Goal: Transaction & Acquisition: Complete application form

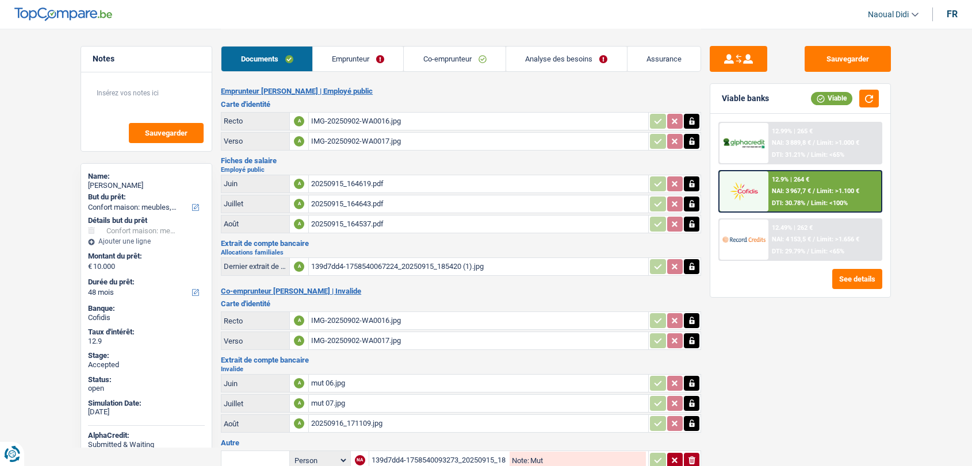
select select "household"
select select "48"
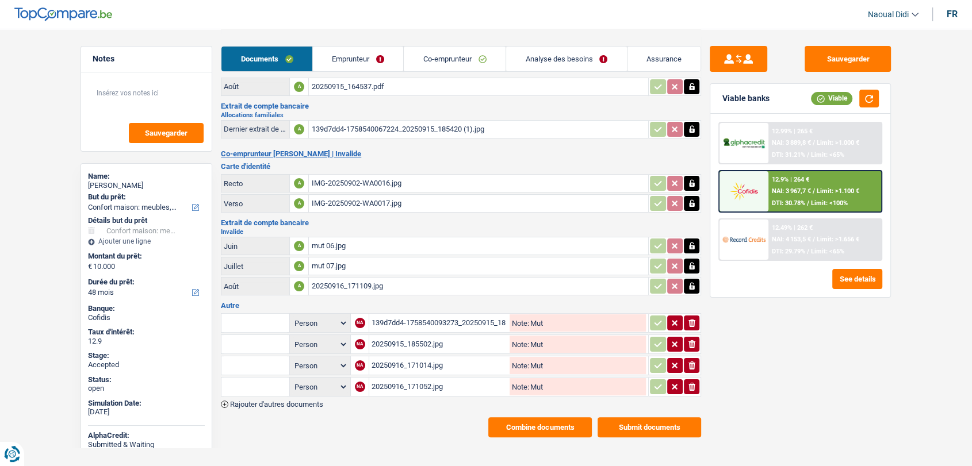
scroll to position [141, 0]
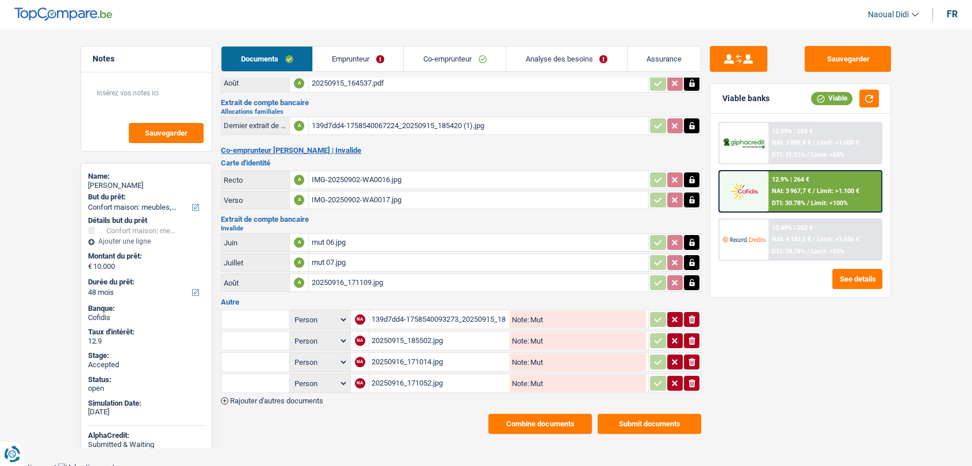
click at [294, 397] on span "Rajouter d'autres documents" at bounding box center [276, 400] width 93 height 7
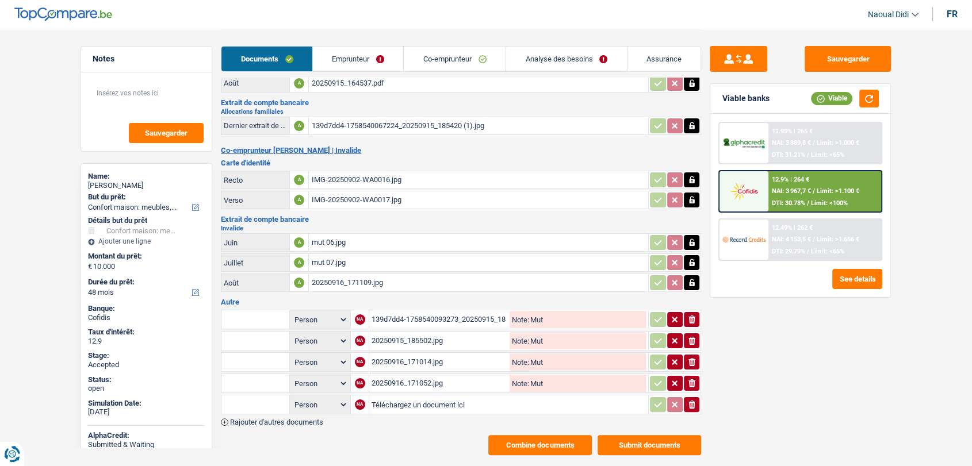
click at [406, 400] on input "Téléchargez un document ici" at bounding box center [508, 404] width 274 height 17
type input "C:\fakepath\20250923_083616.pdf"
click at [538, 398] on input "Note:" at bounding box center [587, 404] width 117 height 17
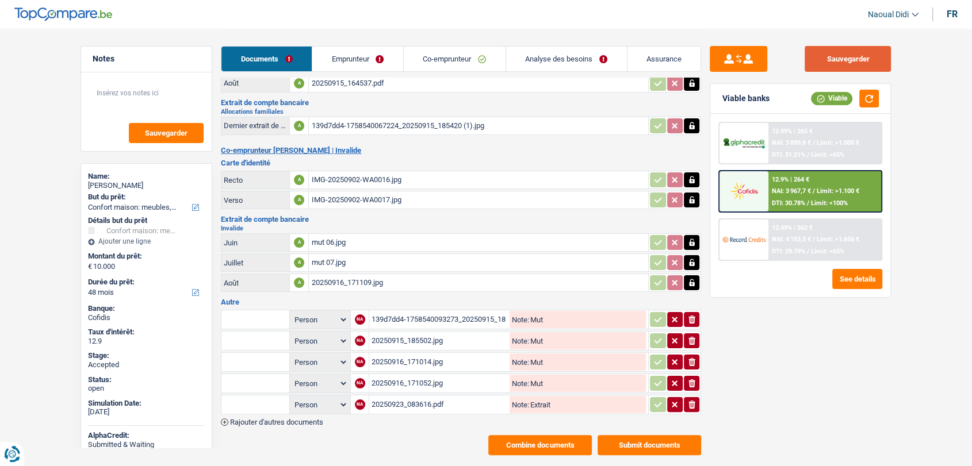
type input "Extrait"
click at [837, 56] on button "Sauvegarder" at bounding box center [847, 59] width 86 height 26
click at [524, 438] on button "Combine documents" at bounding box center [540, 445] width 104 height 20
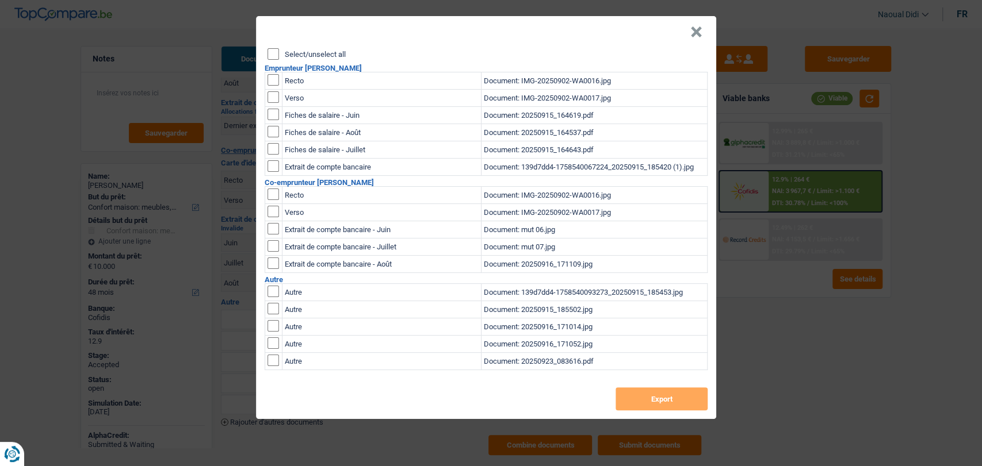
click at [275, 56] on input "Select/unselect all" at bounding box center [273, 54] width 12 height 12
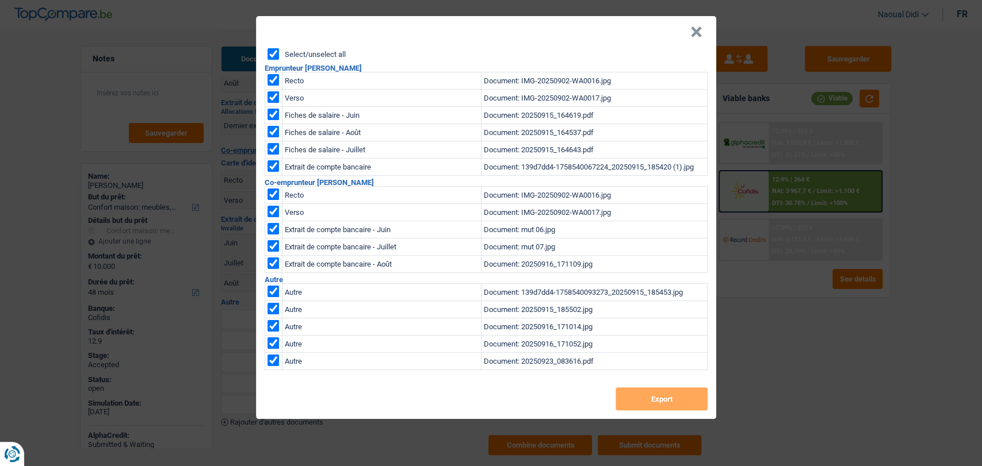
checkbox input "true"
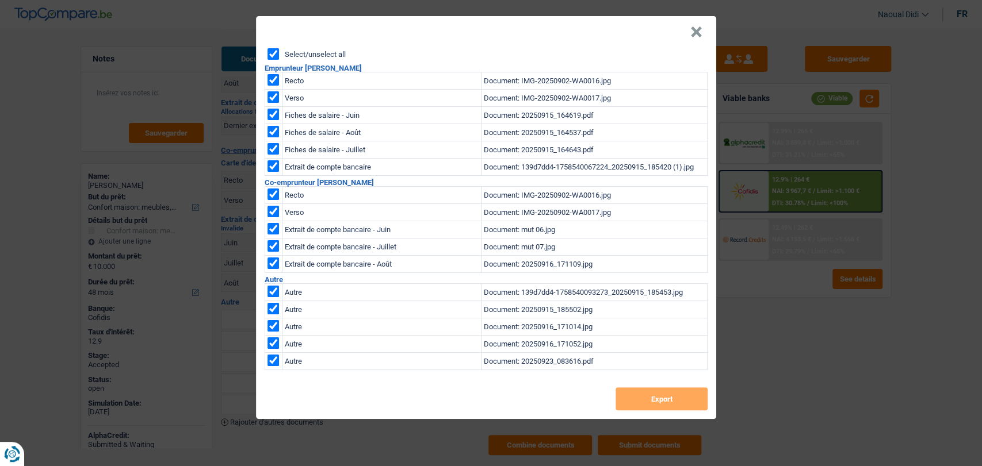
checkbox input "true"
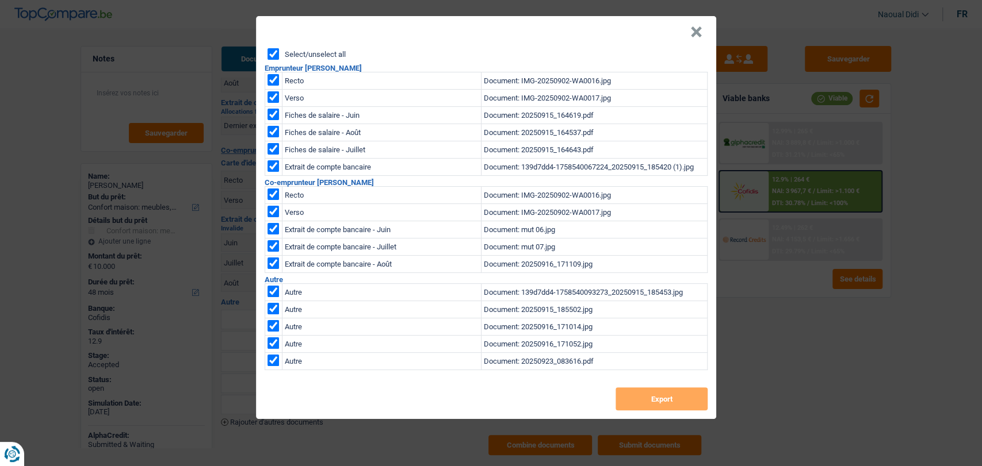
checkbox input "true"
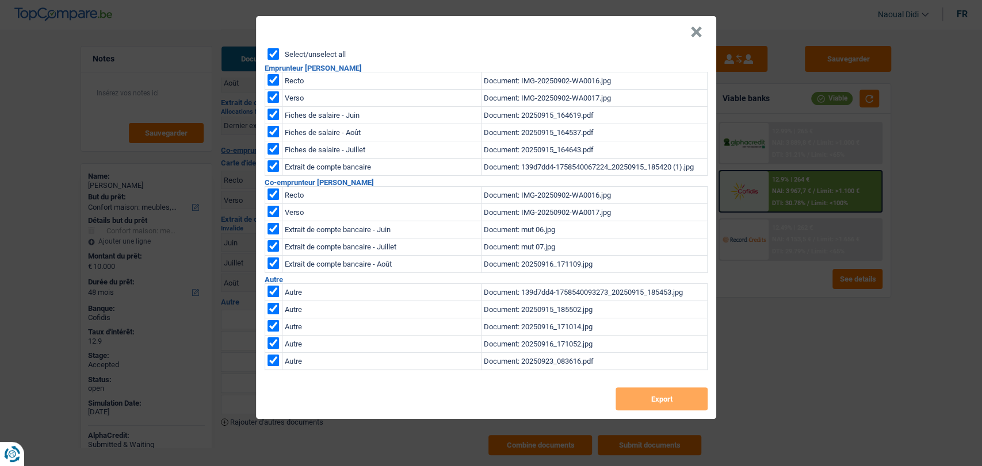
checkbox input "true"
click at [658, 404] on button "Export" at bounding box center [661, 399] width 92 height 23
click at [694, 30] on button "×" at bounding box center [696, 32] width 12 height 12
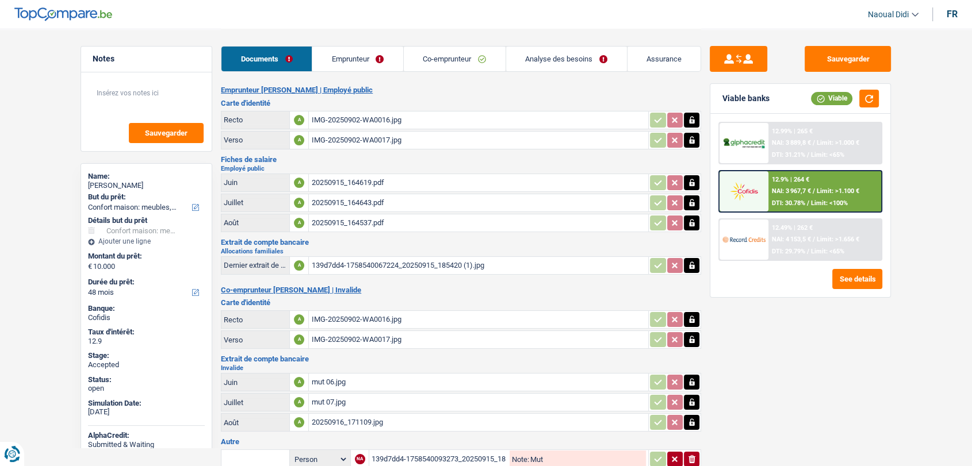
scroll to position [0, 0]
click at [339, 117] on div "IMG-20250902-WA0016.jpg" at bounding box center [478, 121] width 335 height 17
click at [343, 143] on div "IMG-20250902-WA0017.jpg" at bounding box center [478, 141] width 335 height 17
click at [363, 51] on link "Emprunteur" at bounding box center [357, 59] width 91 height 25
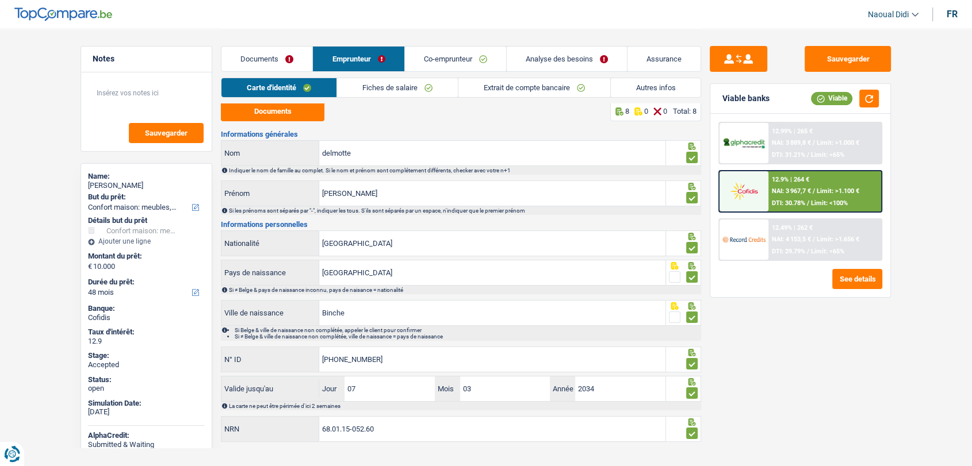
scroll to position [18, 0]
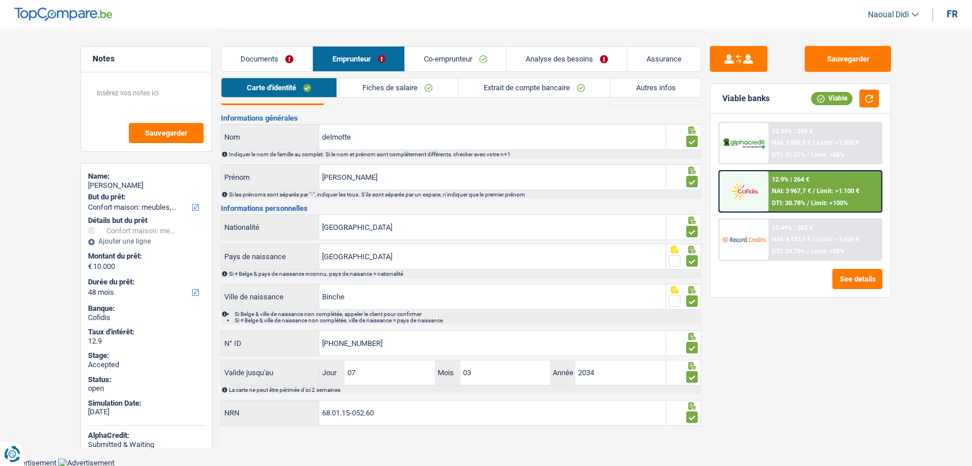
click at [405, 87] on link "Fiches de salaire" at bounding box center [397, 87] width 121 height 19
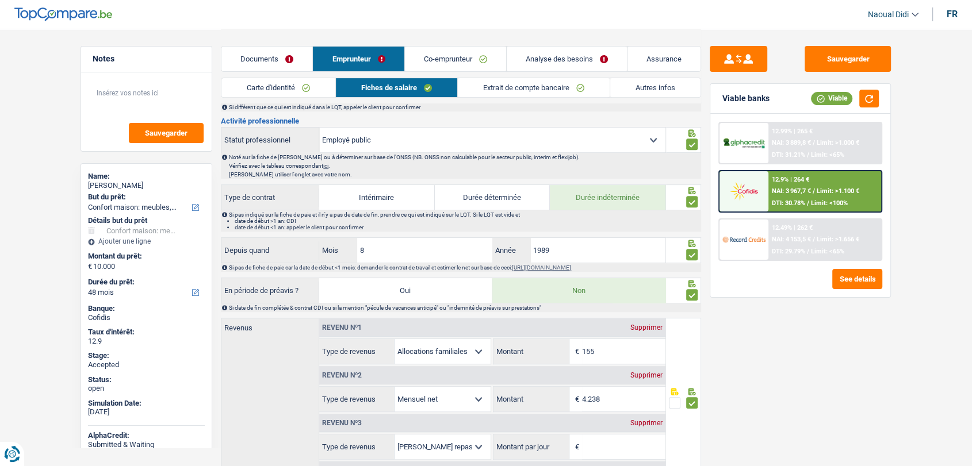
scroll to position [593, 0]
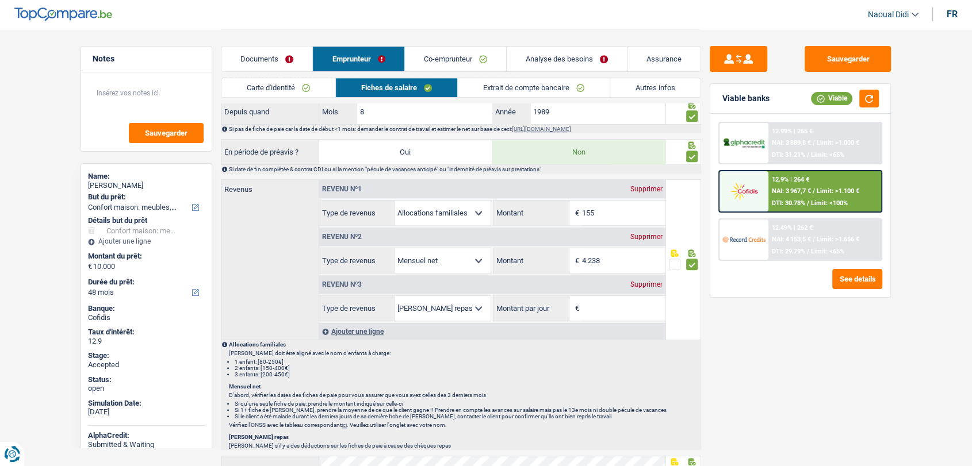
click at [640, 281] on div "Supprimer" at bounding box center [646, 284] width 38 height 7
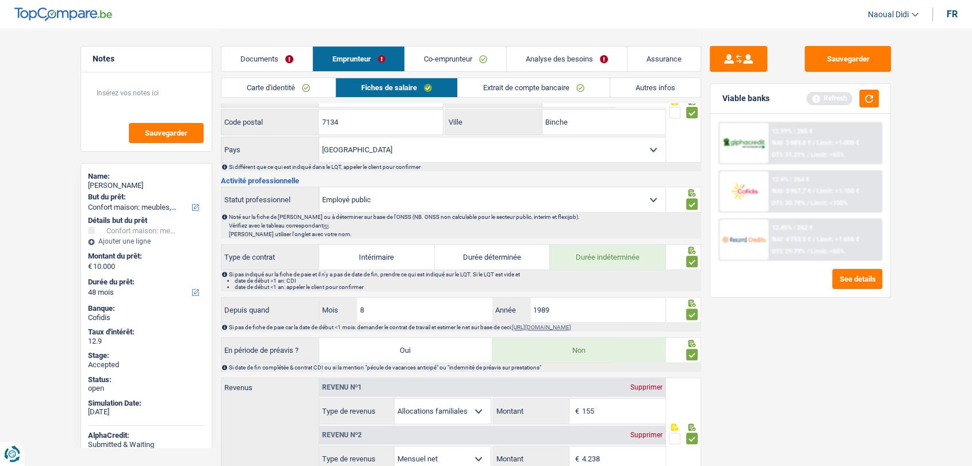
scroll to position [338, 0]
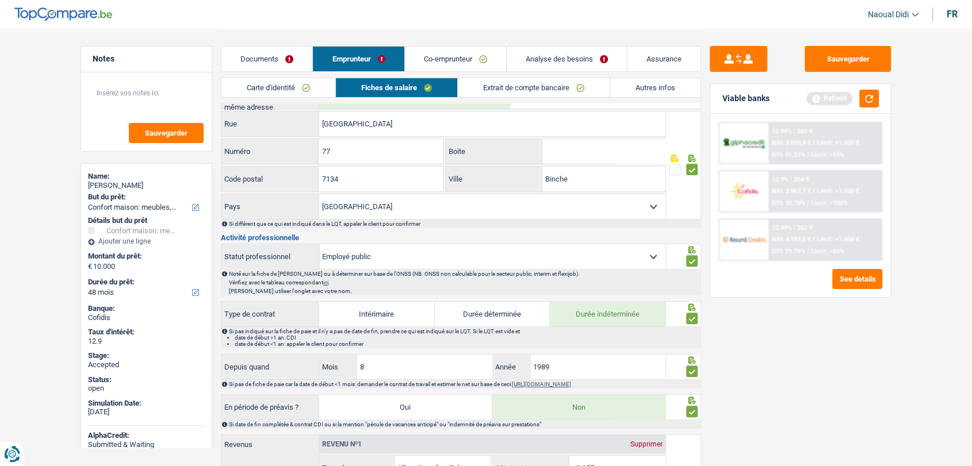
click at [451, 61] on link "Co-emprunteur" at bounding box center [455, 59] width 101 height 25
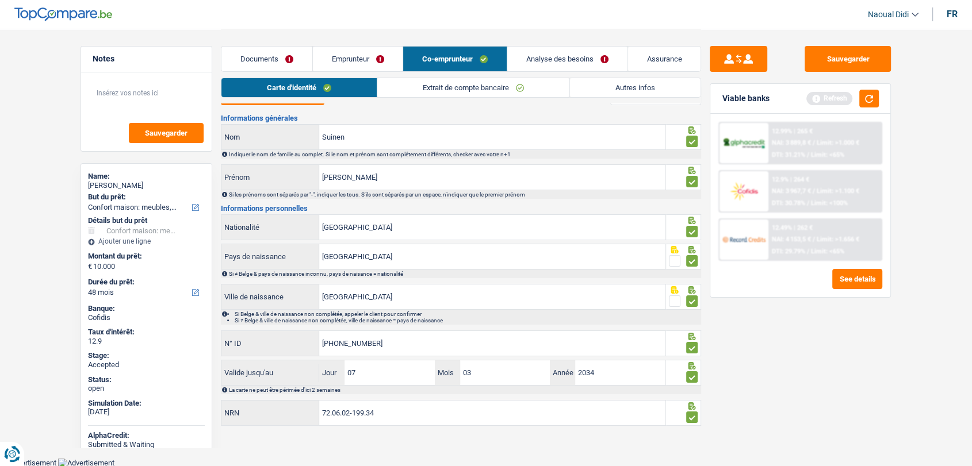
click at [469, 87] on link "Extrait de compte bancaire" at bounding box center [473, 87] width 192 height 19
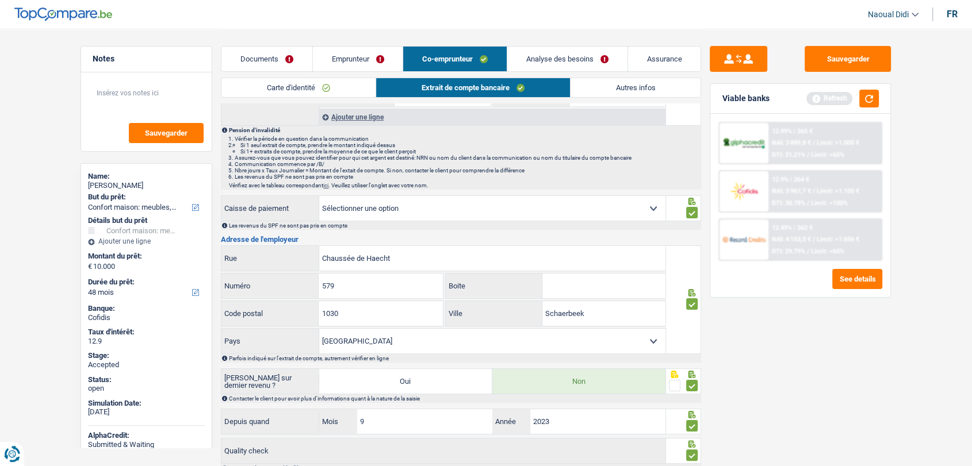
scroll to position [0, 0]
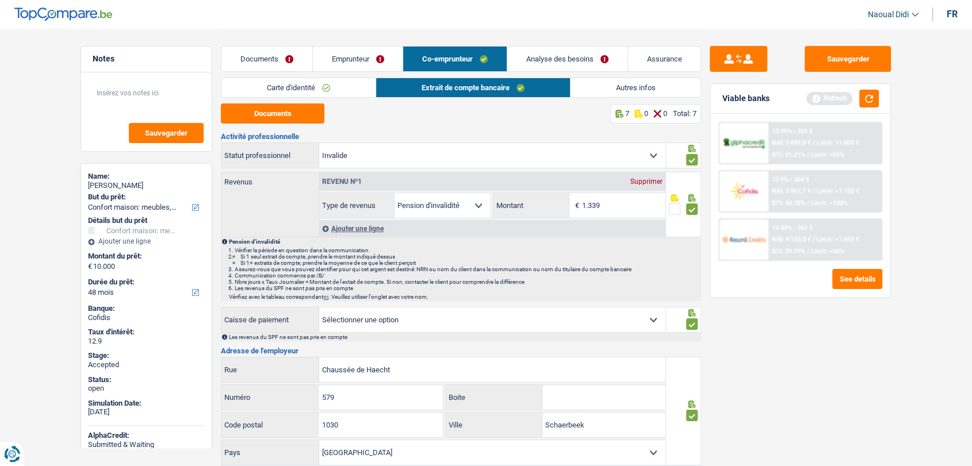
click at [612, 76] on div "Documents Emprunteur Co-emprunteur Analyse des besoins Assurance" at bounding box center [461, 53] width 480 height 49
click at [368, 61] on link "Emprunteur" at bounding box center [358, 59] width 90 height 25
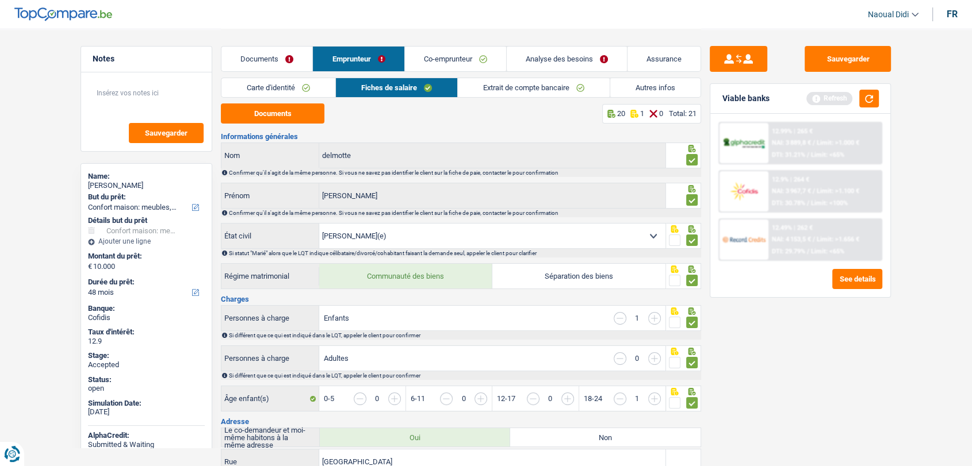
click at [619, 93] on link "Autres infos" at bounding box center [655, 87] width 90 height 19
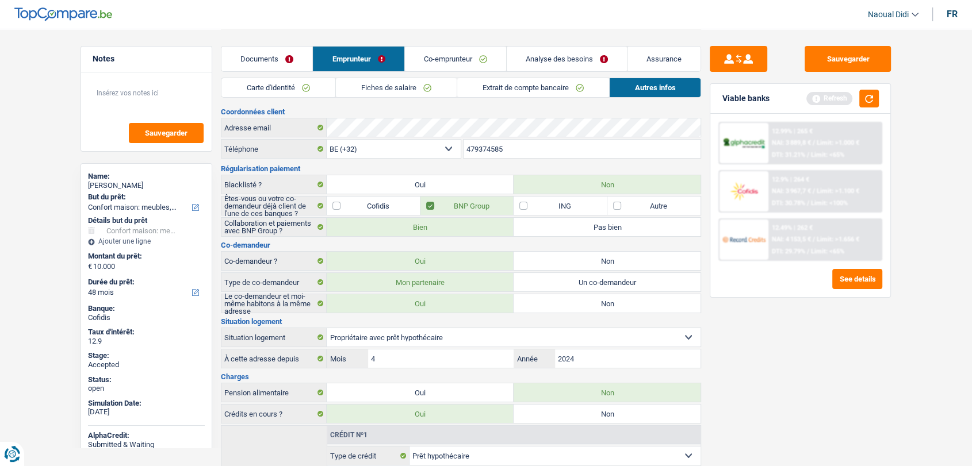
click at [374, 88] on link "Fiches de salaire" at bounding box center [396, 87] width 121 height 19
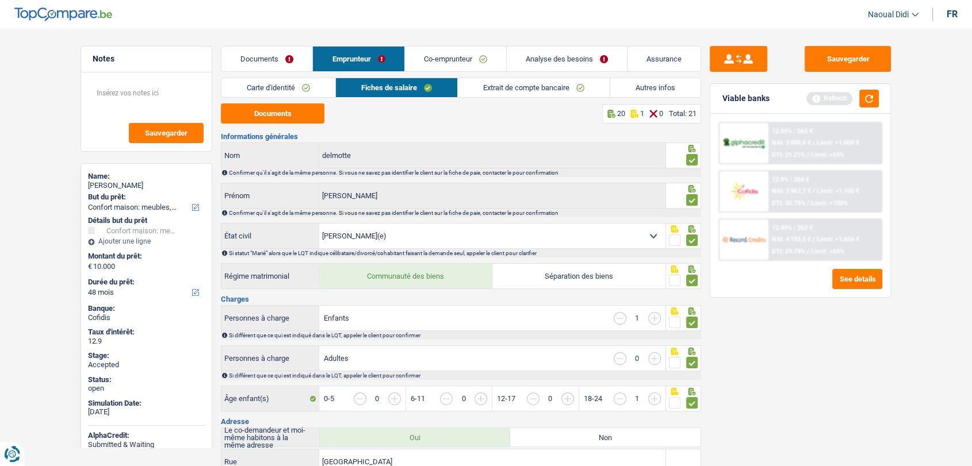
click at [561, 59] on link "Analyse des besoins" at bounding box center [567, 59] width 120 height 25
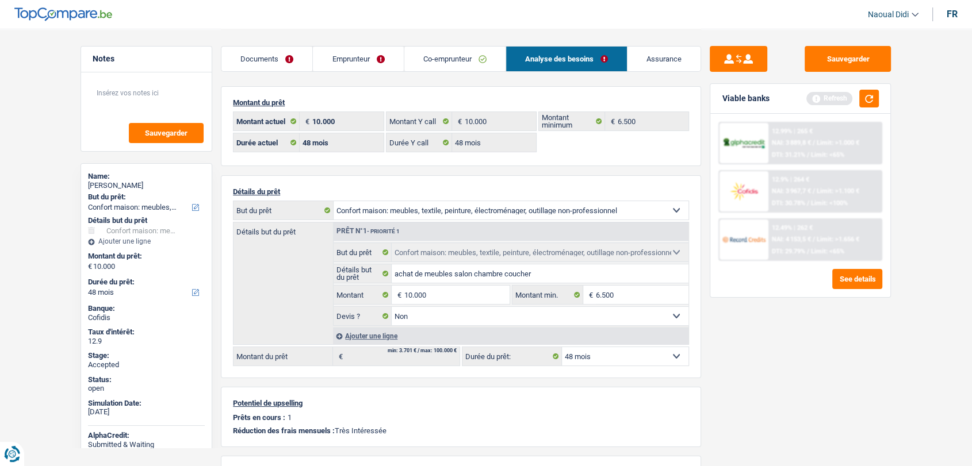
click at [805, 195] on div "12.9% | 264 € NAI: 3 967,7 € / Limit: >1.100 € DTI: 30.78% / Limit: <100%" at bounding box center [824, 191] width 113 height 40
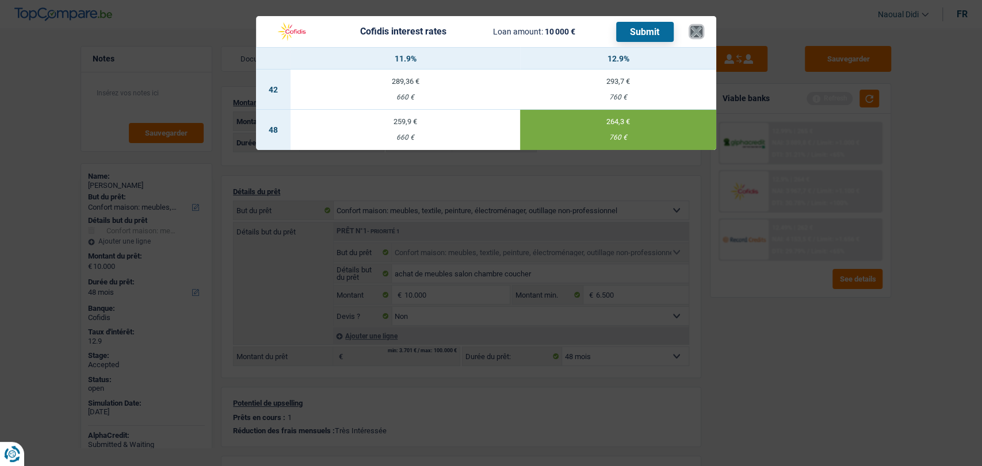
click at [693, 32] on button "×" at bounding box center [696, 32] width 12 height 12
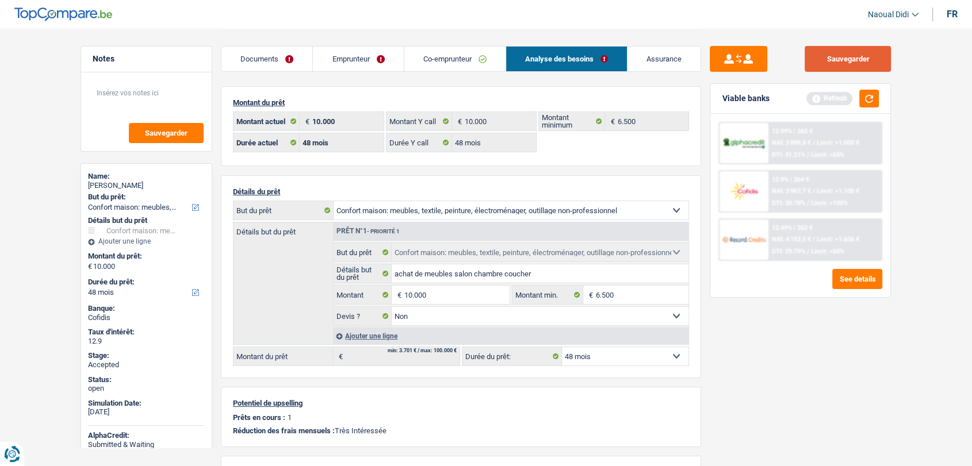
click at [836, 52] on button "Sauvegarder" at bounding box center [847, 59] width 86 height 26
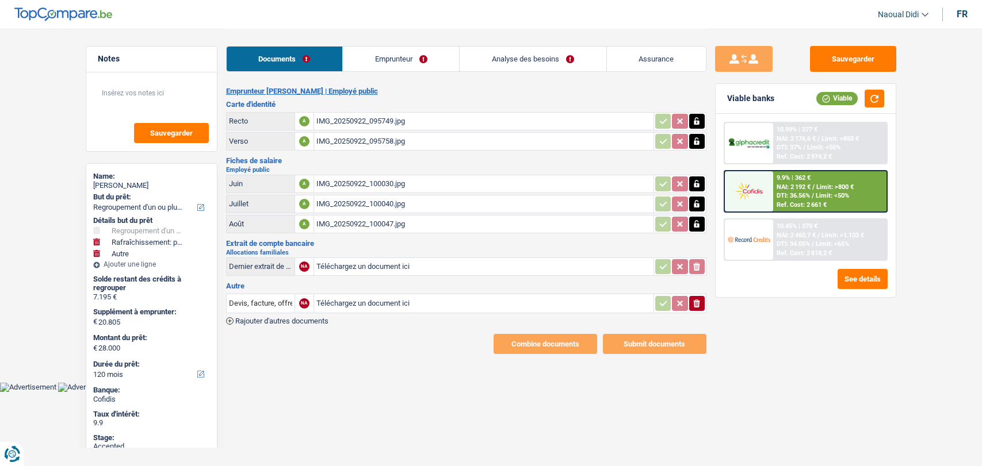
select select "refinancing"
select select "houseOrGarden"
select select "other"
select select "120"
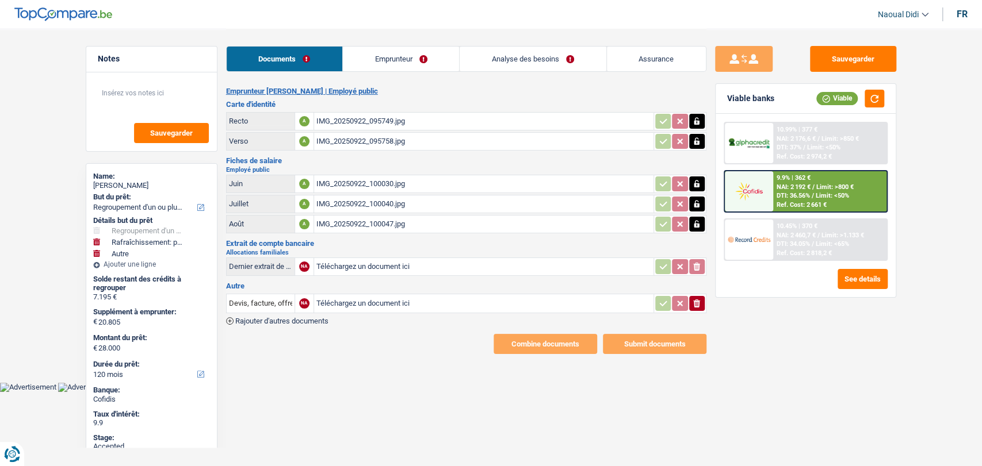
click at [786, 242] on span "DTI: 34.05%" at bounding box center [792, 243] width 33 height 7
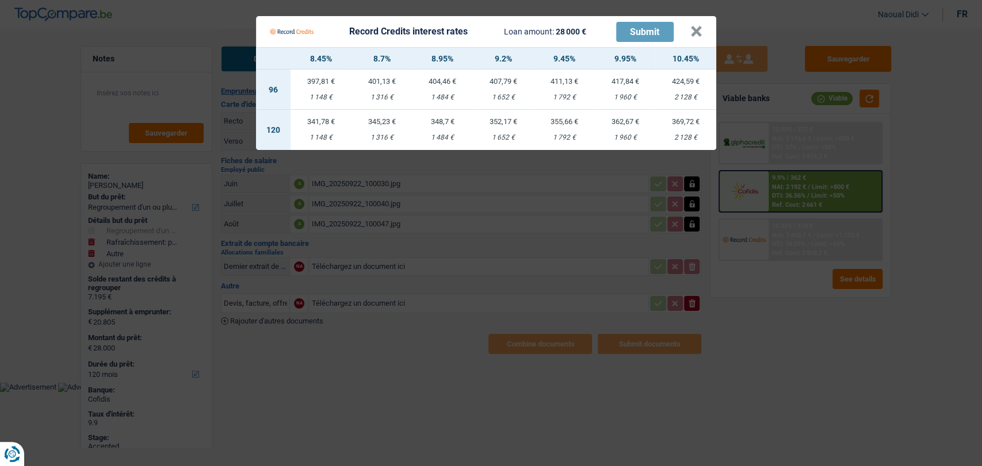
click at [781, 242] on Credits "Record Credits interest rates Loan amount: 28 000 € Submit × 8.45% 8.7% 8.95% 9…" at bounding box center [491, 233] width 982 height 466
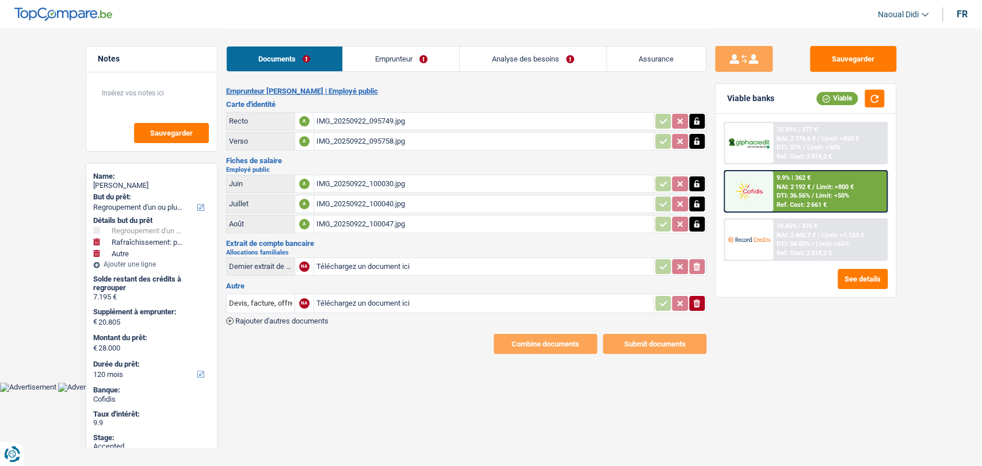
click at [803, 242] on span "DTI: 34.05%" at bounding box center [792, 243] width 33 height 7
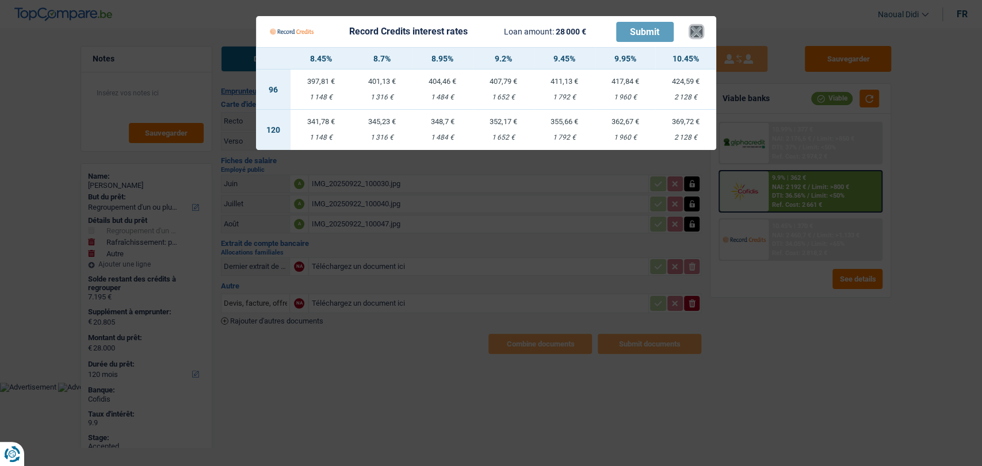
click at [691, 32] on button "×" at bounding box center [696, 32] width 12 height 12
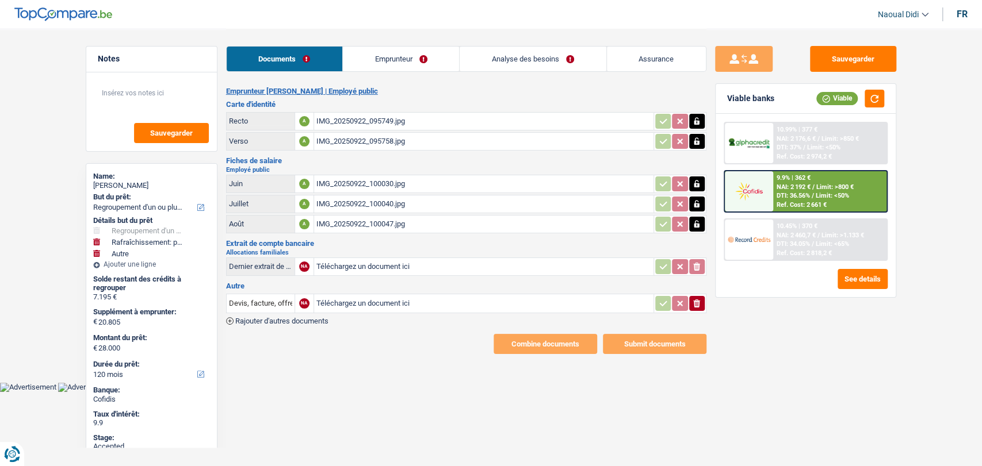
click at [495, 56] on link "Analyse des besoins" at bounding box center [532, 59] width 146 height 25
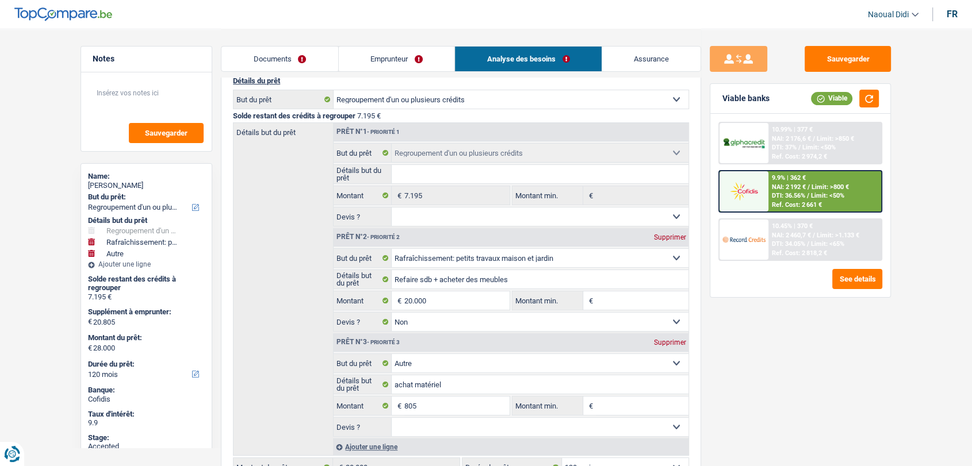
scroll to position [191, 0]
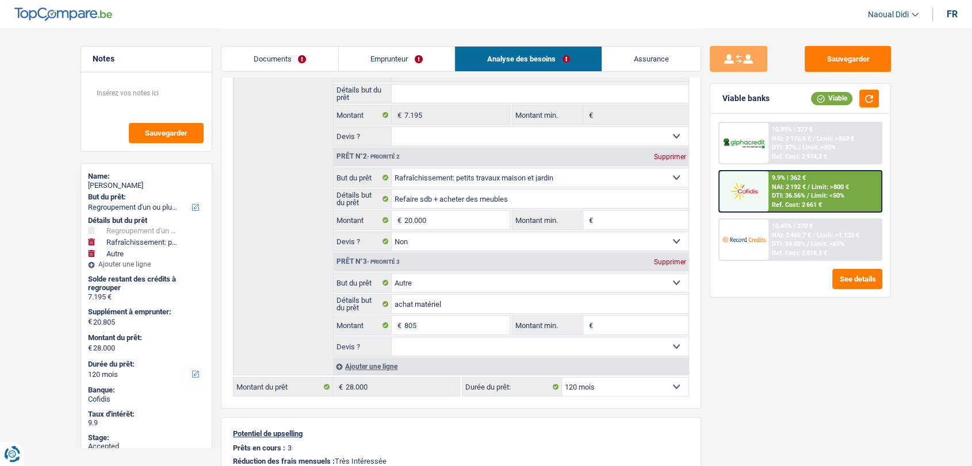
click at [667, 259] on div "Supprimer" at bounding box center [669, 262] width 38 height 7
type input "20.000"
type input "27.195"
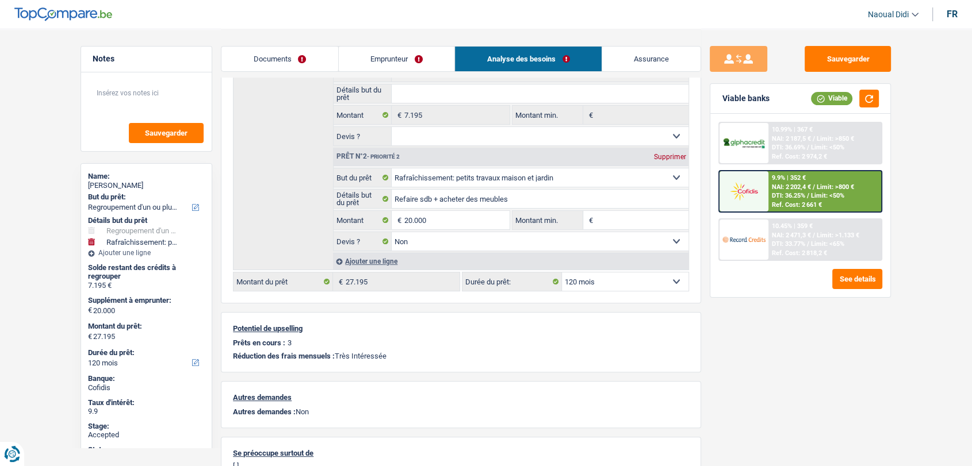
click at [626, 275] on select "12 mois 18 mois 24 mois 30 mois 36 mois 42 mois 48 mois 60 mois 72 mois 84 mois…" at bounding box center [625, 282] width 127 height 18
select select "84"
click at [562, 273] on select "12 mois 18 mois 24 mois 30 mois 36 mois 42 mois 48 mois 60 mois 72 mois 84 mois…" at bounding box center [625, 282] width 127 height 18
select select "84"
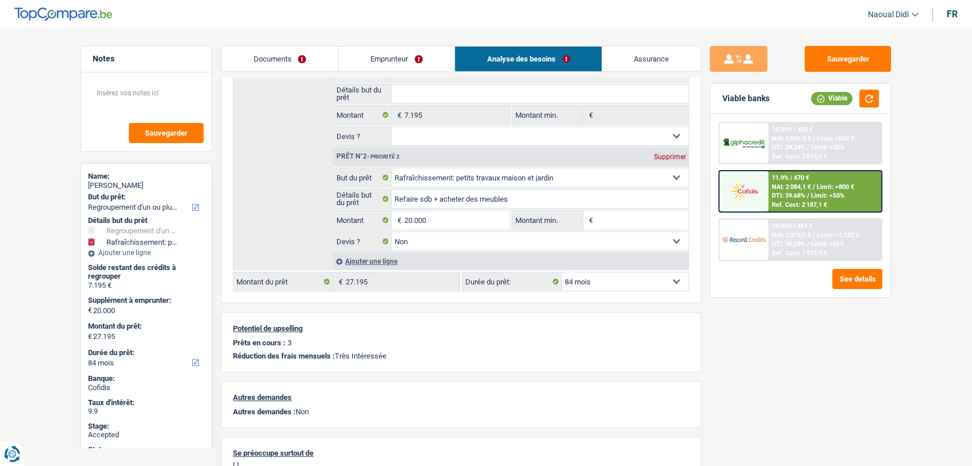
click at [772, 247] on span "DTI: 36.24%" at bounding box center [788, 243] width 33 height 7
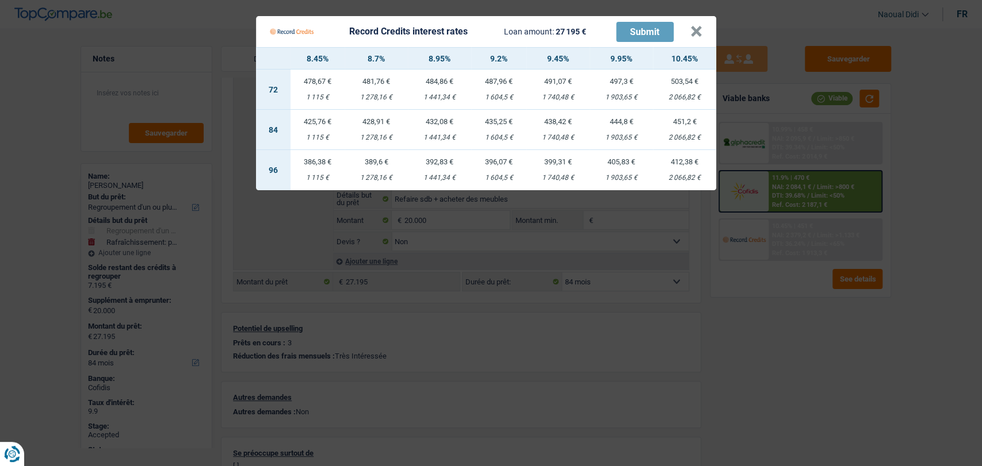
click at [443, 128] on td "432,08 € 1 441,34 €" at bounding box center [439, 130] width 63 height 40
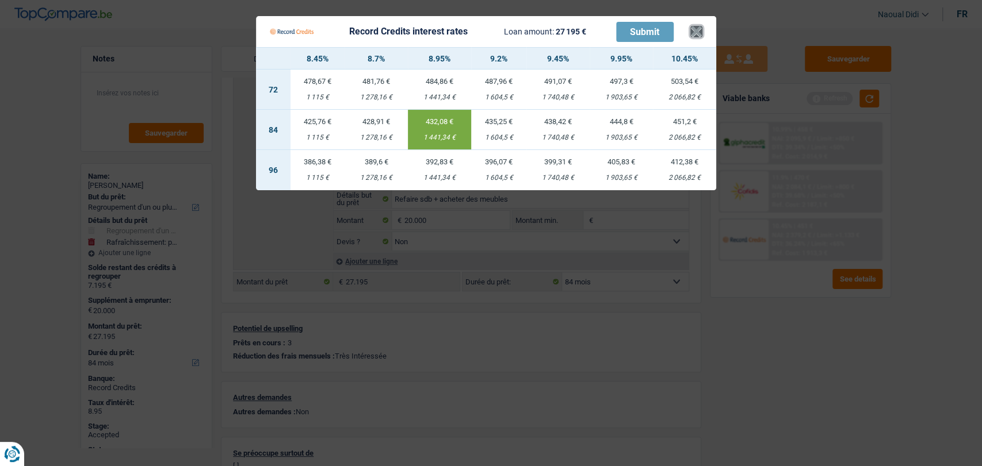
drag, startPoint x: 695, startPoint y: 31, endPoint x: 620, endPoint y: 36, distance: 74.3
click at [694, 31] on button "×" at bounding box center [696, 32] width 12 height 12
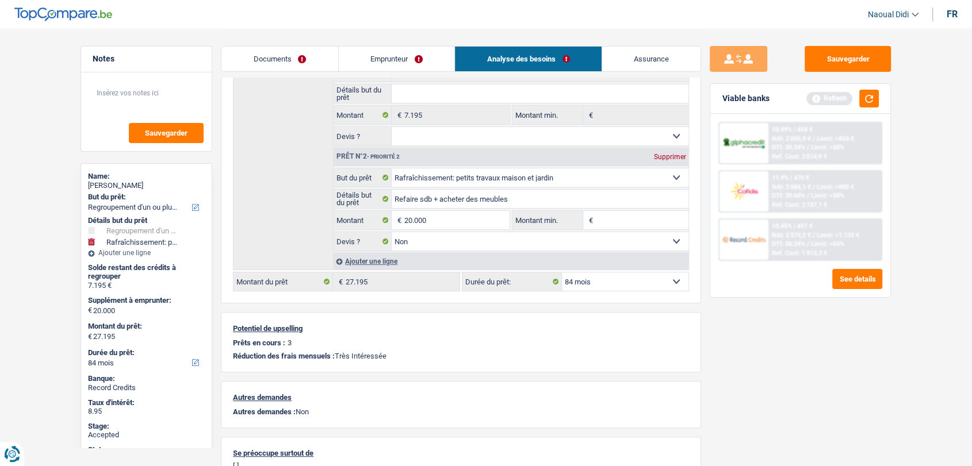
click at [281, 55] on link "Documents" at bounding box center [279, 59] width 117 height 25
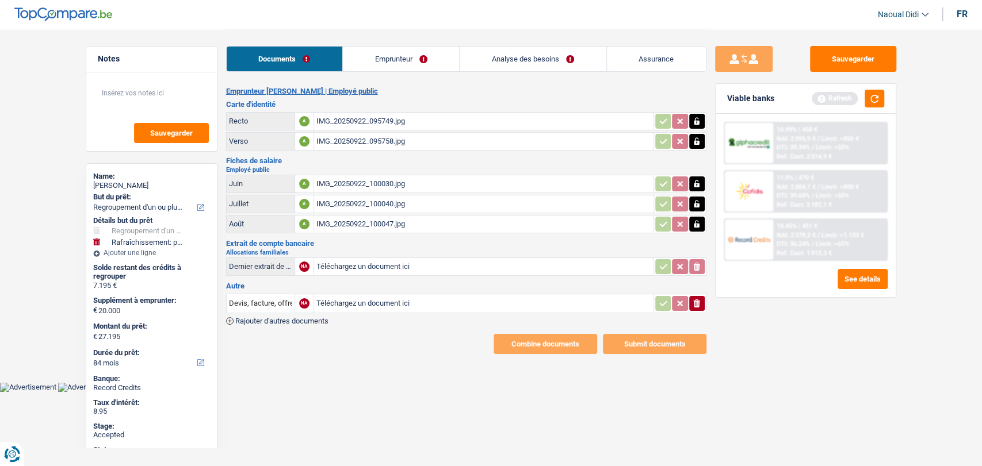
click at [371, 121] on div "IMG_20250922_095749.jpg" at bounding box center [483, 121] width 335 height 17
click at [367, 138] on div "IMG_20250922_095758.jpg" at bounding box center [483, 141] width 335 height 17
click at [420, 61] on link "Emprunteur" at bounding box center [401, 59] width 116 height 25
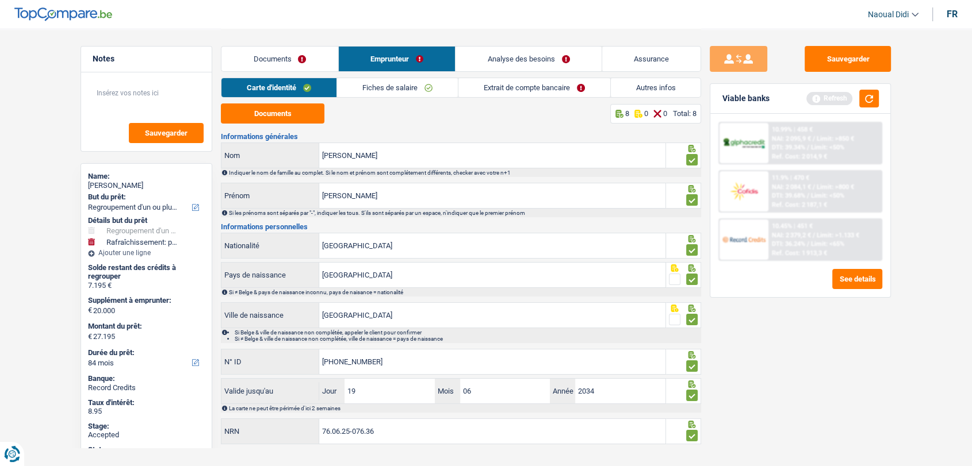
click at [412, 93] on link "Fiches de salaire" at bounding box center [397, 87] width 121 height 19
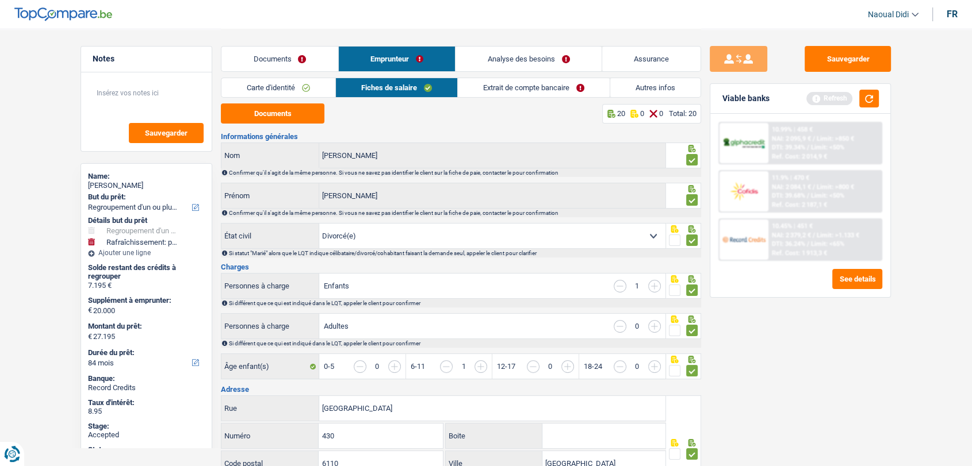
click at [627, 87] on link "Autres infos" at bounding box center [655, 87] width 90 height 19
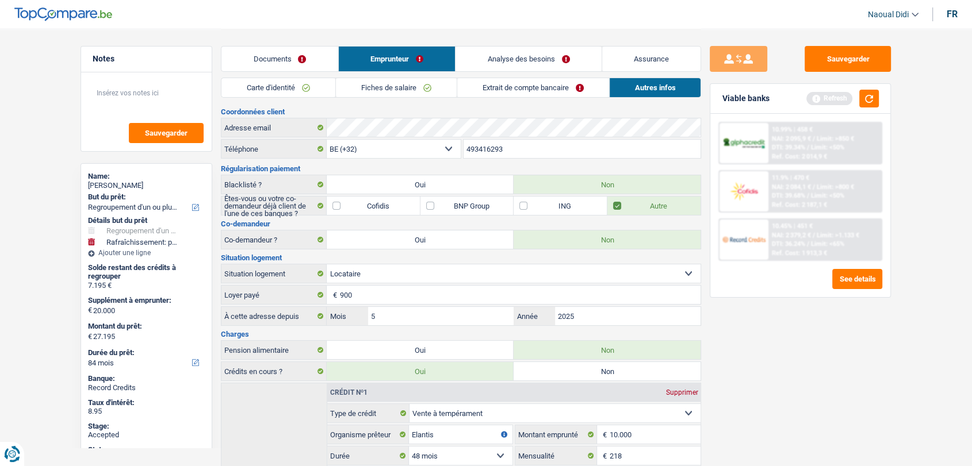
click at [397, 87] on link "Fiches de salaire" at bounding box center [396, 87] width 121 height 19
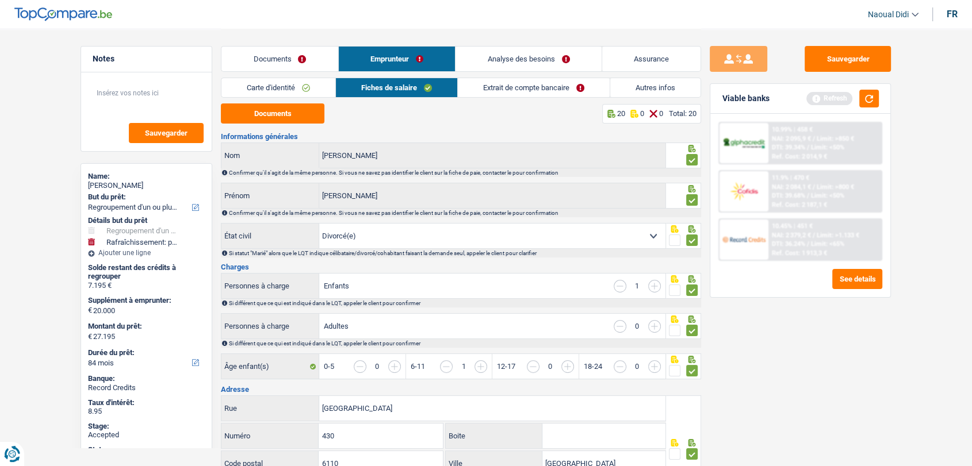
click at [538, 60] on link "Analyse des besoins" at bounding box center [528, 59] width 146 height 25
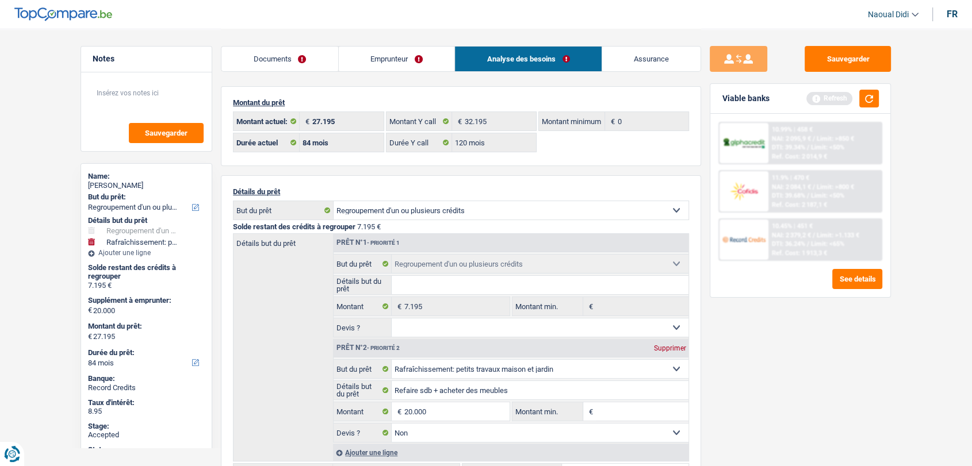
click at [390, 56] on link "Emprunteur" at bounding box center [397, 59] width 116 height 25
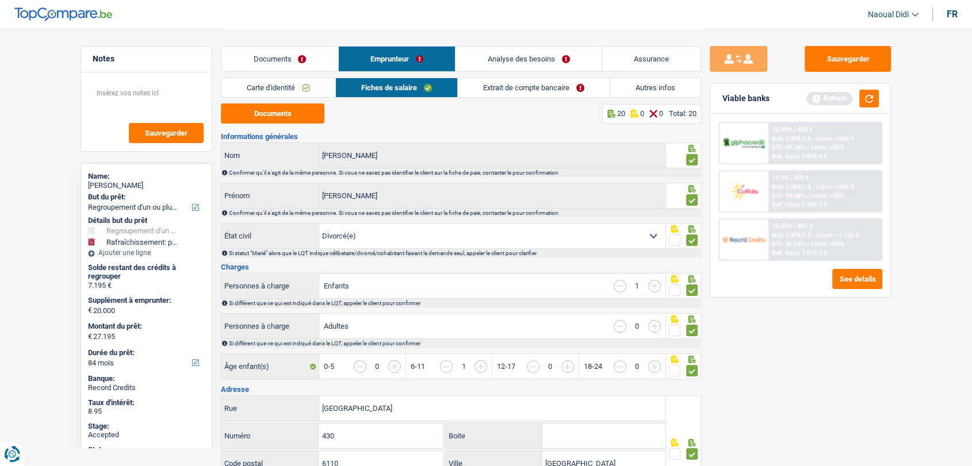
click at [281, 56] on link "Documents" at bounding box center [279, 59] width 117 height 25
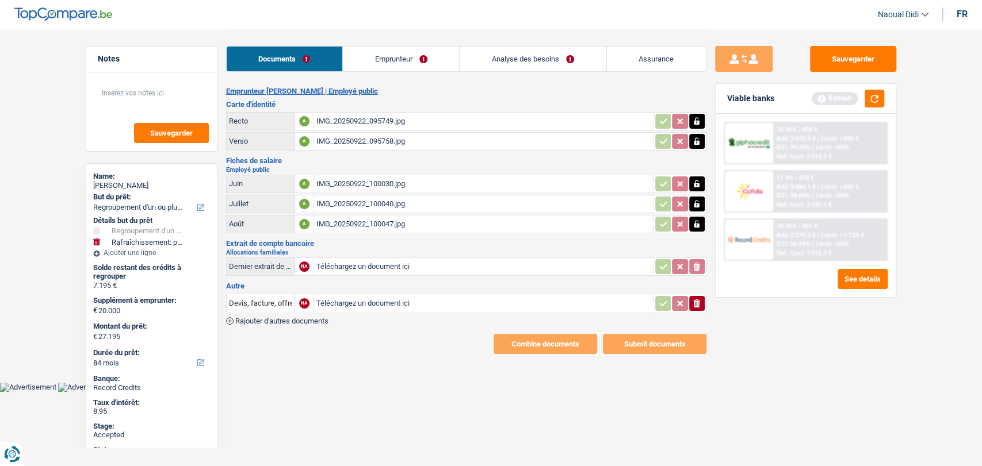
click at [387, 55] on link "Emprunteur" at bounding box center [401, 59] width 116 height 25
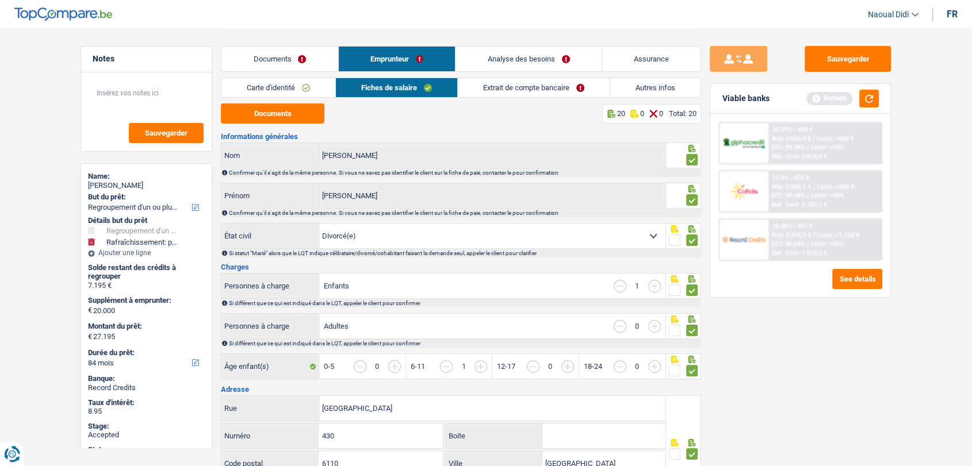
click at [273, 62] on link "Documents" at bounding box center [279, 59] width 117 height 25
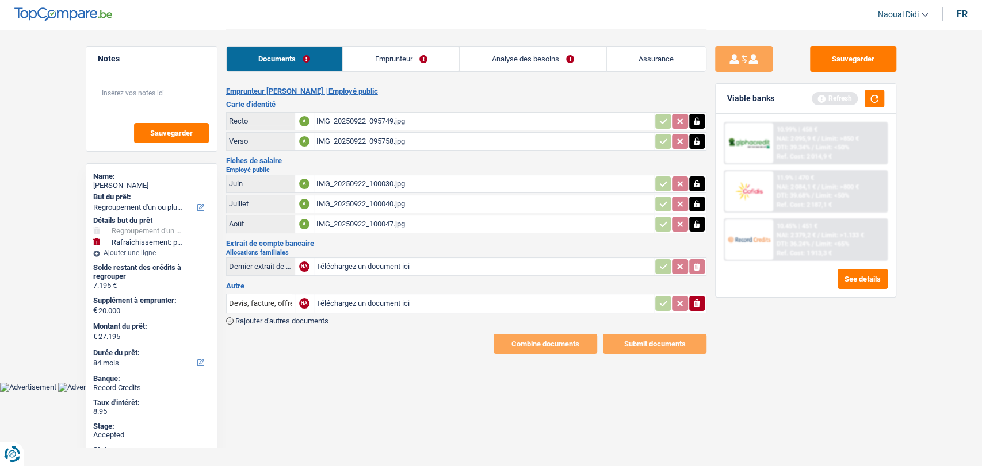
click at [382, 56] on link "Emprunteur" at bounding box center [401, 59] width 116 height 25
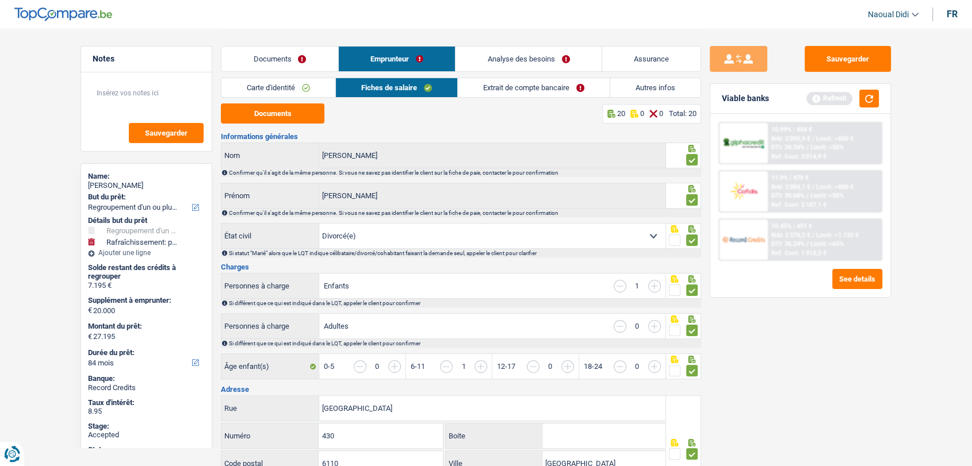
click at [530, 55] on link "Analyse des besoins" at bounding box center [528, 59] width 146 height 25
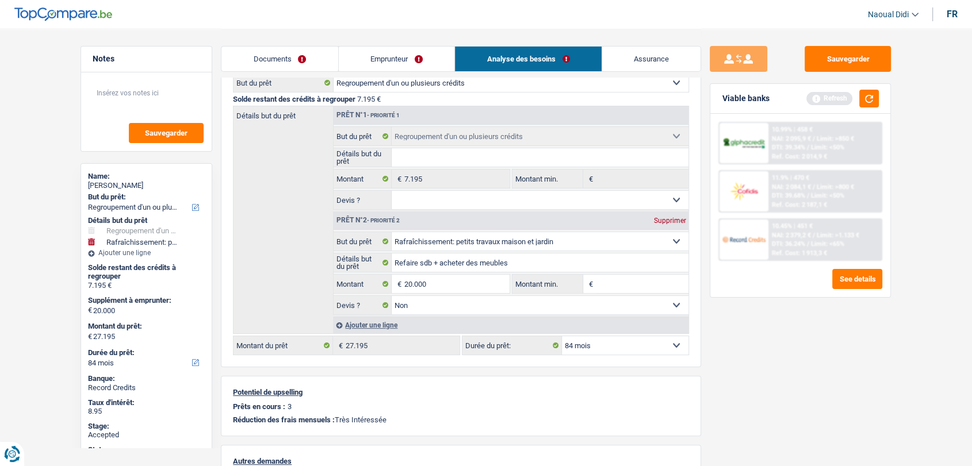
scroll to position [191, 0]
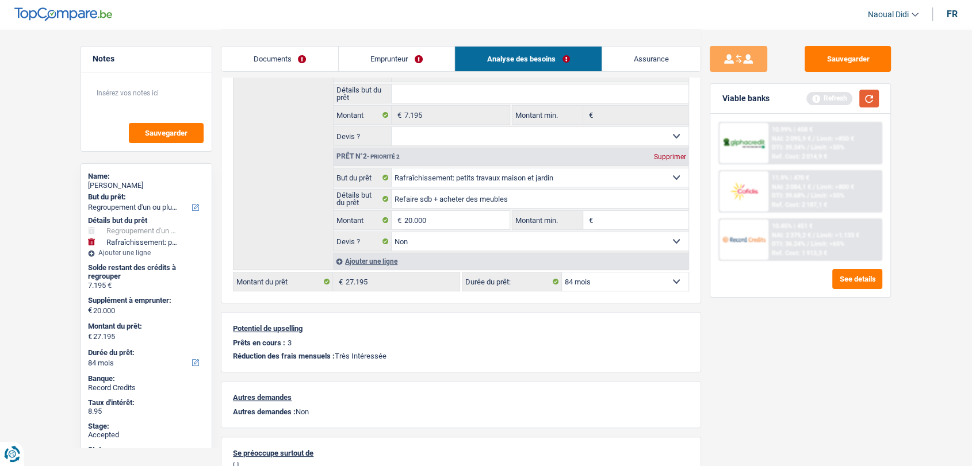
click at [868, 100] on button "button" at bounding box center [869, 99] width 20 height 18
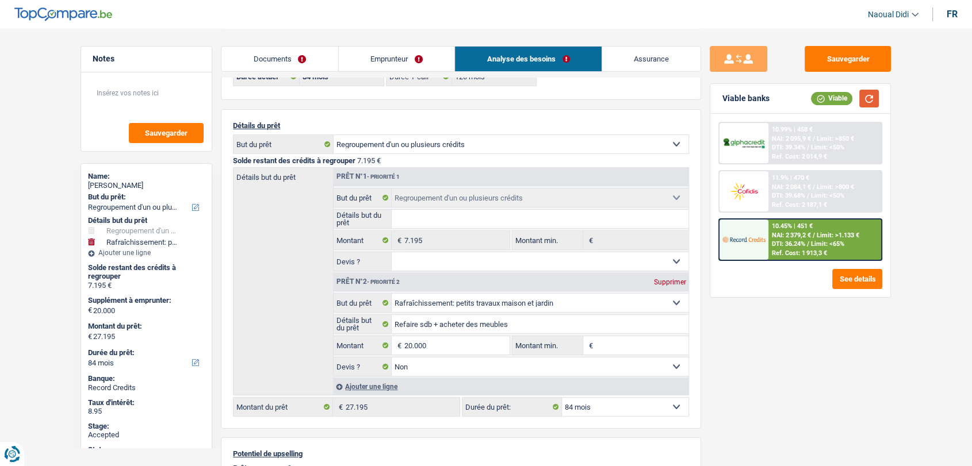
scroll to position [64, 0]
click at [364, 61] on link "Emprunteur" at bounding box center [397, 59] width 116 height 25
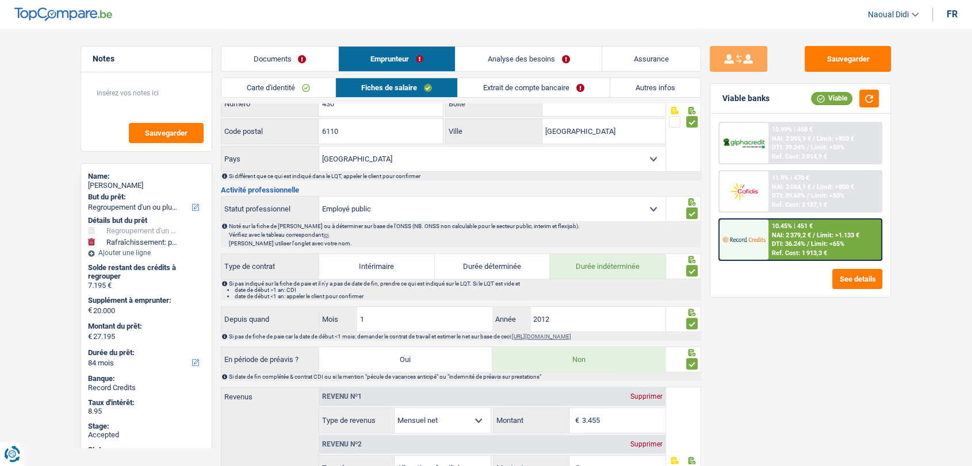
scroll to position [383, 0]
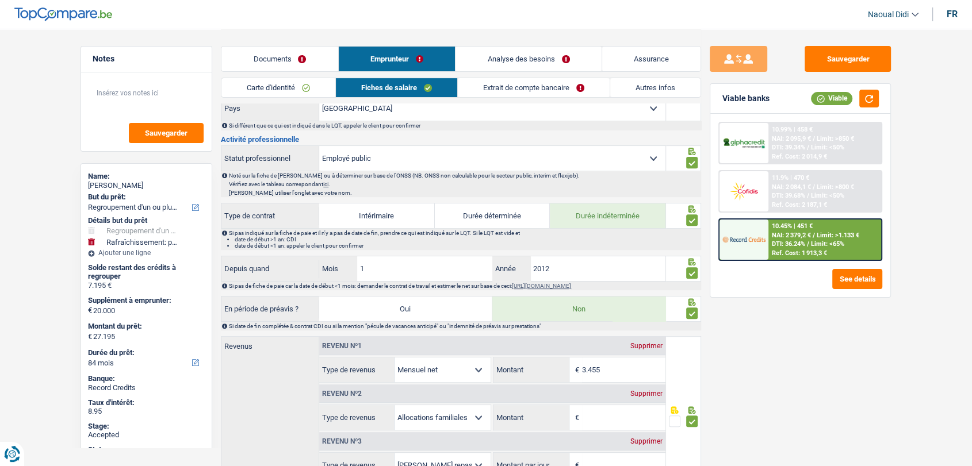
click at [649, 82] on link "Autres infos" at bounding box center [655, 87] width 90 height 19
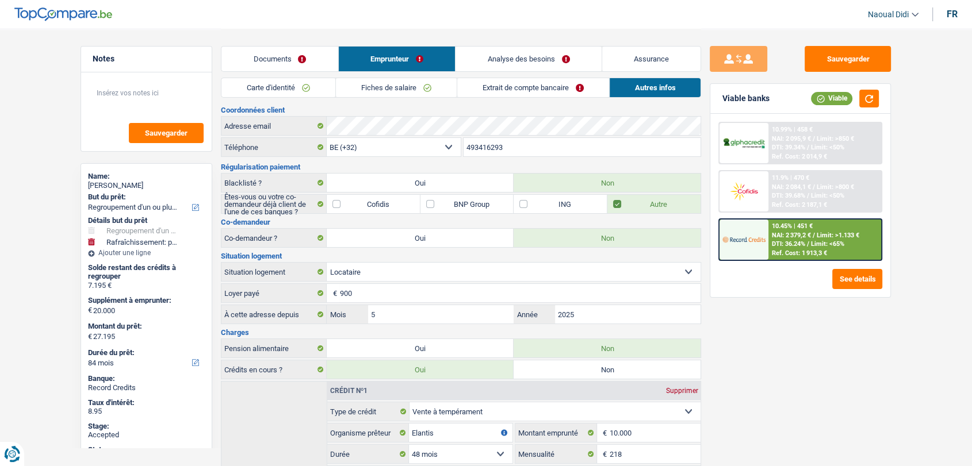
scroll to position [0, 0]
click at [504, 86] on link "Extrait de compte bancaire" at bounding box center [533, 87] width 152 height 19
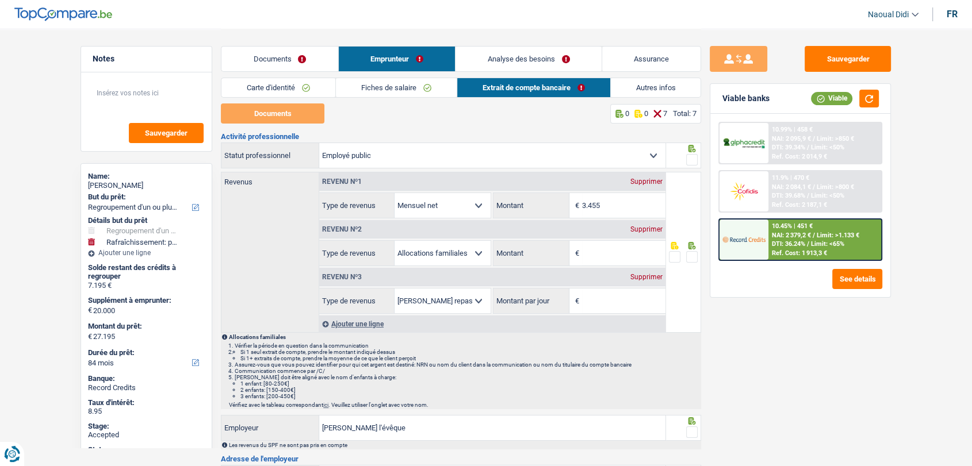
click at [650, 278] on div "Supprimer" at bounding box center [646, 277] width 38 height 7
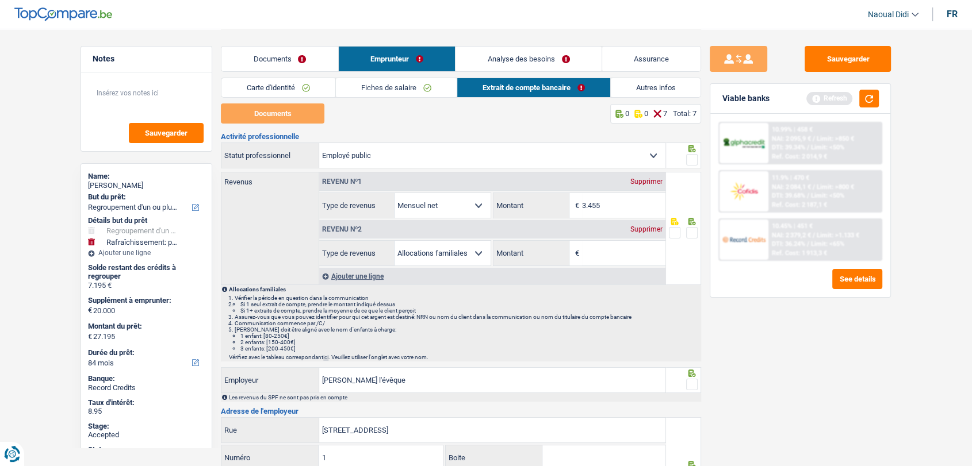
click at [649, 230] on div "Supprimer" at bounding box center [646, 229] width 38 height 7
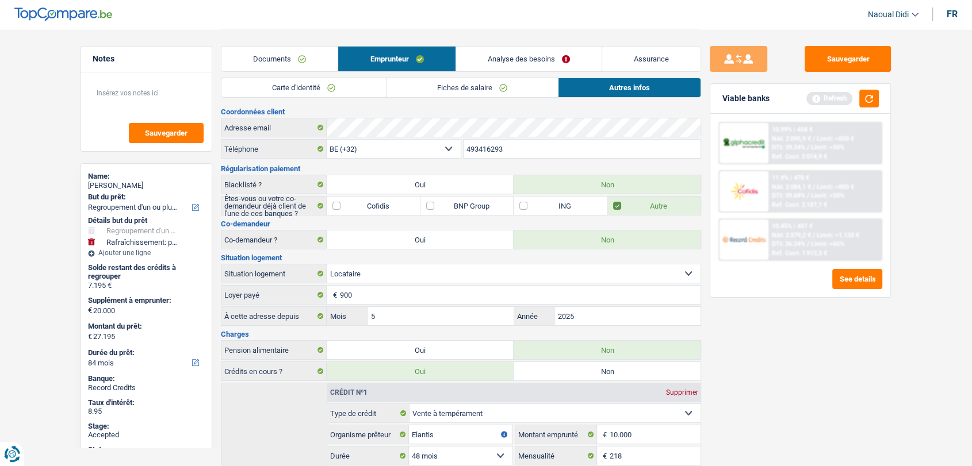
click at [276, 66] on link "Documents" at bounding box center [279, 59] width 116 height 25
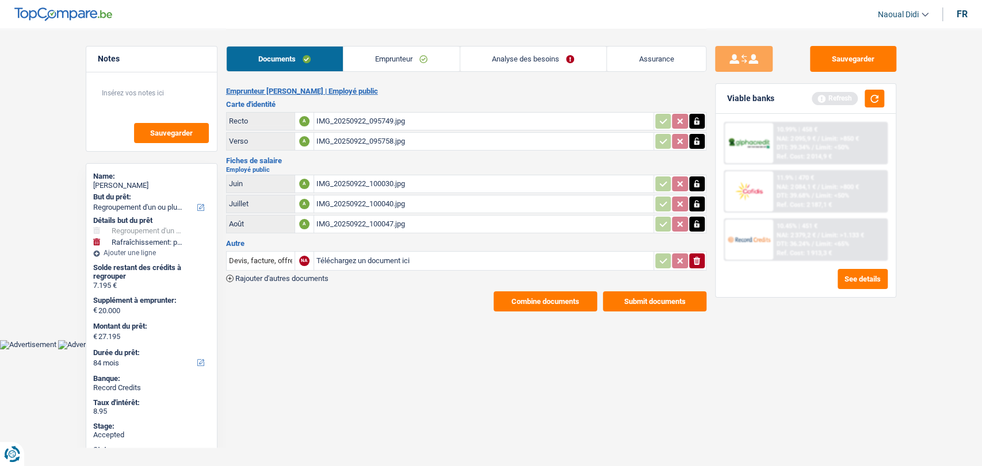
click at [405, 57] on link "Emprunteur" at bounding box center [401, 59] width 116 height 25
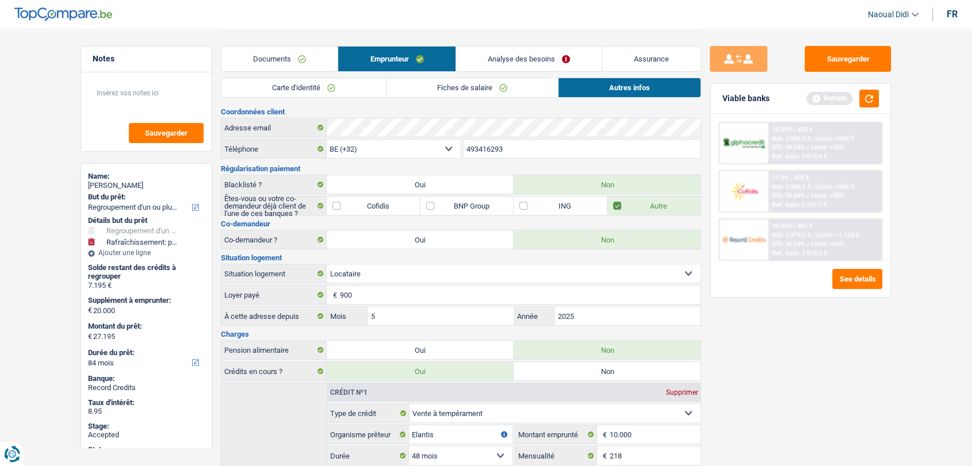
click at [461, 89] on link "Fiches de salaire" at bounding box center [471, 87] width 171 height 19
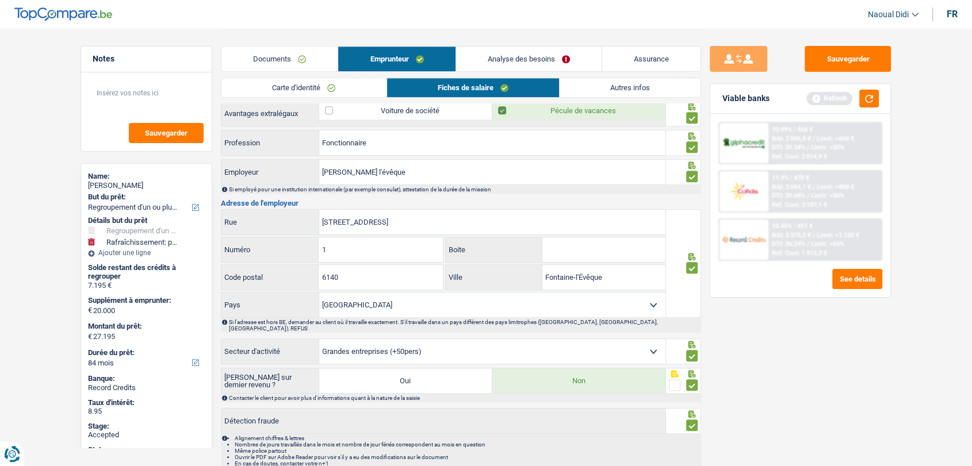
scroll to position [802, 0]
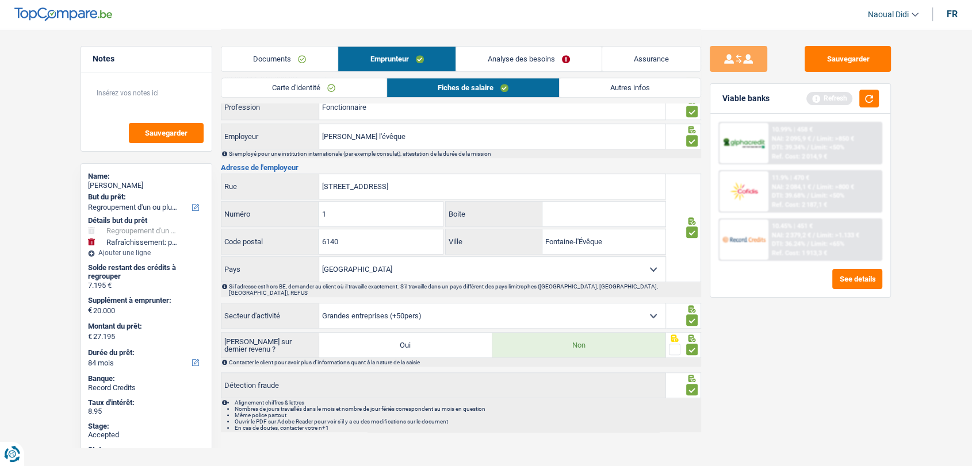
click at [510, 58] on link "Analyse des besoins" at bounding box center [528, 59] width 145 height 25
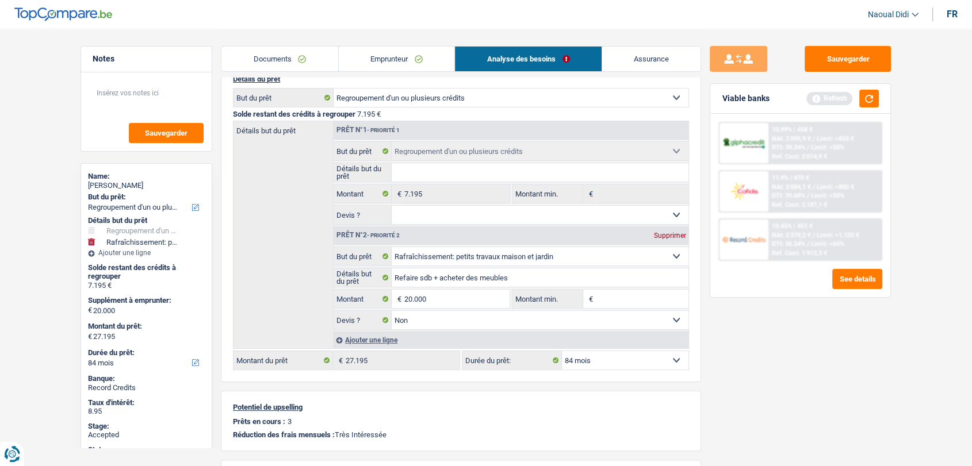
scroll to position [59, 0]
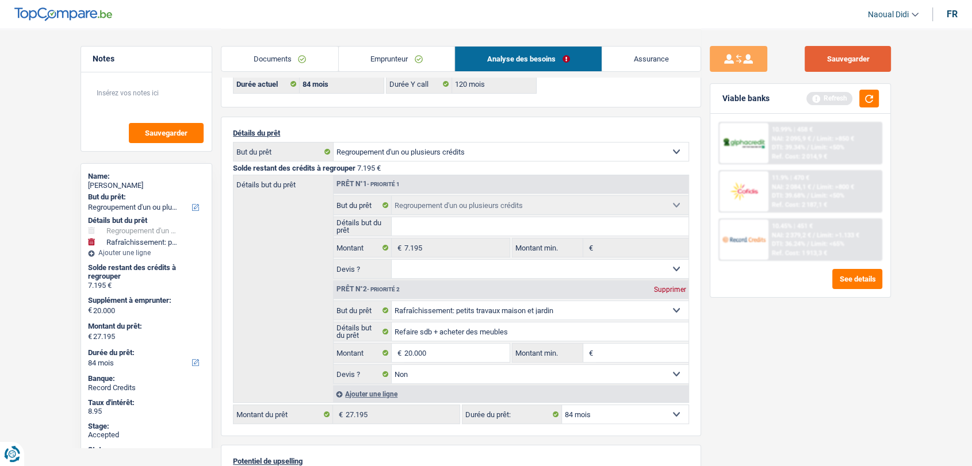
click at [855, 59] on button "Sauvegarder" at bounding box center [847, 59] width 86 height 26
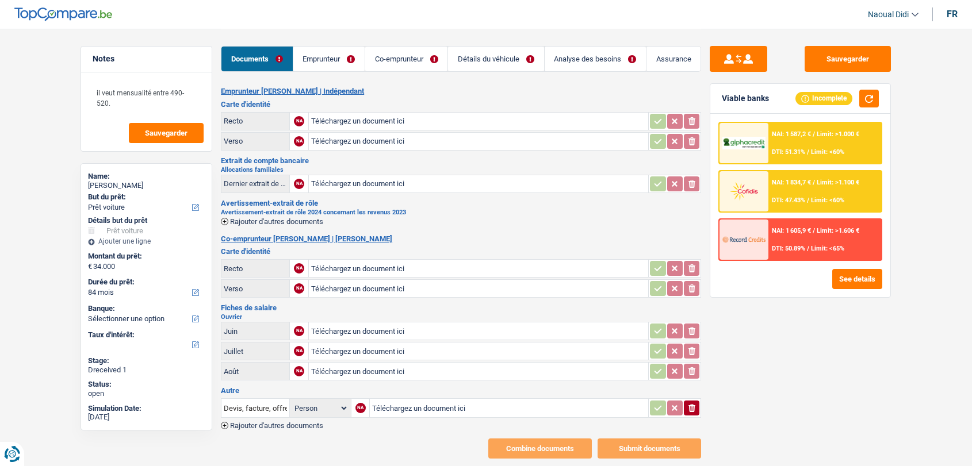
select select "car"
select select "84"
click at [332, 55] on link "Emprunteur" at bounding box center [328, 59] width 71 height 25
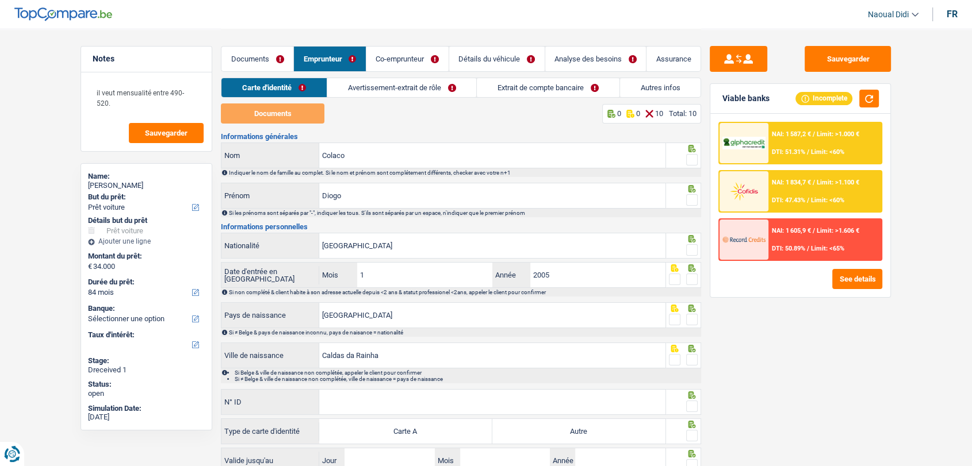
click at [268, 60] on link "Documents" at bounding box center [257, 59] width 72 height 25
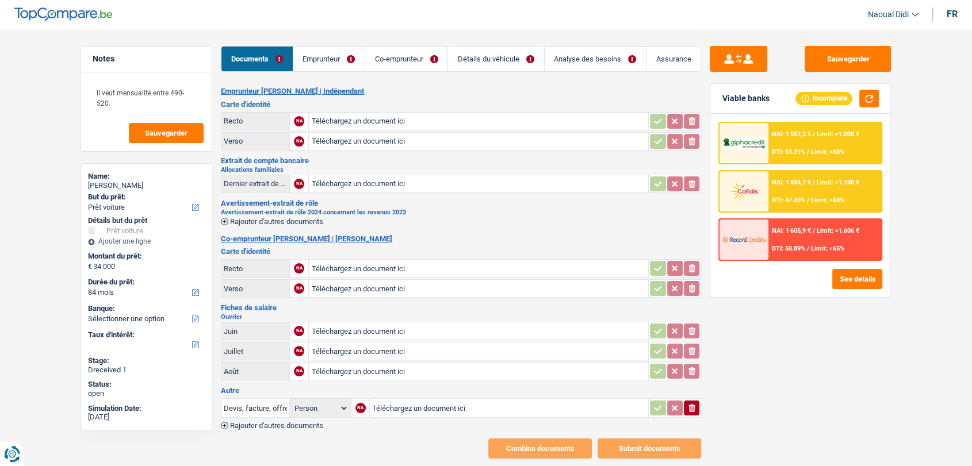
click at [352, 117] on input "Téléchargez un document ici" at bounding box center [478, 121] width 335 height 17
click at [380, 121] on input "Téléchargez un document ici" at bounding box center [478, 121] width 335 height 17
type input "C:\fakepath\image8.jpeg"
click at [328, 143] on input "Téléchargez un document ici" at bounding box center [478, 141] width 335 height 17
type input "C:\fakepath\image9.jpeg"
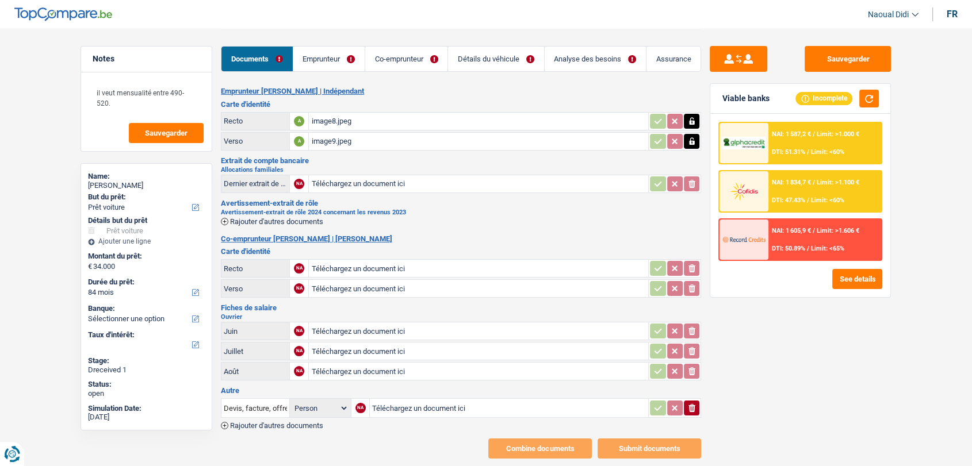
click at [329, 269] on input "Téléchargez un document ici" at bounding box center [478, 268] width 335 height 17
type input "C:\fakepath\image2.jpeg"
click at [353, 287] on input "Téléchargez un document ici" at bounding box center [478, 288] width 335 height 17
type input "C:\fakepath\image1.jpeg"
click at [327, 53] on link "Emprunteur" at bounding box center [328, 59] width 71 height 25
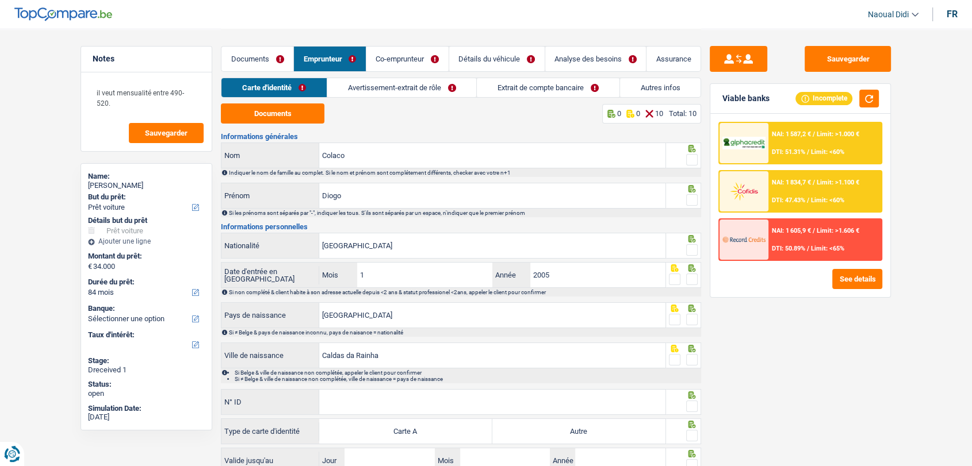
click at [388, 87] on link "Avertissement-extrait de rôle" at bounding box center [402, 87] width 150 height 19
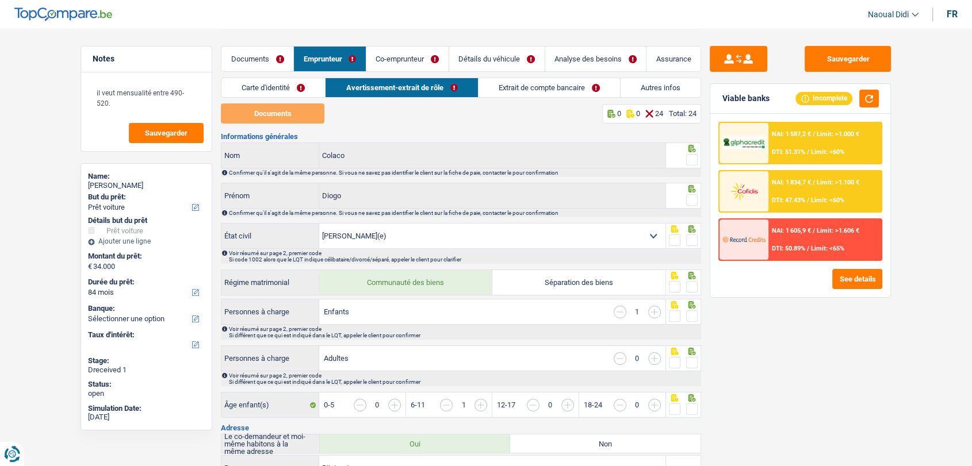
click at [398, 56] on link "Co-emprunteur" at bounding box center [407, 59] width 82 height 25
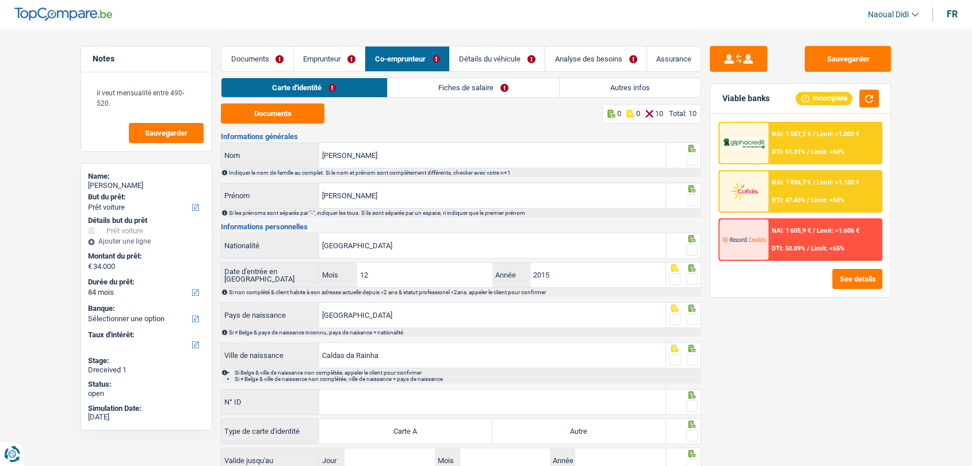
click at [445, 87] on link "Fiches de salaire" at bounding box center [473, 87] width 171 height 19
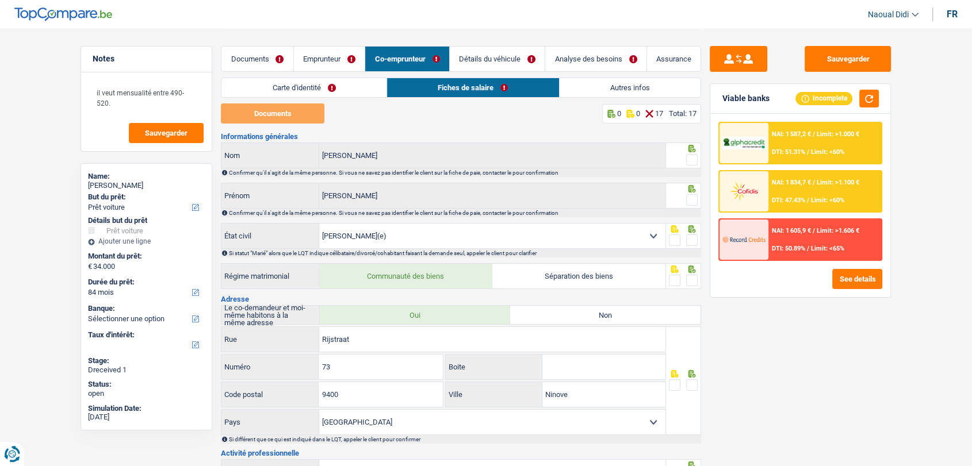
click at [253, 57] on link "Documents" at bounding box center [257, 59] width 72 height 25
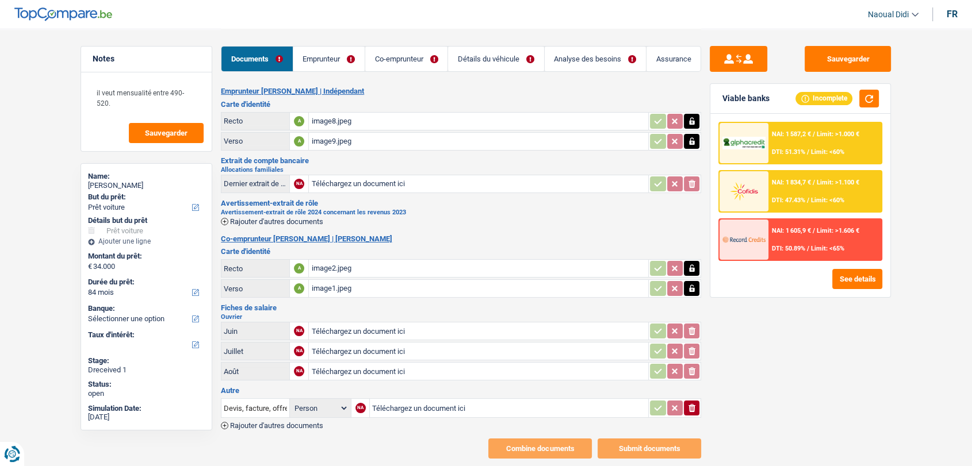
click at [348, 329] on input "Téléchargez un document ici" at bounding box center [478, 331] width 335 height 17
click at [327, 323] on input "Téléchargez un document ici" at bounding box center [478, 331] width 335 height 17
type input "C:\fakepath\image3.jpeg"
click at [354, 351] on input "Téléchargez un document ici" at bounding box center [478, 351] width 335 height 17
type input "C:\fakepath\image4.jpeg"
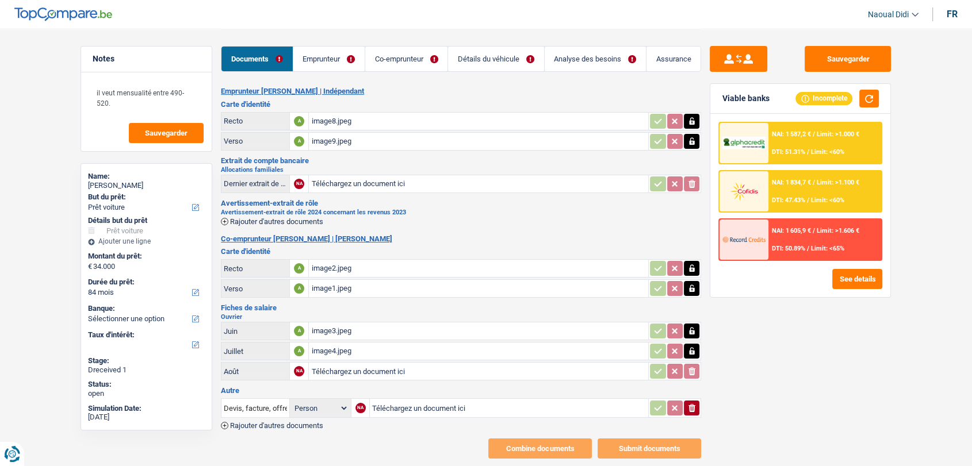
click at [350, 369] on input "Téléchargez un document ici" at bounding box center [478, 371] width 335 height 17
type input "C:\fakepath\image5.jpeg"
click at [414, 404] on input "Téléchargez un document ici" at bounding box center [509, 408] width 274 height 17
type input "C:\fakepath\image6.jpeg"
click at [328, 187] on input "Téléchargez un document ici" at bounding box center [478, 183] width 335 height 17
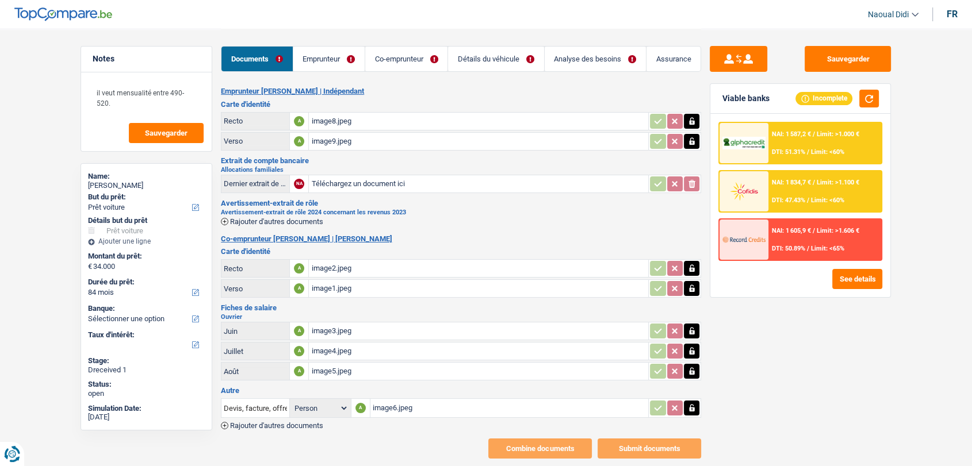
type input "C:\fakepath\image0.jpeg"
click at [849, 58] on button "Sauvegarder" at bounding box center [847, 59] width 86 height 26
click at [818, 63] on button "Sauvegarder" at bounding box center [847, 59] width 86 height 26
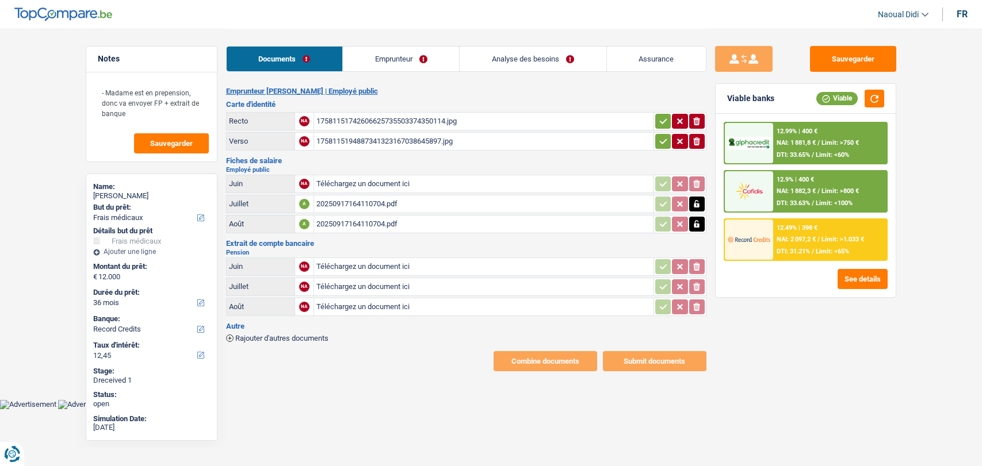
select select "medical"
select select "36"
select select "record credits"
click at [361, 205] on div "20250917164110704.pdf" at bounding box center [483, 204] width 335 height 17
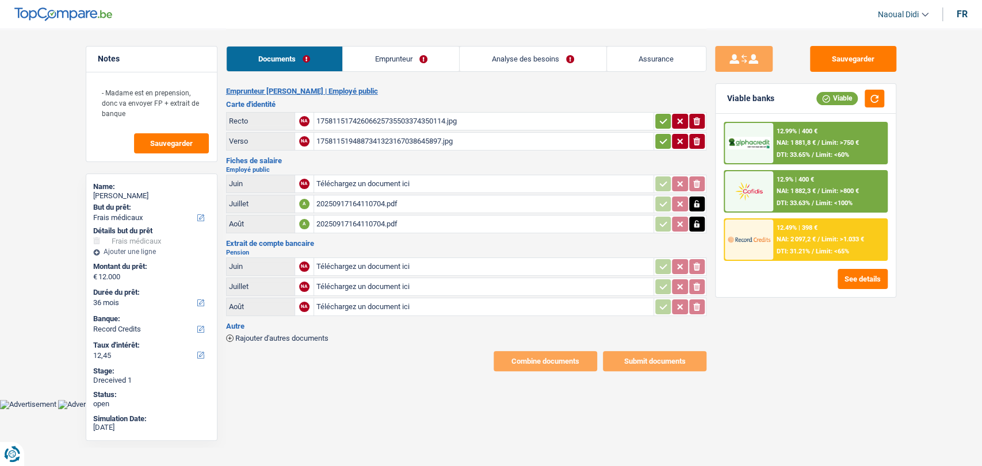
click at [358, 263] on input "Téléchargez un document ici" at bounding box center [483, 266] width 335 height 17
type input "C:\fakepath\C5G02XM0DD001259.pdf"
click at [363, 282] on input "Téléchargez un document ici" at bounding box center [483, 286] width 335 height 17
type input "C:\fakepath\C5H04XM0H9003162.pdf"
click at [339, 309] on input "Téléchargez un document ici" at bounding box center [483, 306] width 335 height 17
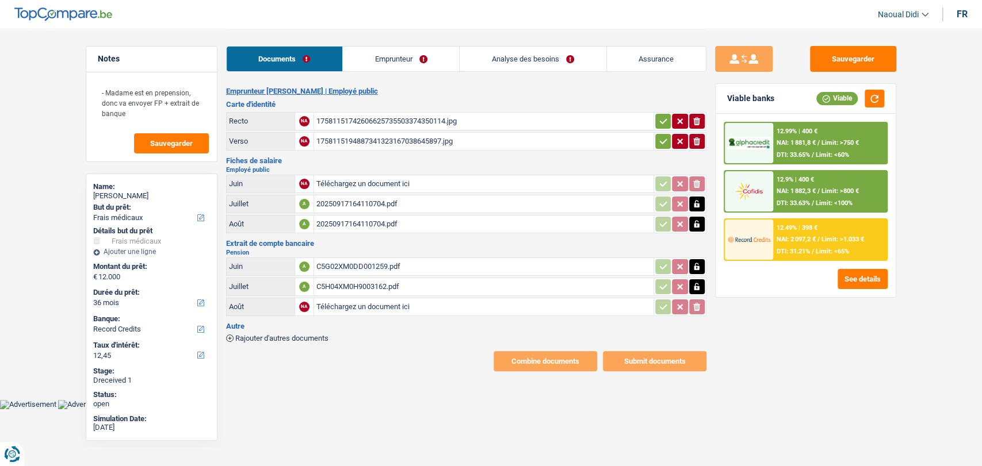
type input "C:\fakepath\C5I02XM08J001479.pdf"
click at [396, 56] on link "Emprunteur" at bounding box center [401, 59] width 116 height 25
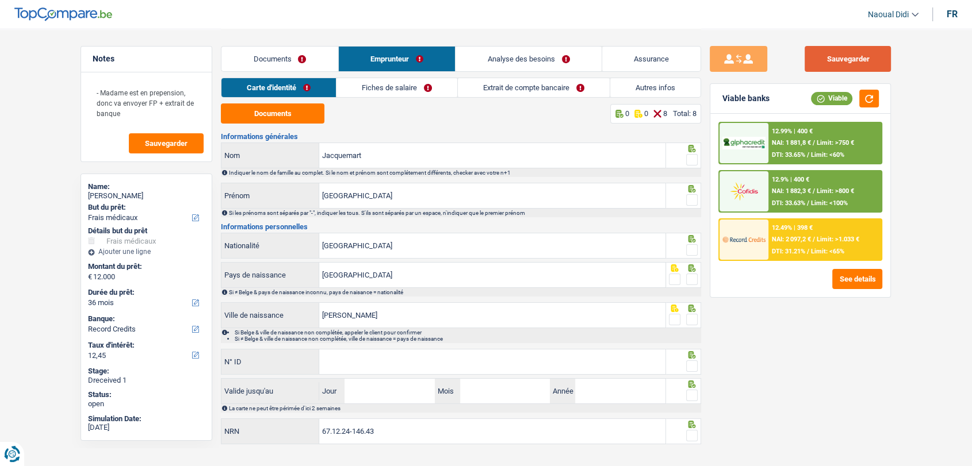
click at [860, 63] on button "Sauvegarder" at bounding box center [847, 59] width 86 height 26
click at [267, 60] on link "Documents" at bounding box center [279, 59] width 117 height 25
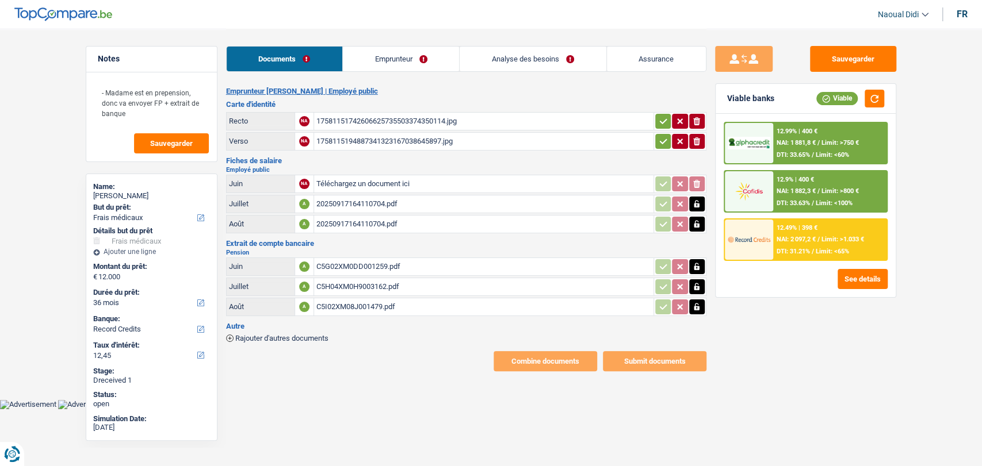
click at [658, 139] on icon "button" at bounding box center [662, 142] width 9 height 12
click at [659, 121] on icon "button" at bounding box center [662, 120] width 7 height 5
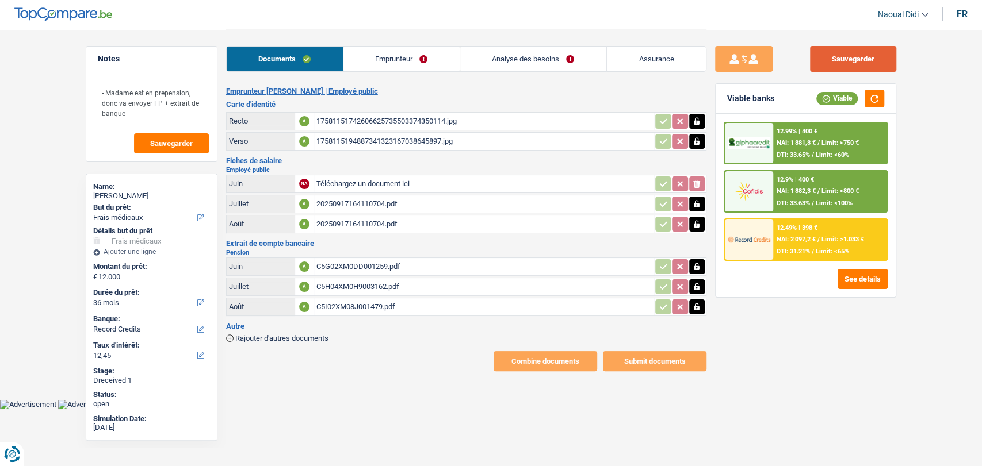
click at [833, 65] on button "Sauvegarder" at bounding box center [853, 59] width 86 height 26
click at [385, 57] on link "Emprunteur" at bounding box center [401, 59] width 116 height 25
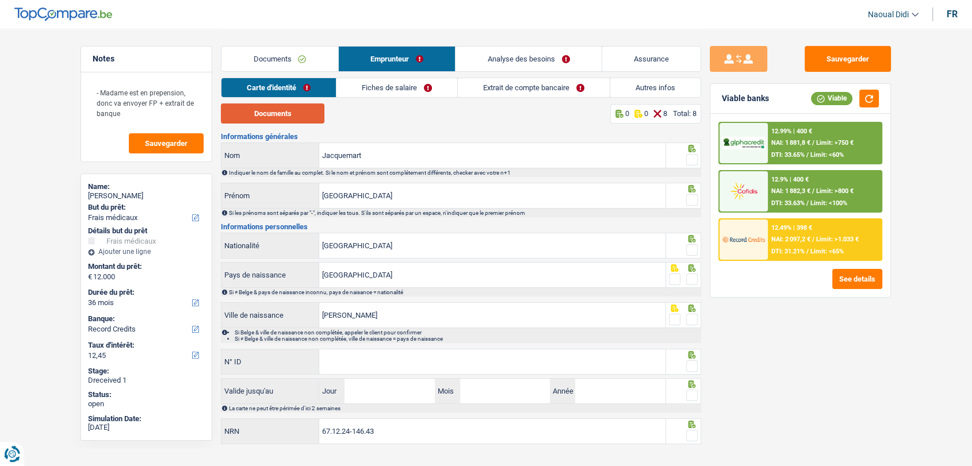
click at [273, 121] on button "Documents" at bounding box center [273, 114] width 104 height 20
click at [691, 158] on span at bounding box center [692, 160] width 12 height 12
click at [0, 0] on input "radio" at bounding box center [0, 0] width 0 height 0
click at [692, 196] on span at bounding box center [692, 200] width 12 height 12
click at [0, 0] on input "radio" at bounding box center [0, 0] width 0 height 0
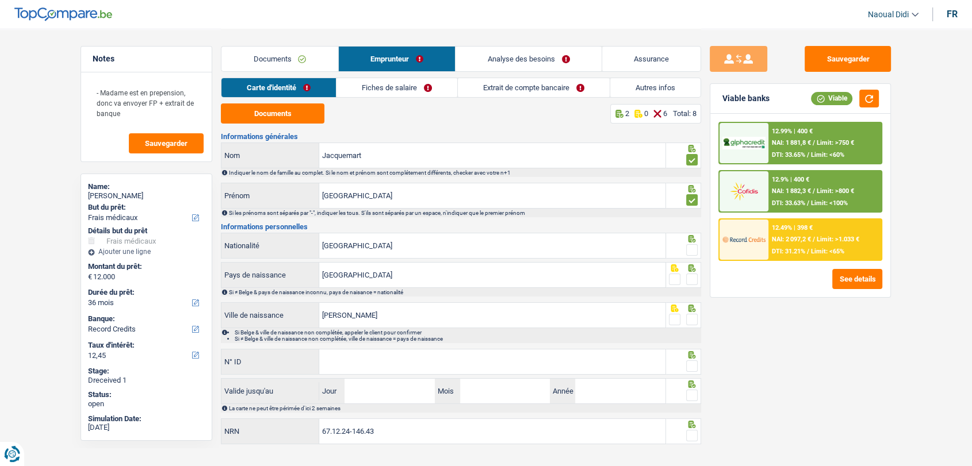
click at [693, 251] on span at bounding box center [692, 250] width 12 height 12
click at [0, 0] on input "radio" at bounding box center [0, 0] width 0 height 0
click at [692, 278] on span at bounding box center [692, 280] width 12 height 12
click at [0, 0] on input "radio" at bounding box center [0, 0] width 0 height 0
drag, startPoint x: 695, startPoint y: 318, endPoint x: 634, endPoint y: 196, distance: 136.6
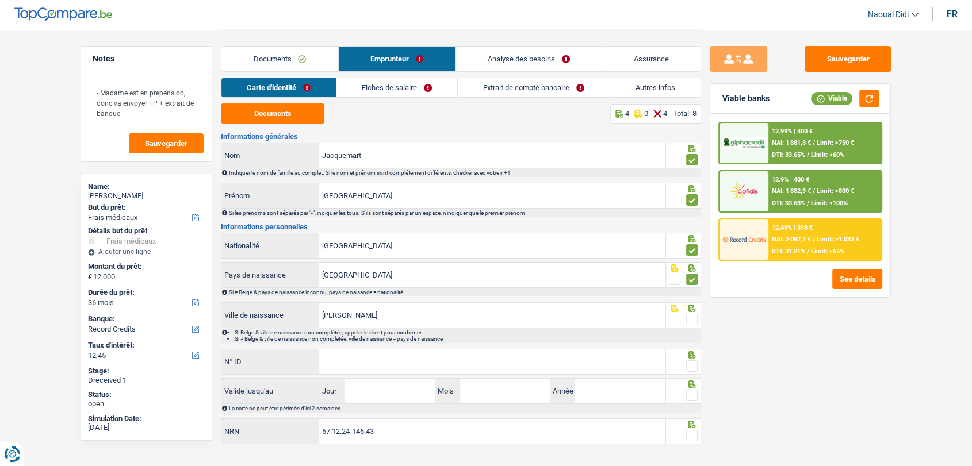
click at [693, 317] on span at bounding box center [692, 320] width 12 height 12
click at [0, 0] on input "radio" at bounding box center [0, 0] width 0 height 0
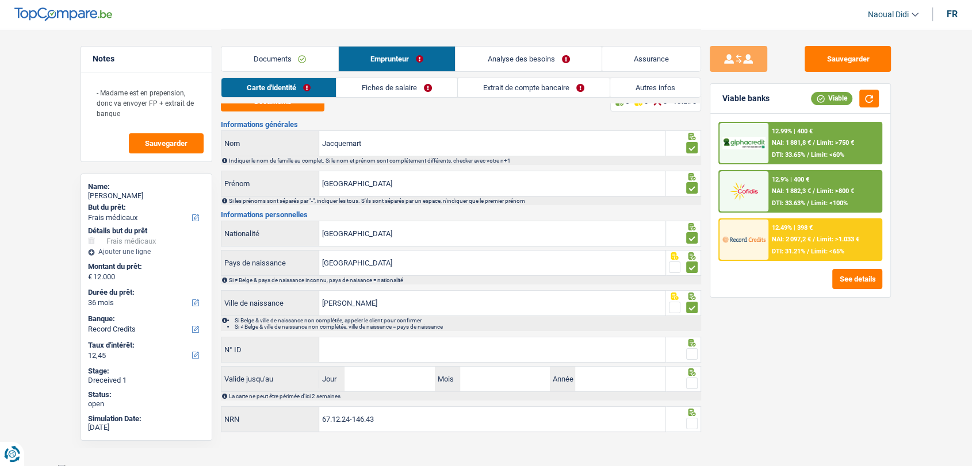
scroll to position [18, 0]
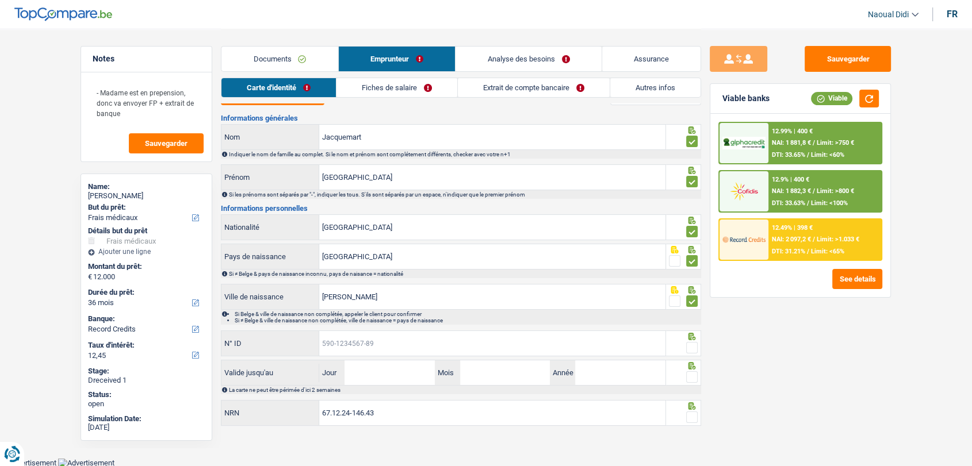
click at [344, 343] on input "N° ID" at bounding box center [492, 343] width 346 height 25
paste input "595-3101581-24"
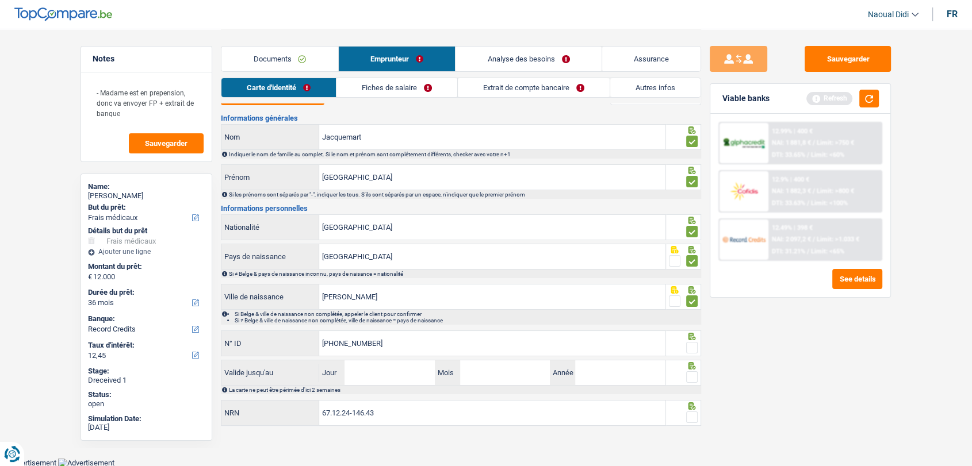
type input "595-3101581-24"
click at [379, 371] on input "Jour" at bounding box center [389, 373] width 90 height 25
type input "02"
type input "2034"
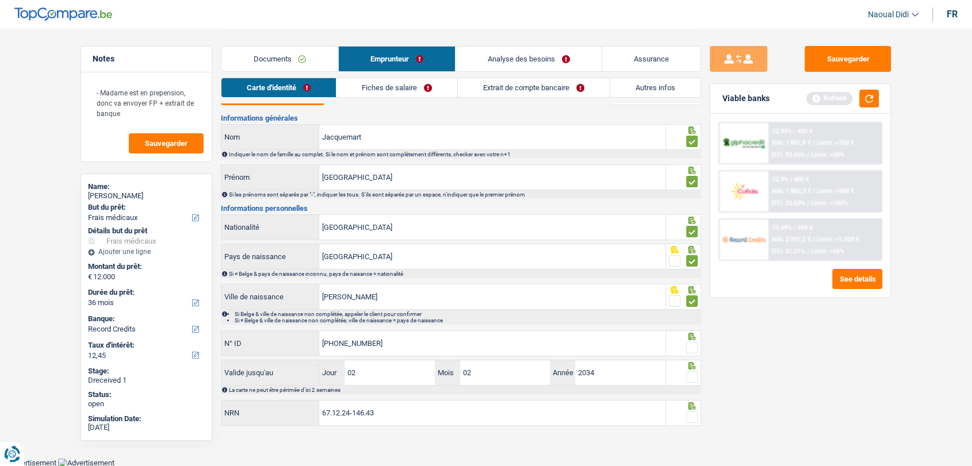
click at [690, 372] on span at bounding box center [692, 377] width 12 height 12
click at [0, 0] on input "radio" at bounding box center [0, 0] width 0 height 0
click at [688, 344] on span at bounding box center [692, 348] width 12 height 12
click at [0, 0] on input "radio" at bounding box center [0, 0] width 0 height 0
click at [690, 422] on div at bounding box center [692, 418] width 12 height 14
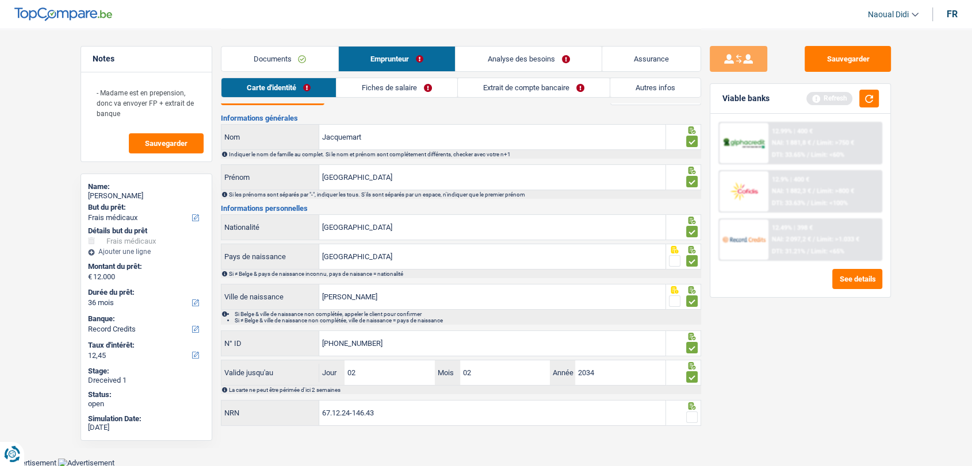
click at [691, 416] on span at bounding box center [692, 418] width 12 height 12
click at [0, 0] on input "radio" at bounding box center [0, 0] width 0 height 0
click at [396, 88] on link "Fiches de salaire" at bounding box center [397, 87] width 121 height 19
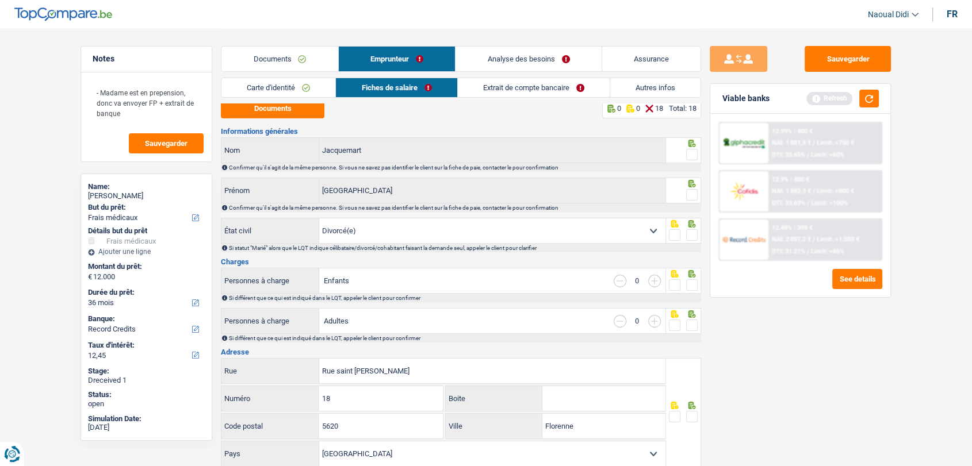
scroll to position [0, 0]
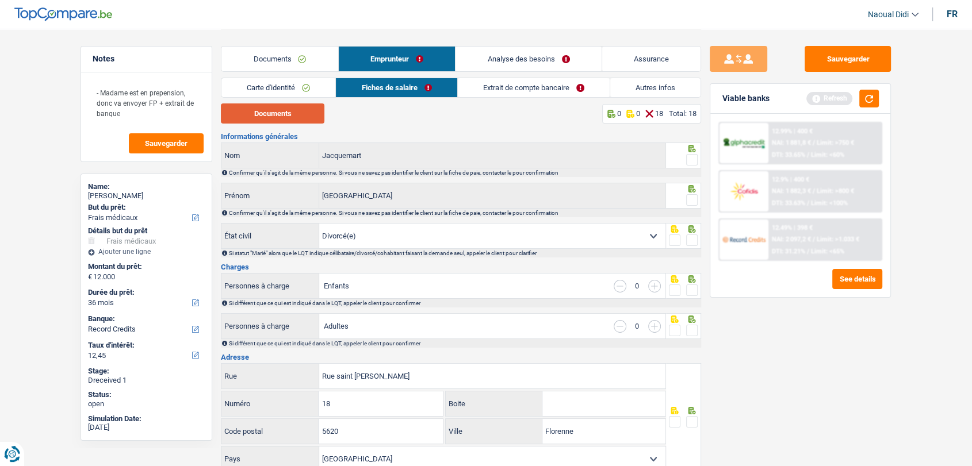
click at [302, 116] on button "Documents" at bounding box center [273, 114] width 104 height 20
click at [694, 158] on span at bounding box center [692, 160] width 12 height 12
click at [0, 0] on input "radio" at bounding box center [0, 0] width 0 height 0
click at [695, 201] on span at bounding box center [692, 200] width 12 height 12
click at [0, 0] on input "radio" at bounding box center [0, 0] width 0 height 0
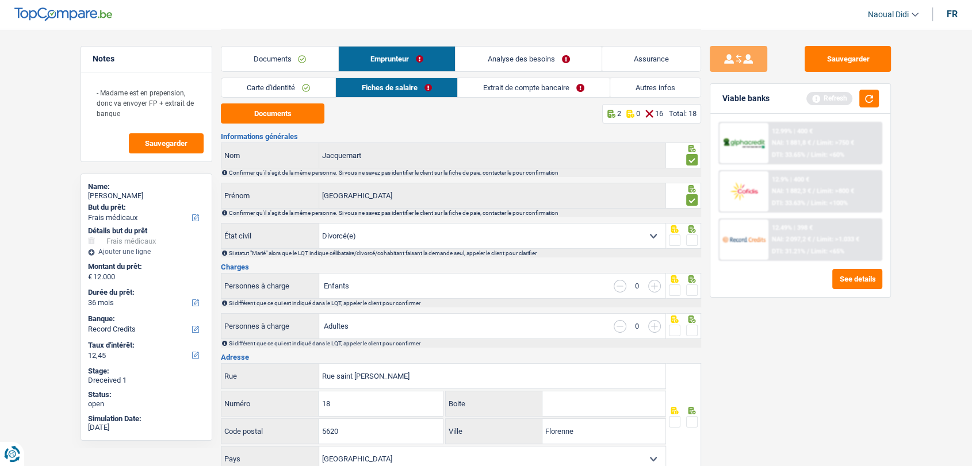
click at [692, 240] on span at bounding box center [692, 241] width 12 height 12
click at [0, 0] on input "radio" at bounding box center [0, 0] width 0 height 0
click at [693, 291] on span at bounding box center [692, 291] width 12 height 12
click at [0, 0] on input "radio" at bounding box center [0, 0] width 0 height 0
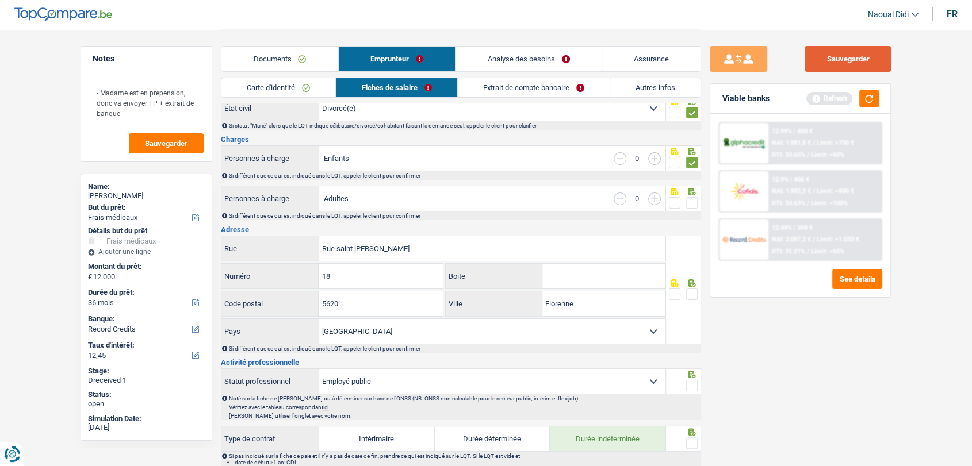
click at [850, 60] on button "Sauvegarder" at bounding box center [847, 59] width 86 height 26
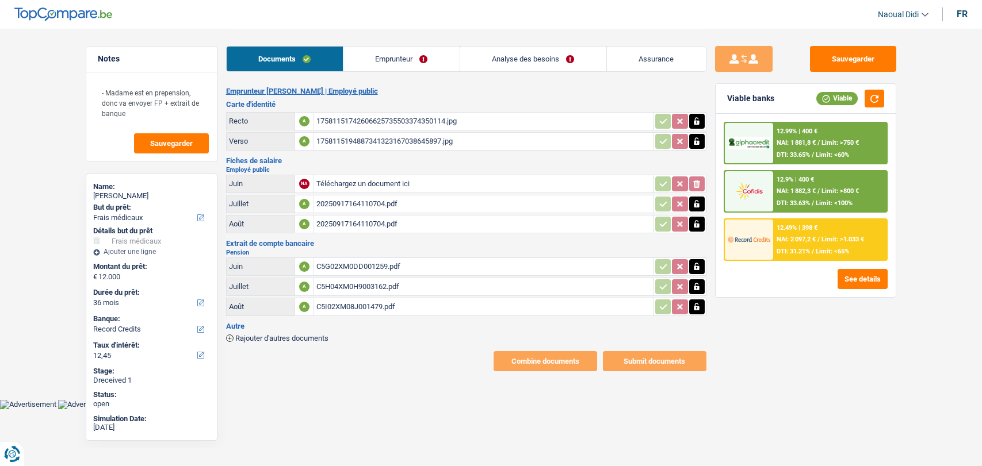
select select "medical"
select select "36"
select select "record credits"
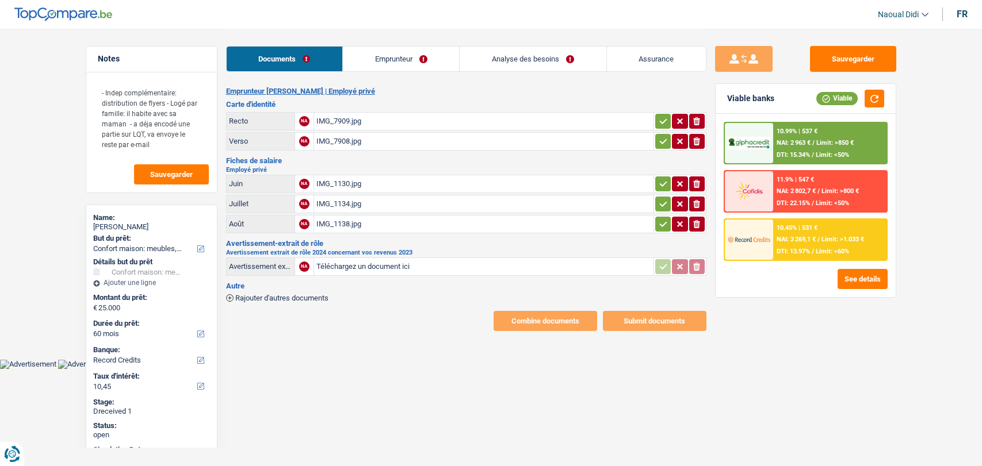
select select "household"
select select "60"
select select "record credits"
click at [367, 260] on input "Téléchargez un document ici" at bounding box center [483, 266] width 335 height 17
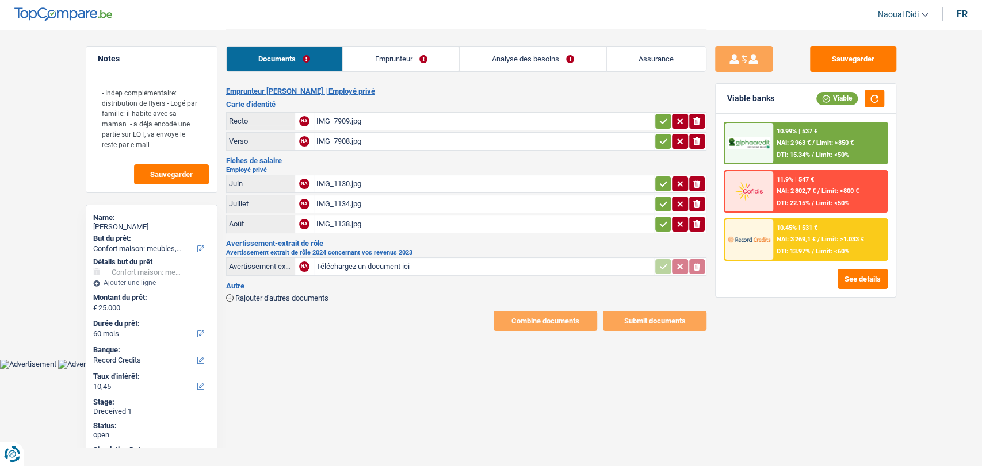
type input "C:\fakepath\Avertissement-extrait de rôle 2024 (3).pdf"
click at [284, 294] on span "Rajouter d'autres documents" at bounding box center [281, 297] width 93 height 7
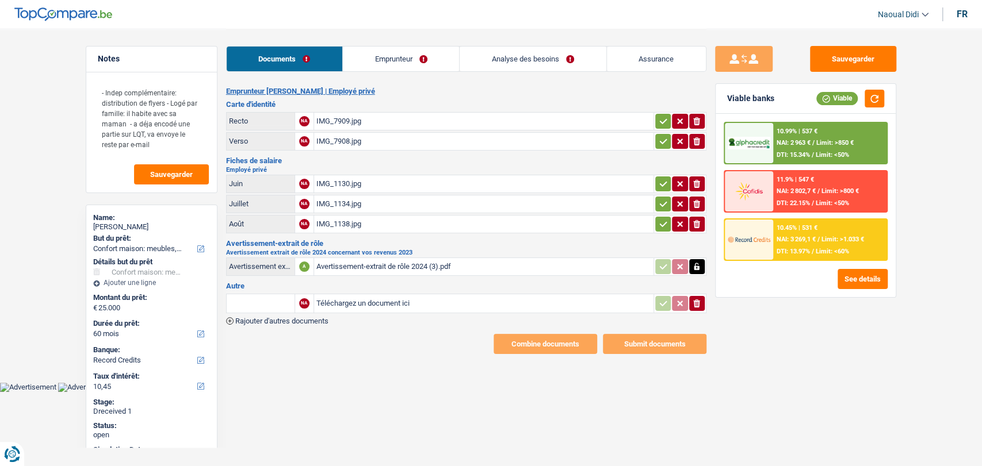
click at [339, 298] on input "Téléchargez un document ici" at bounding box center [483, 303] width 335 height 17
type input "C:\fakepath\3994e389-24f3-4418-9abf-d68927e5d7cf.pdf"
click at [327, 320] on span "Rajouter d'autres documents" at bounding box center [281, 320] width 93 height 7
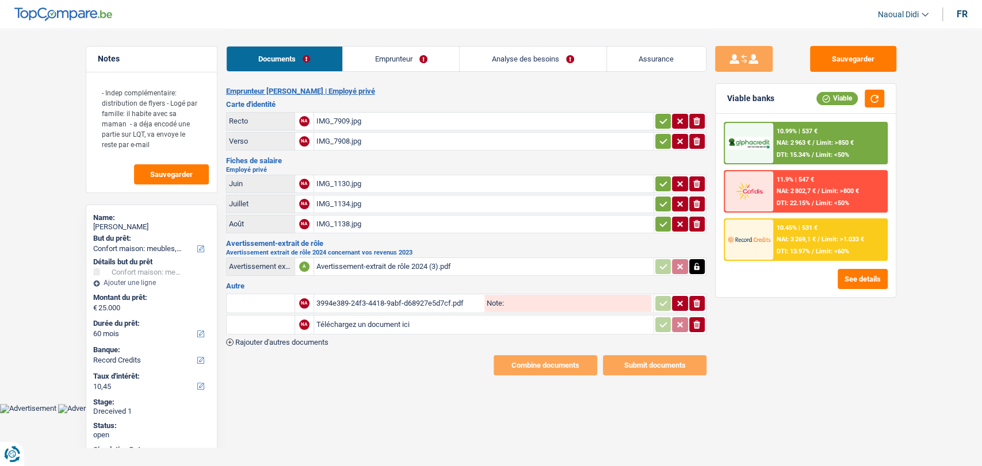
click at [327, 319] on input "Téléchargez un document ici" at bounding box center [483, 324] width 335 height 17
type input "C:\fakepath\document.pdf"
click at [275, 301] on input "text" at bounding box center [260, 303] width 63 height 18
drag, startPoint x: 287, startPoint y: 301, endPoint x: 189, endPoint y: 292, distance: 98.8
click at [189, 292] on div "Notes - Indep complémentaire: distribution de flyers - Logé par famille: il hab…" at bounding box center [491, 202] width 828 height 347
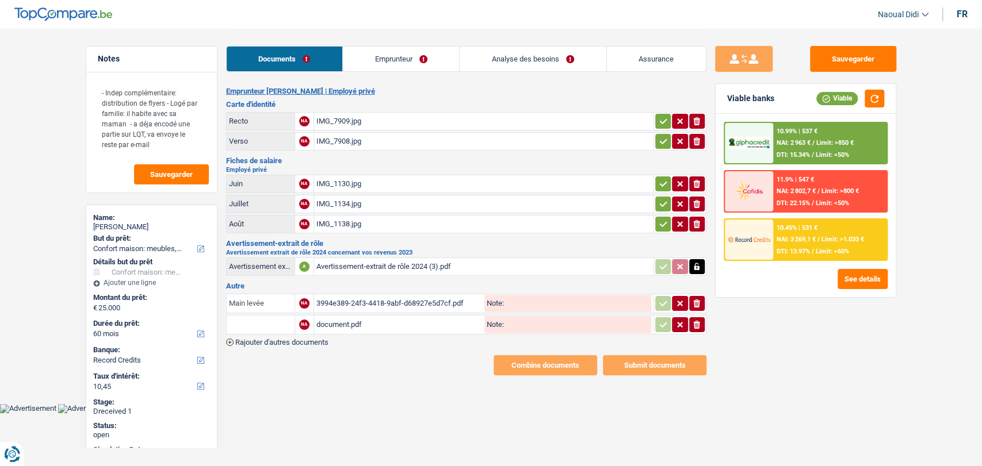
type input "Main levée"
click at [516, 300] on input "Note:" at bounding box center [577, 303] width 147 height 17
paste input "Main levée"
type input "Main levée"
click at [339, 318] on div "document.pdf" at bounding box center [399, 324] width 166 height 17
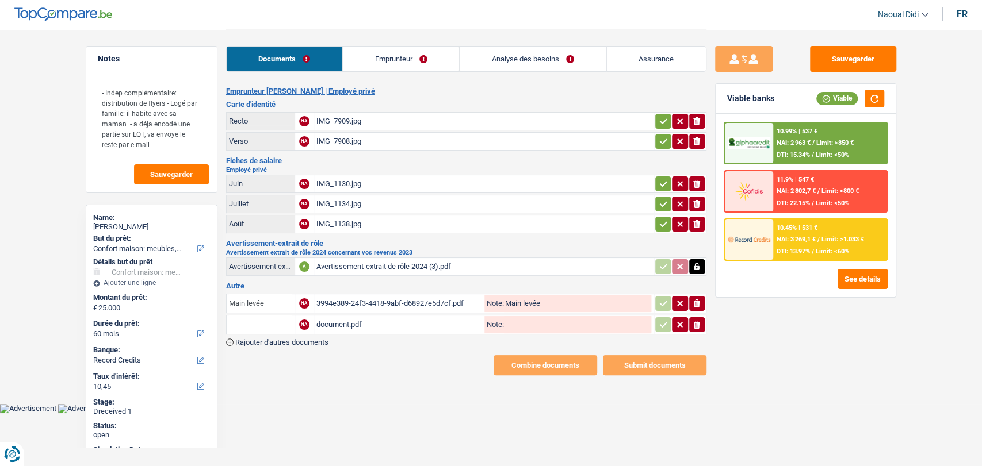
drag, startPoint x: 267, startPoint y: 300, endPoint x: 209, endPoint y: 296, distance: 58.3
click at [209, 296] on div "Notes - Indep complémentaire: distribution de flyers - Logé par famille: il hab…" at bounding box center [491, 202] width 828 height 347
click at [249, 323] on input "text" at bounding box center [260, 325] width 63 height 18
paste input "Main levée"
type input "Main levée"
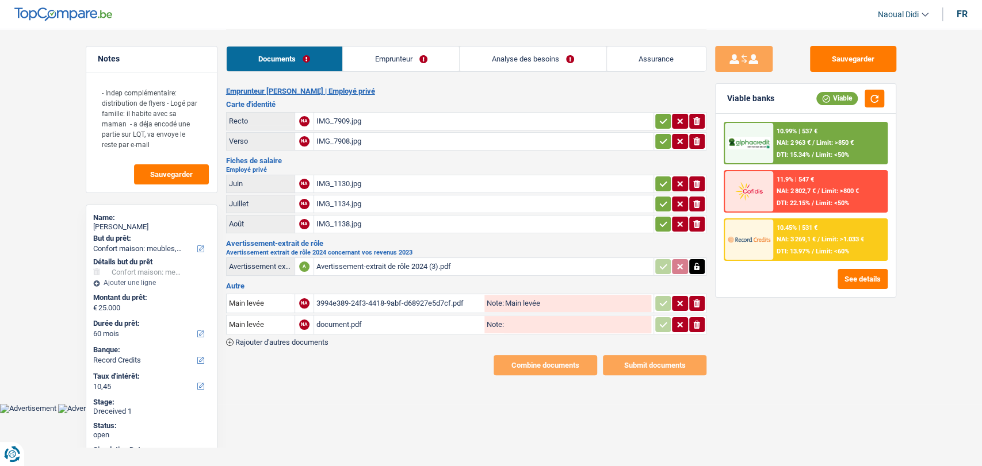
click at [524, 326] on input "Note:" at bounding box center [577, 324] width 147 height 17
paste input "Main levée"
type input "Main levée"
click at [880, 56] on button "Sauvegarder" at bounding box center [853, 59] width 86 height 26
click at [371, 56] on link "Emprunteur" at bounding box center [401, 59] width 116 height 25
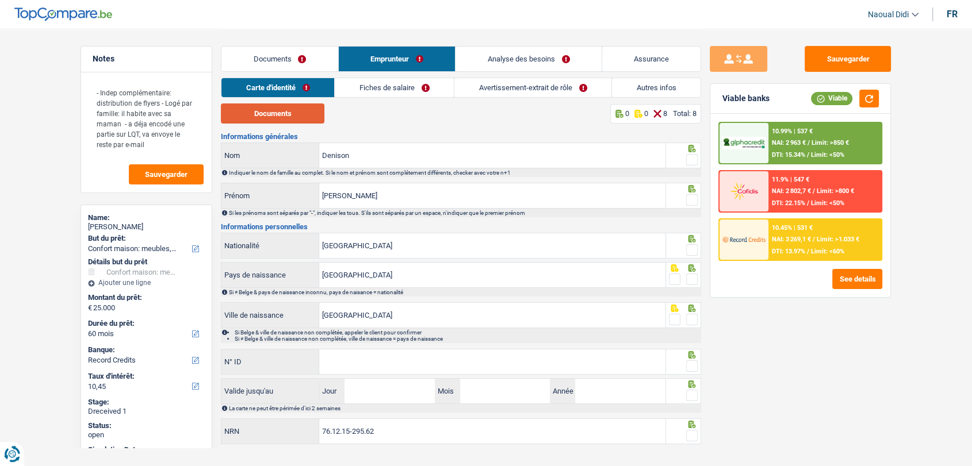
click at [281, 114] on button "Documents" at bounding box center [273, 114] width 104 height 20
click at [350, 365] on input "N° ID" at bounding box center [492, 362] width 346 height 25
paste input "592-74274"
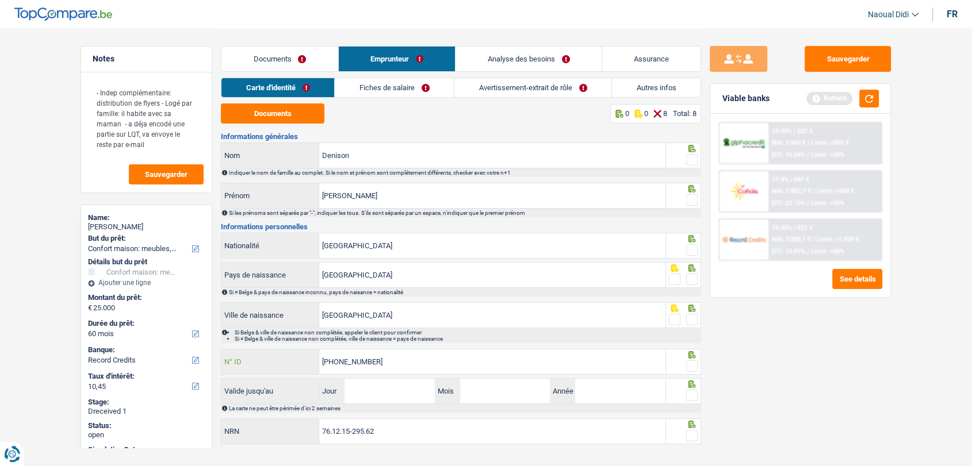
type input "592-9274274-88"
click at [697, 362] on span at bounding box center [692, 367] width 12 height 12
click at [0, 0] on input "radio" at bounding box center [0, 0] width 0 height 0
click at [692, 314] on span at bounding box center [692, 320] width 12 height 12
click at [0, 0] on input "radio" at bounding box center [0, 0] width 0 height 0
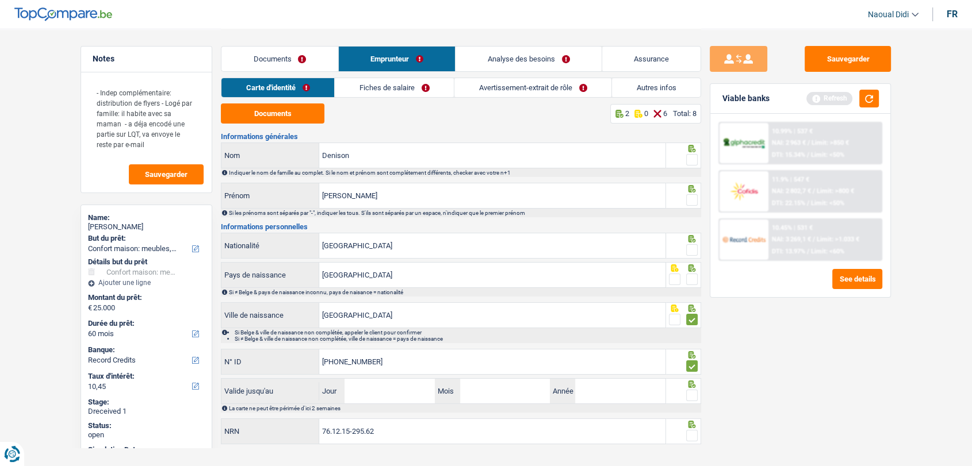
drag, startPoint x: 691, startPoint y: 280, endPoint x: 702, endPoint y: 261, distance: 21.9
click at [691, 279] on span at bounding box center [692, 280] width 12 height 12
click at [0, 0] on input "radio" at bounding box center [0, 0] width 0 height 0
click at [689, 253] on span at bounding box center [692, 250] width 12 height 12
click at [0, 0] on input "radio" at bounding box center [0, 0] width 0 height 0
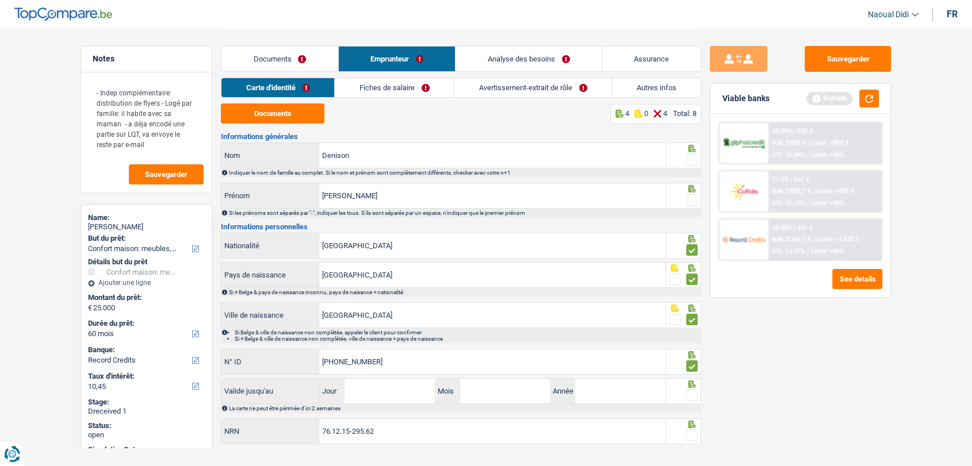
drag, startPoint x: 691, startPoint y: 197, endPoint x: 695, endPoint y: 170, distance: 27.2
click at [692, 197] on span at bounding box center [692, 200] width 12 height 12
click at [0, 0] on input "radio" at bounding box center [0, 0] width 0 height 0
click at [692, 159] on span at bounding box center [692, 160] width 12 height 12
click at [0, 0] on input "radio" at bounding box center [0, 0] width 0 height 0
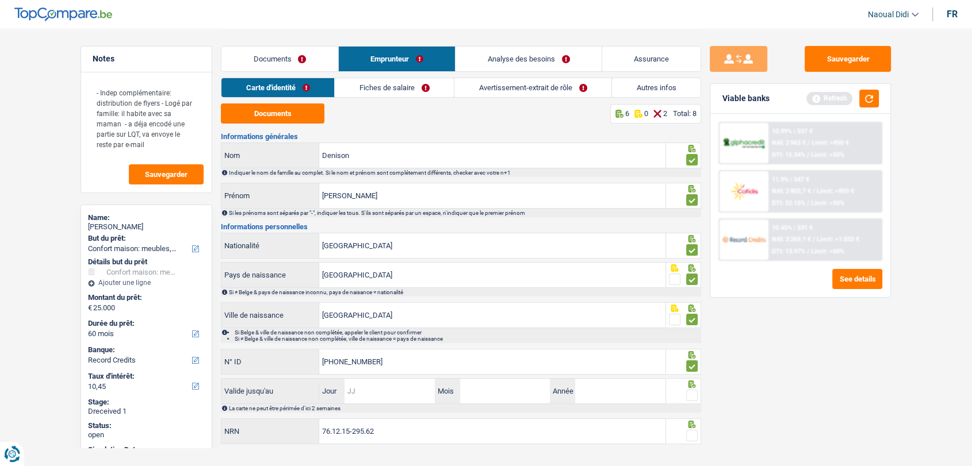
click at [377, 396] on input "Jour" at bounding box center [389, 391] width 90 height 25
type input "13"
type input "03"
type input "2029"
click at [693, 434] on span at bounding box center [692, 436] width 12 height 12
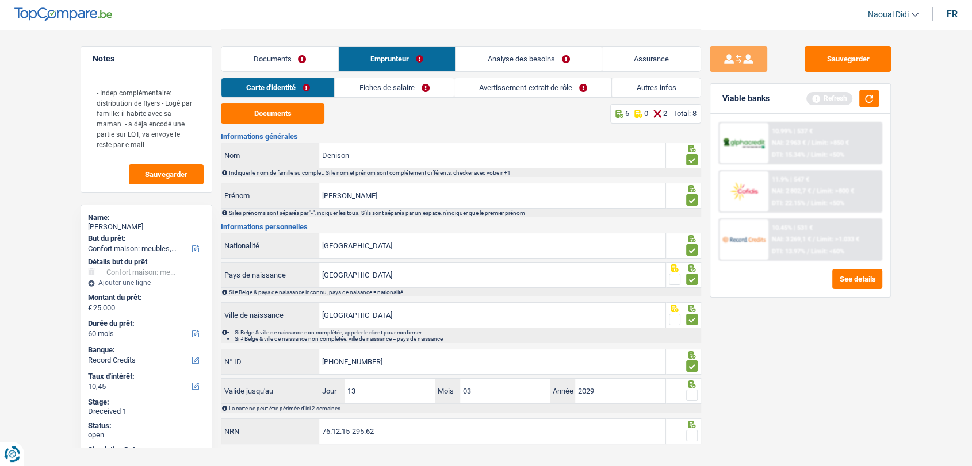
click at [0, 0] on input "radio" at bounding box center [0, 0] width 0 height 0
click at [694, 397] on span at bounding box center [692, 396] width 12 height 12
click at [0, 0] on input "radio" at bounding box center [0, 0] width 0 height 0
click at [865, 62] on button "Sauvegarder" at bounding box center [847, 59] width 86 height 26
click at [401, 90] on link "Fiches de salaire" at bounding box center [394, 87] width 119 height 19
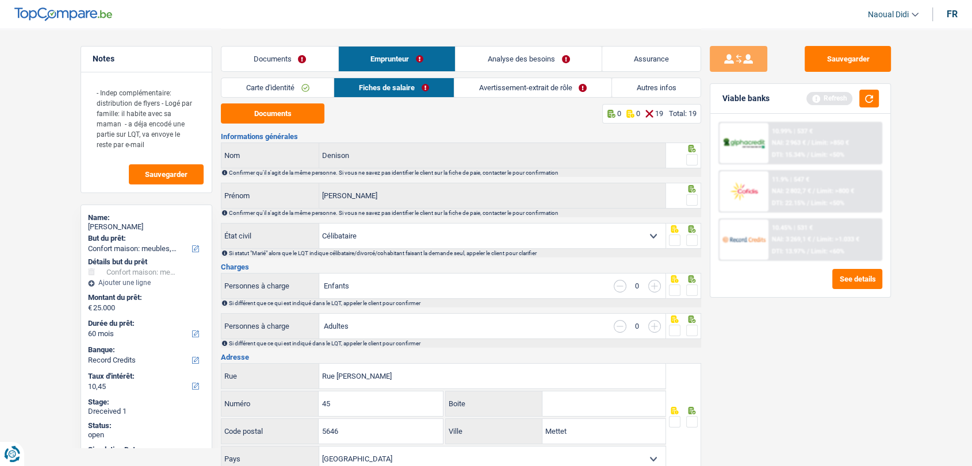
click at [297, 63] on link "Documents" at bounding box center [279, 59] width 117 height 25
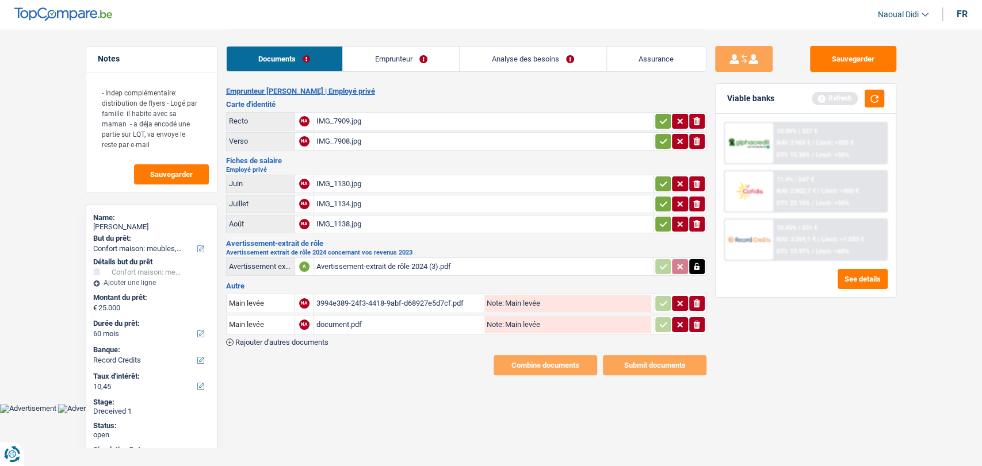
click at [661, 119] on icon "button" at bounding box center [662, 122] width 9 height 12
drag, startPoint x: 666, startPoint y: 141, endPoint x: 660, endPoint y: 150, distance: 10.4
click at [665, 141] on icon "button" at bounding box center [662, 142] width 9 height 12
click at [662, 182] on icon "button" at bounding box center [662, 183] width 7 height 5
click at [665, 202] on icon "button" at bounding box center [662, 204] width 9 height 12
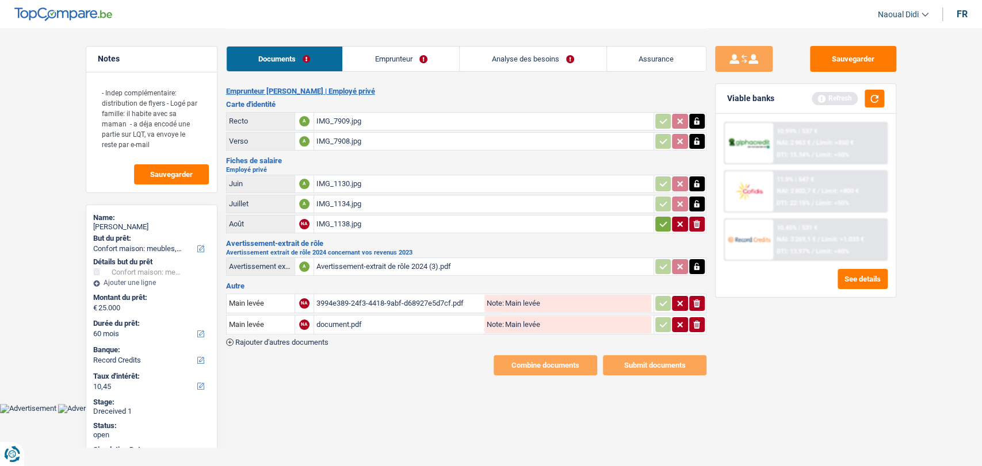
drag, startPoint x: 662, startPoint y: 221, endPoint x: 658, endPoint y: 217, distance: 6.1
click at [662, 221] on icon "button" at bounding box center [662, 225] width 9 height 12
click at [390, 60] on link "Emprunteur" at bounding box center [401, 59] width 116 height 25
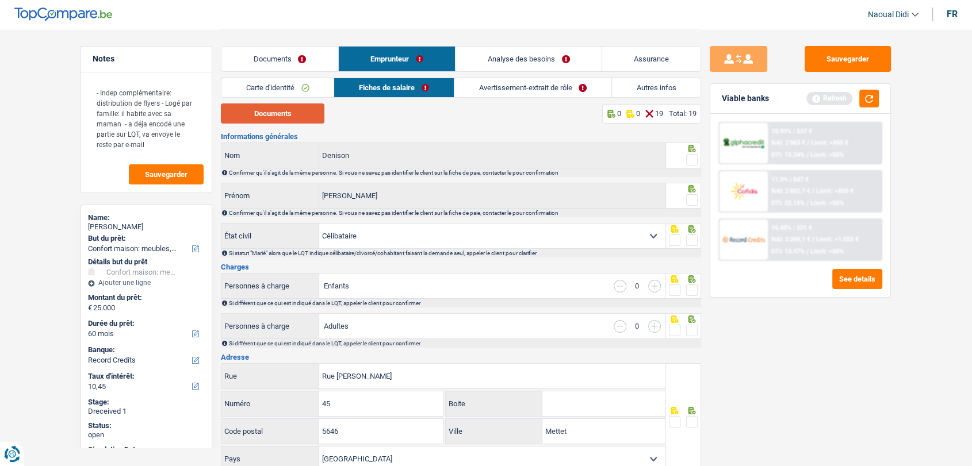
click at [278, 121] on button "Documents" at bounding box center [273, 114] width 104 height 20
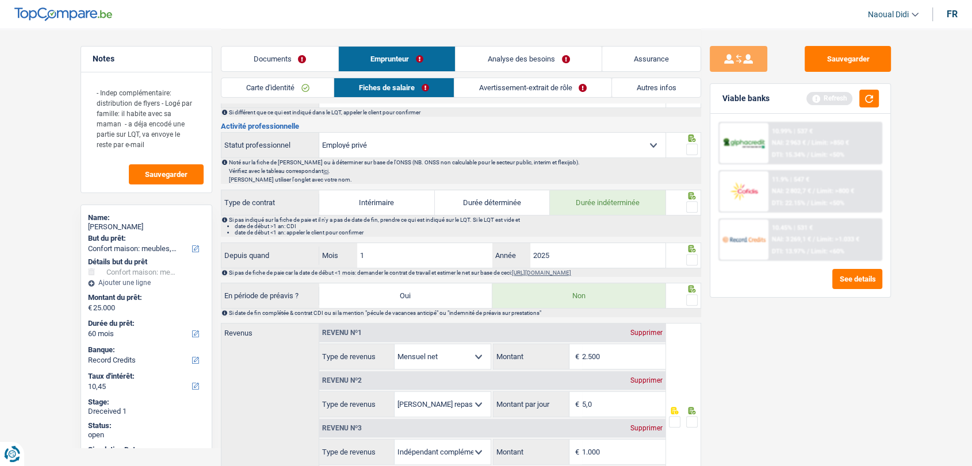
scroll to position [383, 0]
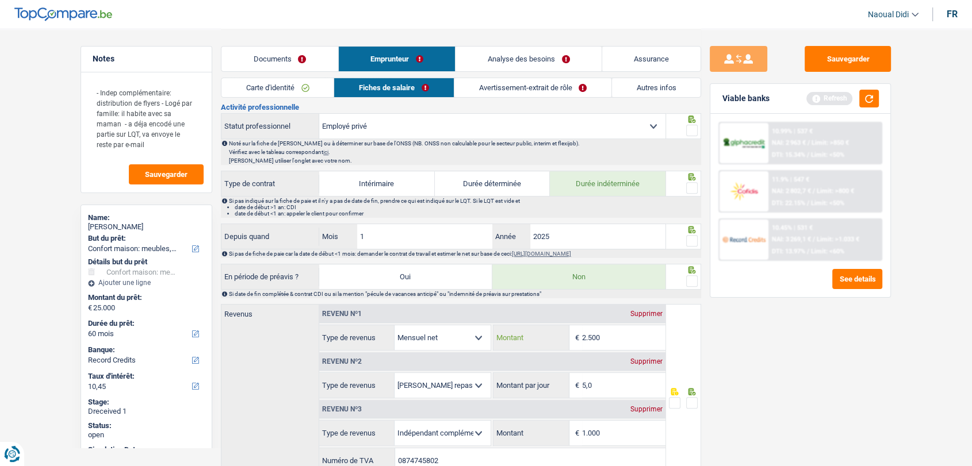
click at [630, 342] on input "2.500" at bounding box center [623, 337] width 83 height 25
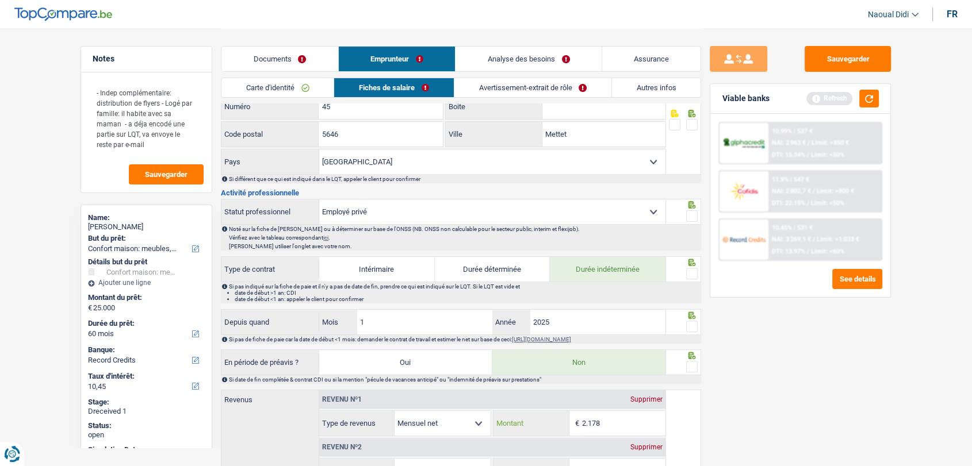
scroll to position [147, 0]
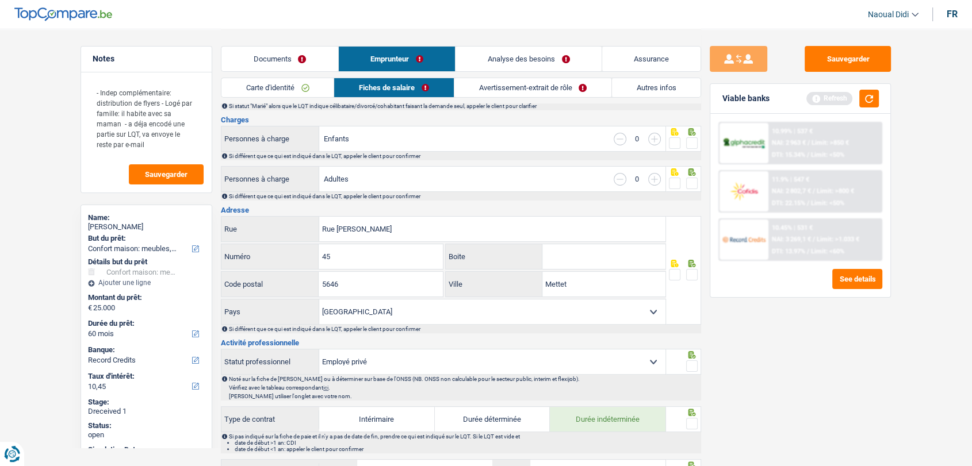
type input "2.178"
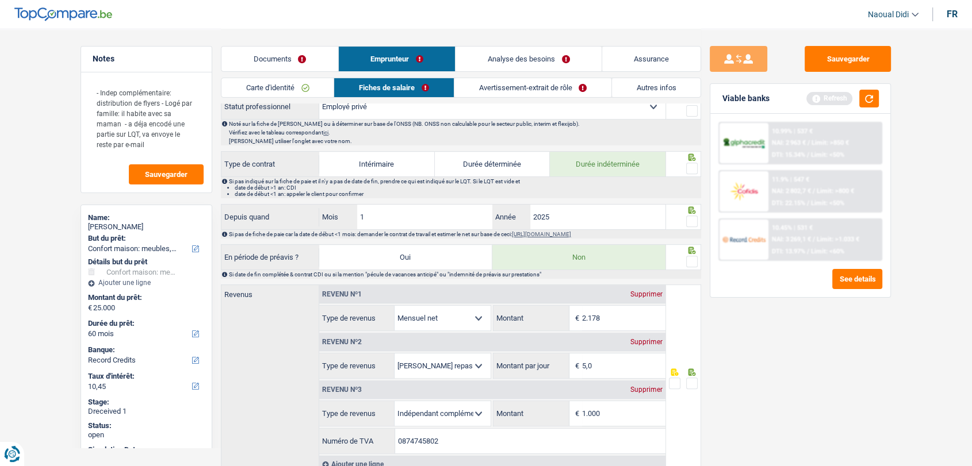
click at [644, 340] on div "Supprimer" at bounding box center [646, 342] width 38 height 7
select select "parttimeSelfemployed"
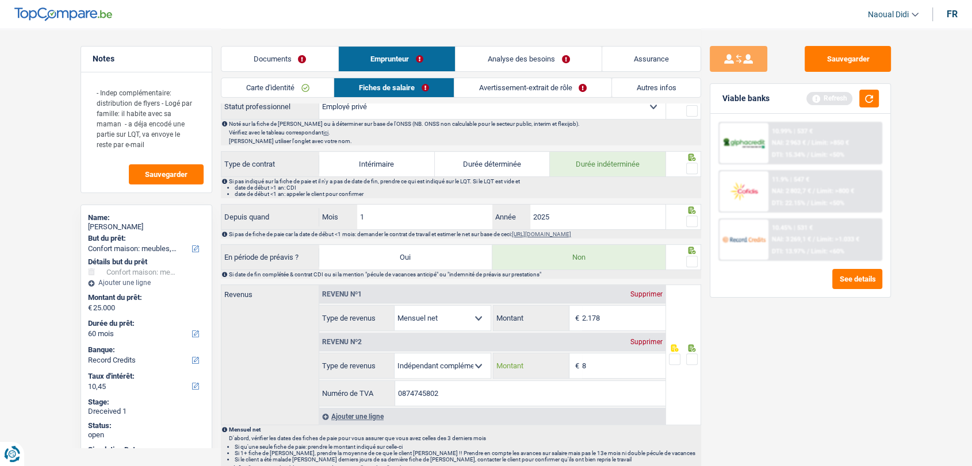
click at [606, 366] on input "8" at bounding box center [623, 366] width 83 height 25
drag, startPoint x: 606, startPoint y: 366, endPoint x: 550, endPoint y: 358, distance: 56.4
click at [550, 358] on div "8 € Montant" at bounding box center [578, 366] width 171 height 25
type input "1.000"
click at [787, 405] on div "Sauvegarder Viable banks Refresh 10.99% | 537 € NAI: 2 963 € / Limit: >850 € DT…" at bounding box center [800, 247] width 198 height 402
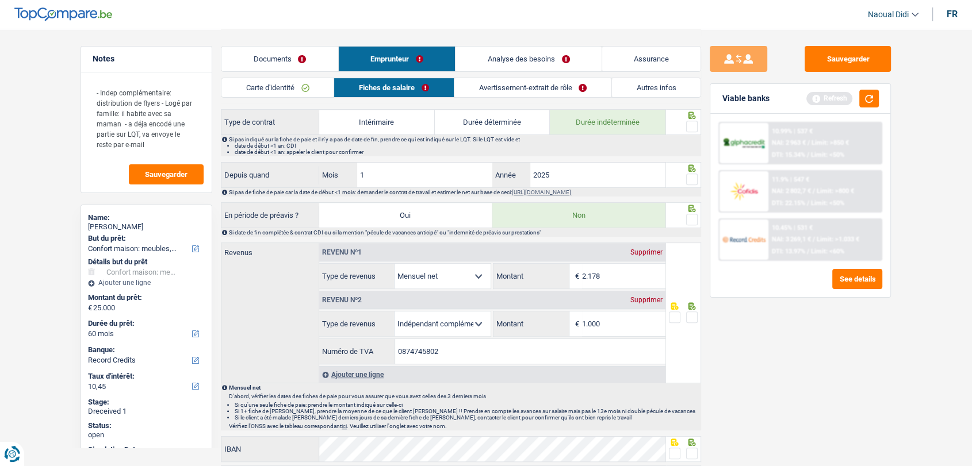
scroll to position [530, 0]
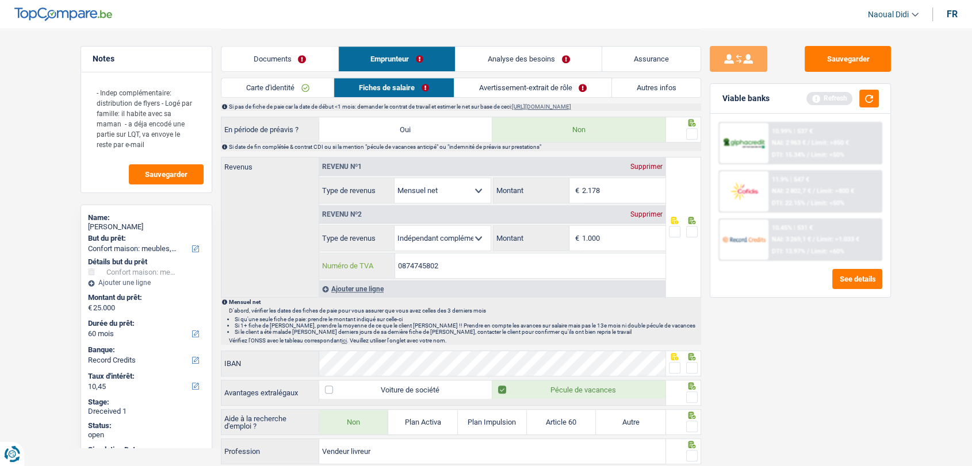
drag, startPoint x: 447, startPoint y: 264, endPoint x: 398, endPoint y: 248, distance: 51.5
click at [378, 256] on div "0874745802 Numéro de TVA" at bounding box center [492, 266] width 346 height 25
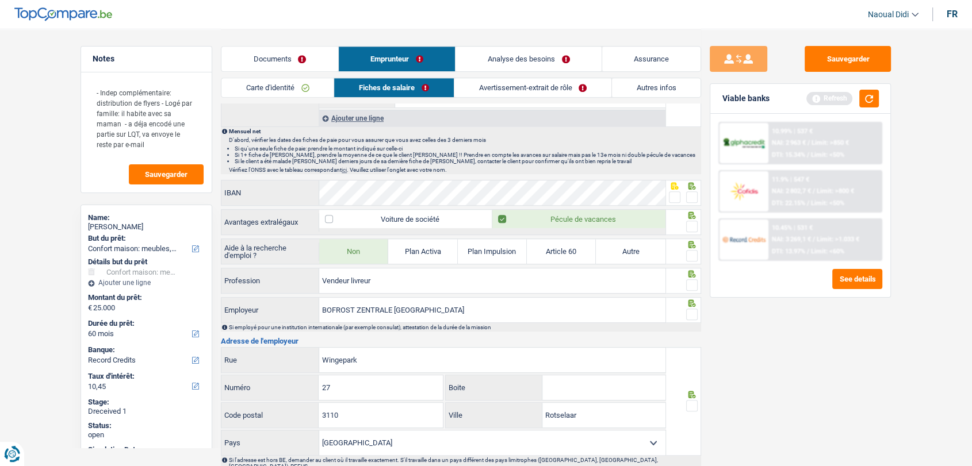
scroll to position [589, 0]
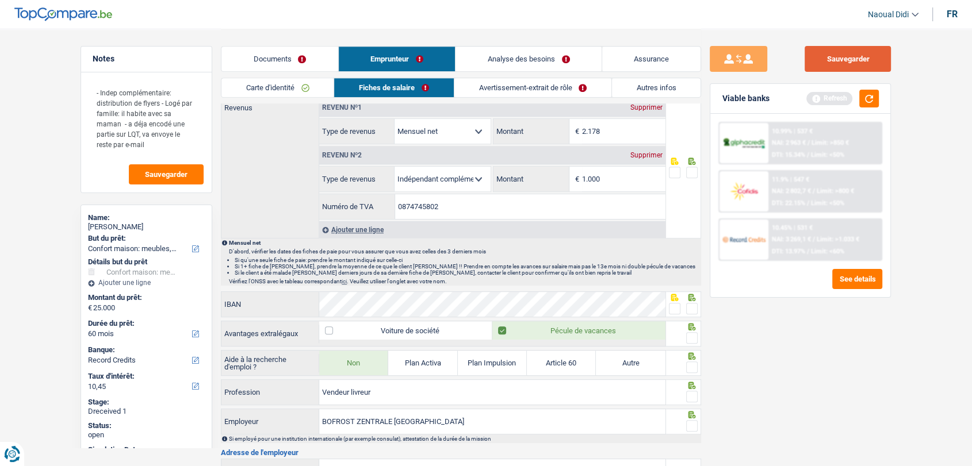
click at [849, 63] on button "Sauvegarder" at bounding box center [847, 59] width 86 height 26
click at [524, 88] on link "Avertissement-extrait de rôle" at bounding box center [532, 87] width 157 height 19
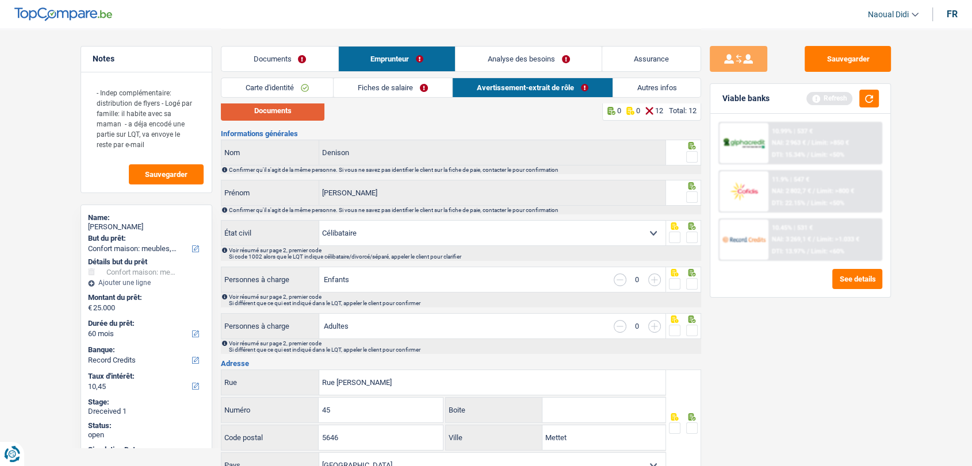
scroll to position [0, 0]
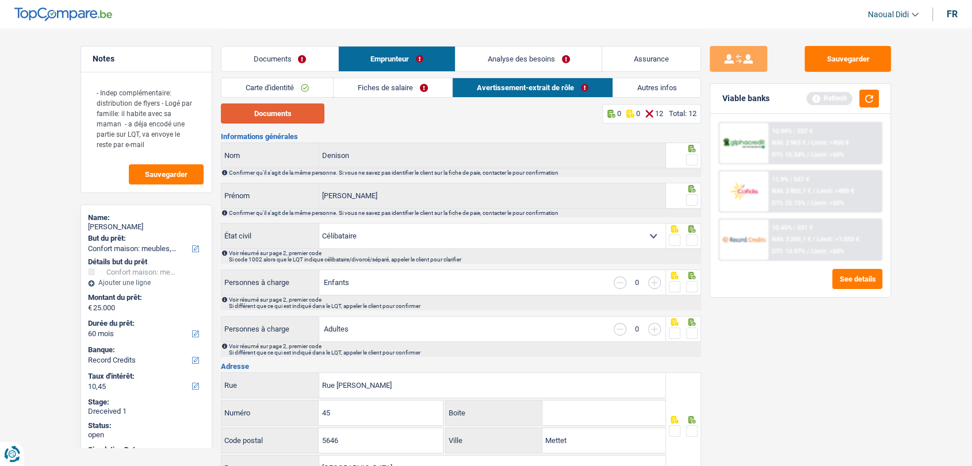
click at [255, 121] on button "Documents" at bounding box center [273, 114] width 104 height 20
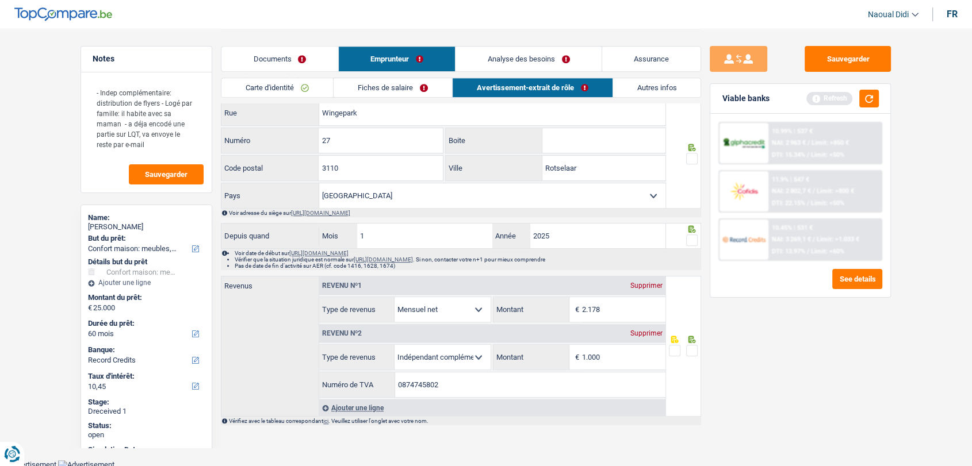
scroll to position [270, 0]
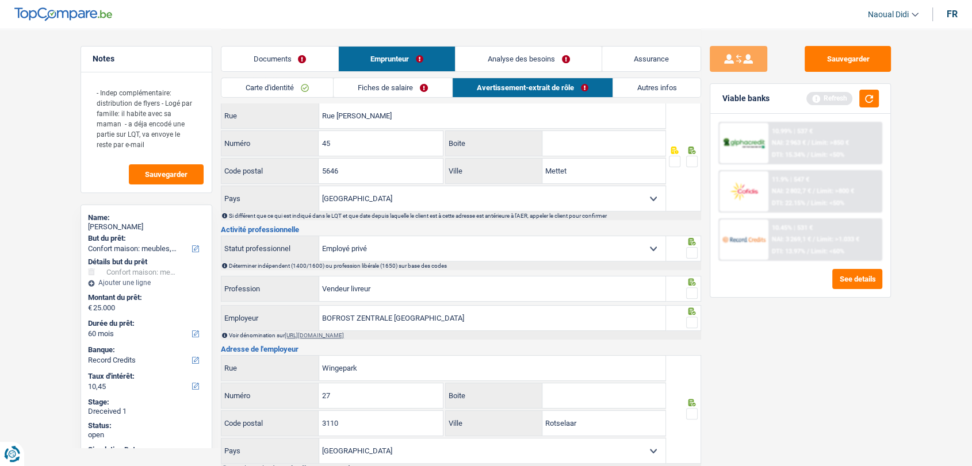
click at [347, 83] on link "Fiches de salaire" at bounding box center [393, 87] width 118 height 19
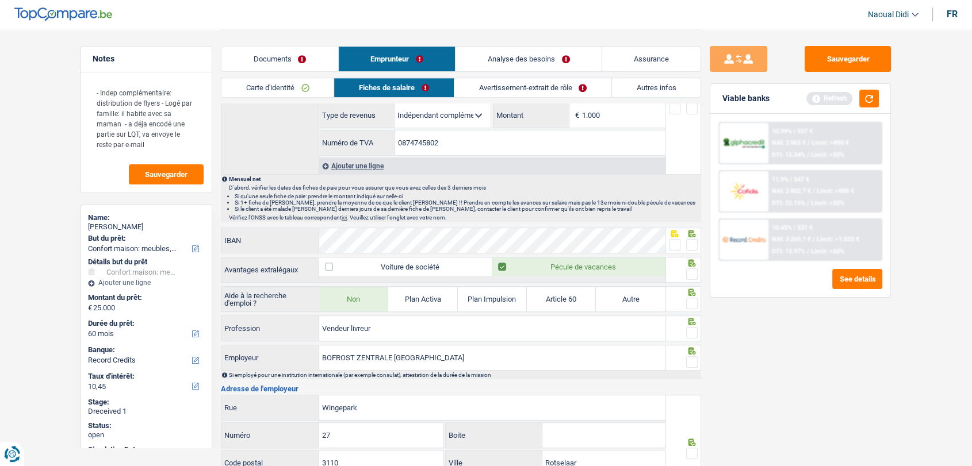
scroll to position [717, 0]
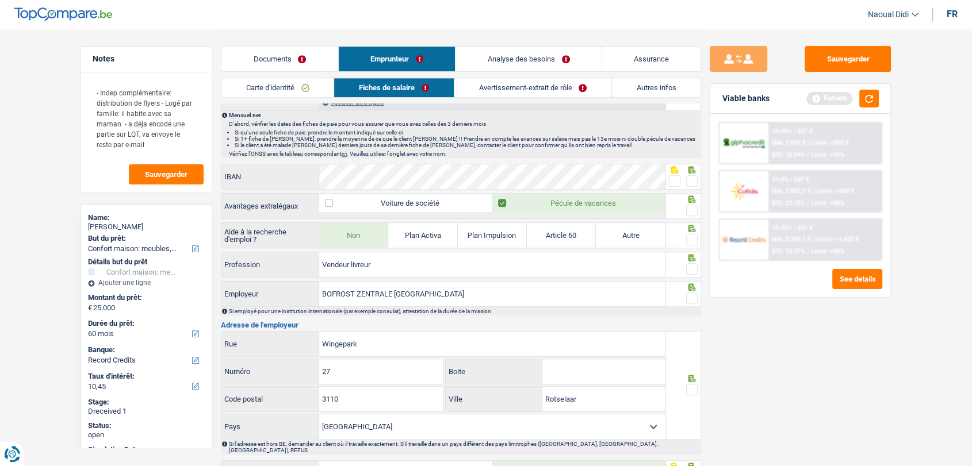
click at [692, 176] on span at bounding box center [692, 181] width 12 height 12
click at [0, 0] on input "radio" at bounding box center [0, 0] width 0 height 0
click at [691, 205] on span at bounding box center [692, 211] width 12 height 12
click at [0, 0] on input "radio" at bounding box center [0, 0] width 0 height 0
drag, startPoint x: 695, startPoint y: 237, endPoint x: 701, endPoint y: 254, distance: 17.6
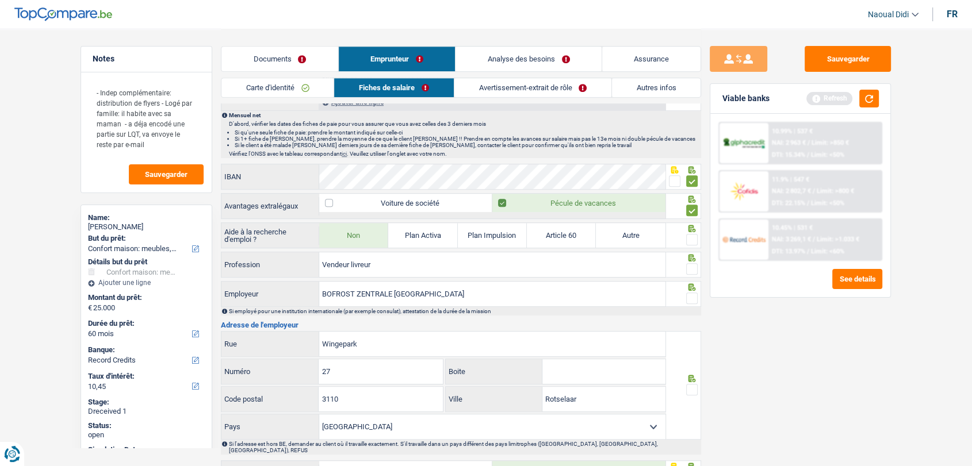
click at [695, 238] on span at bounding box center [692, 240] width 12 height 12
click at [0, 0] on input "radio" at bounding box center [0, 0] width 0 height 0
click at [694, 265] on span at bounding box center [692, 269] width 12 height 12
click at [0, 0] on input "radio" at bounding box center [0, 0] width 0 height 0
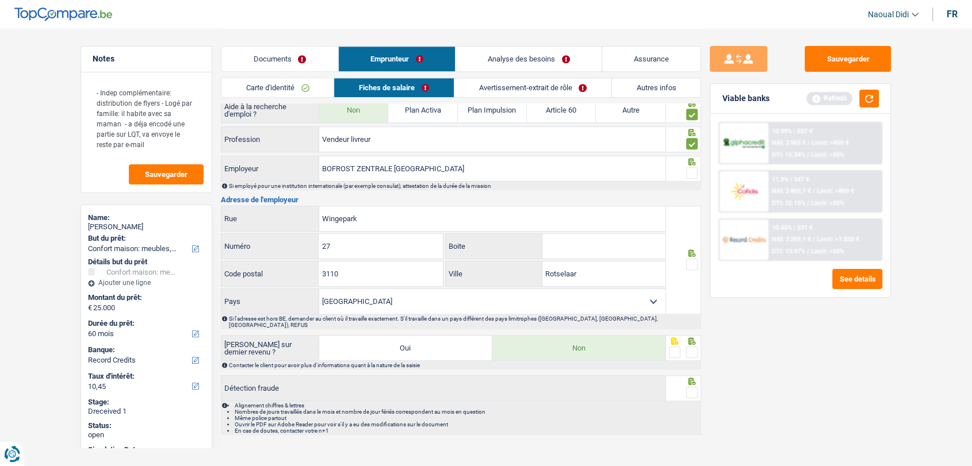
scroll to position [845, 0]
click at [693, 257] on span at bounding box center [692, 262] width 12 height 12
click at [0, 0] on input "radio" at bounding box center [0, 0] width 0 height 0
click at [693, 344] on span at bounding box center [692, 350] width 12 height 12
click at [0, 0] on input "radio" at bounding box center [0, 0] width 0 height 0
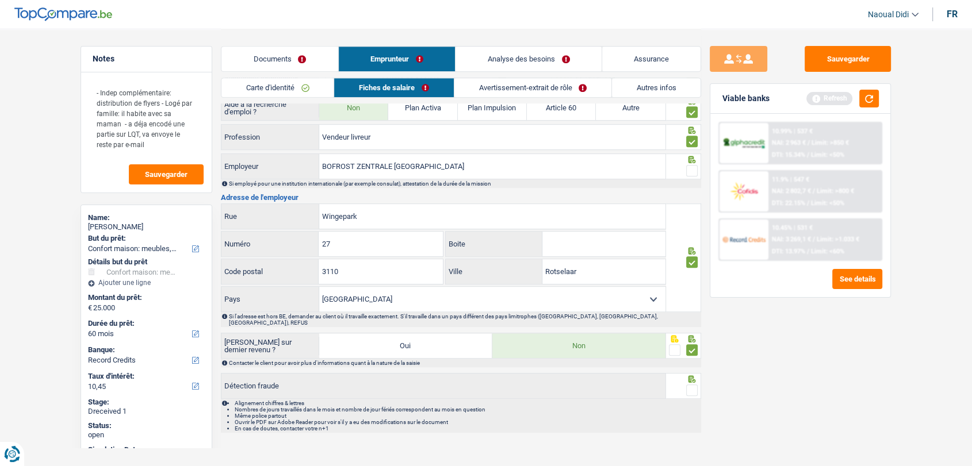
click at [692, 385] on span at bounding box center [692, 391] width 12 height 12
click at [0, 0] on input "radio" at bounding box center [0, 0] width 0 height 0
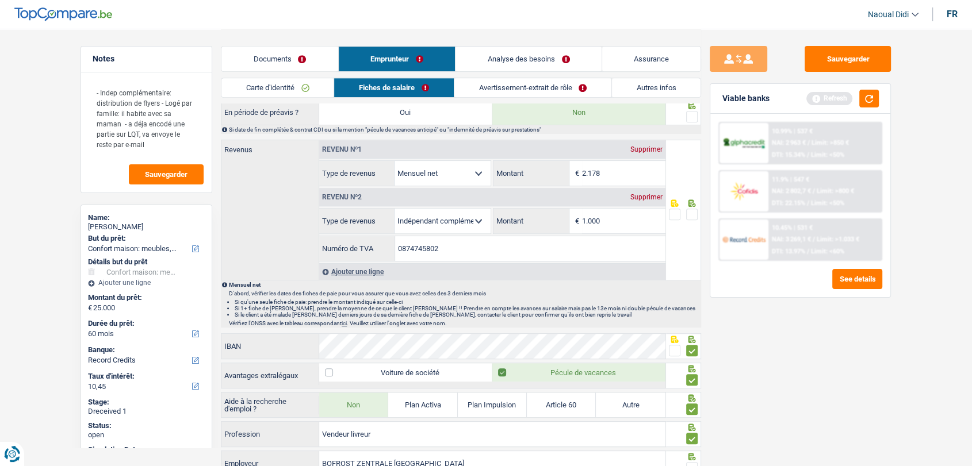
scroll to position [525, 0]
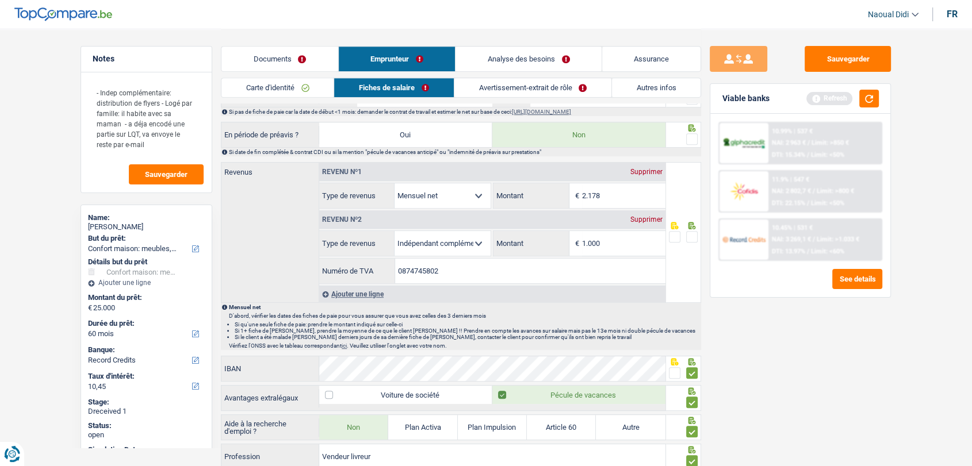
click at [696, 234] on span at bounding box center [692, 237] width 12 height 12
click at [0, 0] on input "radio" at bounding box center [0, 0] width 0 height 0
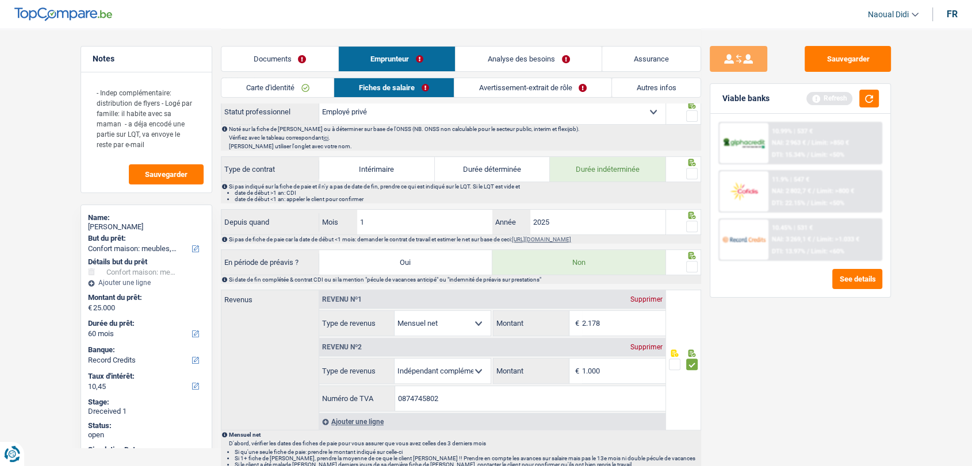
drag, startPoint x: 691, startPoint y: 266, endPoint x: 691, endPoint y: 241, distance: 25.3
click at [690, 265] on span at bounding box center [692, 267] width 12 height 12
click at [0, 0] on input "radio" at bounding box center [0, 0] width 0 height 0
click at [693, 225] on span at bounding box center [692, 227] width 12 height 12
click at [0, 0] on input "radio" at bounding box center [0, 0] width 0 height 0
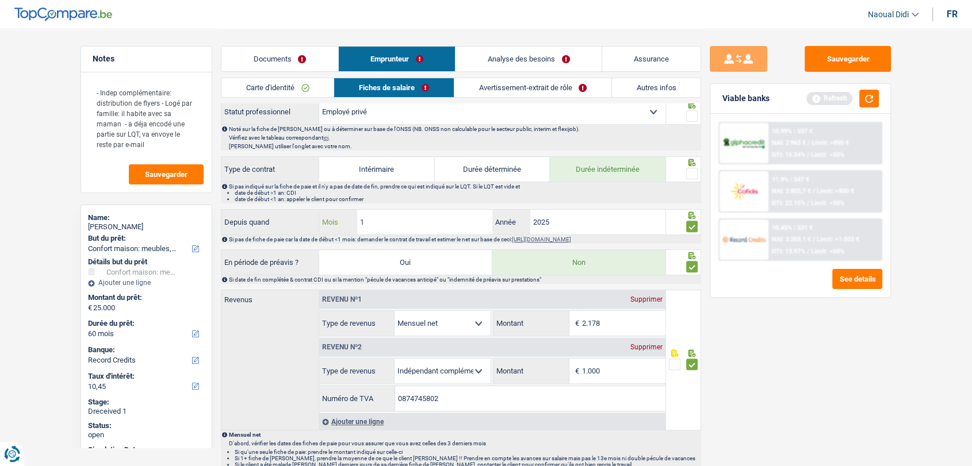
drag, startPoint x: 381, startPoint y: 222, endPoint x: 342, endPoint y: 210, distance: 41.3
click at [342, 210] on div "1 Mois" at bounding box center [405, 222] width 173 height 25
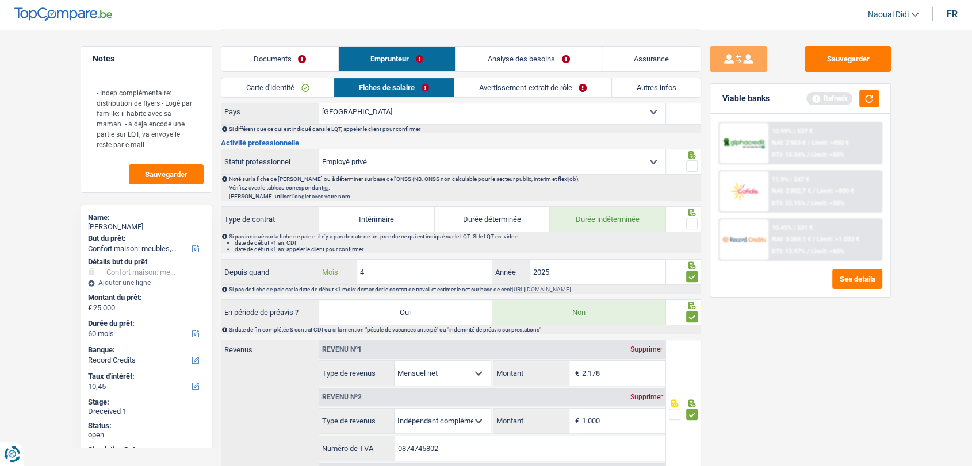
scroll to position [334, 0]
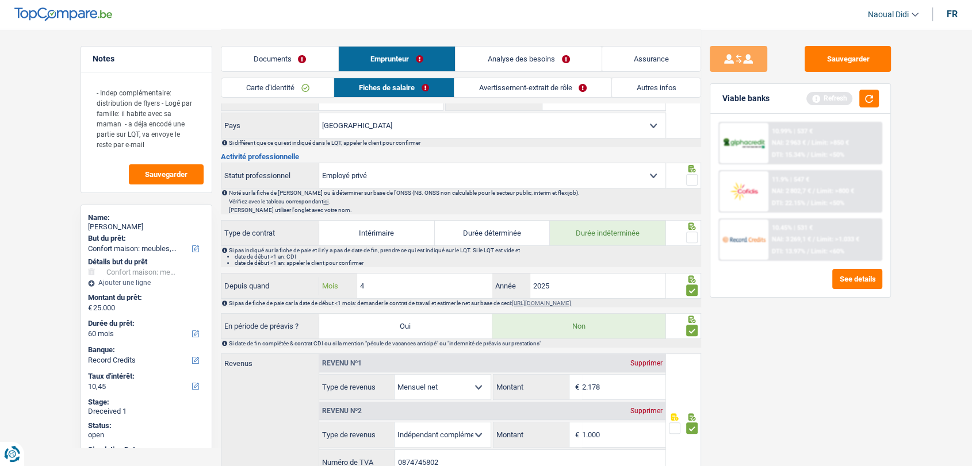
type input "4"
click at [691, 234] on span at bounding box center [692, 238] width 12 height 12
click at [0, 0] on input "radio" at bounding box center [0, 0] width 0 height 0
click at [690, 176] on span at bounding box center [692, 180] width 12 height 12
click at [0, 0] on input "radio" at bounding box center [0, 0] width 0 height 0
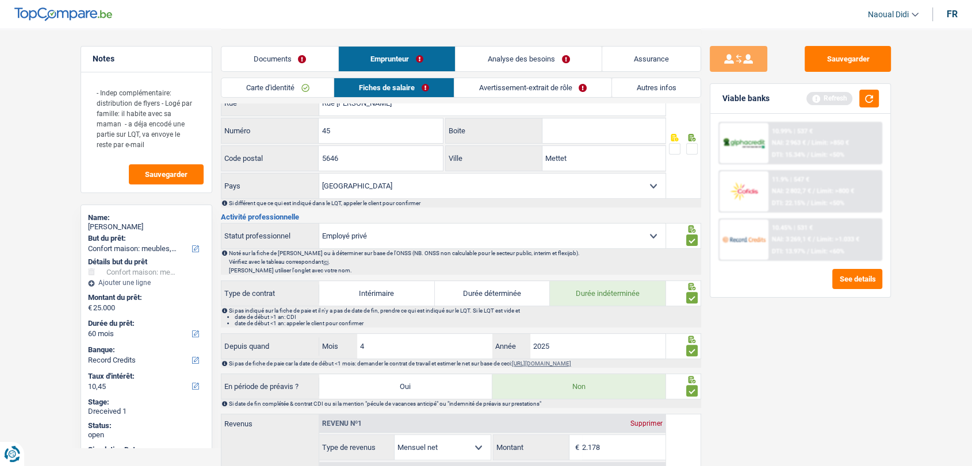
scroll to position [206, 0]
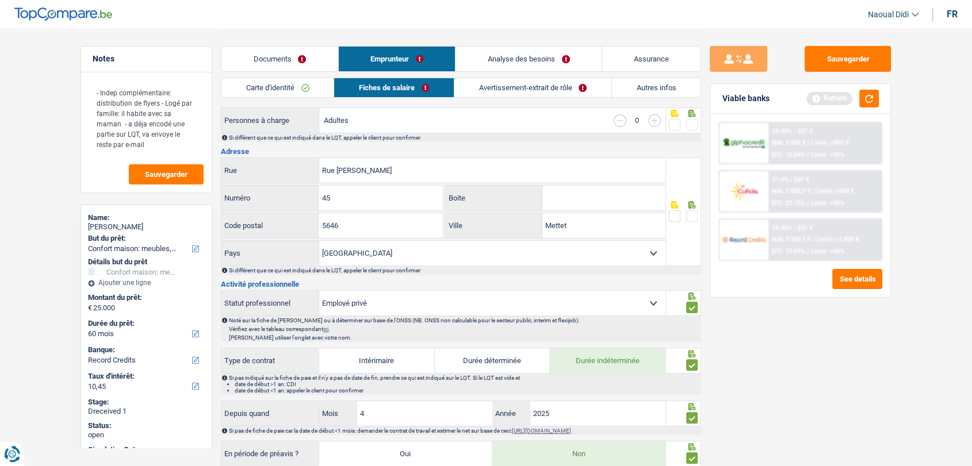
click at [693, 215] on span at bounding box center [692, 216] width 12 height 12
click at [0, 0] on input "radio" at bounding box center [0, 0] width 0 height 0
drag, startPoint x: 398, startPoint y: 171, endPoint x: 235, endPoint y: 142, distance: 166.5
paste input ", Stave"
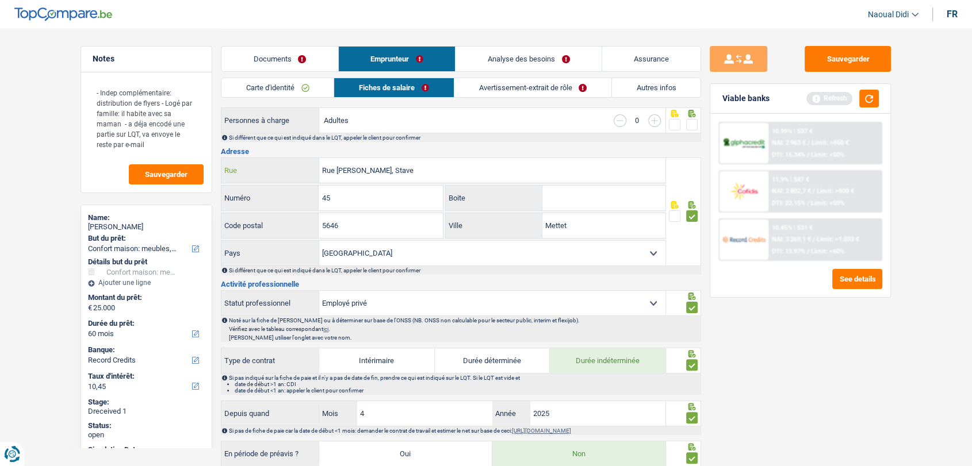
type input "Rue Hubert Penet, Stave"
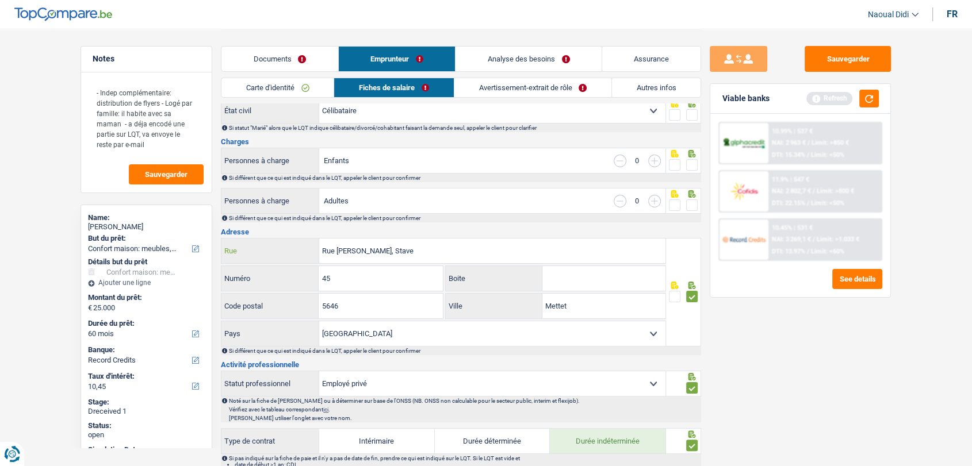
scroll to position [78, 0]
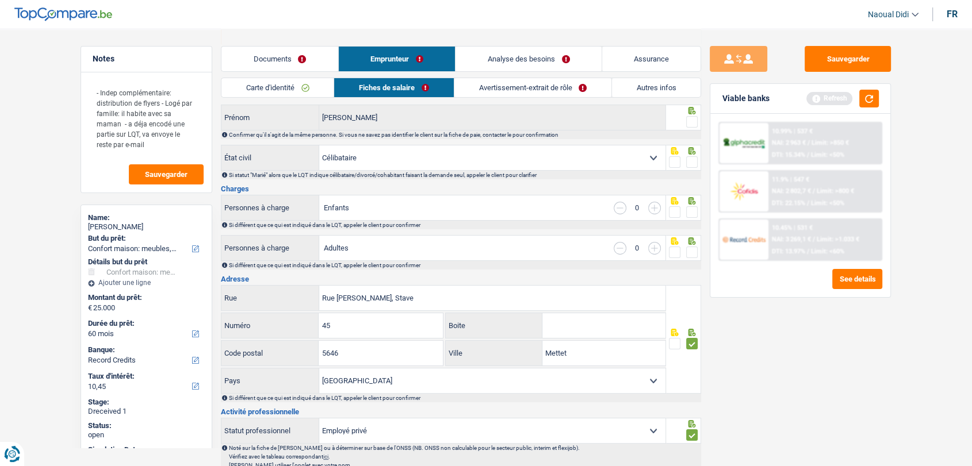
drag, startPoint x: 695, startPoint y: 252, endPoint x: 682, endPoint y: 215, distance: 39.5
click at [694, 252] on span at bounding box center [692, 253] width 12 height 12
click at [0, 0] on input "radio" at bounding box center [0, 0] width 0 height 0
click at [691, 209] on span at bounding box center [692, 212] width 12 height 12
click at [0, 0] on input "radio" at bounding box center [0, 0] width 0 height 0
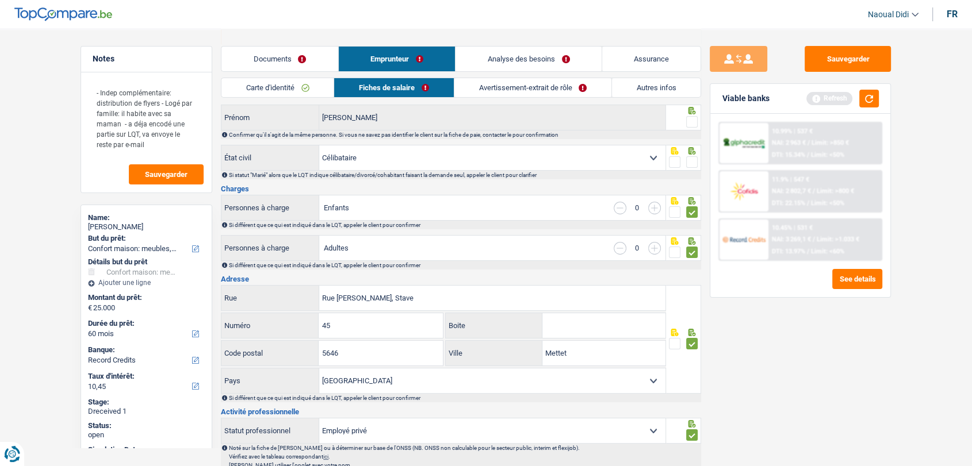
click at [689, 162] on span at bounding box center [692, 162] width 12 height 12
click at [0, 0] on input "radio" at bounding box center [0, 0] width 0 height 0
click at [690, 121] on span at bounding box center [692, 122] width 12 height 12
click at [0, 0] on input "radio" at bounding box center [0, 0] width 0 height 0
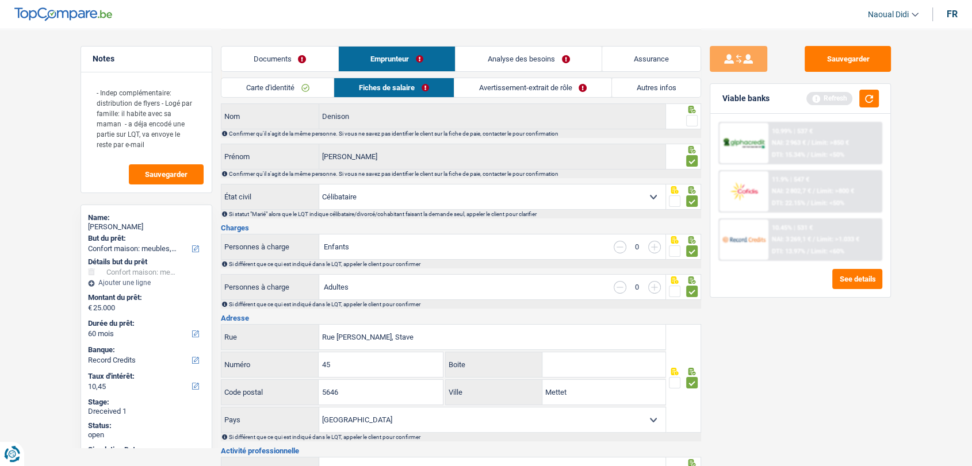
scroll to position [0, 0]
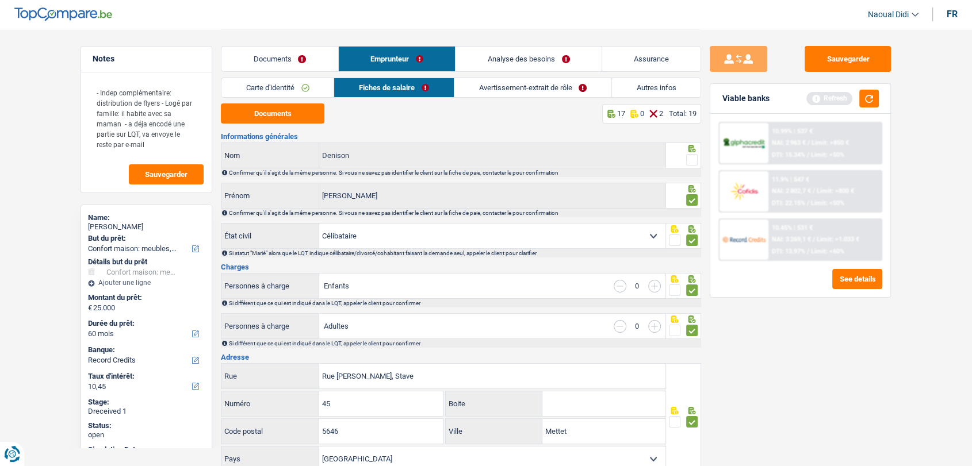
click at [691, 158] on span at bounding box center [692, 160] width 12 height 12
click at [0, 0] on input "radio" at bounding box center [0, 0] width 0 height 0
click at [547, 84] on link "Avertissement-extrait de rôle" at bounding box center [532, 87] width 157 height 19
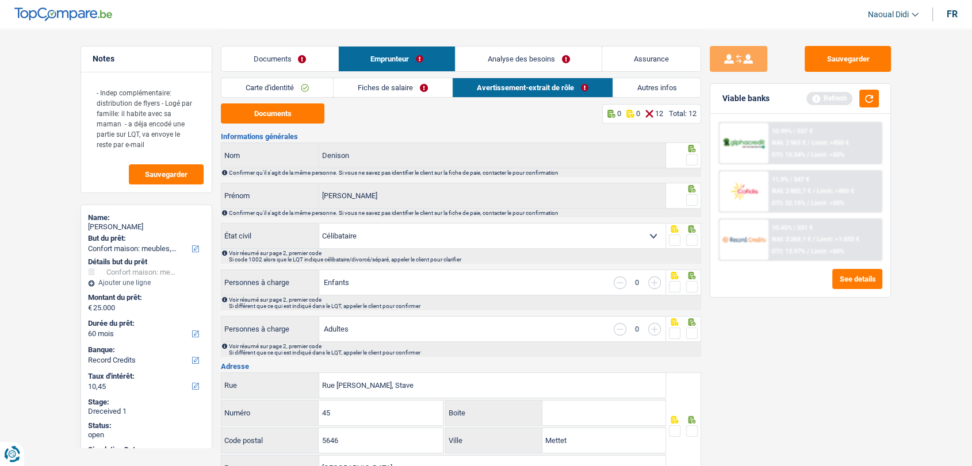
click at [692, 163] on span at bounding box center [692, 160] width 12 height 12
click at [0, 0] on input "radio" at bounding box center [0, 0] width 0 height 0
click at [689, 204] on span at bounding box center [692, 200] width 12 height 12
click at [0, 0] on input "radio" at bounding box center [0, 0] width 0 height 0
click at [690, 238] on span at bounding box center [692, 241] width 12 height 12
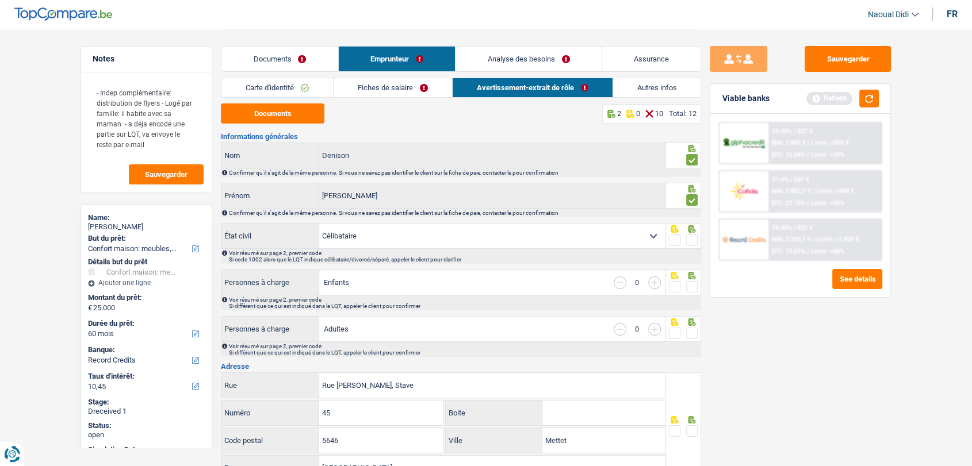
click at [0, 0] on input "radio" at bounding box center [0, 0] width 0 height 0
click at [691, 286] on span at bounding box center [692, 287] width 12 height 12
click at [0, 0] on input "radio" at bounding box center [0, 0] width 0 height 0
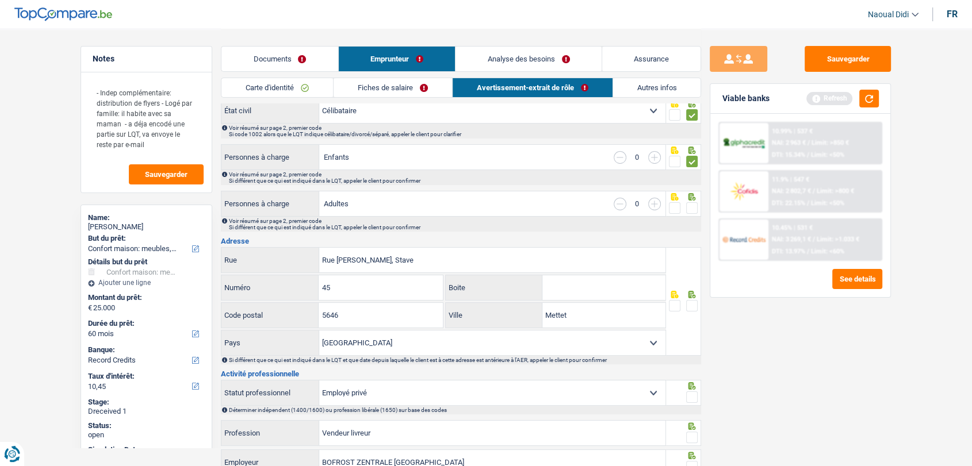
scroll to position [128, 0]
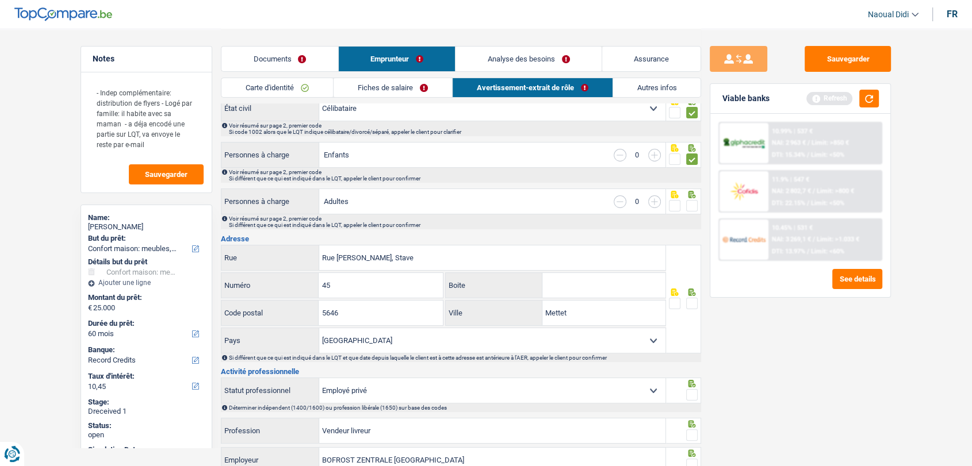
click at [690, 205] on span at bounding box center [692, 206] width 12 height 12
click at [0, 0] on input "radio" at bounding box center [0, 0] width 0 height 0
click at [692, 302] on span at bounding box center [692, 304] width 12 height 12
click at [0, 0] on input "radio" at bounding box center [0, 0] width 0 height 0
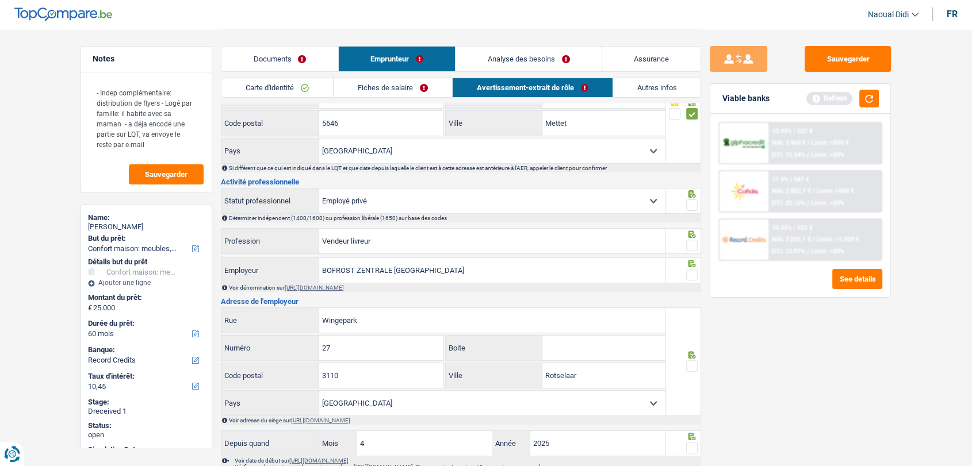
scroll to position [319, 0]
click at [693, 202] on span at bounding box center [692, 204] width 12 height 12
click at [0, 0] on input "radio" at bounding box center [0, 0] width 0 height 0
click at [690, 240] on span at bounding box center [692, 244] width 12 height 12
click at [0, 0] on input "radio" at bounding box center [0, 0] width 0 height 0
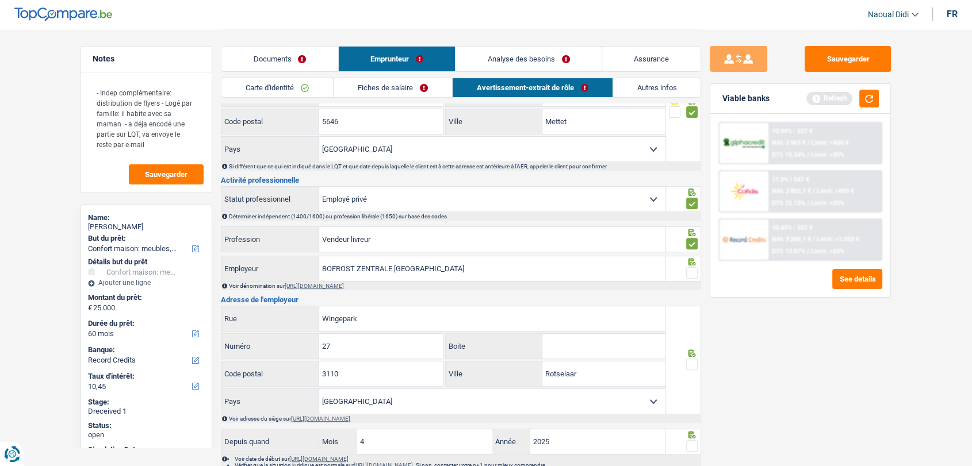
click at [691, 273] on span at bounding box center [692, 273] width 12 height 12
click at [0, 0] on input "radio" at bounding box center [0, 0] width 0 height 0
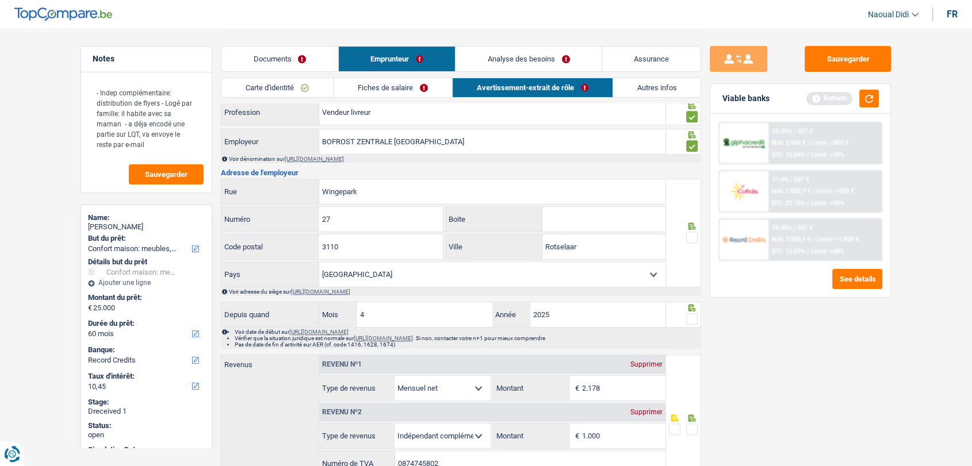
scroll to position [447, 0]
click at [691, 236] on span at bounding box center [692, 237] width 12 height 12
click at [0, 0] on input "radio" at bounding box center [0, 0] width 0 height 0
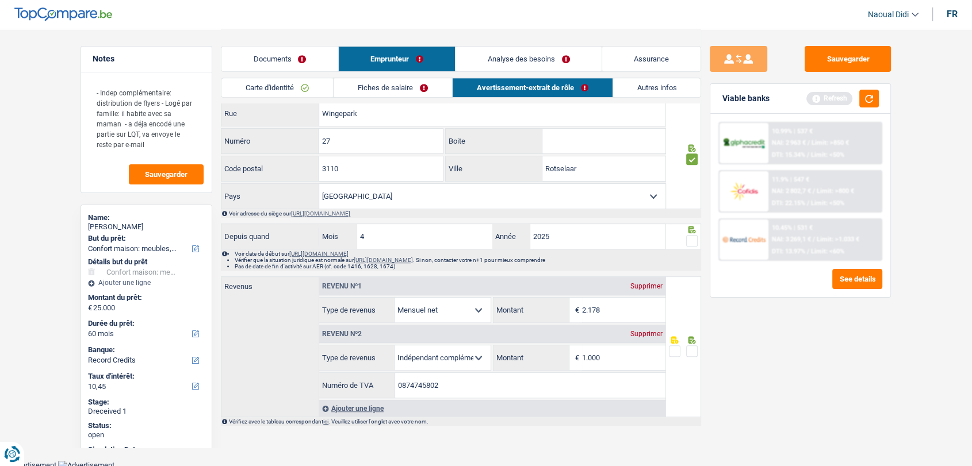
scroll to position [525, 0]
click at [546, 85] on link "Avertissement-extrait de rôle" at bounding box center [533, 87] width 160 height 19
drag, startPoint x: 606, startPoint y: 359, endPoint x: 558, endPoint y: 360, distance: 47.7
click at [558, 360] on div "1.000 € Montant" at bounding box center [578, 357] width 171 height 25
type input "274"
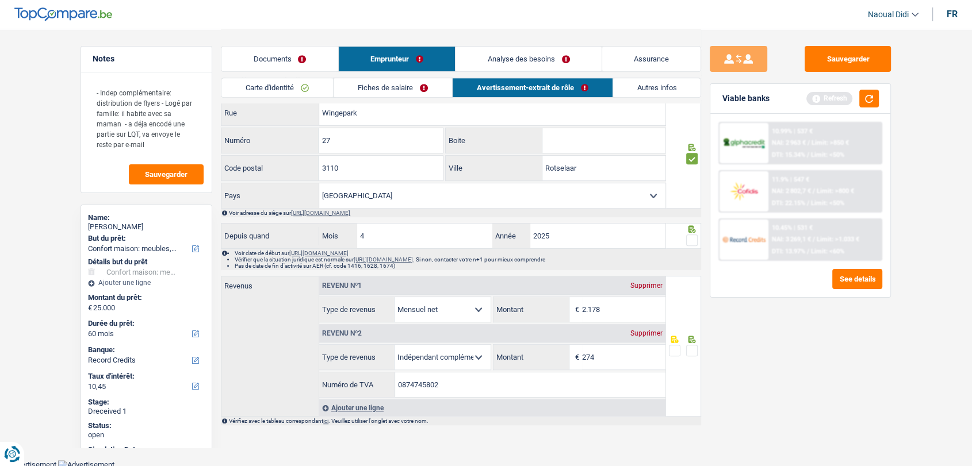
click at [691, 345] on span at bounding box center [692, 351] width 12 height 12
click at [0, 0] on input "radio" at bounding box center [0, 0] width 0 height 0
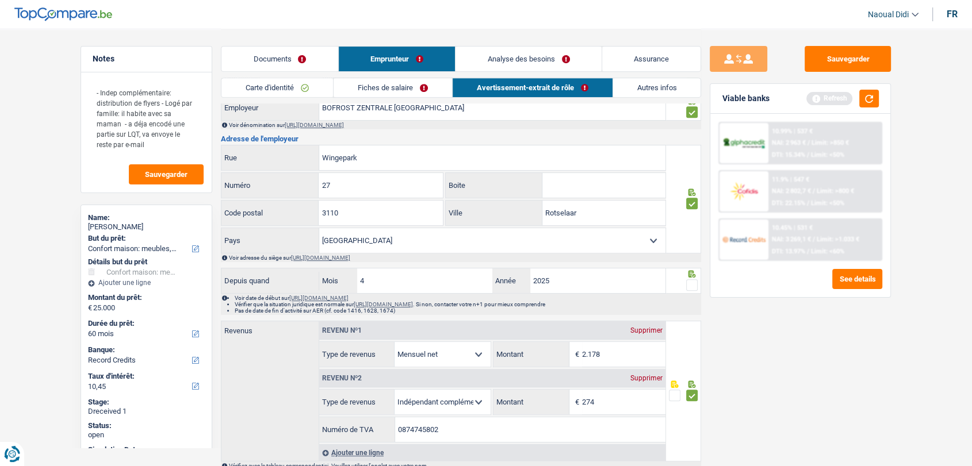
scroll to position [461, 0]
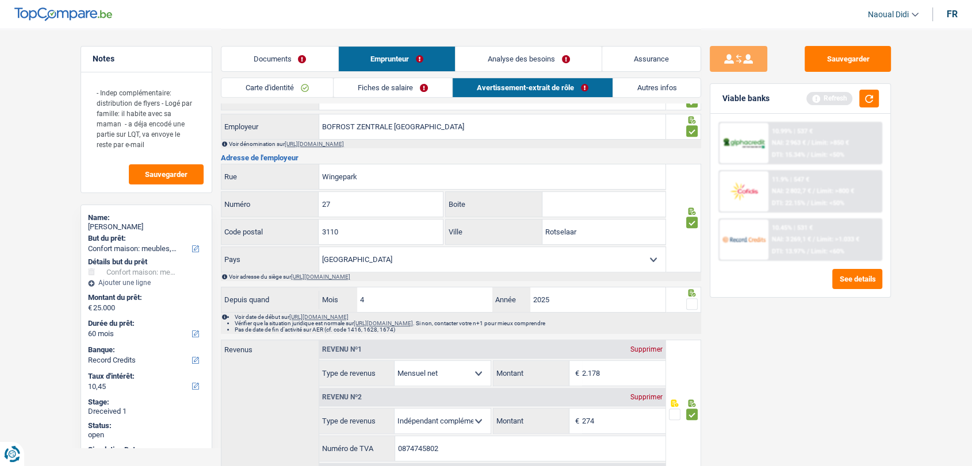
click at [696, 302] on span at bounding box center [692, 304] width 12 height 12
click at [0, 0] on input "radio" at bounding box center [0, 0] width 0 height 0
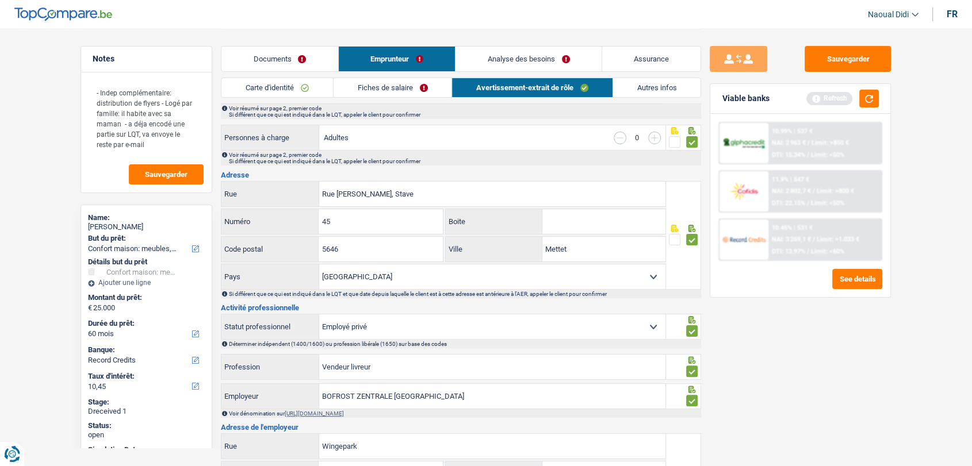
scroll to position [0, 0]
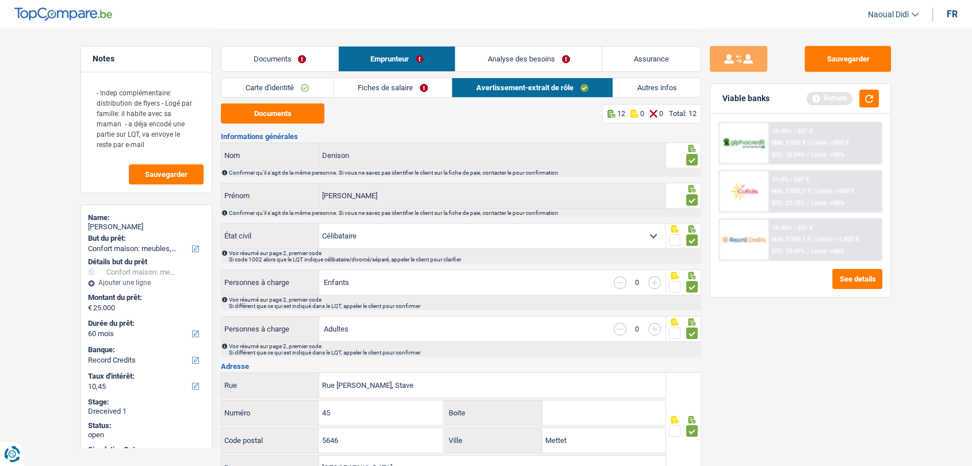
drag, startPoint x: 394, startPoint y: 86, endPoint x: 403, endPoint y: 93, distance: 11.0
click at [394, 86] on link "Fiches de salaire" at bounding box center [393, 87] width 118 height 19
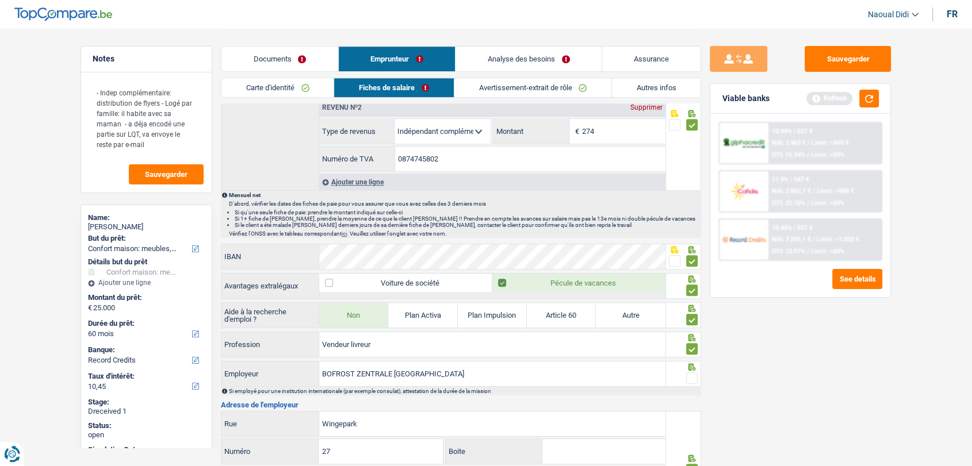
scroll to position [639, 0]
click at [694, 374] on span at bounding box center [692, 377] width 12 height 12
click at [0, 0] on input "radio" at bounding box center [0, 0] width 0 height 0
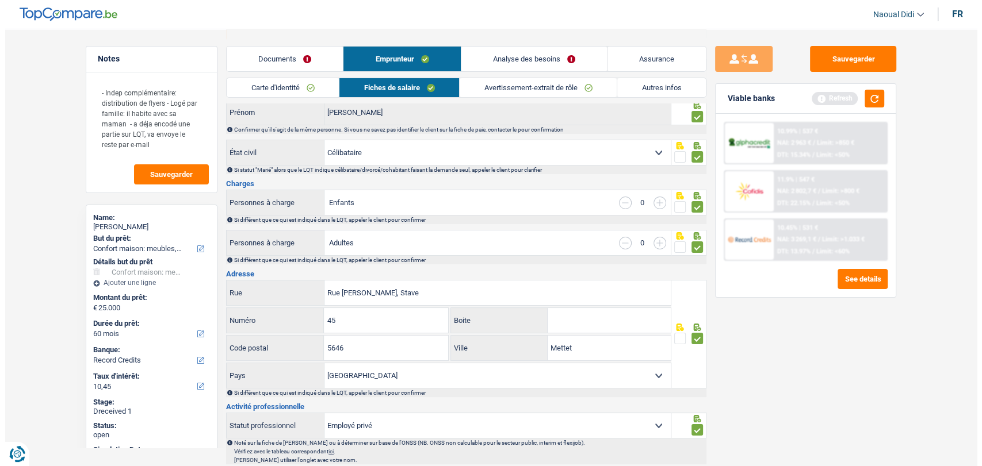
scroll to position [0, 0]
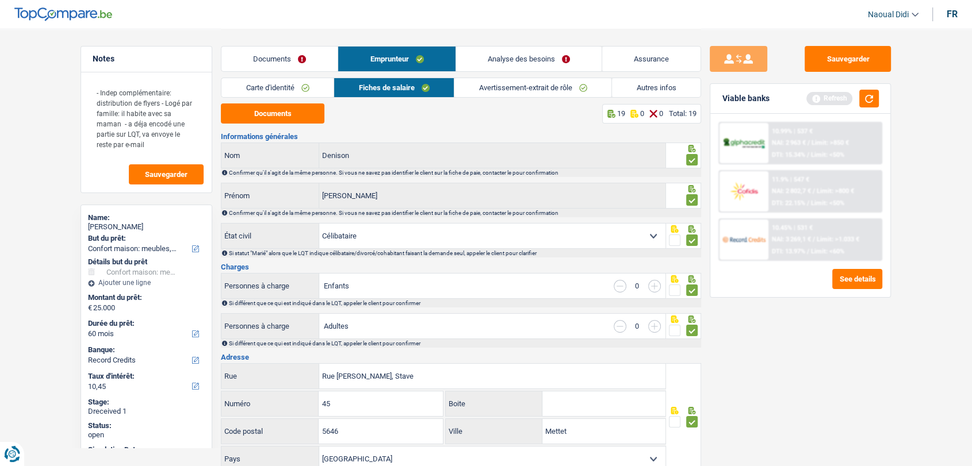
click at [517, 58] on link "Analyse des besoins" at bounding box center [528, 59] width 145 height 25
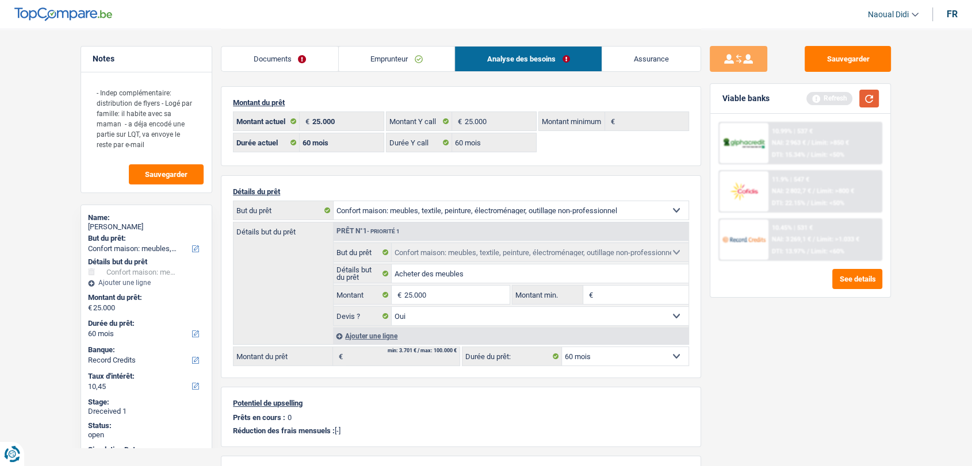
click at [868, 95] on button "button" at bounding box center [869, 99] width 20 height 18
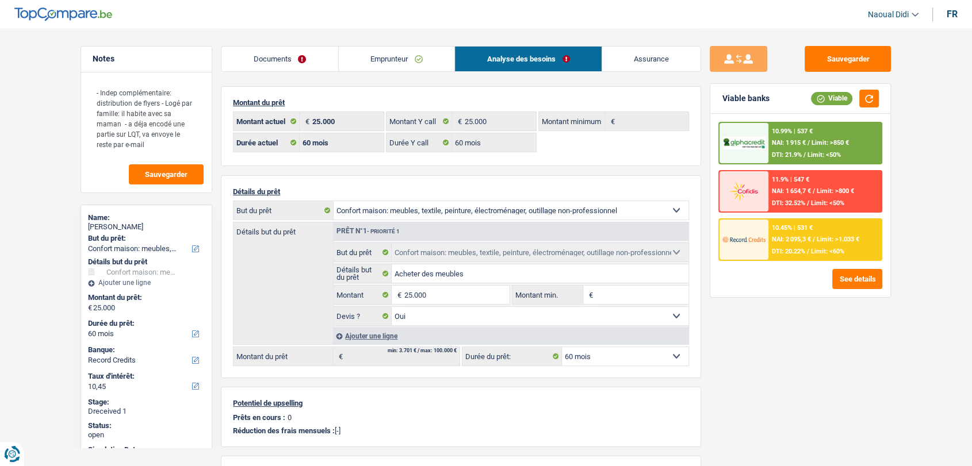
click at [802, 141] on span "NAI: 1 915 €" at bounding box center [789, 142] width 34 height 7
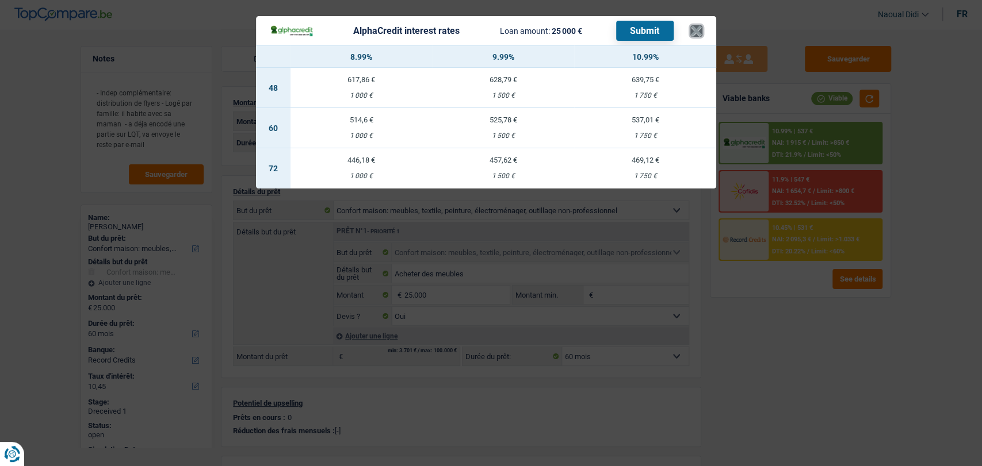
click at [693, 32] on button "×" at bounding box center [696, 31] width 12 height 12
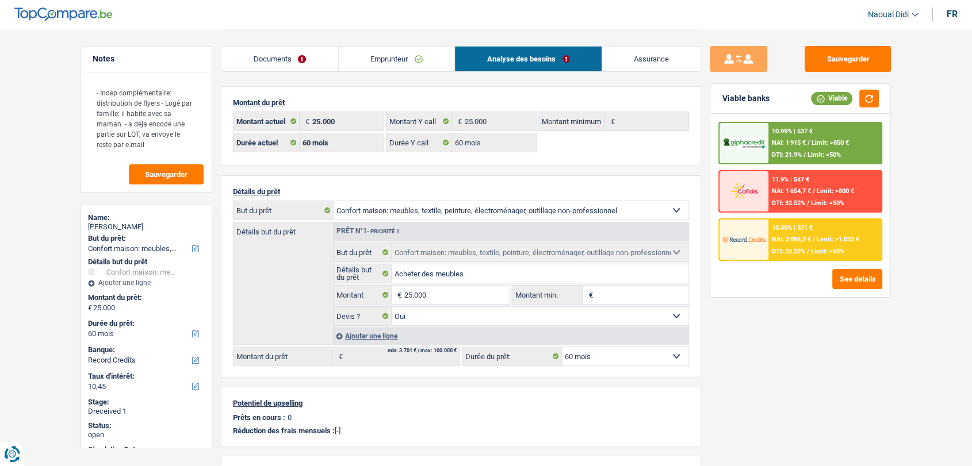
click at [799, 140] on span "NAI: 1 915 €" at bounding box center [789, 142] width 34 height 7
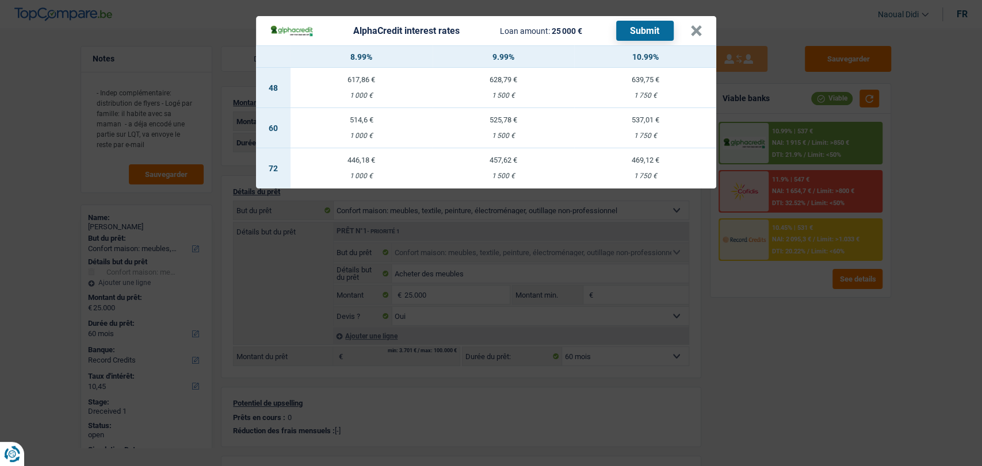
click at [500, 132] on div "1 500 €" at bounding box center [503, 135] width 142 height 7
select select "alphacredit"
type input "9,99"
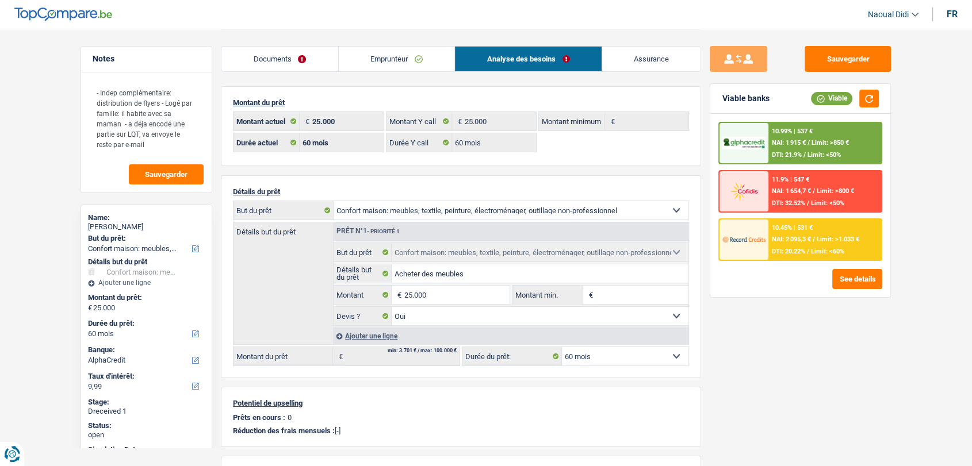
click at [796, 152] on span "DTI: 21.9%" at bounding box center [787, 154] width 30 height 7
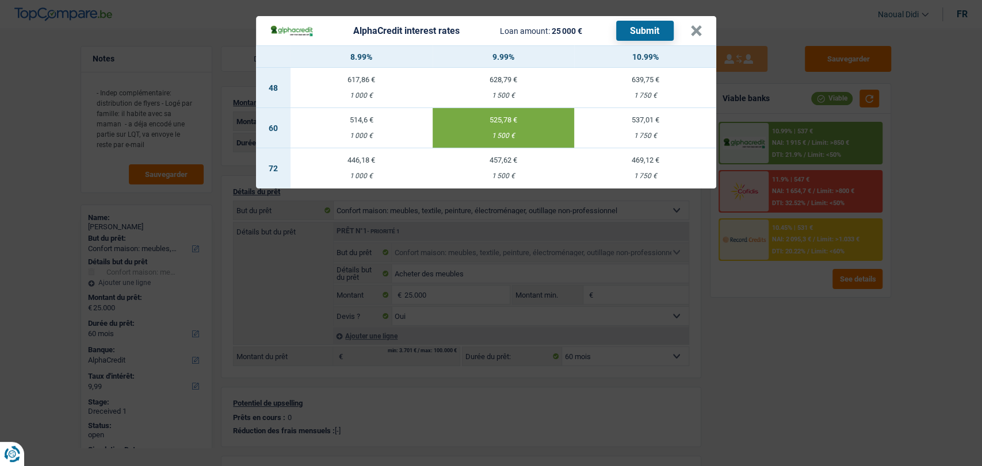
click at [634, 37] on button "Submit" at bounding box center [645, 31] width 58 height 20
click at [695, 29] on button "×" at bounding box center [696, 31] width 12 height 12
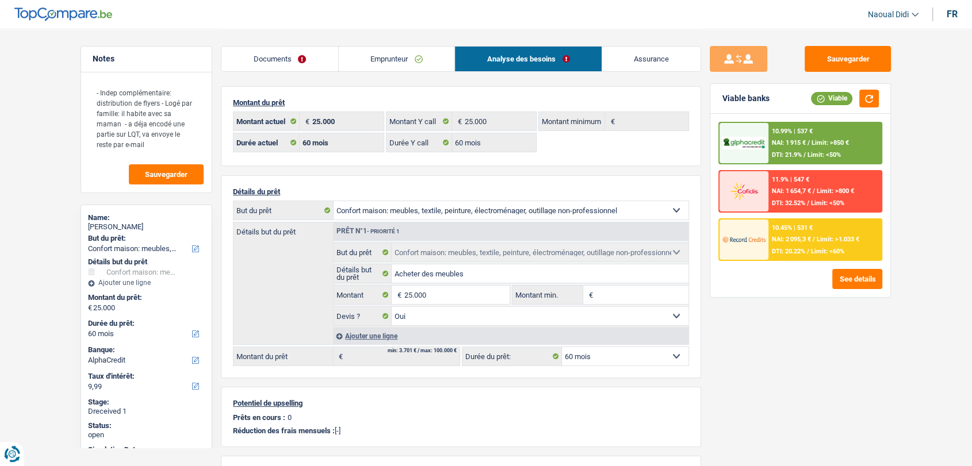
click at [819, 248] on span "Limit: <60%" at bounding box center [827, 251] width 33 height 7
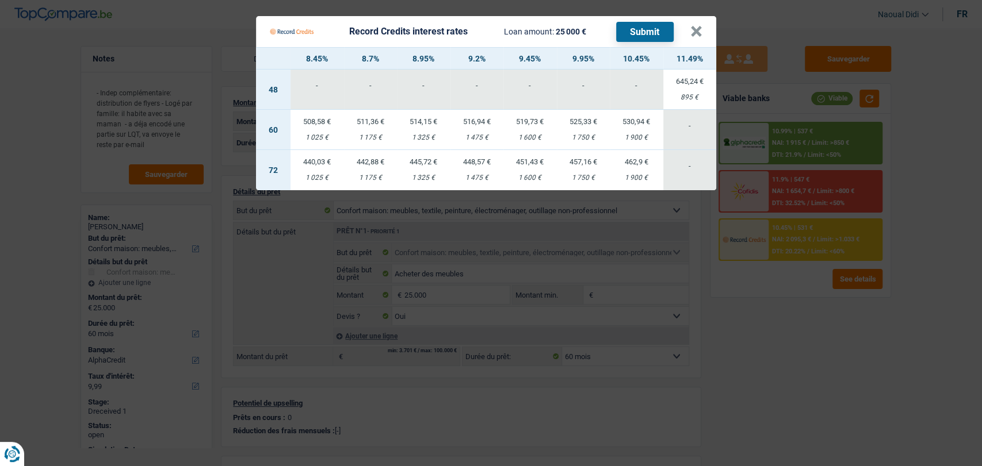
click at [365, 129] on td "511,36 € 1 175 €" at bounding box center [370, 130] width 53 height 40
select select "record credits"
type input "8,70"
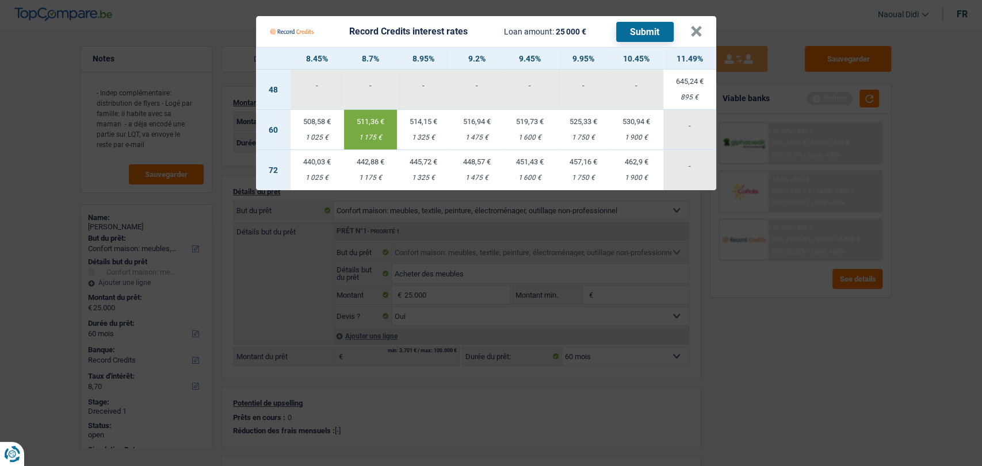
click at [638, 31] on button "Submit" at bounding box center [645, 32] width 58 height 20
click at [700, 28] on button "×" at bounding box center [696, 32] width 12 height 12
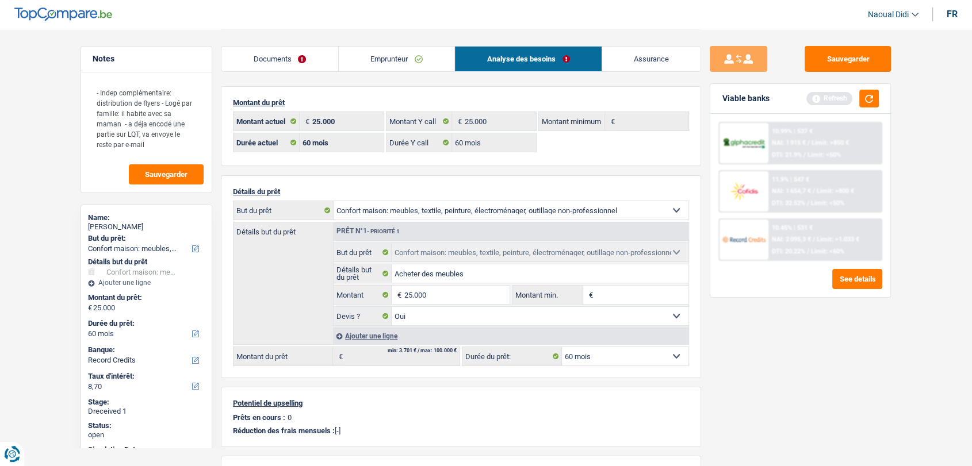
click at [260, 53] on link "Documents" at bounding box center [279, 59] width 117 height 25
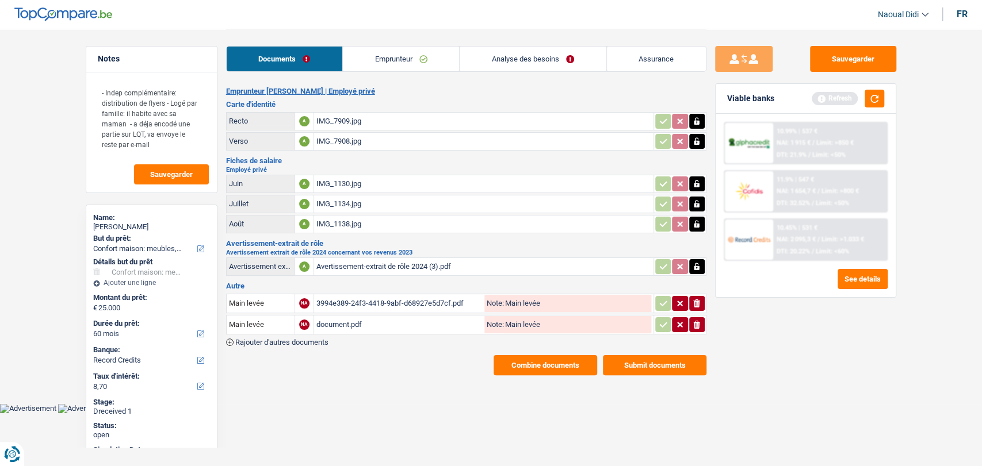
click at [332, 121] on div "IMG_7909.jpg" at bounding box center [483, 121] width 335 height 17
drag, startPoint x: 378, startPoint y: 61, endPoint x: 432, endPoint y: 101, distance: 67.9
click at [378, 61] on link "Emprunteur" at bounding box center [401, 59] width 116 height 25
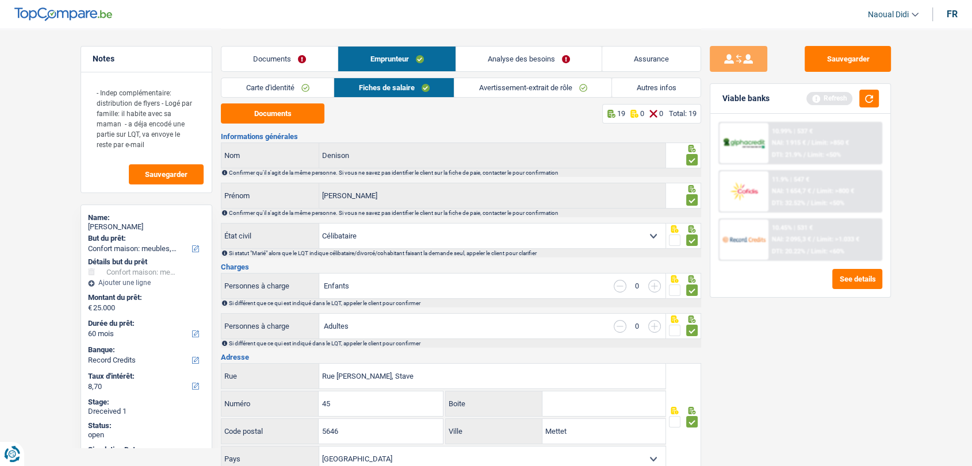
click at [643, 88] on link "Autres infos" at bounding box center [656, 87] width 89 height 19
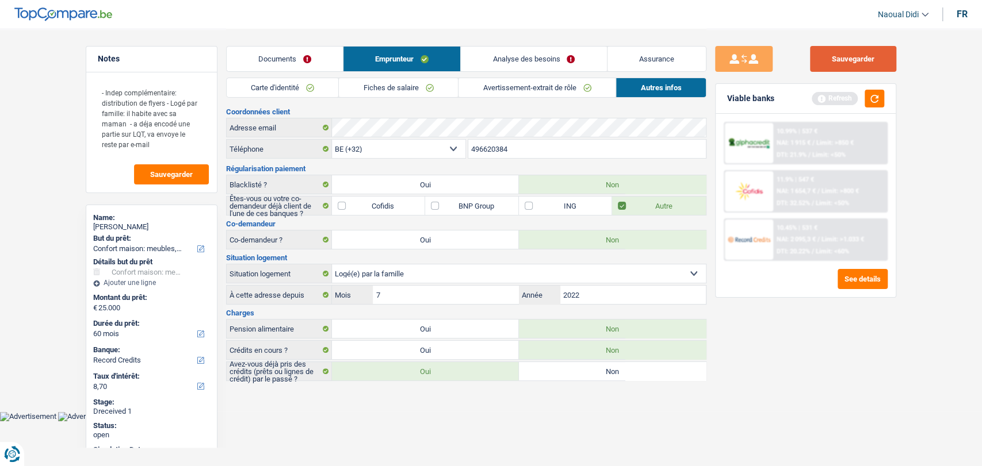
click at [836, 54] on button "Sauvegarder" at bounding box center [853, 59] width 86 height 26
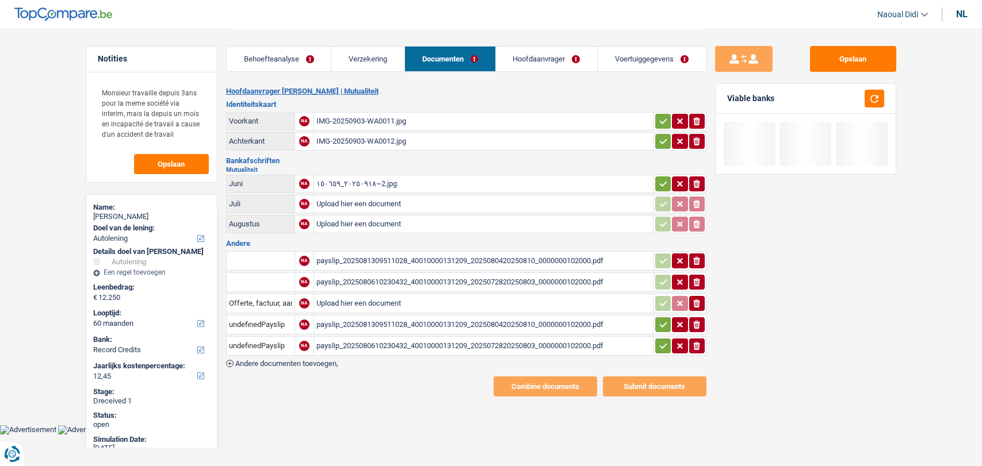
select select "car"
select select "60"
select select "record credits"
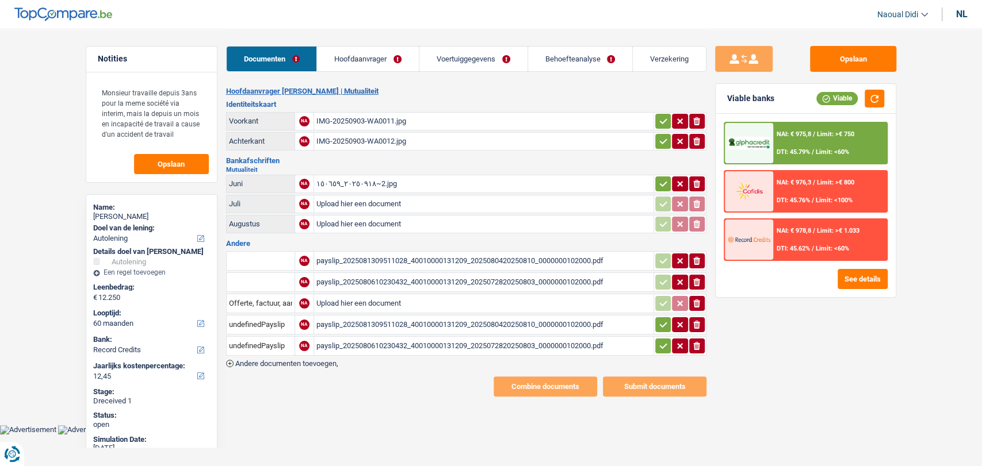
click at [390, 266] on div "payslip_2025081309511028_40010000131209_2025080420250810_0000000102000.pdf" at bounding box center [483, 260] width 335 height 17
click at [344, 182] on div "٢٠٢٥٠٩١٨_١٥٠٦٥٩~2.jpg" at bounding box center [483, 183] width 335 height 17
click at [363, 204] on input "Upload hier een document" at bounding box center [483, 204] width 335 height 17
click at [345, 182] on div "٢٠٢٥٠٩١٨_١٥٠٦٥٩~2.jpg" at bounding box center [483, 183] width 335 height 17
click at [376, 303] on input "Upload hier een document" at bounding box center [483, 303] width 335 height 17
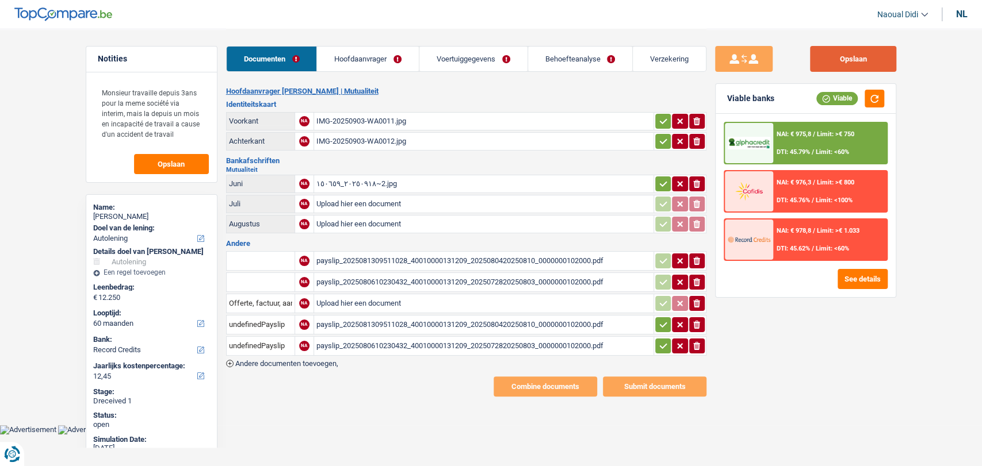
click at [861, 66] on button "Opslaan" at bounding box center [853, 59] width 86 height 26
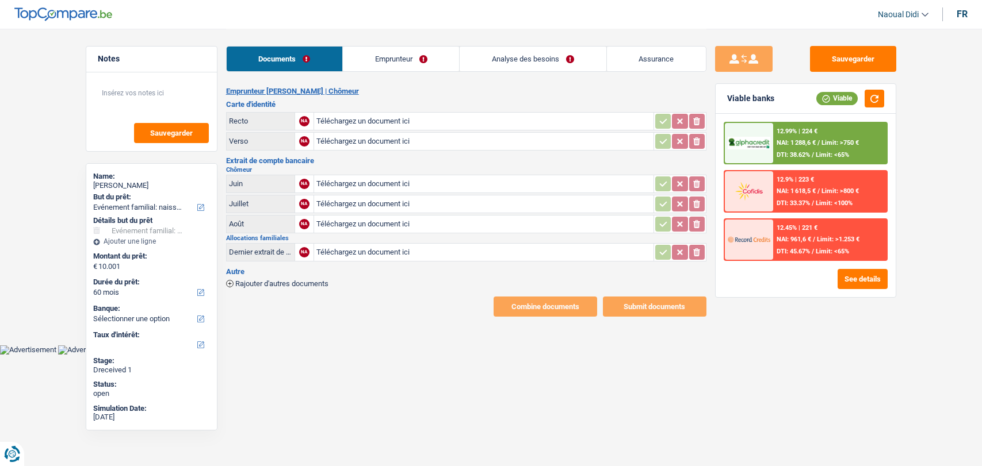
select select "familyEvent"
select select "60"
click at [361, 121] on input "Téléchargez un document ici" at bounding box center [483, 121] width 335 height 17
type input "C:\fakepath\IMG20250922223753.jpg"
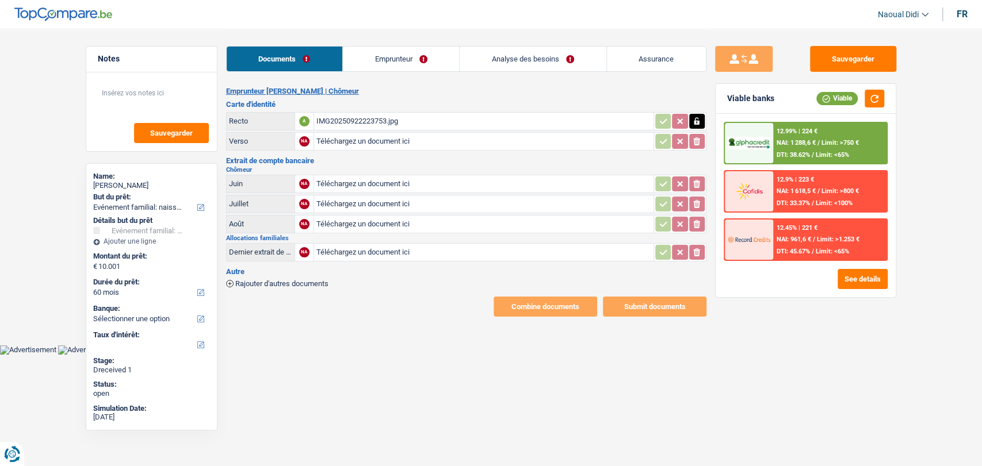
click at [335, 139] on input "Téléchargez un document ici" at bounding box center [483, 141] width 335 height 17
type input "C:\fakepath\IMG20250922223822.jpg"
click at [339, 179] on input "Téléchargez un document ici" at bounding box center [483, 183] width 335 height 17
type input "C:\fakepath\Screenshot_2025-09-22-22-11-49-90_e2d5b3f32b79de1d45acd1fad96fbb0f.…"
click at [352, 202] on input "Téléchargez un document ici" at bounding box center [483, 204] width 335 height 17
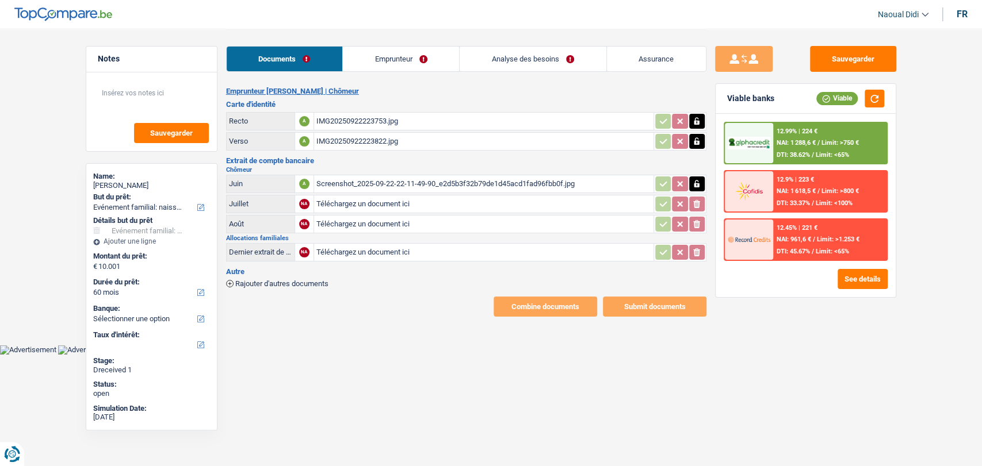
type input "C:\fakepath\Screenshot_2025-09-22-22-10-22-71_e2d5b3f32b79de1d45acd1fad96fbb0f.…"
click at [349, 221] on input "Téléchargez un document ici" at bounding box center [483, 224] width 335 height 17
type input "C:\fakepath\Screenshot_2025-09-22-22-10-50-19_e2d5b3f32b79de1d45acd1fad96fbb0f.…"
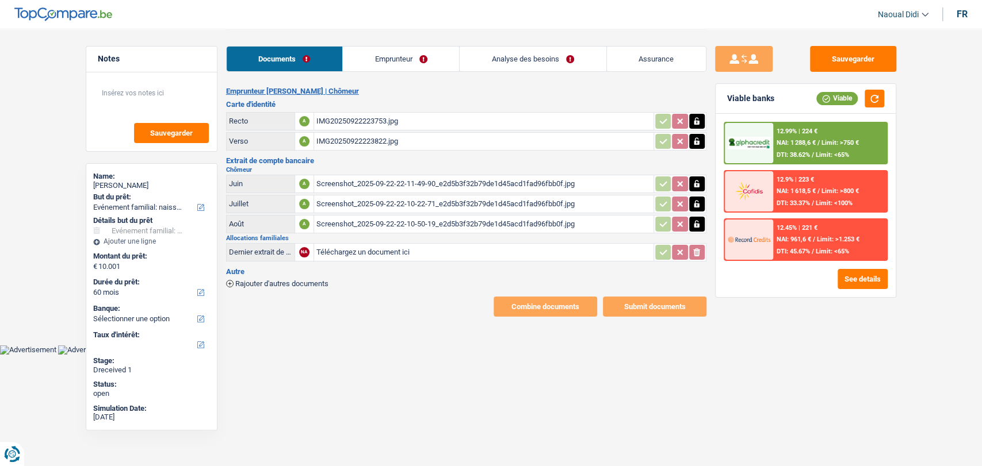
click at [334, 248] on input "Téléchargez un document ici" at bounding box center [483, 252] width 335 height 17
type input "C:\fakepath\Screenshot_2025-09-22-22-12-24-87_e2d5b3f32b79de1d45acd1fad96fbb0f.…"
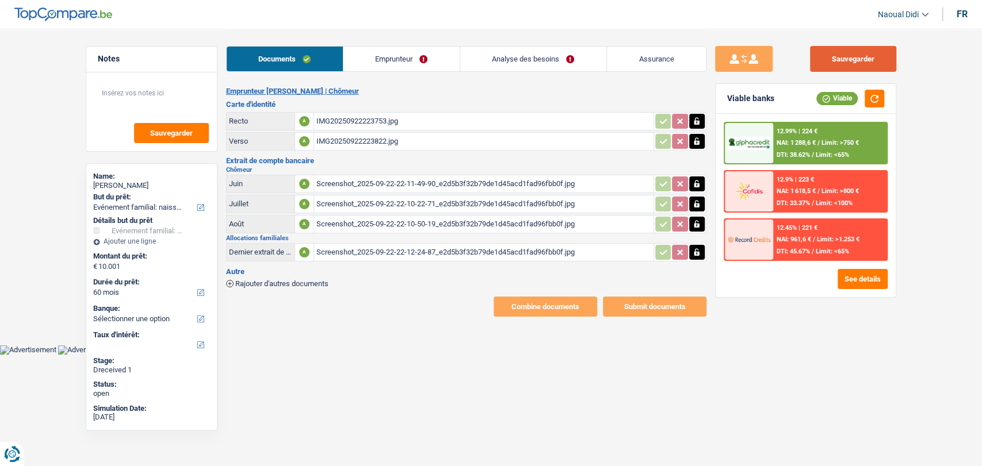
click at [851, 61] on button "Sauvegarder" at bounding box center [853, 59] width 86 height 26
click at [394, 57] on link "Emprunteur" at bounding box center [401, 59] width 116 height 25
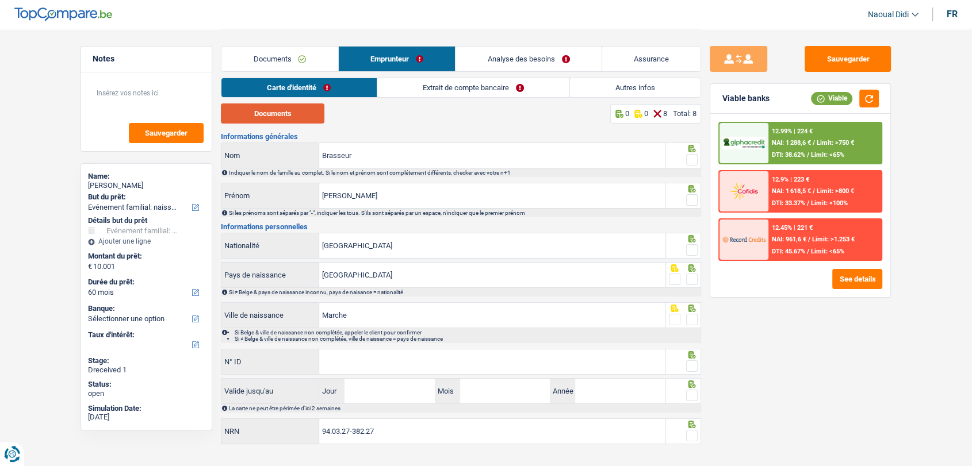
click at [281, 114] on button "Documents" at bounding box center [273, 114] width 104 height 20
drag, startPoint x: 692, startPoint y: 157, endPoint x: 692, endPoint y: 185, distance: 27.6
click at [693, 156] on span at bounding box center [692, 160] width 12 height 12
click at [0, 0] on input "radio" at bounding box center [0, 0] width 0 height 0
click at [688, 199] on span at bounding box center [692, 200] width 12 height 12
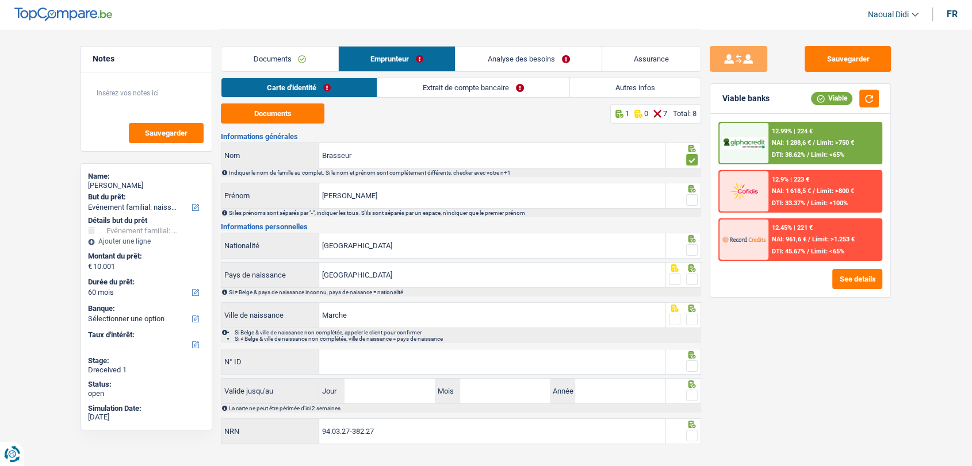
click at [0, 0] on input "radio" at bounding box center [0, 0] width 0 height 0
click at [691, 250] on span at bounding box center [692, 250] width 12 height 12
click at [0, 0] on input "radio" at bounding box center [0, 0] width 0 height 0
click at [696, 277] on span at bounding box center [692, 280] width 12 height 12
click at [0, 0] on input "radio" at bounding box center [0, 0] width 0 height 0
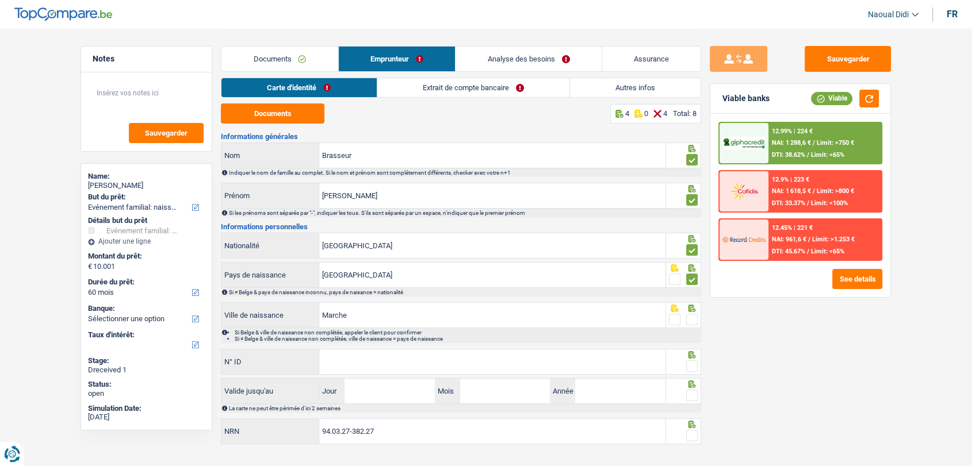
click at [695, 320] on span at bounding box center [692, 320] width 12 height 12
click at [0, 0] on input "radio" at bounding box center [0, 0] width 0 height 0
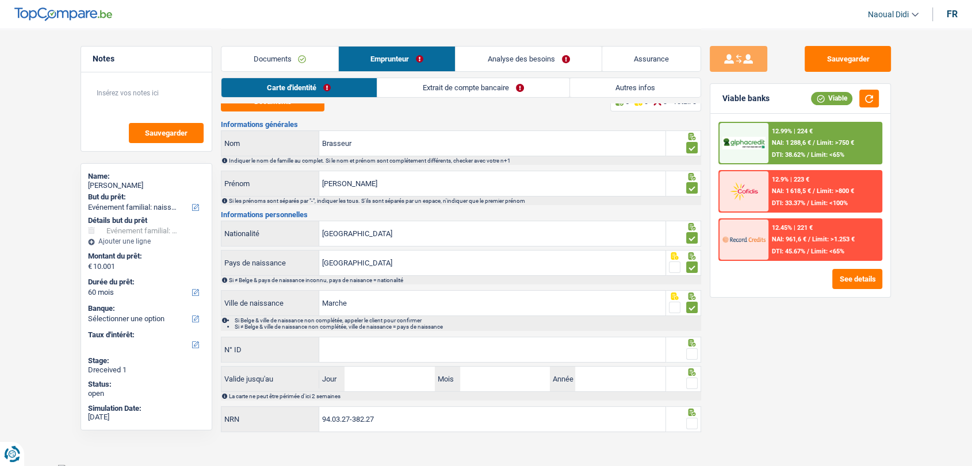
scroll to position [18, 0]
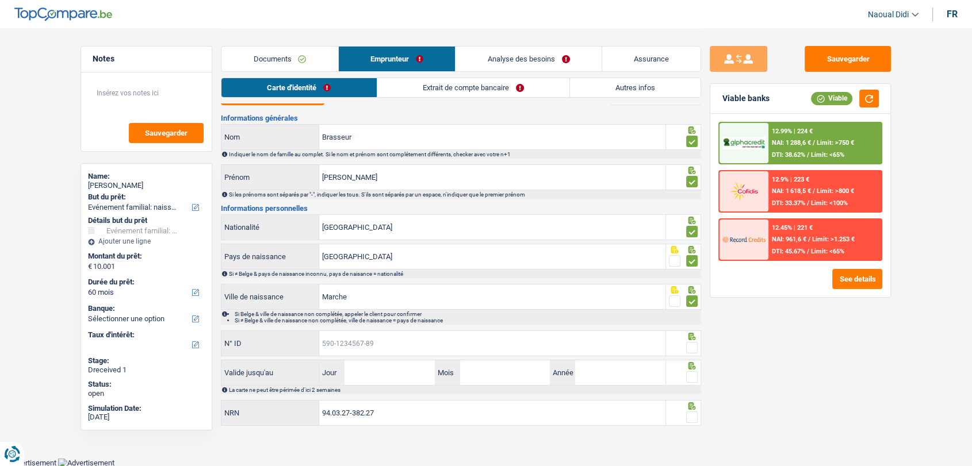
click at [384, 349] on input "N° ID" at bounding box center [492, 343] width 346 height 25
paste input "[PHONE_NUMBER]"
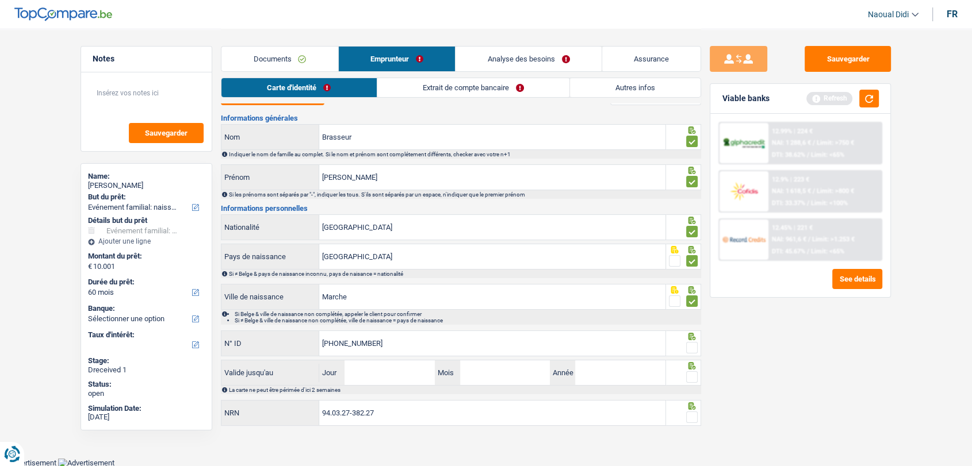
type input "[PHONE_NUMBER]"
click at [380, 381] on input "Jour" at bounding box center [389, 373] width 90 height 25
click at [377, 377] on input "2" at bounding box center [389, 373] width 90 height 25
type input "27"
type input "06"
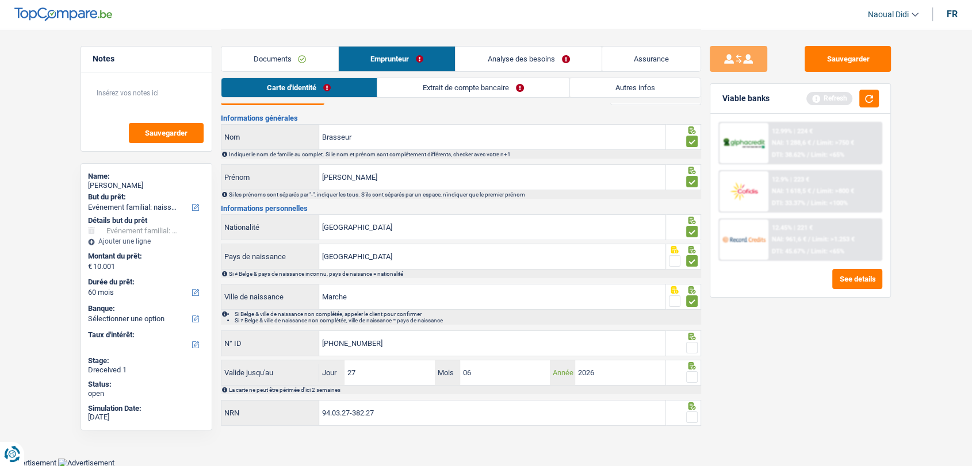
type input "2026"
drag, startPoint x: 691, startPoint y: 378, endPoint x: 685, endPoint y: 351, distance: 27.6
click at [691, 374] on span at bounding box center [692, 377] width 12 height 12
click at [0, 0] on input "radio" at bounding box center [0, 0] width 0 height 0
drag, startPoint x: 690, startPoint y: 344, endPoint x: 690, endPoint y: 378, distance: 33.9
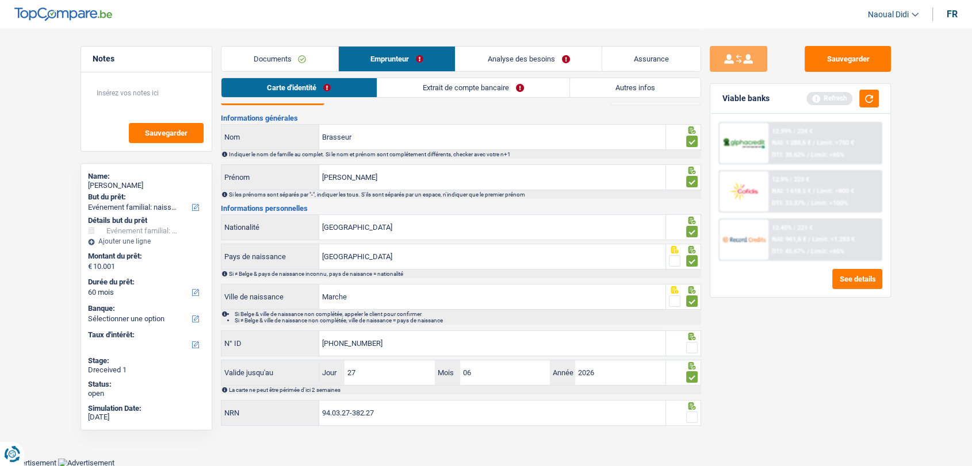
click at [690, 344] on span at bounding box center [692, 348] width 12 height 12
click at [0, 0] on input "radio" at bounding box center [0, 0] width 0 height 0
click at [689, 412] on span at bounding box center [692, 418] width 12 height 12
click at [0, 0] on input "radio" at bounding box center [0, 0] width 0 height 0
click at [848, 51] on button "Sauvegarder" at bounding box center [847, 59] width 86 height 26
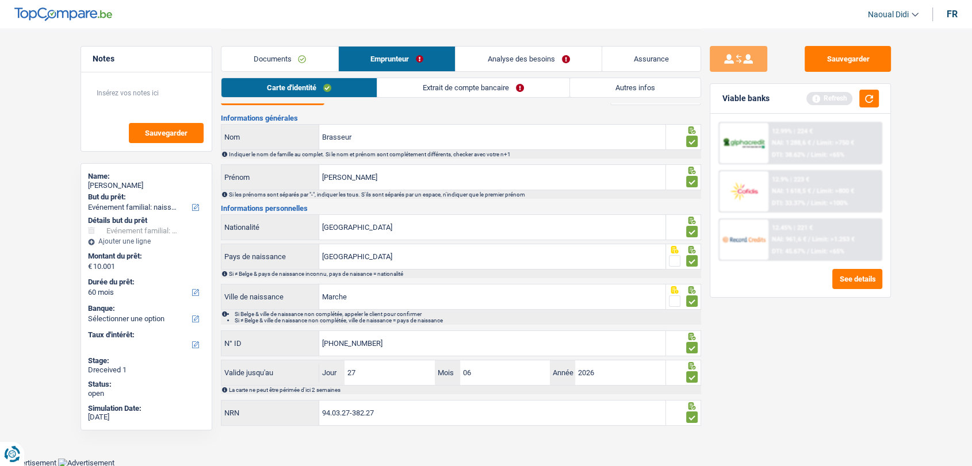
click at [429, 90] on link "Extrait de compte bancaire" at bounding box center [473, 87] width 192 height 19
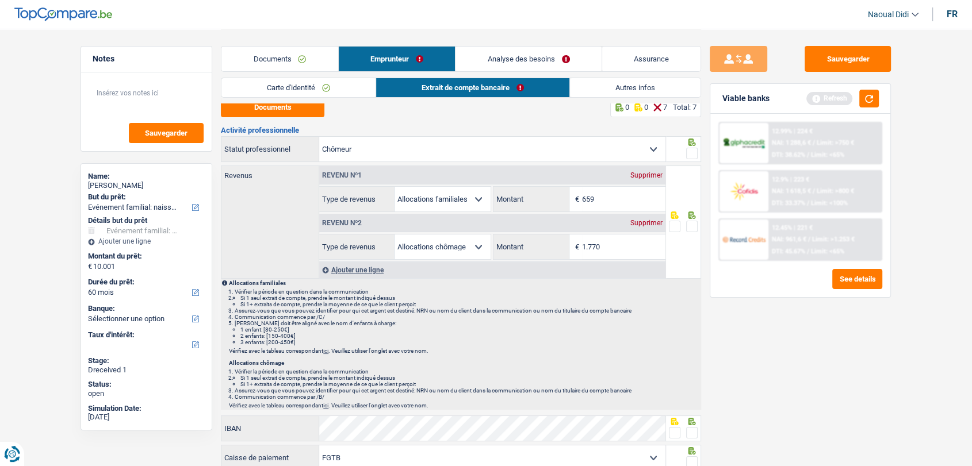
scroll to position [0, 0]
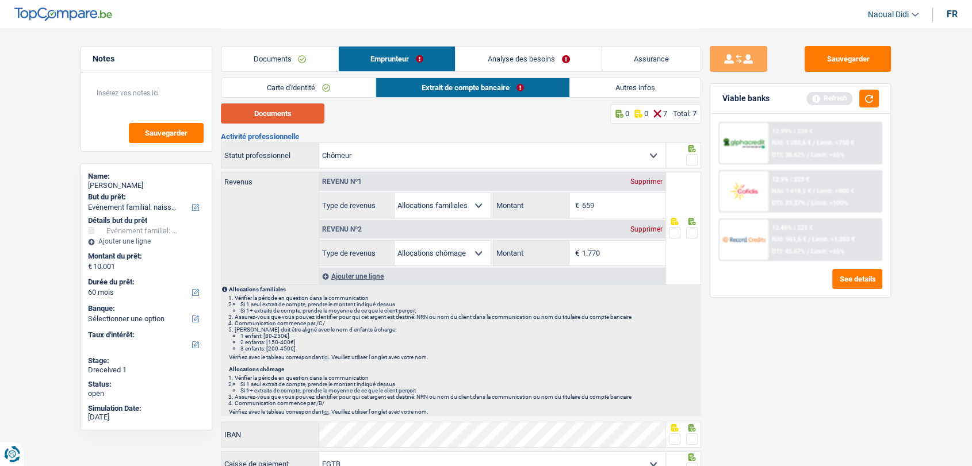
click at [292, 113] on button "Documents" at bounding box center [273, 114] width 104 height 20
click at [611, 252] on input "1.770" at bounding box center [623, 253] width 83 height 25
type input "1.773"
click at [603, 205] on input "659" at bounding box center [623, 205] width 83 height 25
type input "648"
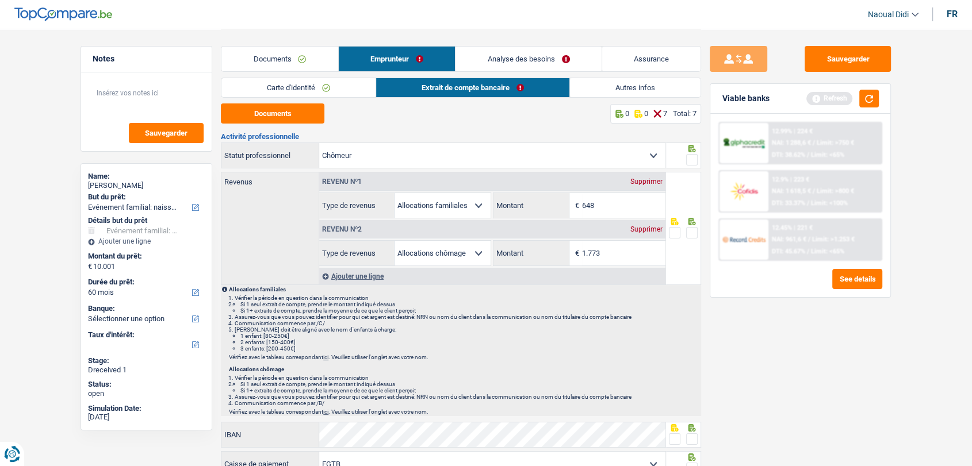
click at [697, 163] on span at bounding box center [692, 160] width 12 height 12
click at [0, 0] on input "radio" at bounding box center [0, 0] width 0 height 0
click at [690, 235] on span at bounding box center [692, 233] width 12 height 12
click at [0, 0] on input "radio" at bounding box center [0, 0] width 0 height 0
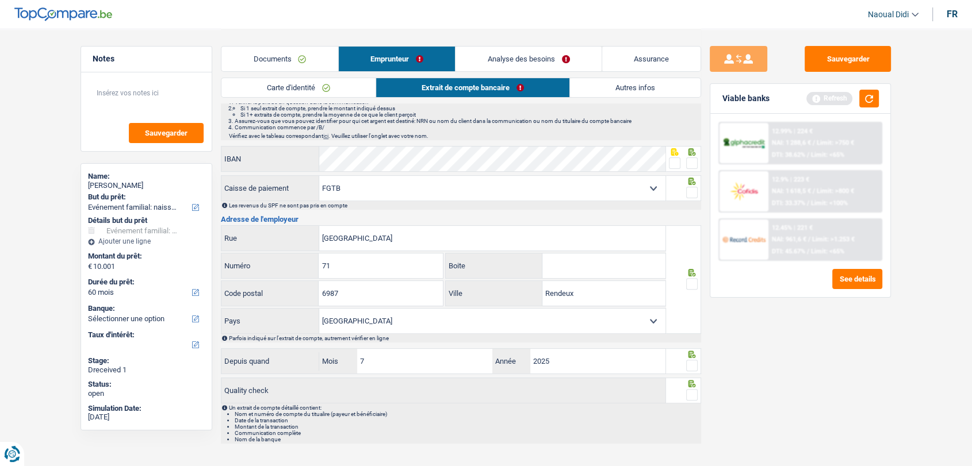
scroll to position [296, 0]
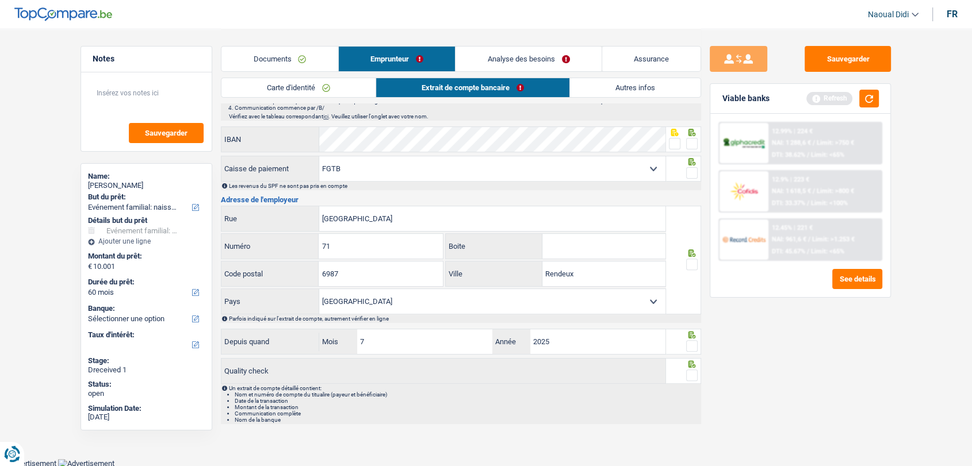
click at [675, 144] on span at bounding box center [675, 144] width 12 height 12
click at [0, 0] on input "radio" at bounding box center [0, 0] width 0 height 0
click at [692, 175] on span at bounding box center [692, 173] width 12 height 12
click at [0, 0] on input "radio" at bounding box center [0, 0] width 0 height 0
drag, startPoint x: 693, startPoint y: 265, endPoint x: 690, endPoint y: 284, distance: 19.9
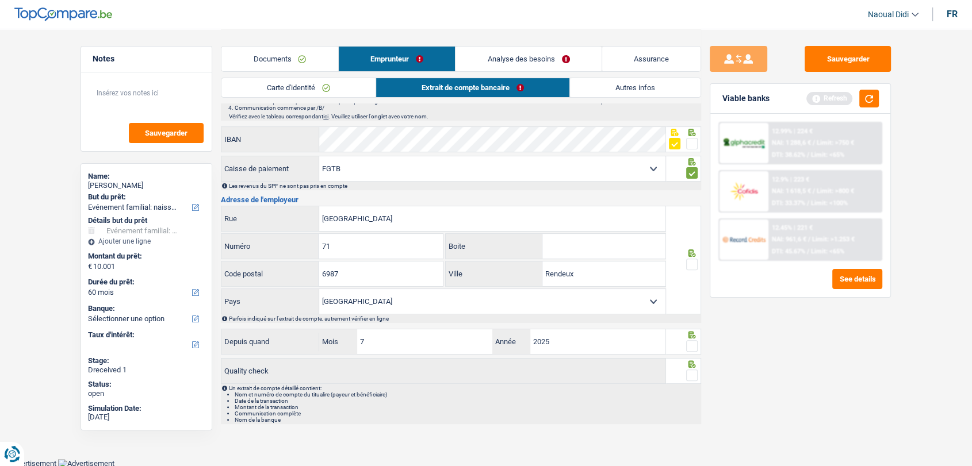
click at [693, 265] on span at bounding box center [692, 265] width 12 height 12
click at [0, 0] on input "radio" at bounding box center [0, 0] width 0 height 0
click at [691, 343] on span at bounding box center [692, 346] width 12 height 12
click at [0, 0] on input "radio" at bounding box center [0, 0] width 0 height 0
click at [693, 373] on span at bounding box center [692, 376] width 12 height 12
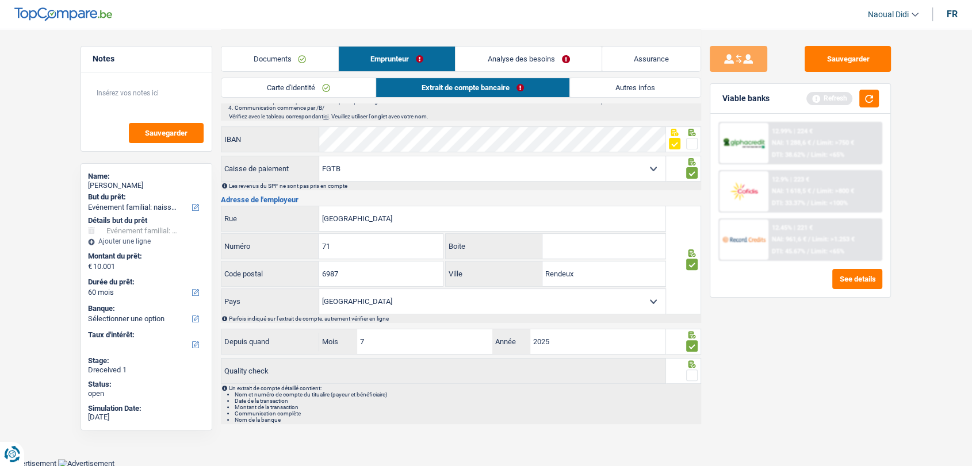
click at [0, 0] on input "radio" at bounding box center [0, 0] width 0 height 0
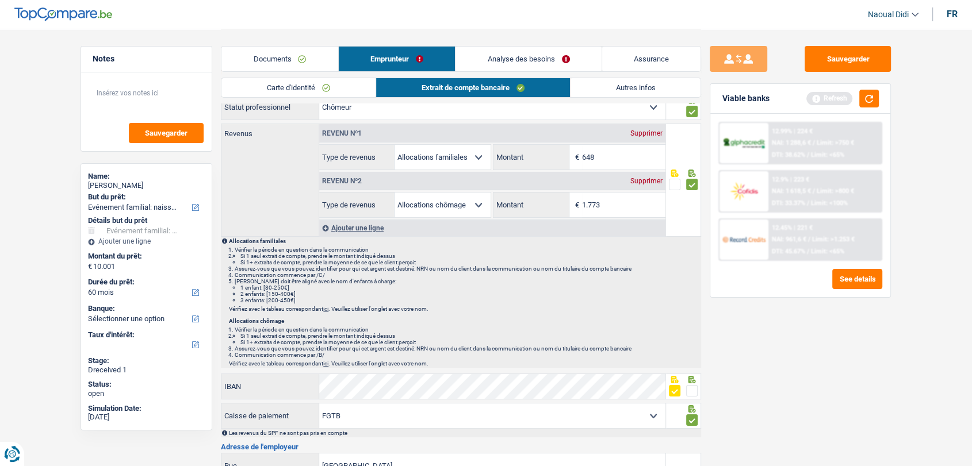
scroll to position [0, 0]
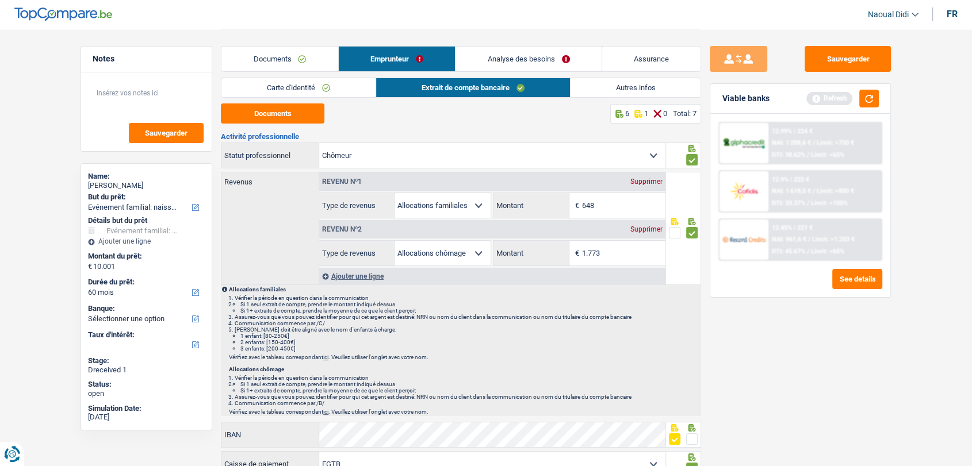
click at [506, 58] on link "Analyse des besoins" at bounding box center [528, 59] width 146 height 25
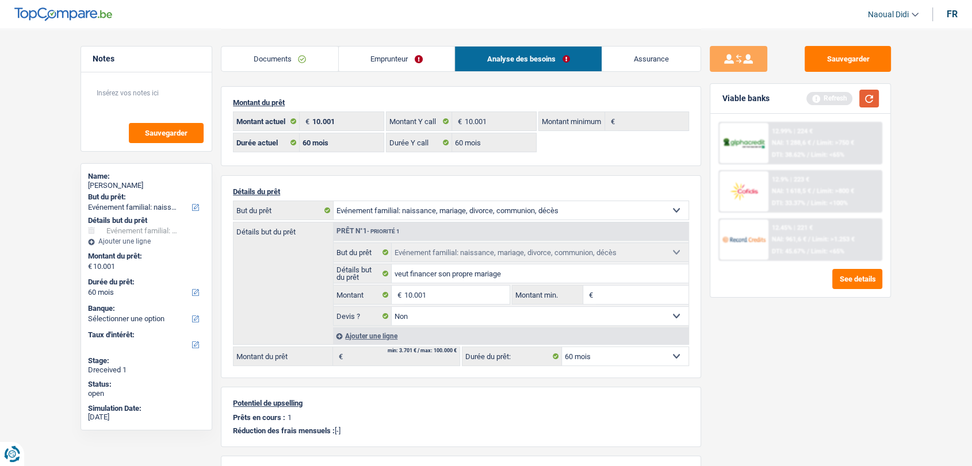
click at [868, 101] on button "button" at bounding box center [869, 99] width 20 height 18
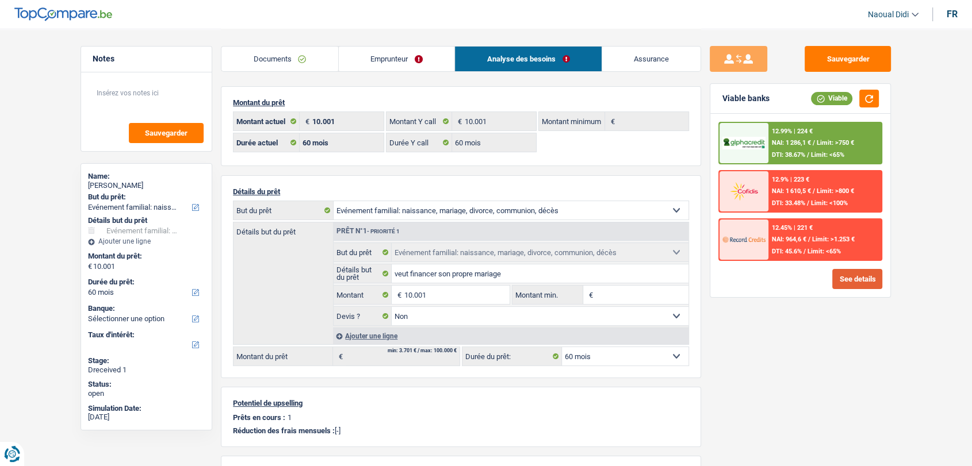
click at [863, 282] on button "See details" at bounding box center [857, 279] width 50 height 20
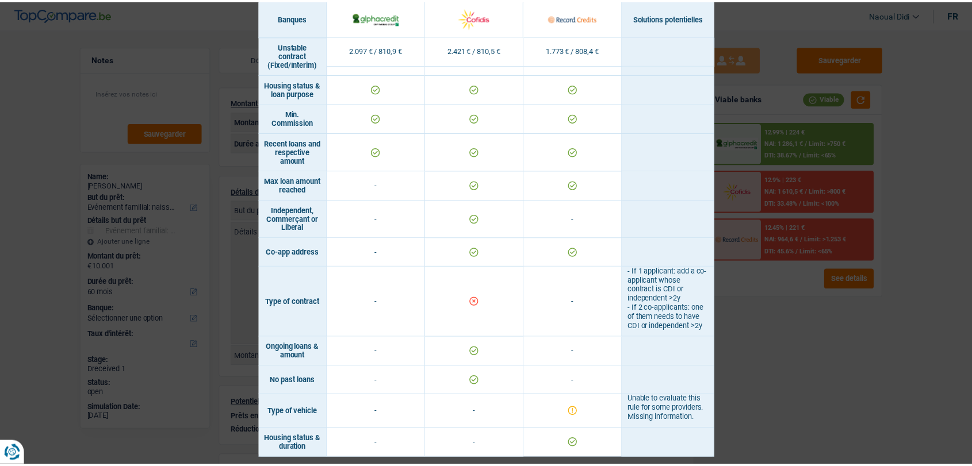
scroll to position [749, 0]
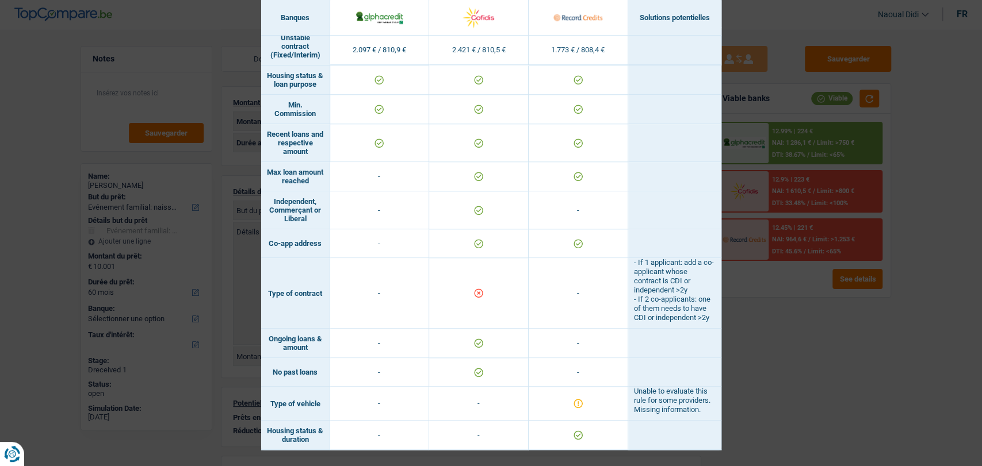
click at [795, 403] on div "Banks conditions × Banques Solutions potentielles Revenus / Charges 2.097 € / 8…" at bounding box center [491, 233] width 982 height 466
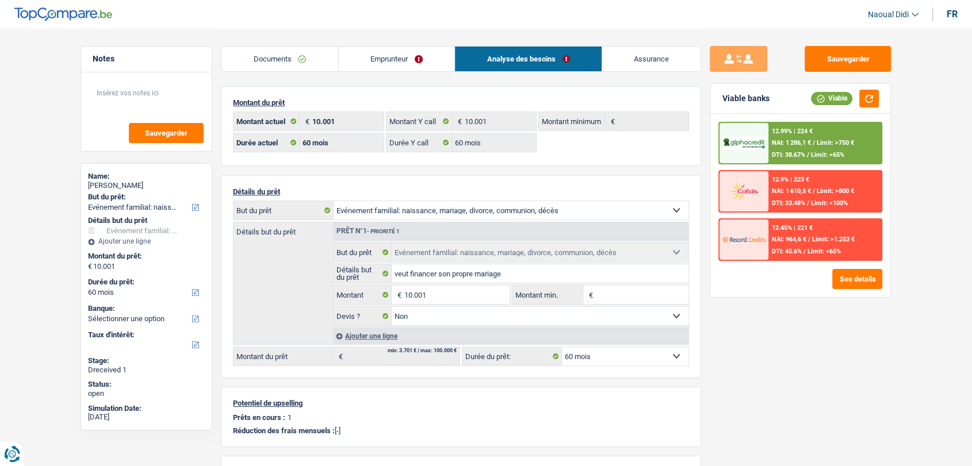
click at [809, 152] on span "/" at bounding box center [808, 154] width 2 height 7
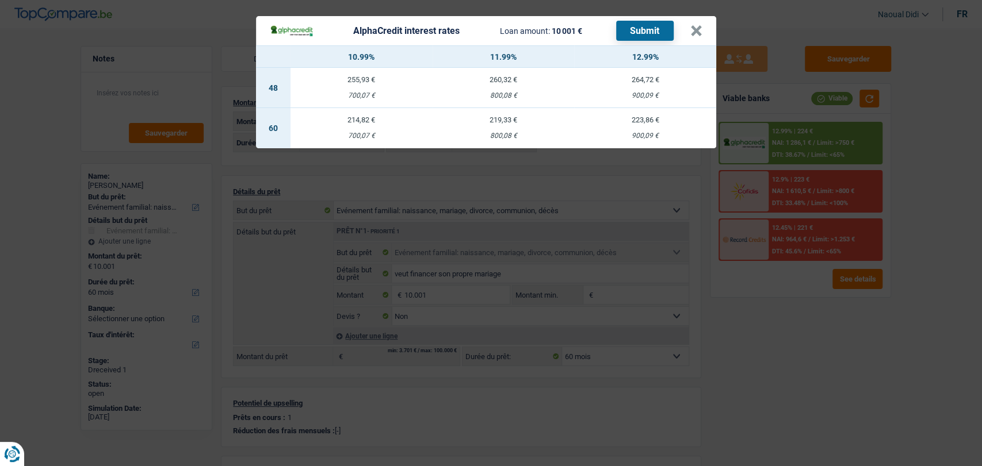
click at [501, 130] on td "219,33 € 800,08 €" at bounding box center [503, 128] width 142 height 40
select select "alphacredit"
type input "11,99"
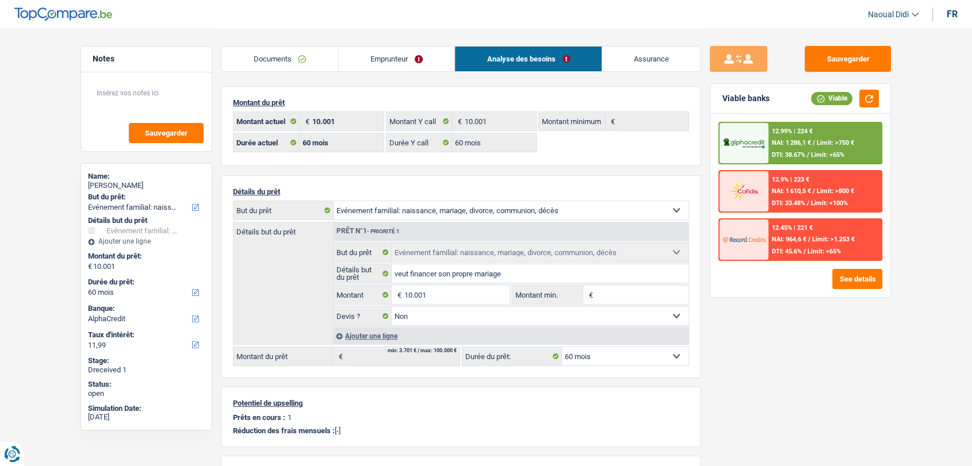
click at [768, 156] on div "12.99% | 224 € NAI: 1 286,1 € / Limit: >750 € DTI: 38.67% / Limit: <65%" at bounding box center [824, 143] width 113 height 40
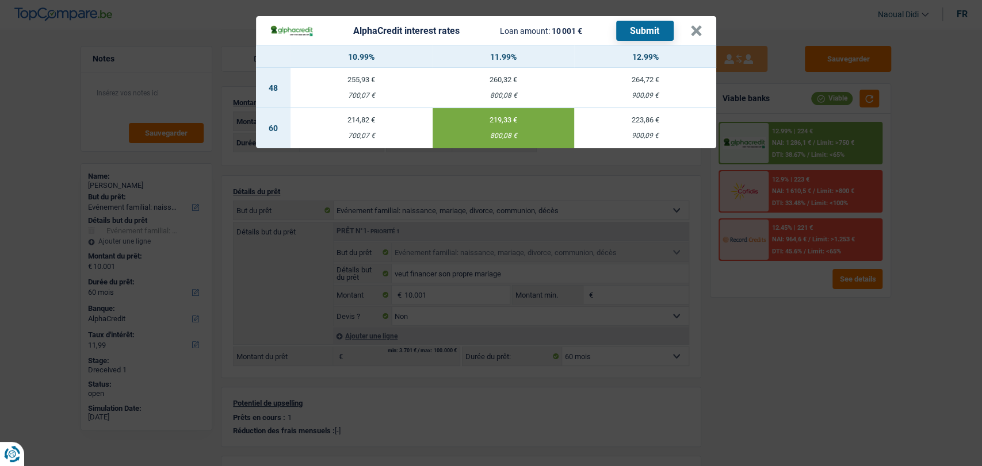
click at [644, 34] on button "Submit" at bounding box center [645, 31] width 58 height 20
click at [695, 28] on button "×" at bounding box center [696, 31] width 12 height 12
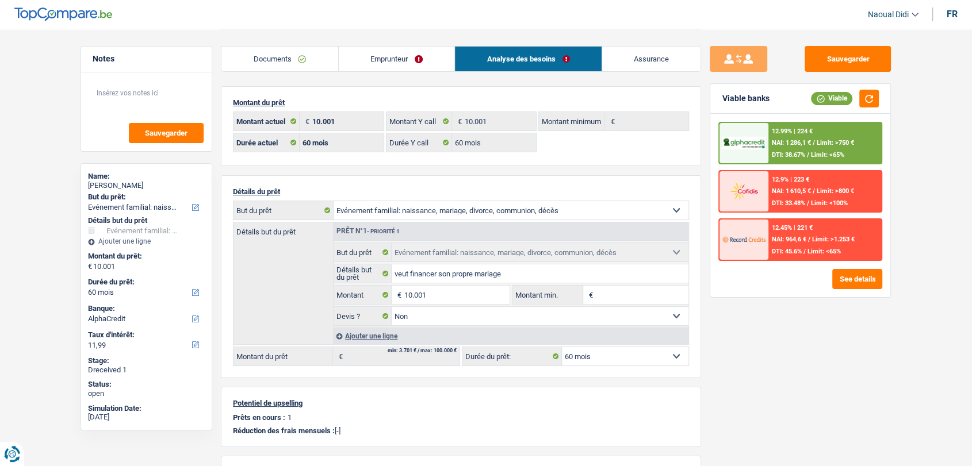
drag, startPoint x: 155, startPoint y: 185, endPoint x: 106, endPoint y: 182, distance: 49.0
click at [106, 182] on div "[PERSON_NAME]" at bounding box center [146, 185] width 117 height 9
copy div "Brasseur"
click at [825, 64] on button "Sauvegarder" at bounding box center [847, 59] width 86 height 26
click at [440, 298] on input "10.001" at bounding box center [456, 295] width 105 height 18
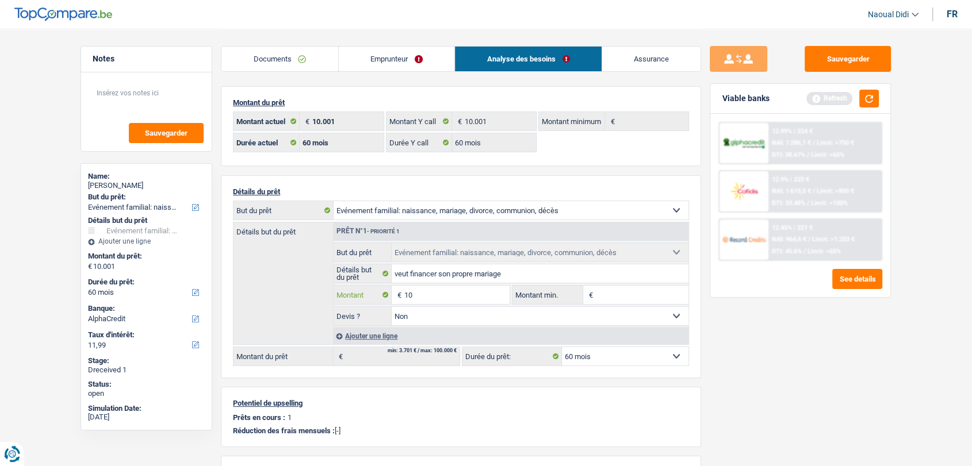
type input "1"
type input "8.000"
select select "48"
type input "8.000"
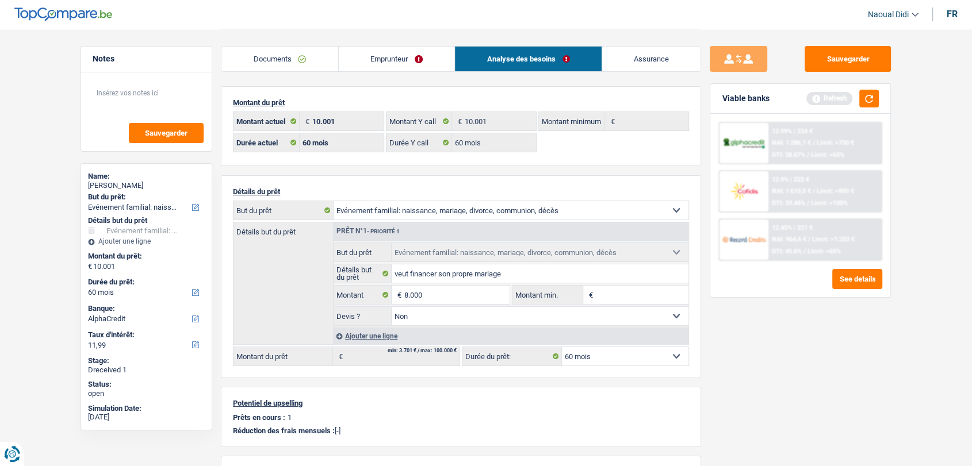
select select "48"
type input "8.000"
select select "48"
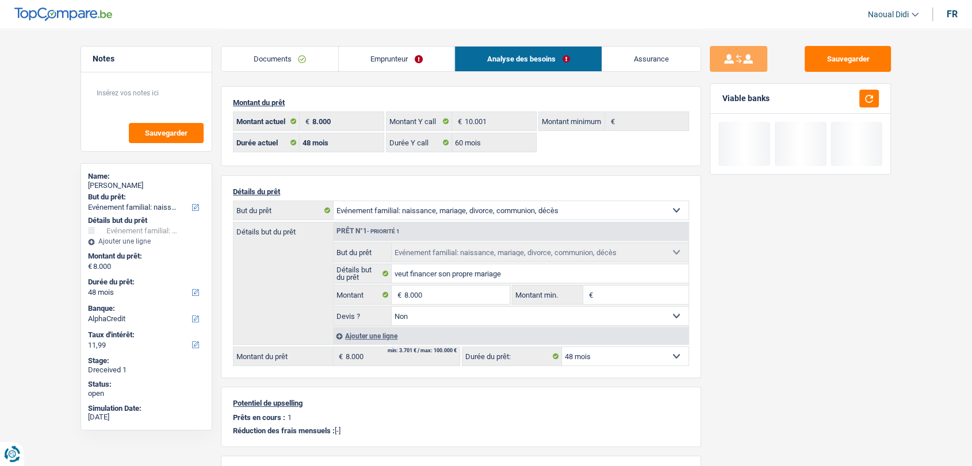
click at [727, 319] on div "Sauvegarder Viable banks" at bounding box center [800, 247] width 198 height 402
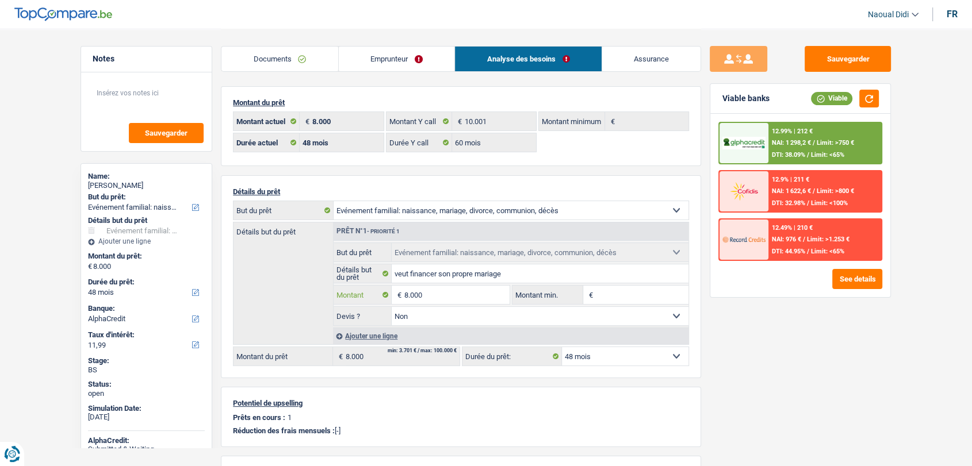
click at [438, 292] on input "8.000" at bounding box center [456, 295] width 105 height 18
drag, startPoint x: 438, startPoint y: 292, endPoint x: 401, endPoint y: 290, distance: 36.8
click at [401, 290] on div "8.000 € Montant" at bounding box center [422, 295] width 176 height 18
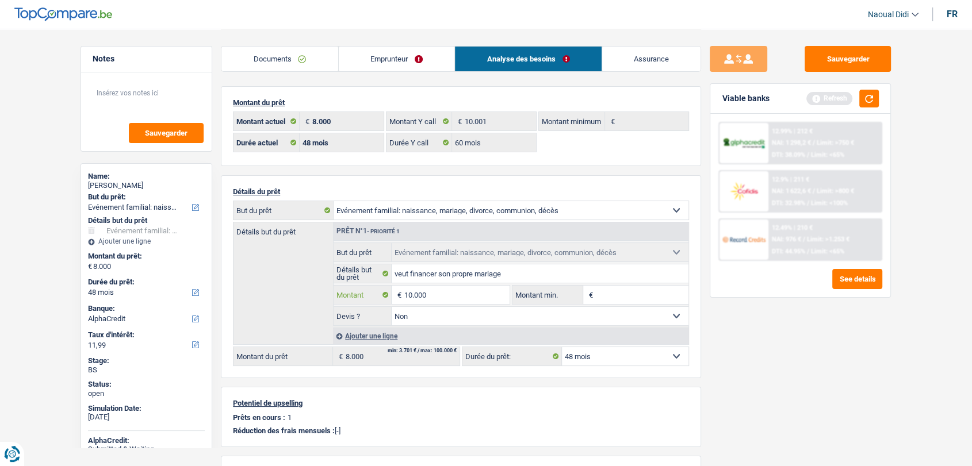
type input "10.000"
click at [747, 355] on div "Sauvegarder Viable banks Refresh 12.99% | 212 € NAI: 1 298,2 € / Limit: >750 € …" at bounding box center [800, 247] width 198 height 402
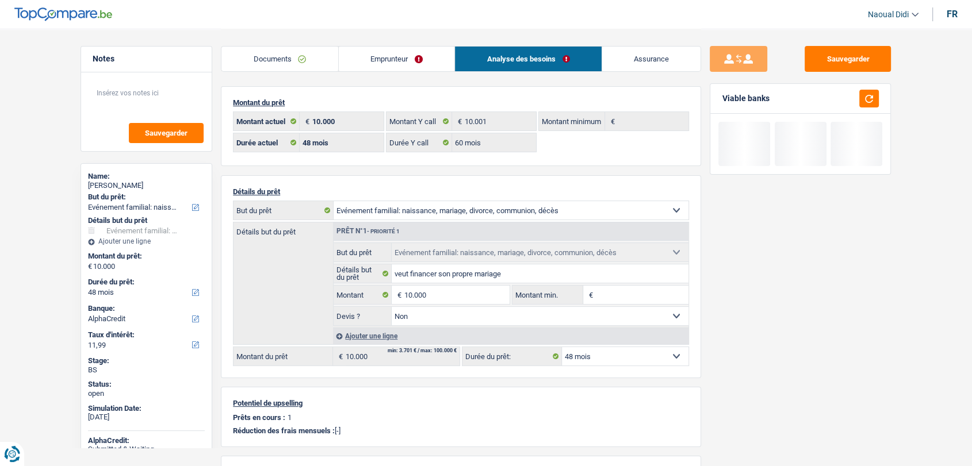
click at [593, 352] on select "12 mois 18 mois 24 mois 30 mois 36 mois 42 mois 48 mois Sélectionner une option" at bounding box center [625, 356] width 127 height 18
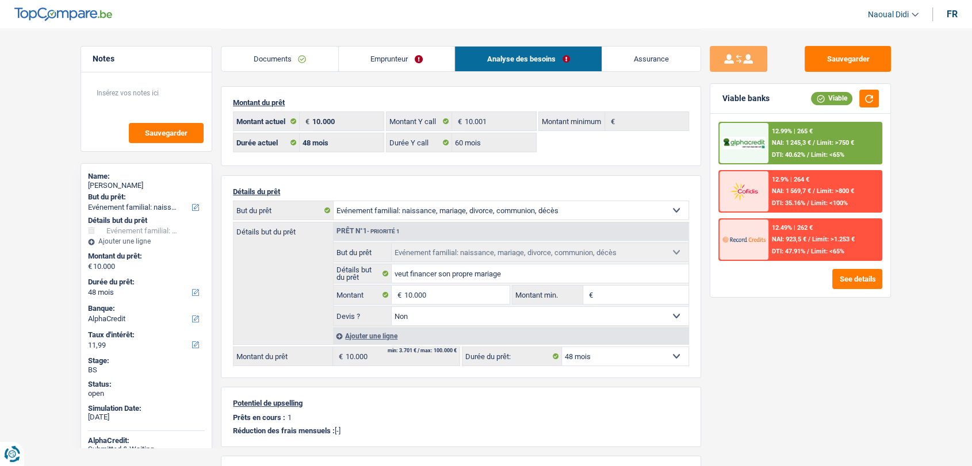
click at [767, 396] on div "Sauvegarder Viable banks Viable 12.99% | 265 € NAI: 1 245,3 € / Limit: >750 € D…" at bounding box center [800, 247] width 198 height 402
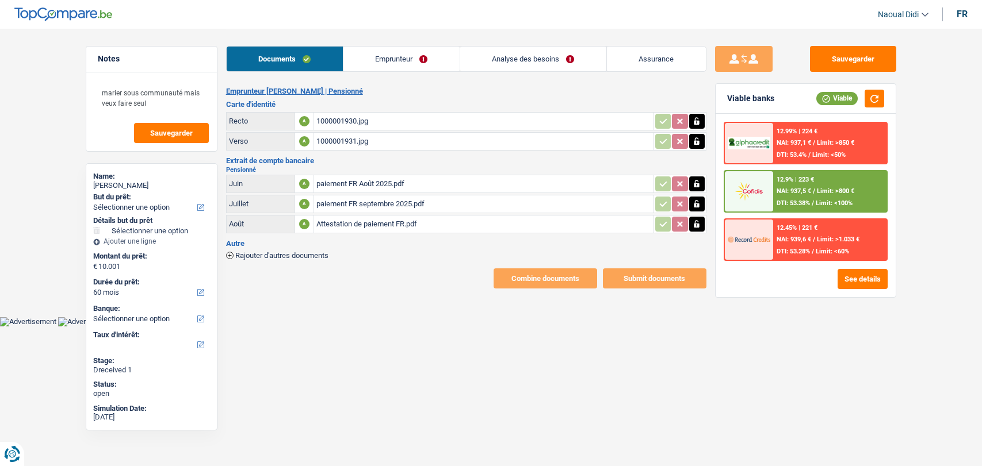
select select "60"
click at [373, 178] on div "paiement FR Août 2025.pdf" at bounding box center [483, 183] width 335 height 17
click at [382, 204] on div "paiement FR septembre 2025.pdf" at bounding box center [483, 204] width 335 height 17
click at [360, 220] on div "Attestation de paiement FR.pdf" at bounding box center [483, 224] width 335 height 17
click at [361, 222] on div "Attestation de paiement FR.pdf" at bounding box center [483, 224] width 335 height 17
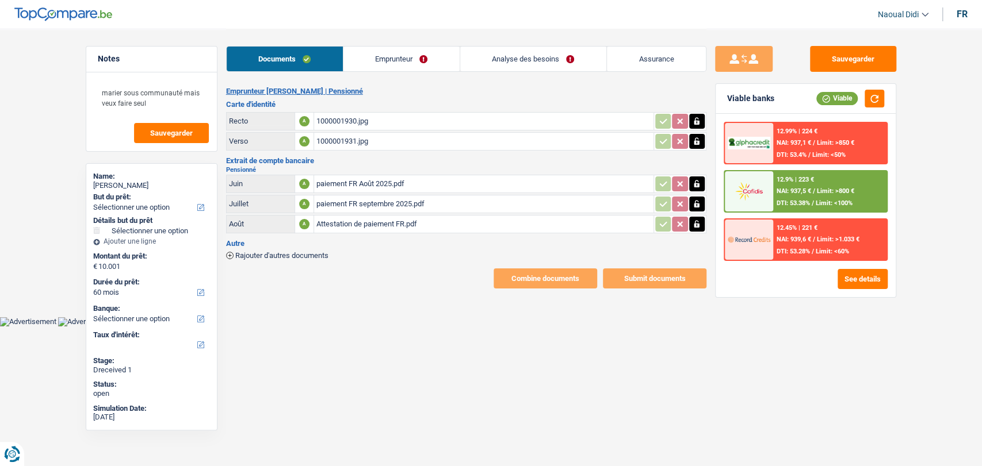
click at [703, 225] on button "button" at bounding box center [697, 224] width 16 height 15
click at [698, 223] on icon "button" at bounding box center [696, 224] width 7 height 8
click at [390, 220] on input "Téléchargez un document ici" at bounding box center [483, 224] width 335 height 17
click at [369, 226] on input "Téléchargez un document ici" at bounding box center [483, 224] width 335 height 17
click at [692, 222] on button "button" at bounding box center [697, 224] width 16 height 15
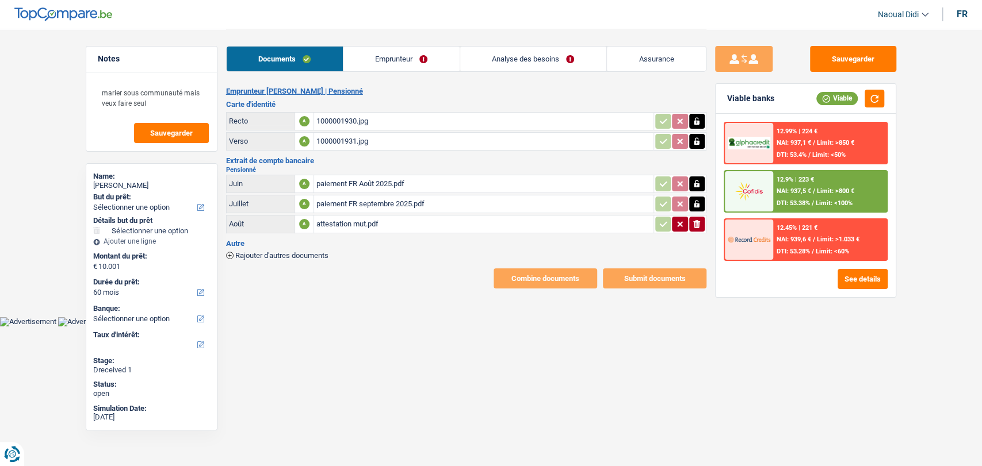
click at [692, 222] on icon "ionicons-v5-e" at bounding box center [696, 225] width 9 height 12
click at [339, 228] on input "Téléchargez un document ici" at bounding box center [483, 224] width 335 height 17
type input "C:\fakepath\CMII-c248b090-012b-fd10-a779-0277f607a66c.pdf"
click at [365, 223] on div "CMII-c248b090-012b-fd10-a779-0277f607a66c.pdf" at bounding box center [483, 224] width 335 height 17
click at [855, 62] on button "Sauvegarder" at bounding box center [853, 59] width 86 height 26
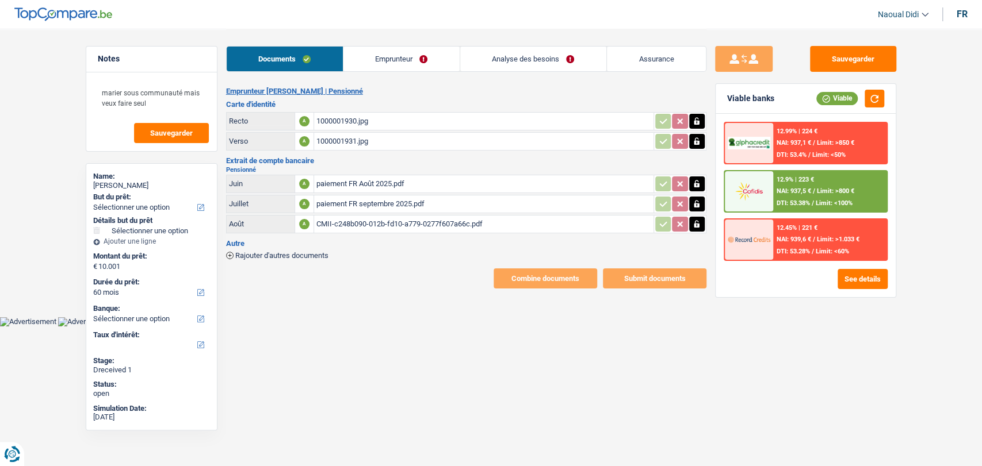
click at [305, 252] on span "Rajouter d'autres documents" at bounding box center [281, 255] width 93 height 7
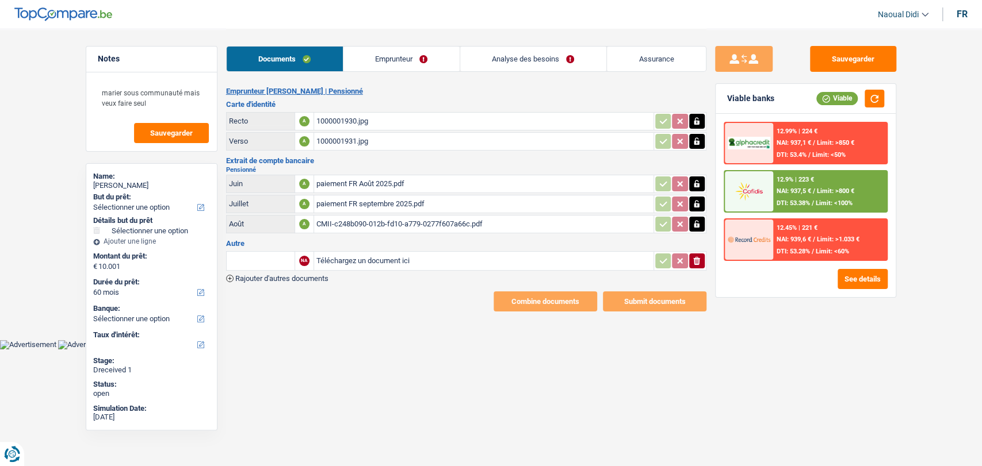
click at [324, 258] on input "Téléchargez un document ici" at bounding box center [483, 260] width 335 height 17
type input "C:\fakepath\attestation mut.pdf"
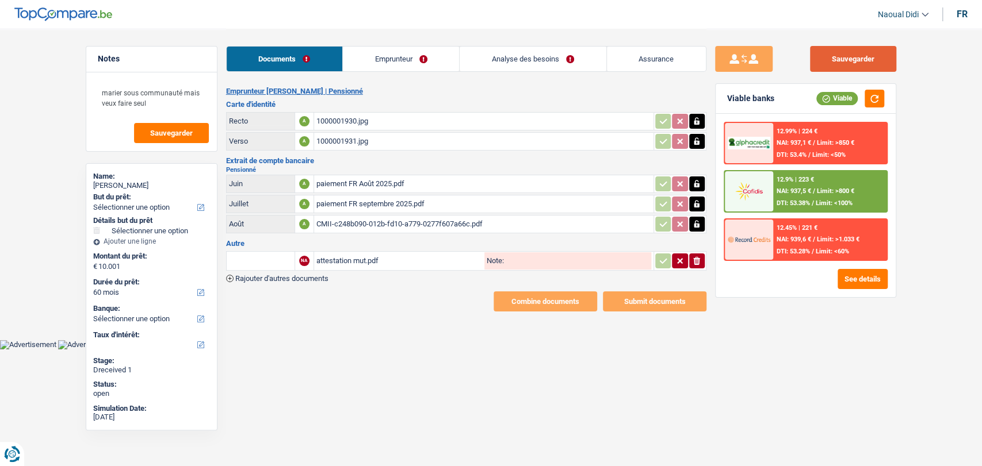
click at [874, 66] on button "Sauvegarder" at bounding box center [853, 59] width 86 height 26
click at [526, 263] on input "Note:" at bounding box center [577, 260] width 147 height 17
drag, startPoint x: 529, startPoint y: 264, endPoint x: 503, endPoint y: 257, distance: 27.3
click at [503, 257] on div "Note: Attesta" at bounding box center [567, 260] width 167 height 17
type input "Attesta"
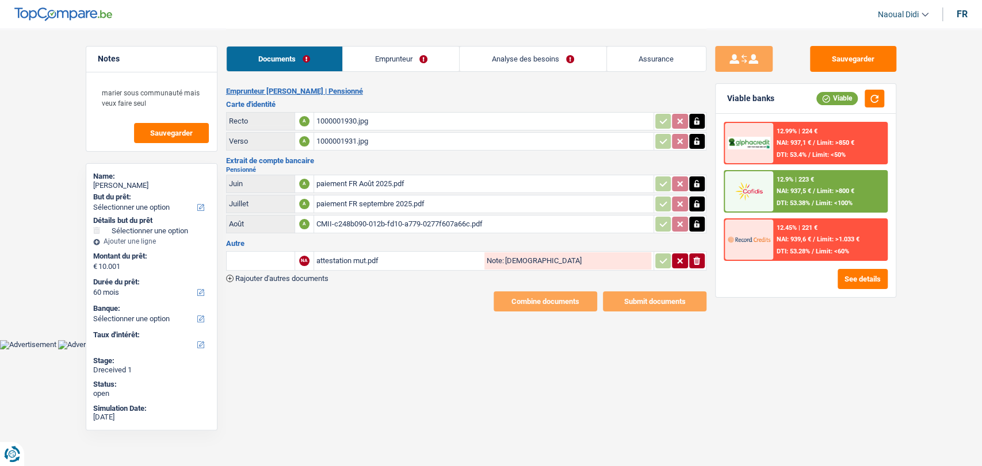
click at [252, 260] on input "text" at bounding box center [260, 261] width 63 height 18
paste input "Attesta"
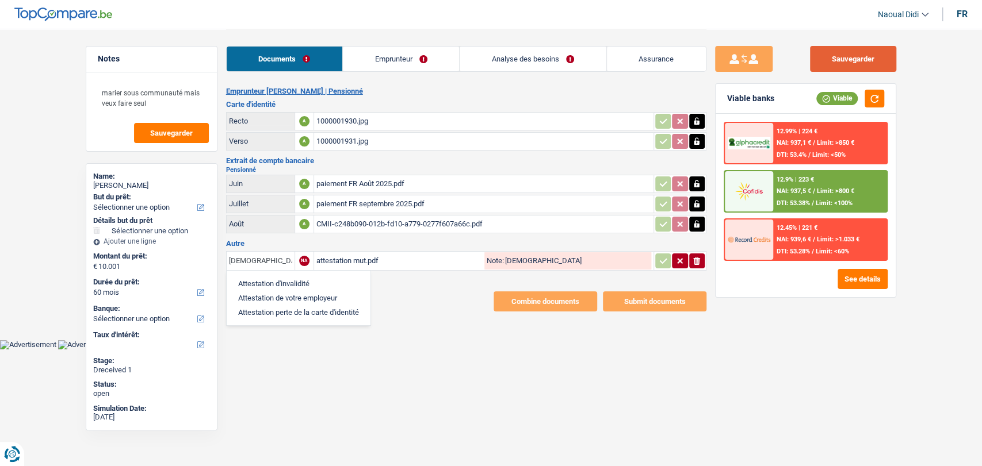
type input "Attesta"
click at [841, 58] on button "Sauvegarder" at bounding box center [853, 59] width 86 height 26
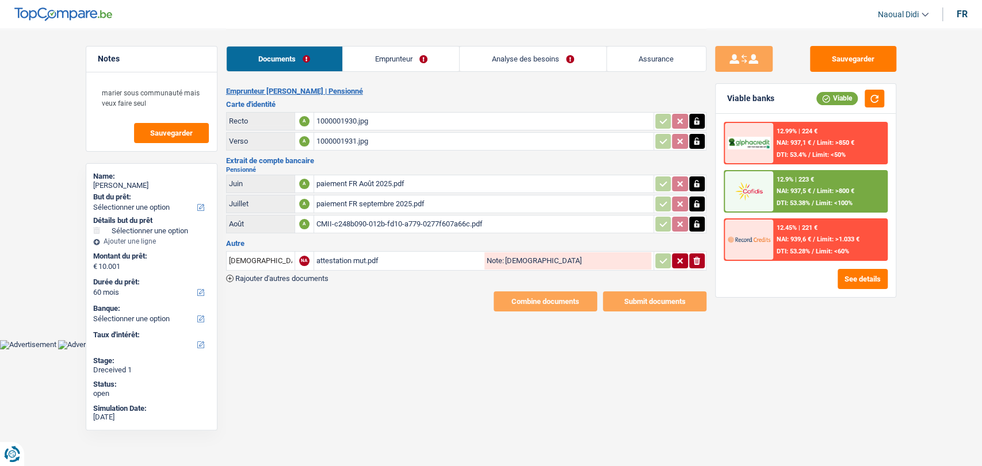
click at [378, 58] on link "Emprunteur" at bounding box center [401, 59] width 116 height 25
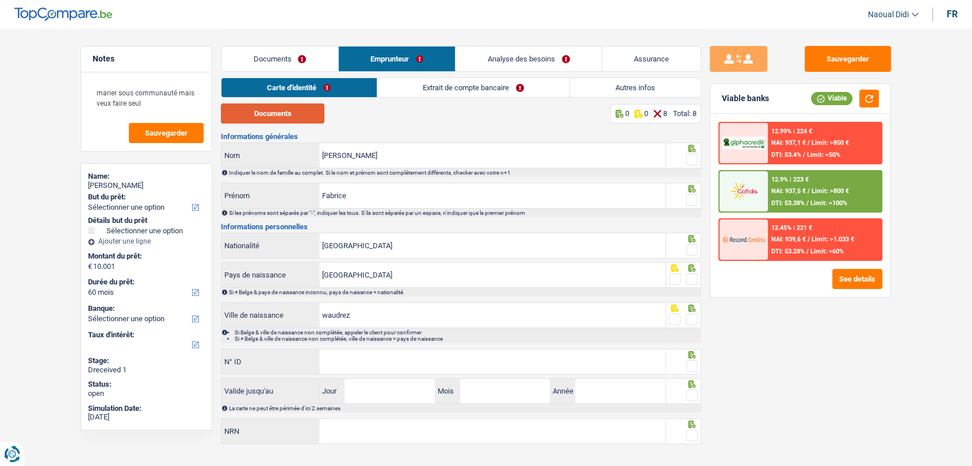
click at [277, 117] on button "Documents" at bounding box center [273, 114] width 104 height 20
click at [368, 189] on input "Fabrice" at bounding box center [492, 195] width 346 height 25
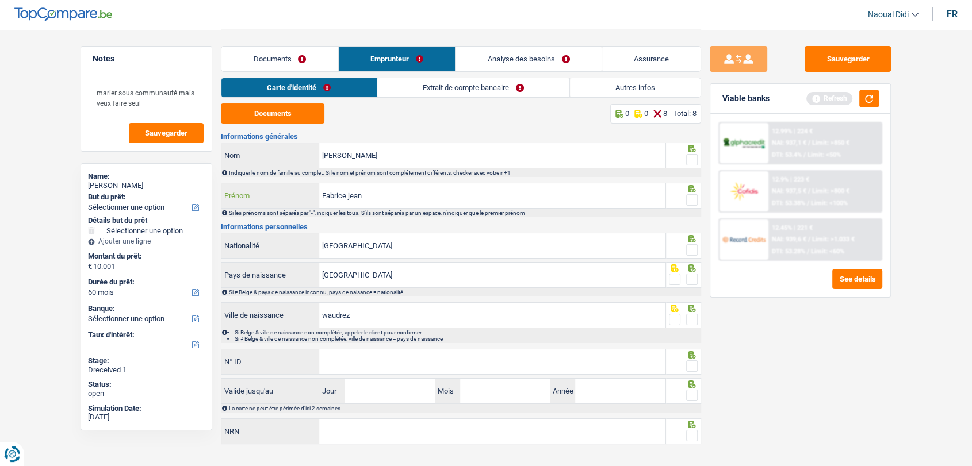
type input "Fabrice jean"
click at [401, 352] on input "N° ID" at bounding box center [492, 362] width 346 height 25
paste input "592-6538291-87"
type input "592-6538291-87"
click at [375, 393] on input "Jour" at bounding box center [389, 391] width 90 height 25
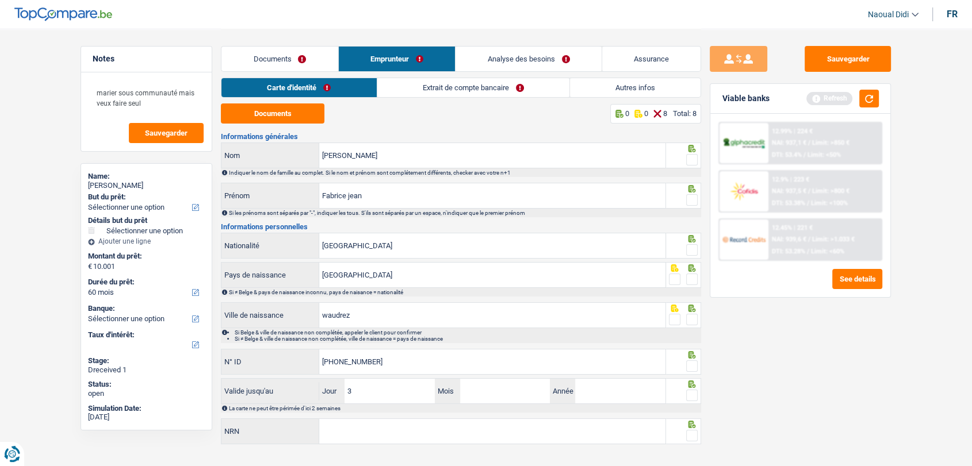
type input "30"
type input "08"
type input "2027"
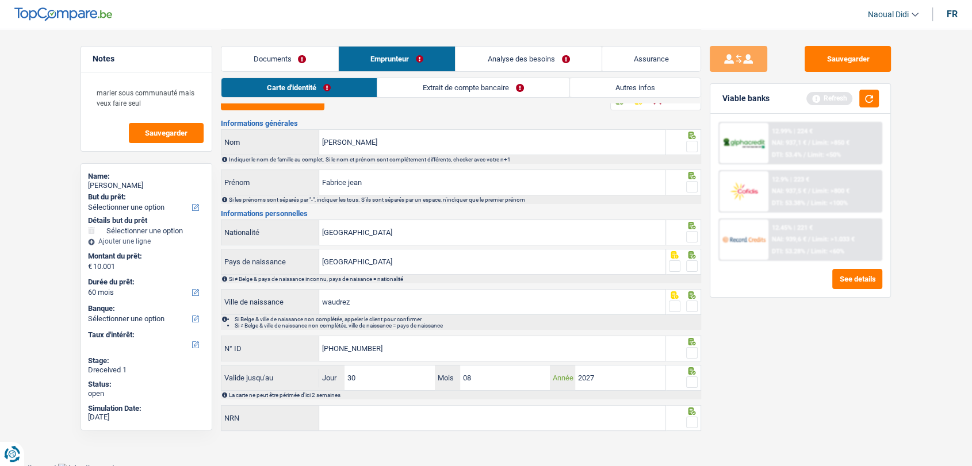
scroll to position [18, 0]
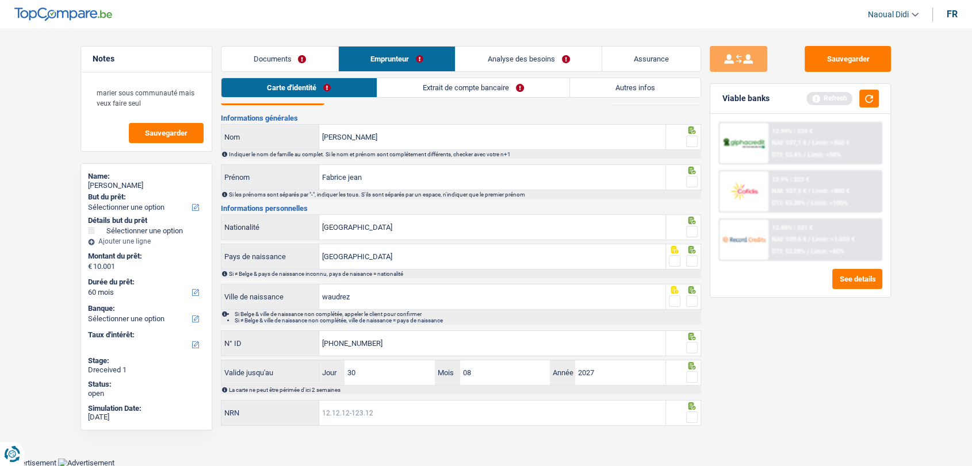
click at [355, 407] on input "NRN" at bounding box center [492, 413] width 346 height 25
paste input "56.08.07-043.09"
type input "56.08.07-043.09"
drag, startPoint x: 689, startPoint y: 416, endPoint x: 691, endPoint y: 389, distance: 27.1
click at [688, 416] on span at bounding box center [692, 418] width 12 height 12
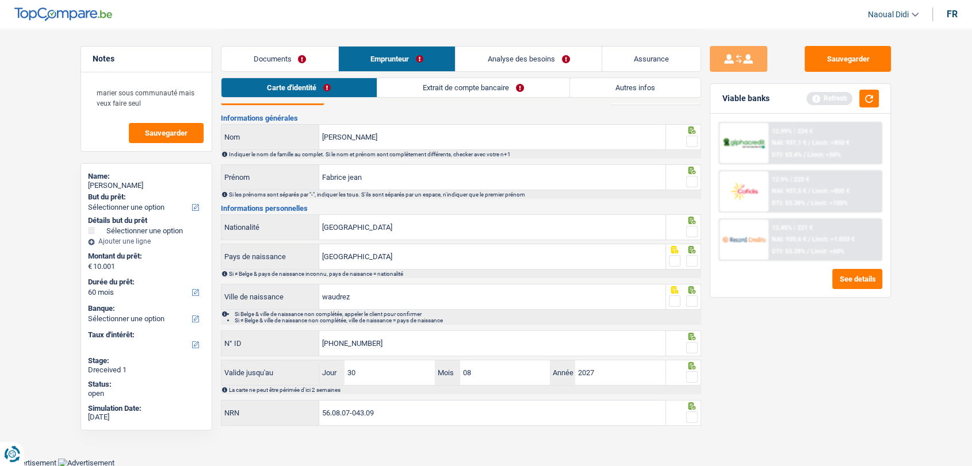
click at [0, 0] on input "radio" at bounding box center [0, 0] width 0 height 0
click at [692, 374] on span at bounding box center [692, 377] width 12 height 12
click at [0, 0] on input "radio" at bounding box center [0, 0] width 0 height 0
click at [689, 342] on span at bounding box center [692, 348] width 12 height 12
click at [0, 0] on input "radio" at bounding box center [0, 0] width 0 height 0
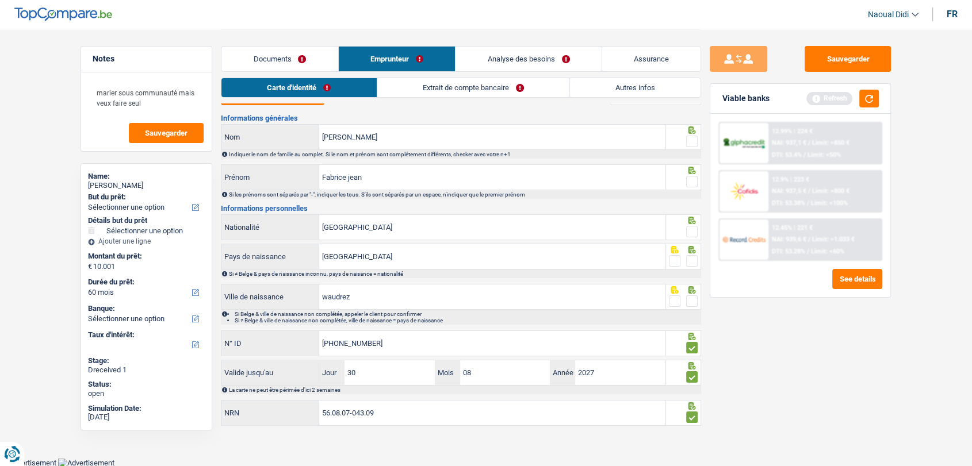
click at [693, 301] on span at bounding box center [692, 302] width 12 height 12
click at [0, 0] on input "radio" at bounding box center [0, 0] width 0 height 0
click at [692, 263] on span at bounding box center [692, 261] width 12 height 12
click at [0, 0] on input "radio" at bounding box center [0, 0] width 0 height 0
click at [693, 229] on span at bounding box center [692, 232] width 12 height 12
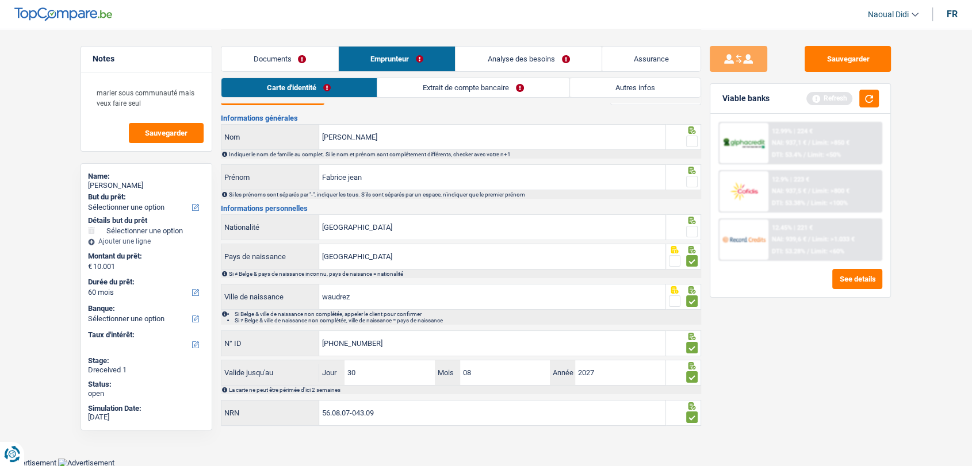
click at [0, 0] on input "radio" at bounding box center [0, 0] width 0 height 0
click at [692, 182] on span at bounding box center [692, 182] width 12 height 12
click at [0, 0] on input "radio" at bounding box center [0, 0] width 0 height 0
click at [695, 136] on span at bounding box center [692, 142] width 12 height 12
click at [0, 0] on input "radio" at bounding box center [0, 0] width 0 height 0
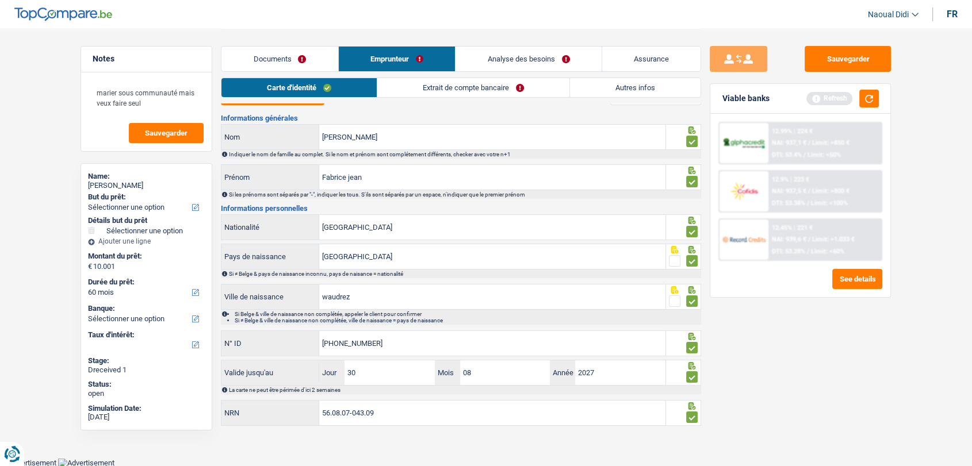
click at [426, 89] on link "Extrait de compte bancaire" at bounding box center [473, 87] width 192 height 19
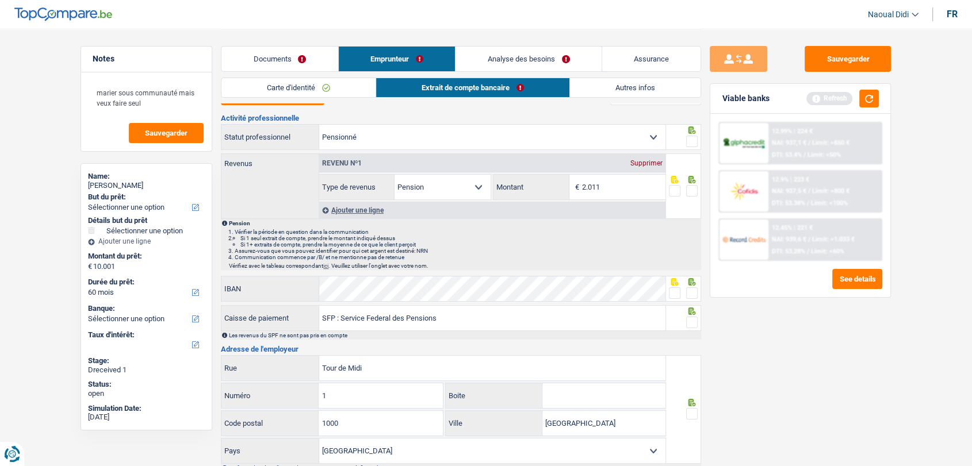
click at [283, 102] on div "Carte d'identité Extrait de compte bancaire Autres infos" at bounding box center [461, 91] width 480 height 26
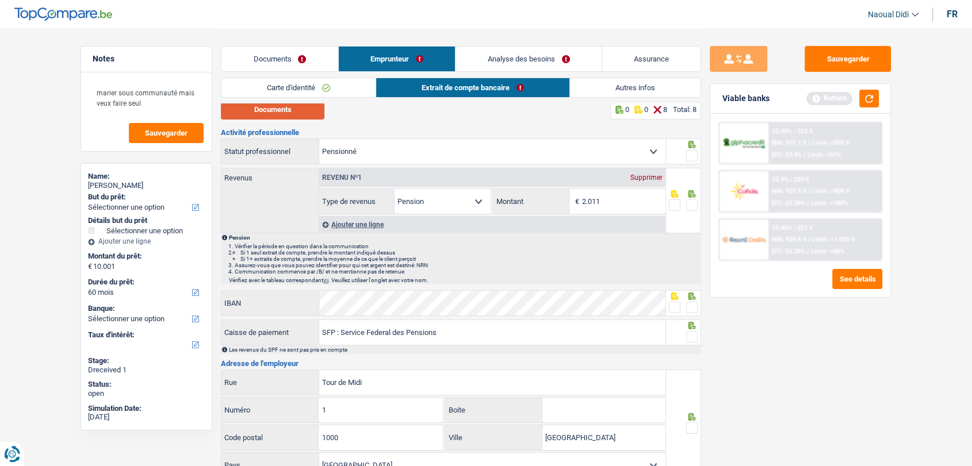
scroll to position [0, 0]
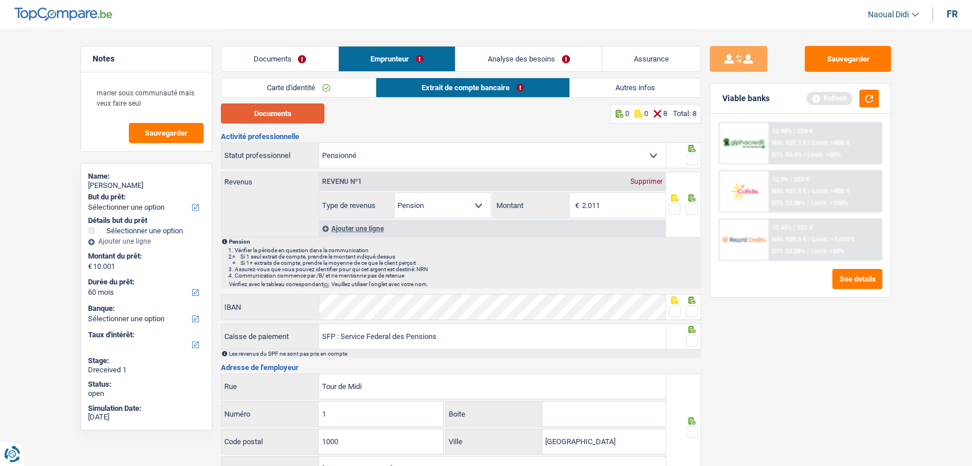
click at [285, 116] on button "Documents" at bounding box center [273, 114] width 104 height 20
drag, startPoint x: 685, startPoint y: 158, endPoint x: 685, endPoint y: 164, distance: 6.3
click at [685, 158] on fieldset at bounding box center [683, 160] width 29 height 14
click at [692, 207] on span at bounding box center [692, 210] width 12 height 12
click at [0, 0] on input "radio" at bounding box center [0, 0] width 0 height 0
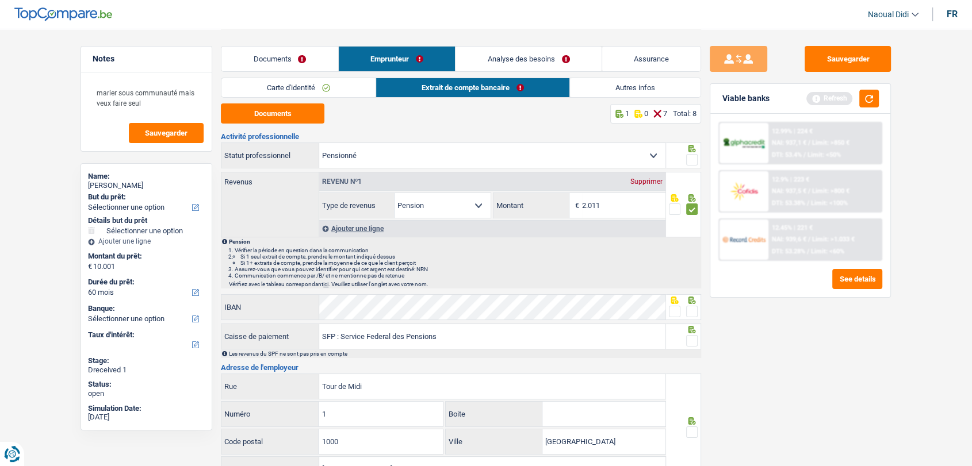
click at [691, 160] on span at bounding box center [692, 160] width 12 height 12
click at [0, 0] on input "radio" at bounding box center [0, 0] width 0 height 0
click at [692, 313] on span at bounding box center [692, 312] width 12 height 12
click at [0, 0] on input "radio" at bounding box center [0, 0] width 0 height 0
drag, startPoint x: 690, startPoint y: 342, endPoint x: 693, endPoint y: 357, distance: 14.8
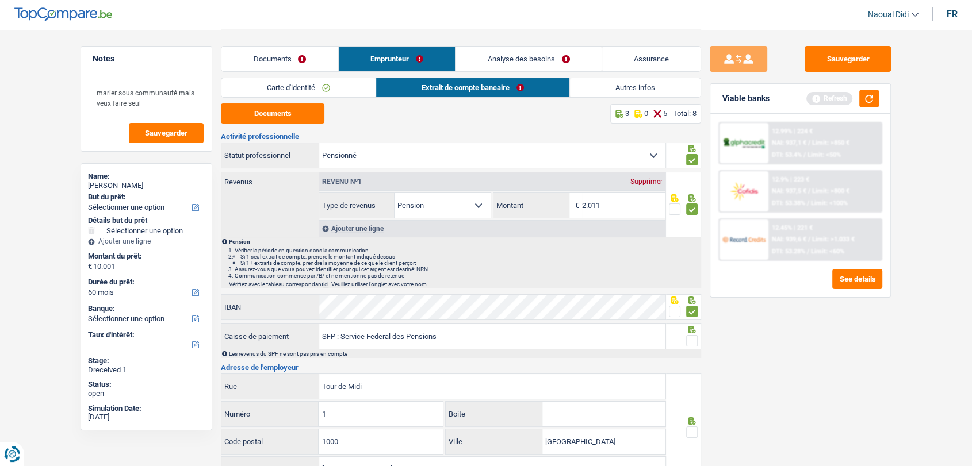
click at [691, 342] on span at bounding box center [692, 341] width 12 height 12
click at [0, 0] on input "radio" at bounding box center [0, 0] width 0 height 0
click at [693, 427] on span at bounding box center [692, 433] width 12 height 12
click at [0, 0] on input "radio" at bounding box center [0, 0] width 0 height 0
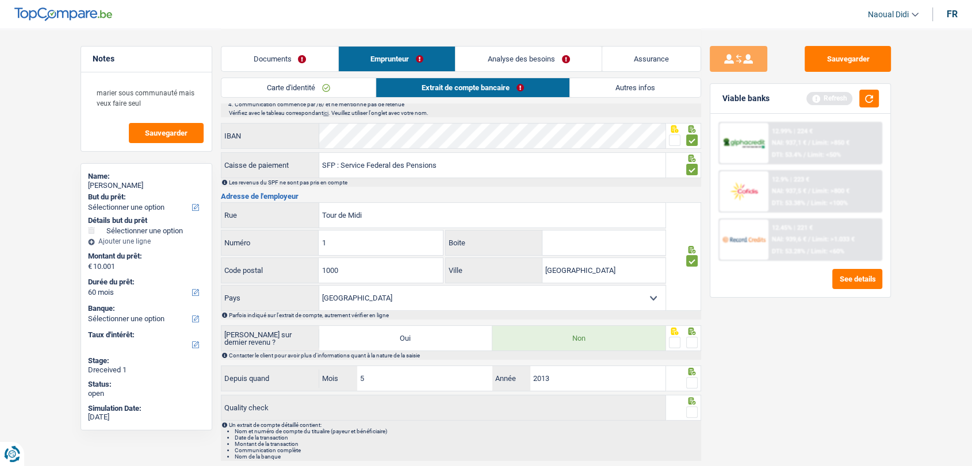
scroll to position [191, 0]
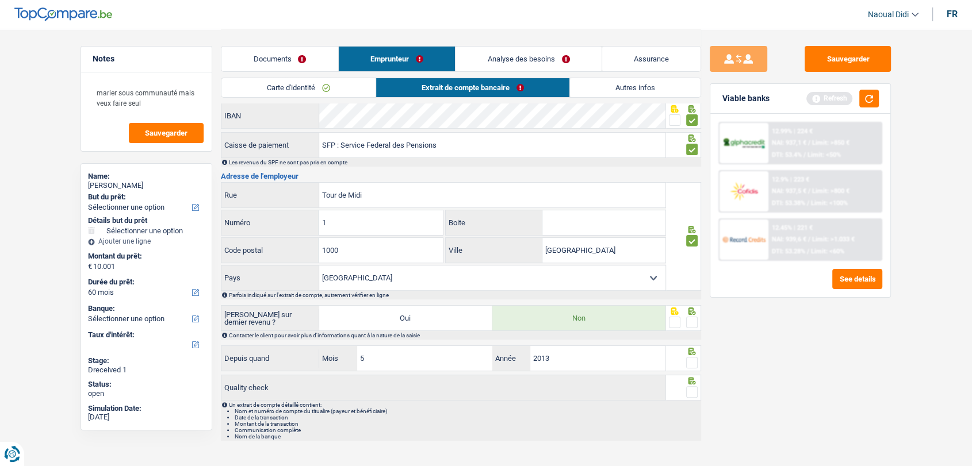
click at [693, 323] on span at bounding box center [692, 323] width 12 height 12
click at [0, 0] on input "radio" at bounding box center [0, 0] width 0 height 0
click at [692, 357] on span at bounding box center [692, 363] width 12 height 12
click at [0, 0] on input "radio" at bounding box center [0, 0] width 0 height 0
click at [691, 388] on span at bounding box center [692, 392] width 12 height 12
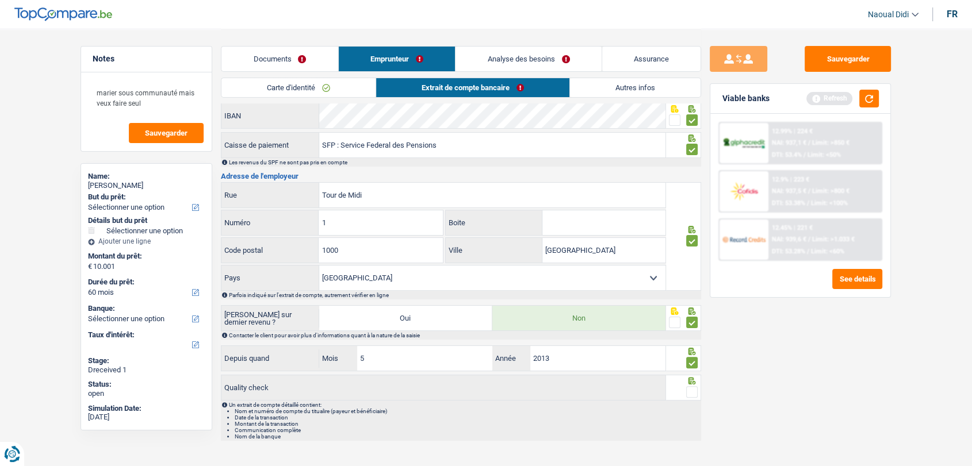
click at [0, 0] on input "radio" at bounding box center [0, 0] width 0 height 0
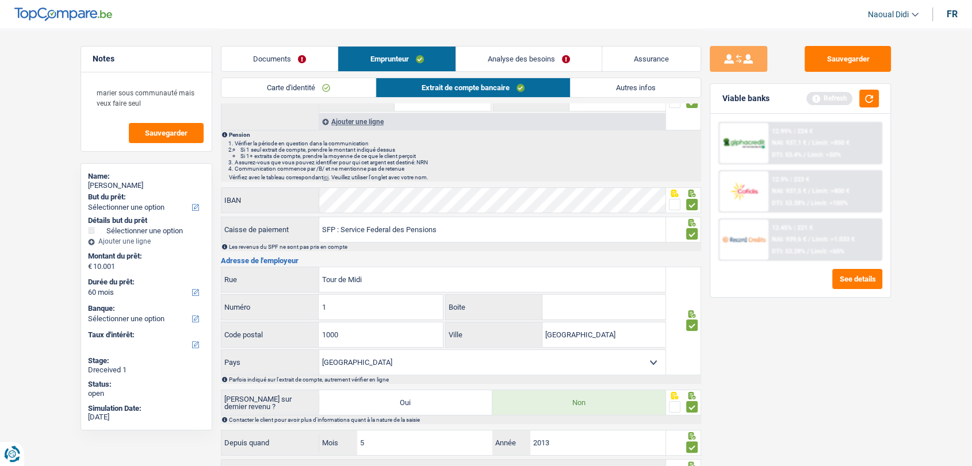
scroll to position [0, 0]
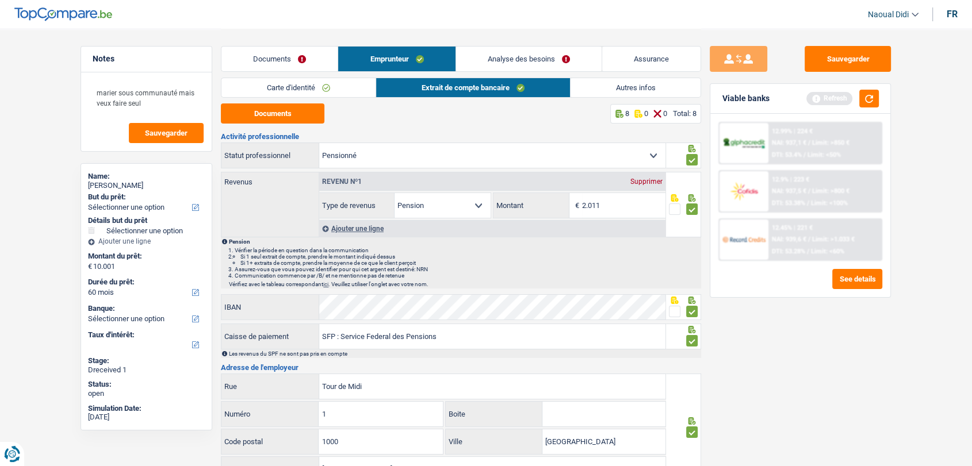
click at [267, 55] on link "Documents" at bounding box center [279, 59] width 116 height 25
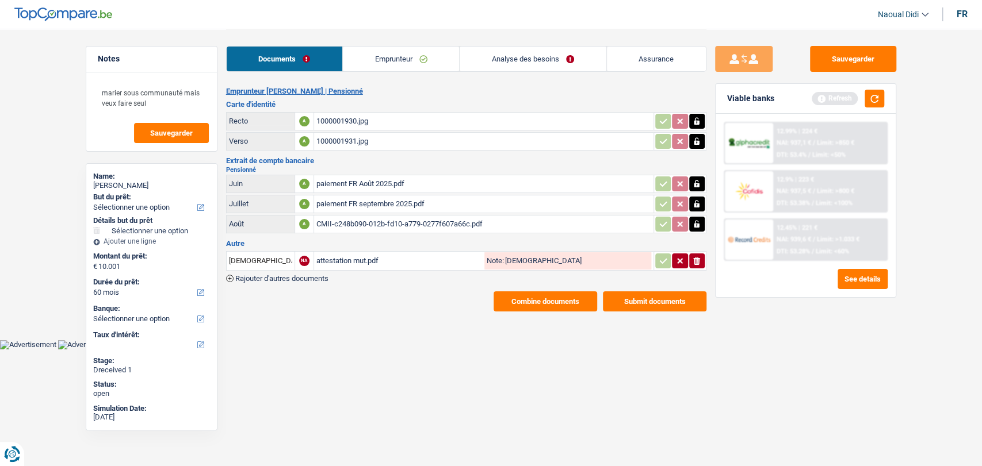
click at [414, 47] on link "Emprunteur" at bounding box center [401, 59] width 116 height 25
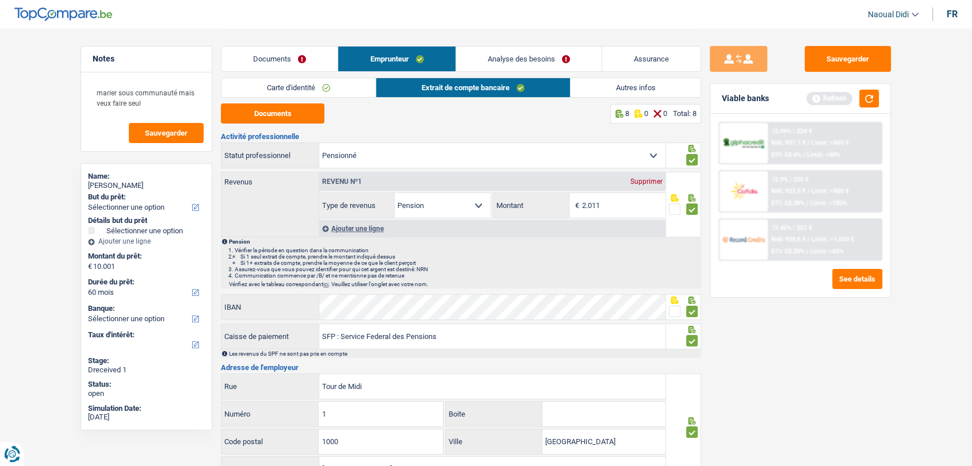
click at [527, 60] on link "Analyse des besoins" at bounding box center [528, 59] width 145 height 25
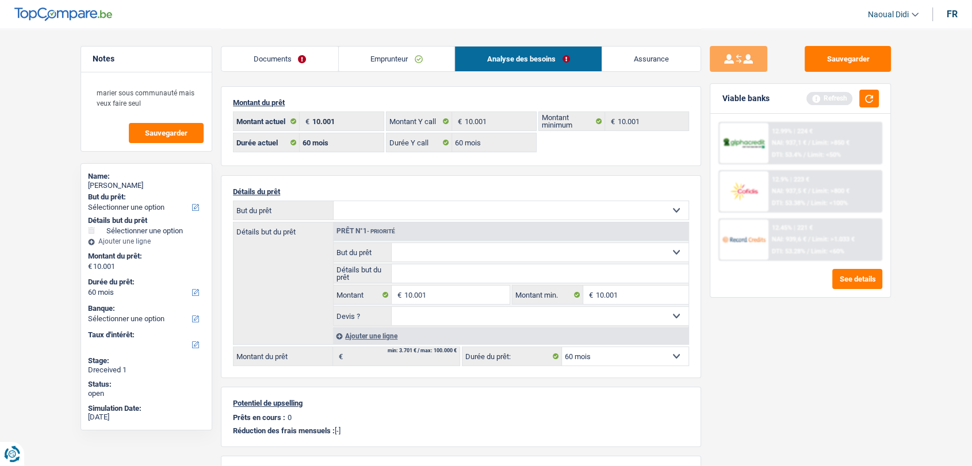
scroll to position [64, 0]
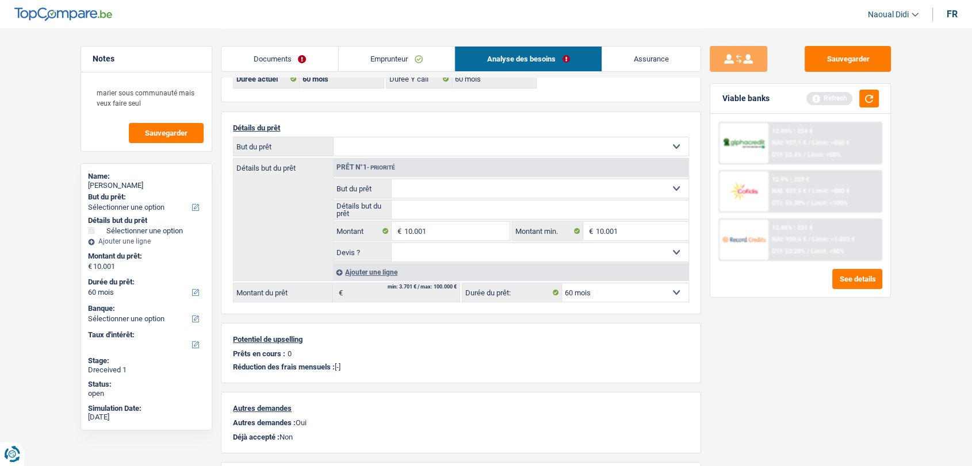
click at [389, 144] on select "Confort maison: meubles, textile, peinture, électroménager, outillage non-profe…" at bounding box center [511, 146] width 355 height 18
select select "household"
click at [334, 138] on select "Confort maison: meubles, textile, peinture, électroménager, outillage non-profe…" at bounding box center [511, 146] width 355 height 18
select select "household"
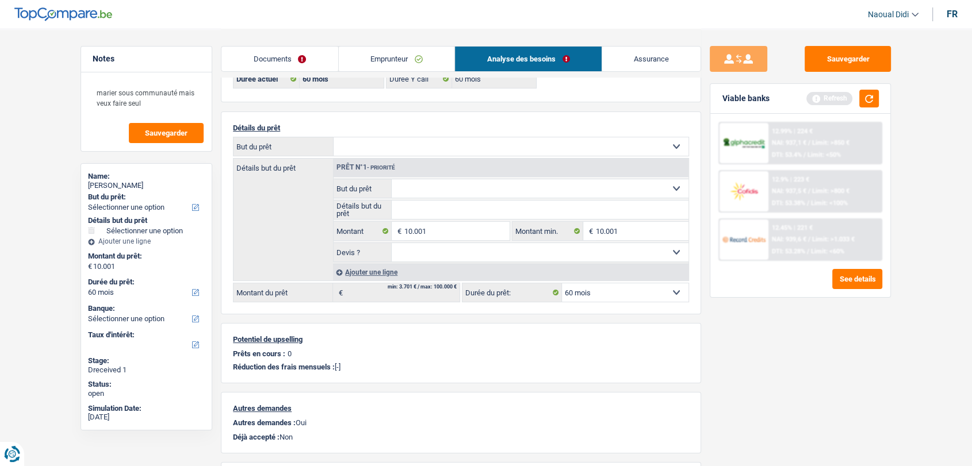
select select "household"
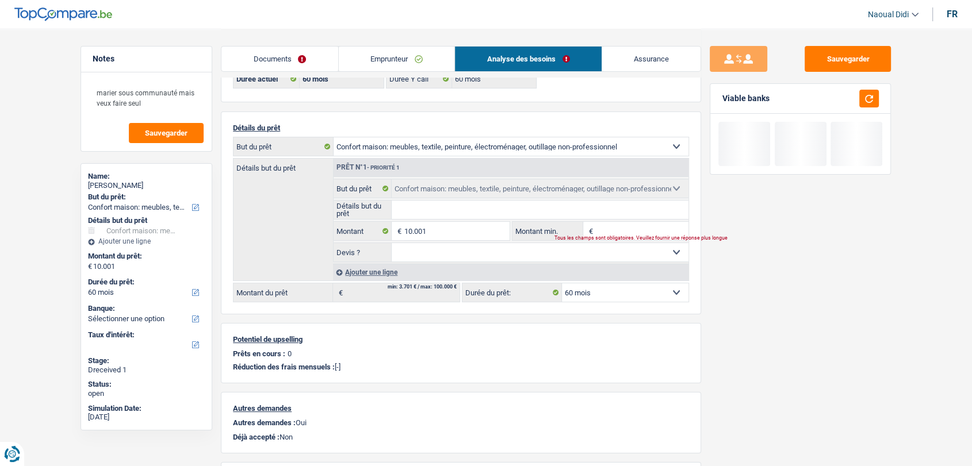
click at [427, 210] on input "Détails but du prêt" at bounding box center [540, 210] width 297 height 18
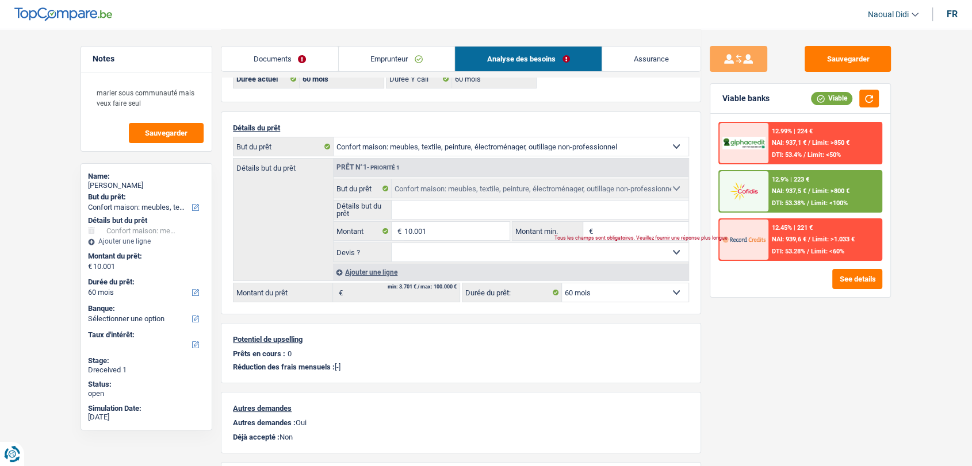
click at [826, 194] on span "Limit: >800 €" at bounding box center [830, 190] width 37 height 7
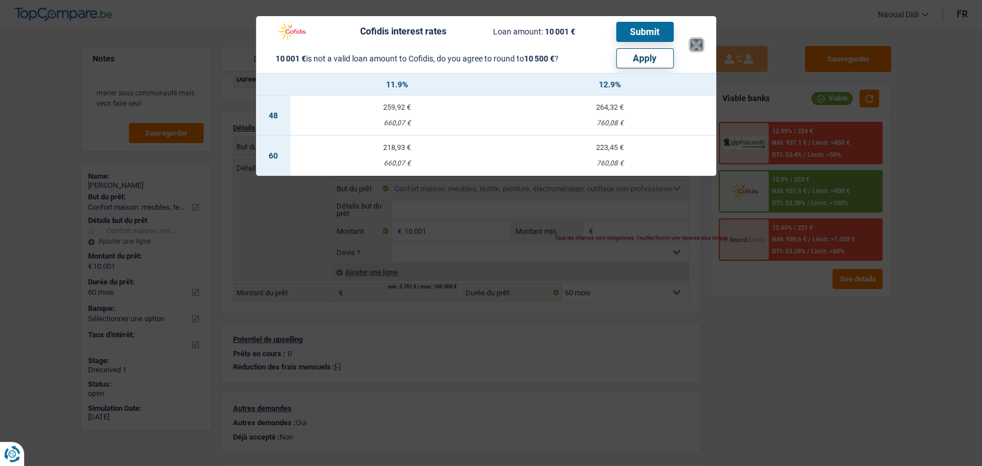
click at [698, 48] on button "×" at bounding box center [696, 45] width 12 height 12
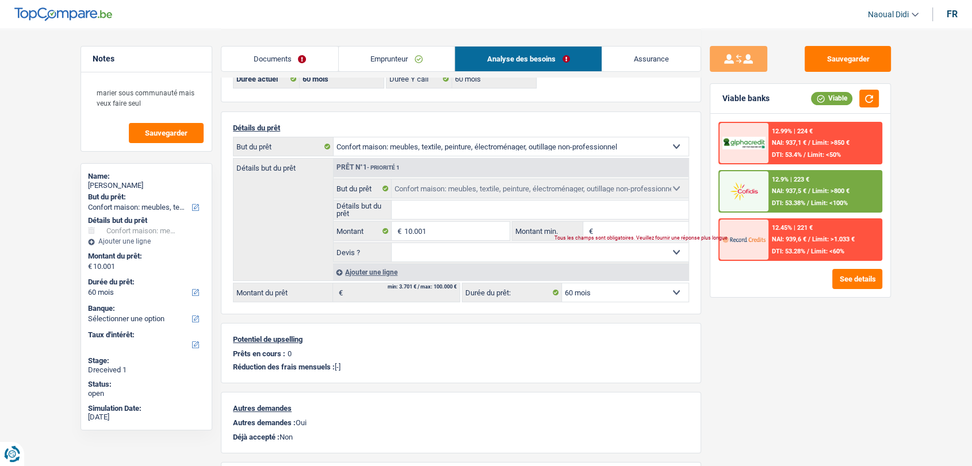
click at [771, 183] on div "12.9% | 223 € NAI: 937,5 € / Limit: >800 € DTI: 53.38% / Limit: <100%" at bounding box center [824, 191] width 113 height 40
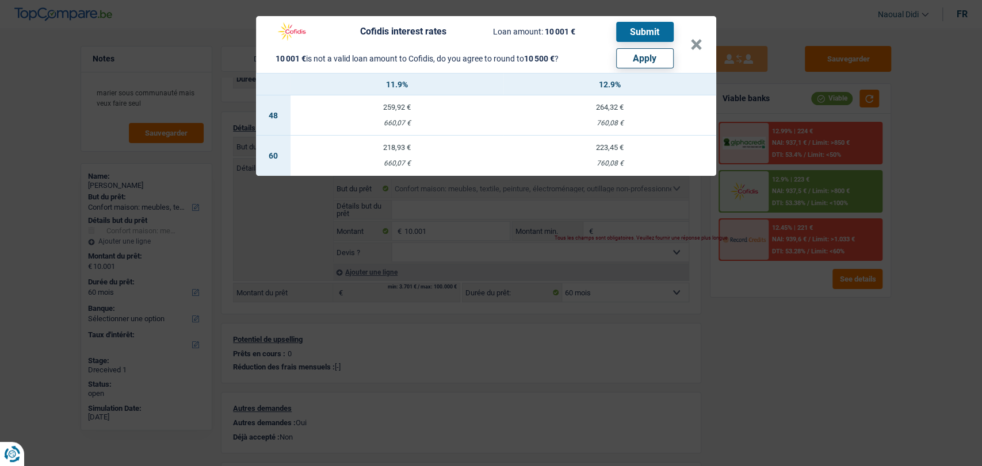
click at [637, 57] on button "Apply" at bounding box center [645, 58] width 58 height 20
type input "10.500"
select select "other"
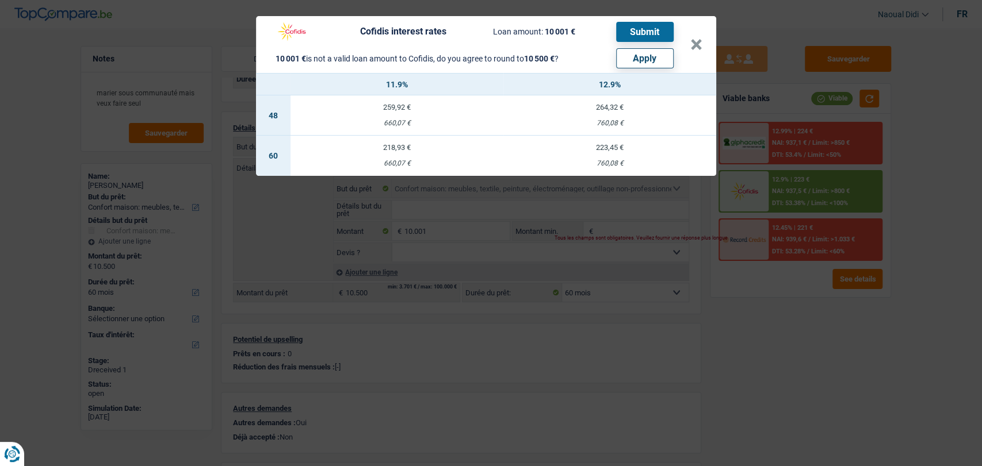
select select "other"
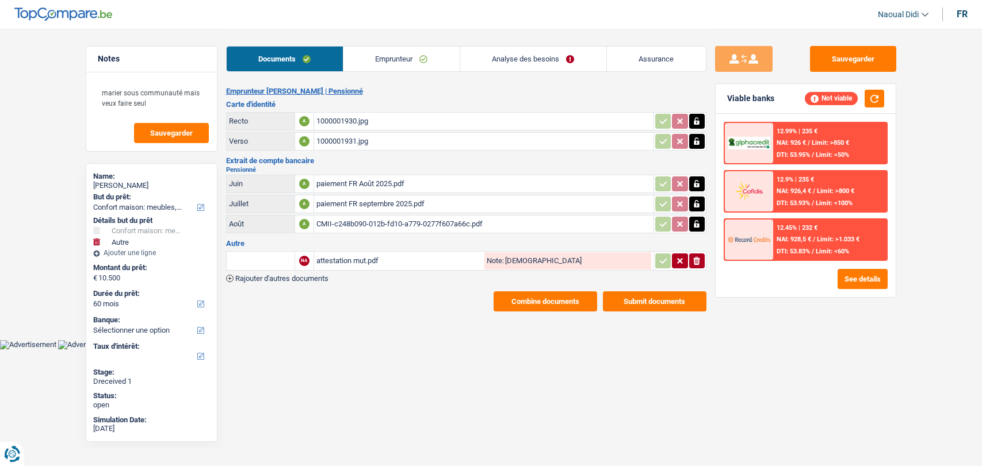
select select "household"
select select "other"
select select "60"
click at [796, 184] on div "12.9% | 235 € NAI: 926,4 € / Limit: >800 € DTI: 53.93% / Limit: <100%" at bounding box center [829, 191] width 113 height 40
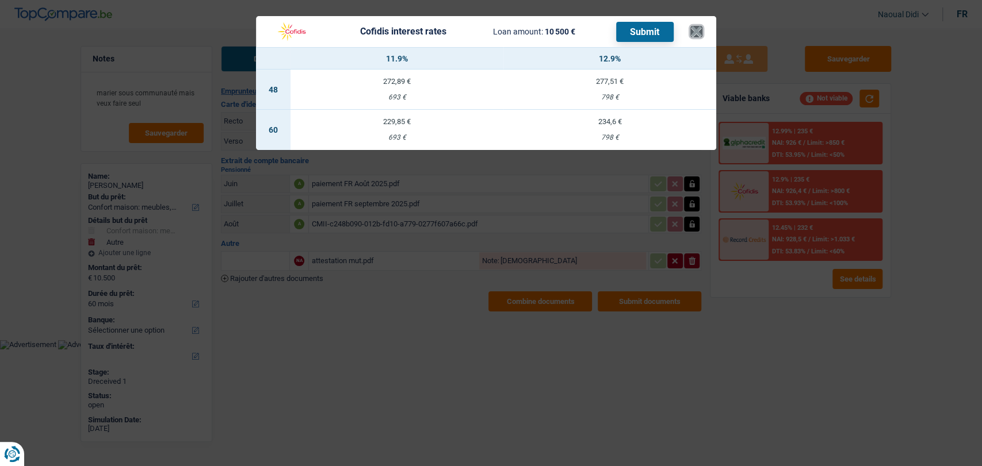
click at [699, 26] on button "×" at bounding box center [696, 32] width 12 height 12
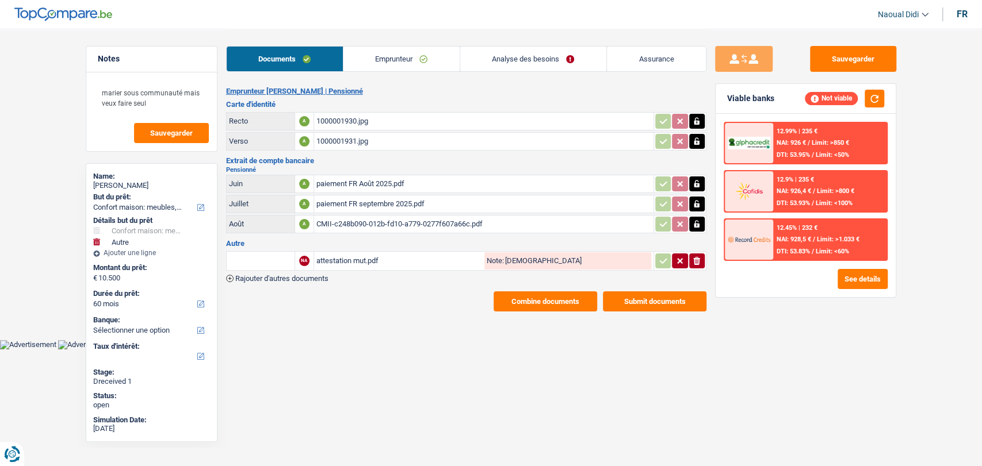
click at [520, 59] on link "Analyse des besoins" at bounding box center [533, 59] width 146 height 25
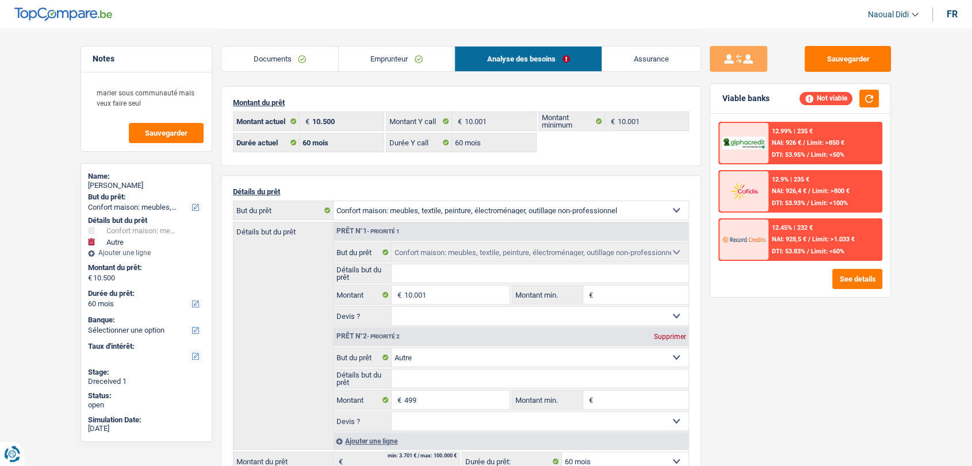
click at [668, 334] on div "Supprimer" at bounding box center [669, 337] width 38 height 7
type input "10.001"
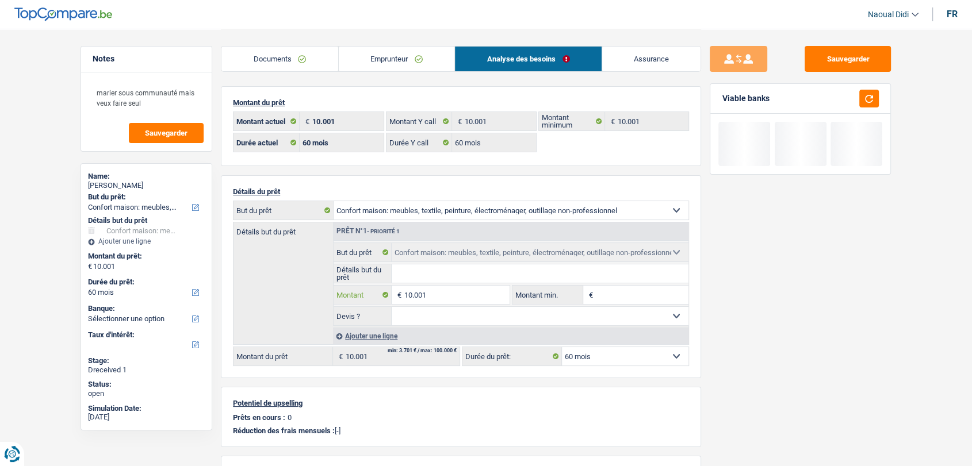
click at [437, 295] on input "10.001" at bounding box center [456, 295] width 105 height 18
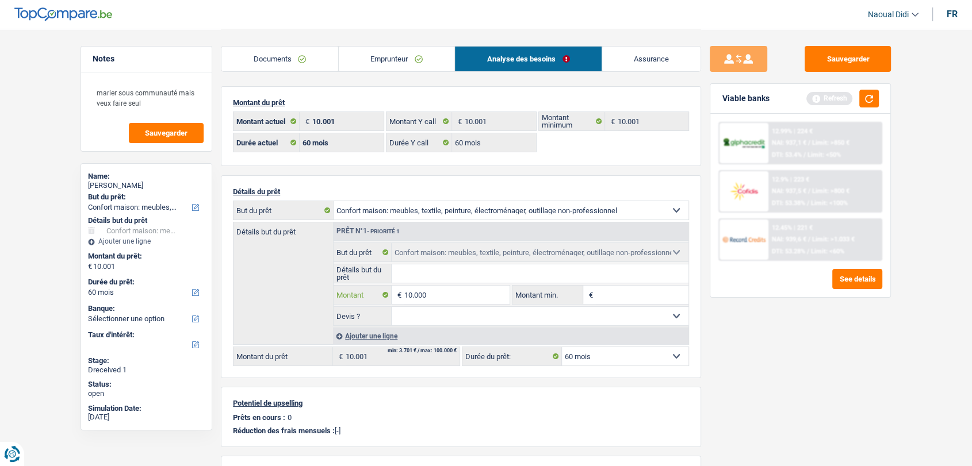
type input "10.000"
select select "48"
type input "10.000"
select select "48"
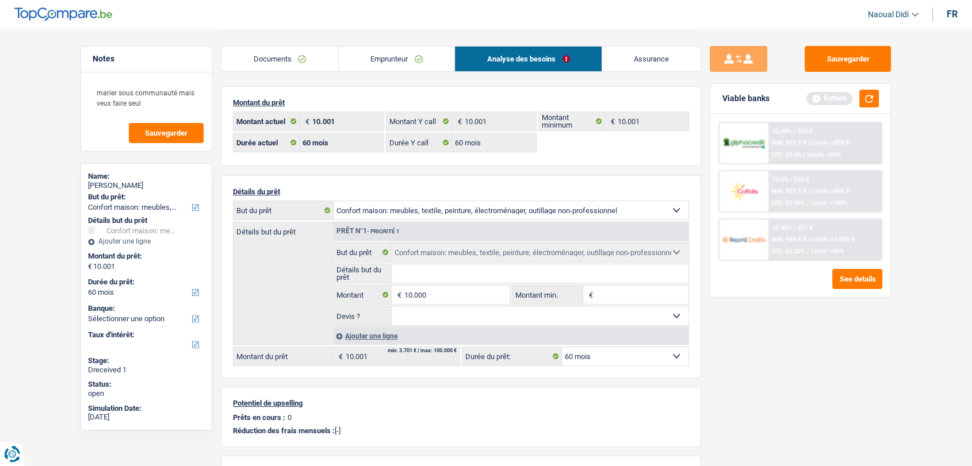
type input "10.000"
select select "48"
click at [750, 330] on div "Sauvegarder Viable banks Refresh 12.99% | 224 € NAI: 937,1 € / Limit: >850 € DT…" at bounding box center [800, 247] width 198 height 402
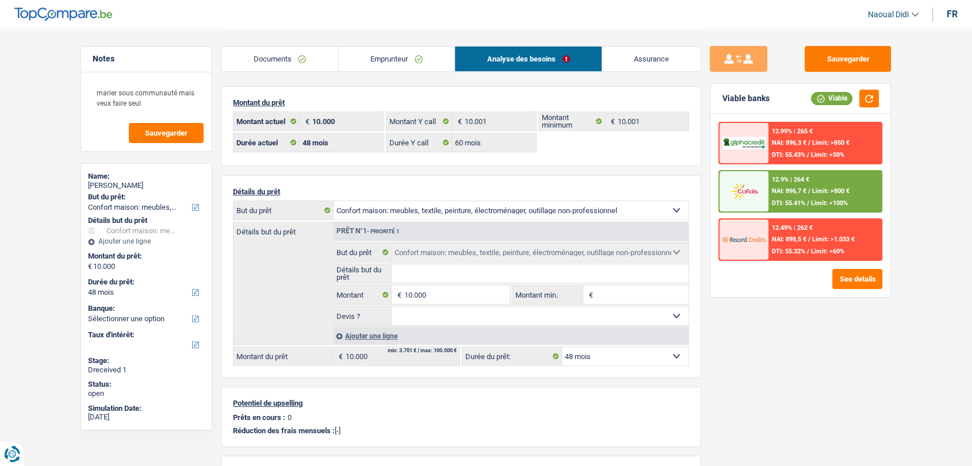
click at [811, 190] on div "NAI: 896,7 € / Limit: >800 €" at bounding box center [811, 190] width 78 height 7
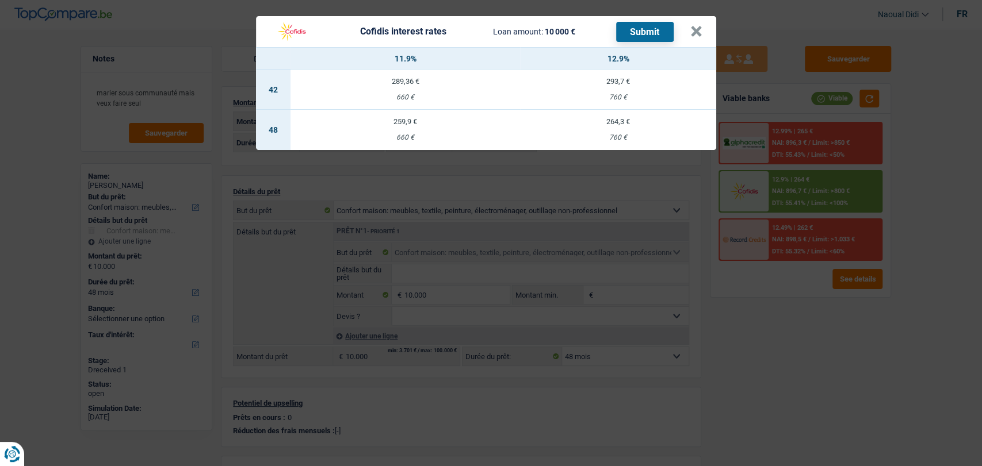
drag, startPoint x: 404, startPoint y: 132, endPoint x: 409, endPoint y: 134, distance: 6.0
click at [404, 132] on td "259,9 € 660 €" at bounding box center [404, 130] width 229 height 40
select select "cofidis"
type input "11,90"
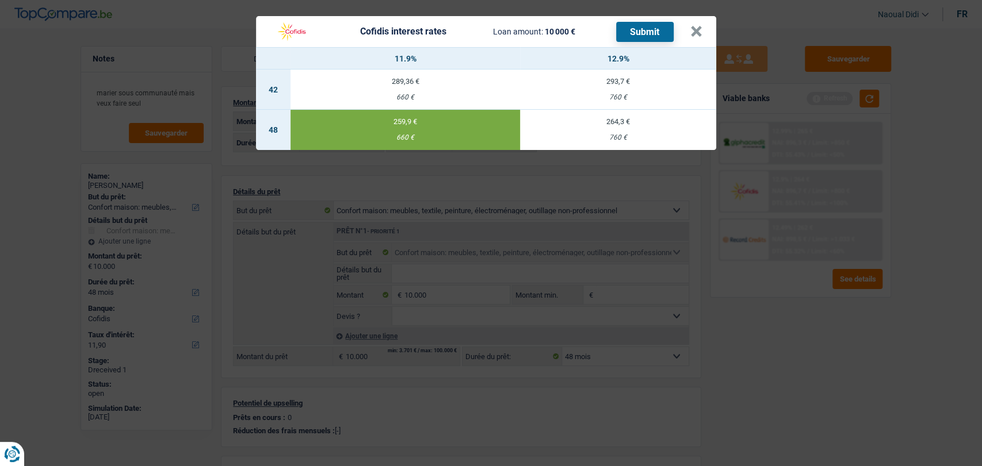
click at [650, 36] on button "Submit" at bounding box center [645, 32] width 58 height 20
click at [704, 35] on header "Cofidis interest rates Loan amount: 10 000 € Submit ×" at bounding box center [486, 31] width 460 height 31
click at [693, 30] on button "×" at bounding box center [696, 32] width 12 height 12
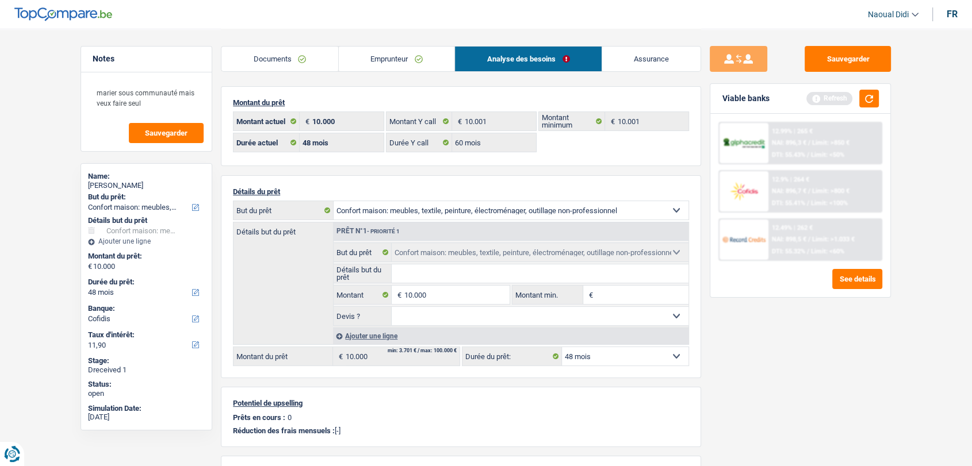
click at [409, 56] on link "Emprunteur" at bounding box center [397, 59] width 116 height 25
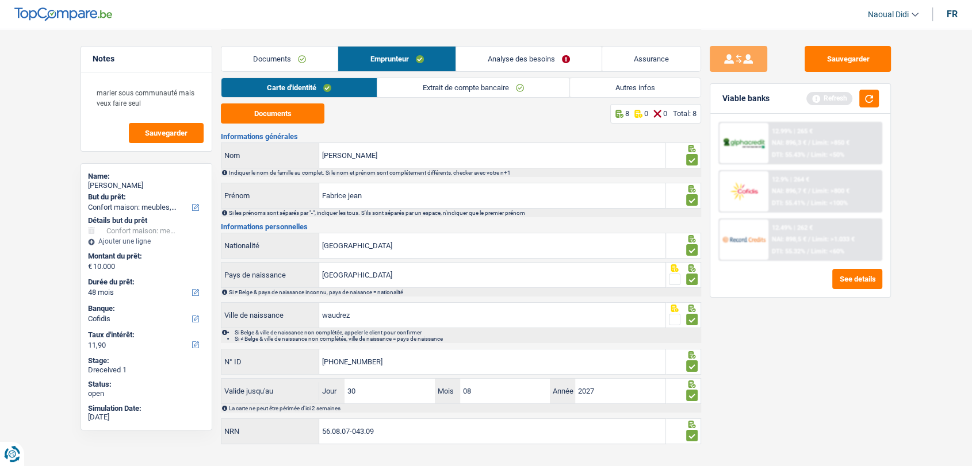
click at [505, 62] on link "Analyse des besoins" at bounding box center [528, 59] width 145 height 25
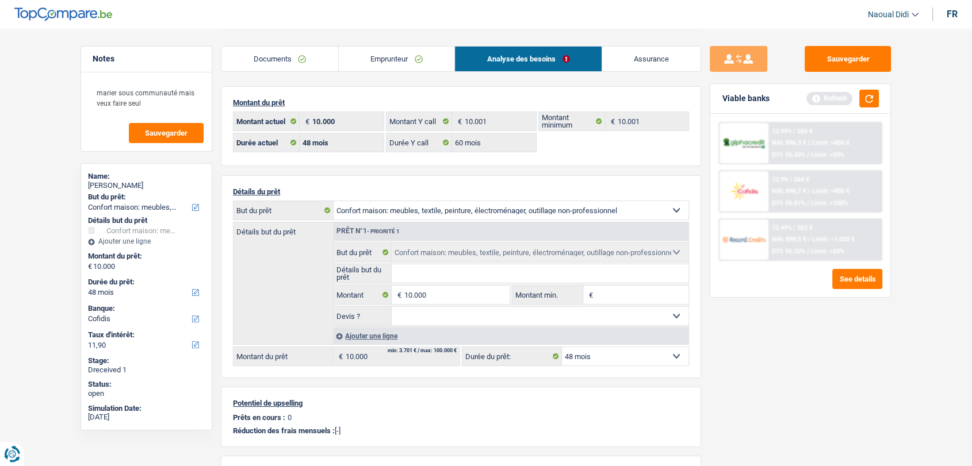
click at [818, 198] on div "12.9% | 264 € NAI: 896,7 € / Limit: >800 € DTI: 55.41% / Limit: <100%" at bounding box center [824, 191] width 113 height 40
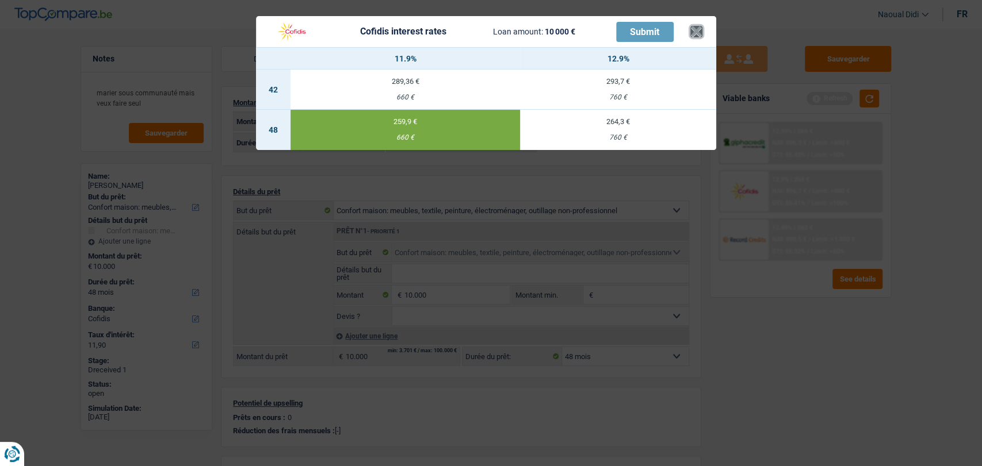
click at [696, 32] on button "×" at bounding box center [696, 32] width 12 height 12
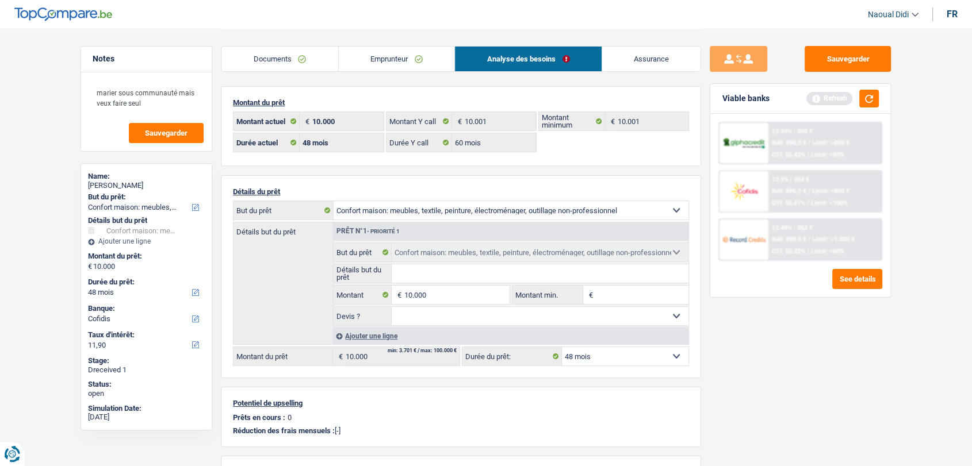
click at [277, 61] on link "Documents" at bounding box center [279, 59] width 117 height 25
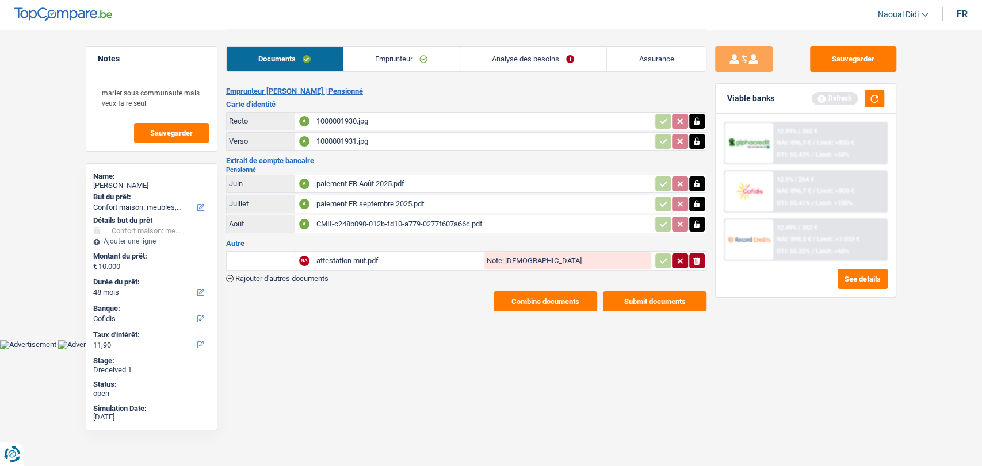
click at [644, 296] on button "Submit documents" at bounding box center [655, 302] width 104 height 20
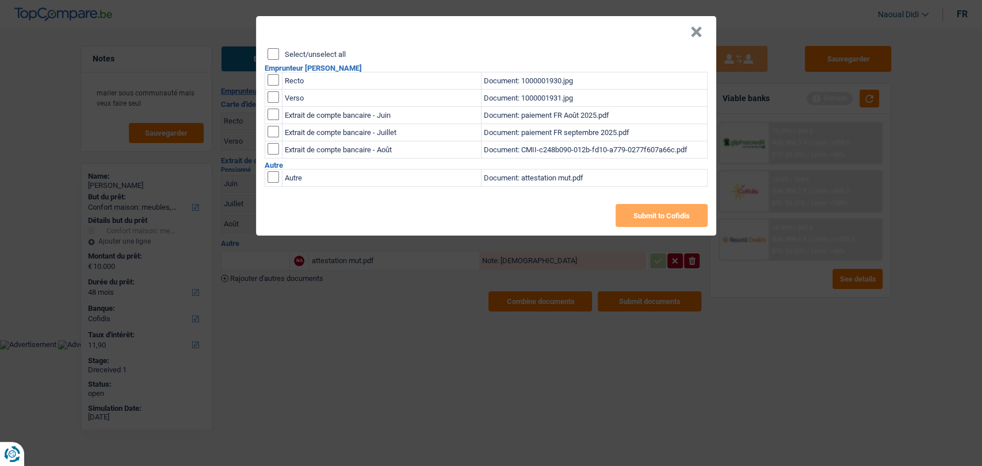
click at [271, 54] on input "Select/unselect all" at bounding box center [273, 54] width 12 height 12
checkbox input "true"
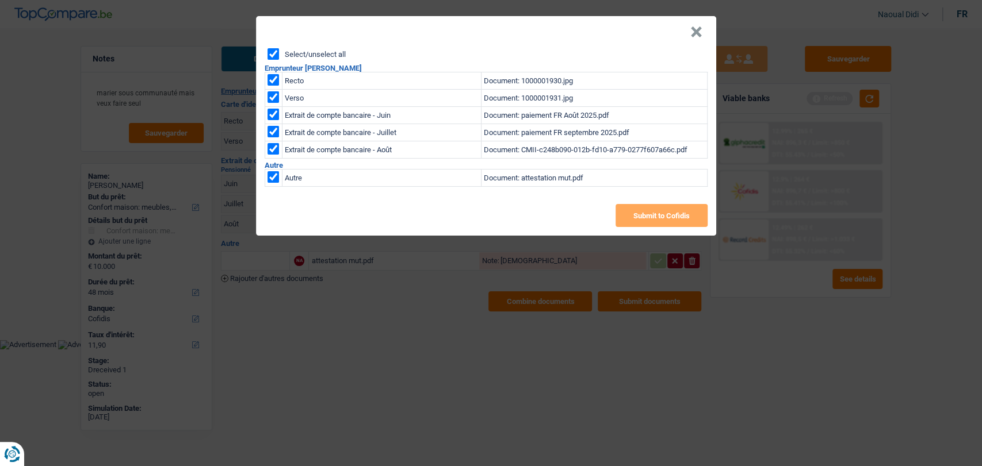
checkbox input "true"
click at [632, 220] on button "Submit to Cofidis" at bounding box center [661, 215] width 92 height 23
click at [693, 35] on button "×" at bounding box center [696, 32] width 12 height 12
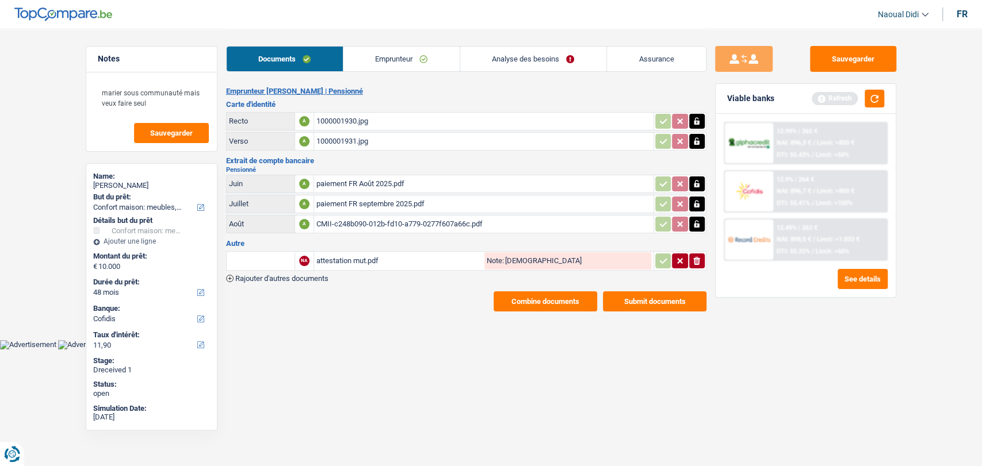
click at [550, 302] on button "Combine documents" at bounding box center [545, 302] width 104 height 20
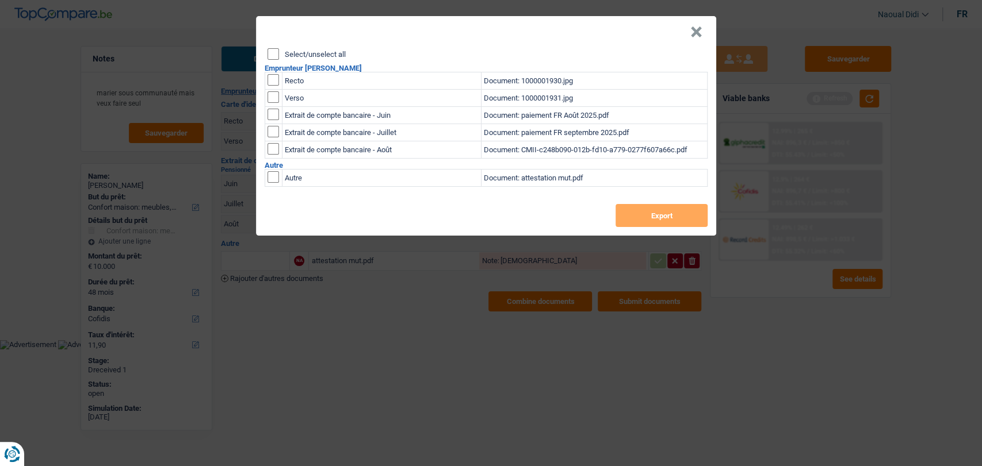
click at [270, 52] on input "Select/unselect all" at bounding box center [273, 54] width 12 height 12
checkbox input "true"
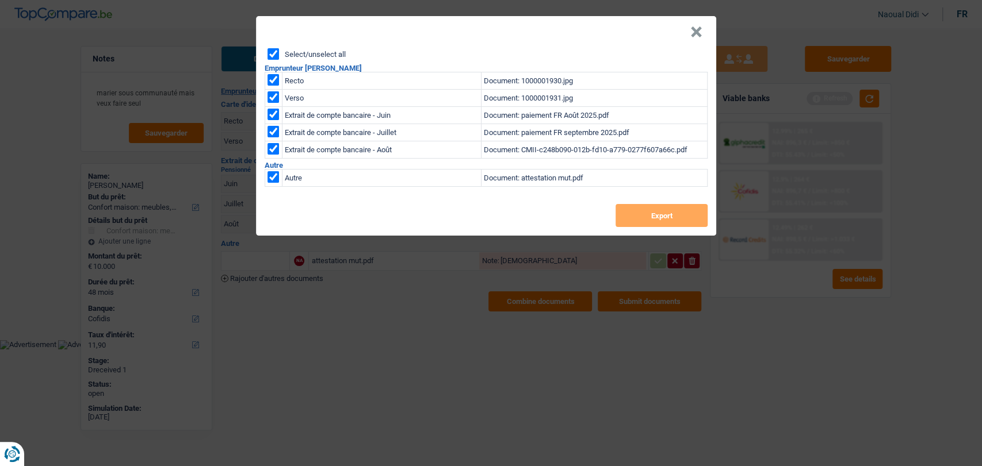
checkbox input "true"
click at [662, 225] on button "Export" at bounding box center [661, 215] width 92 height 23
click at [695, 30] on button "×" at bounding box center [696, 32] width 12 height 12
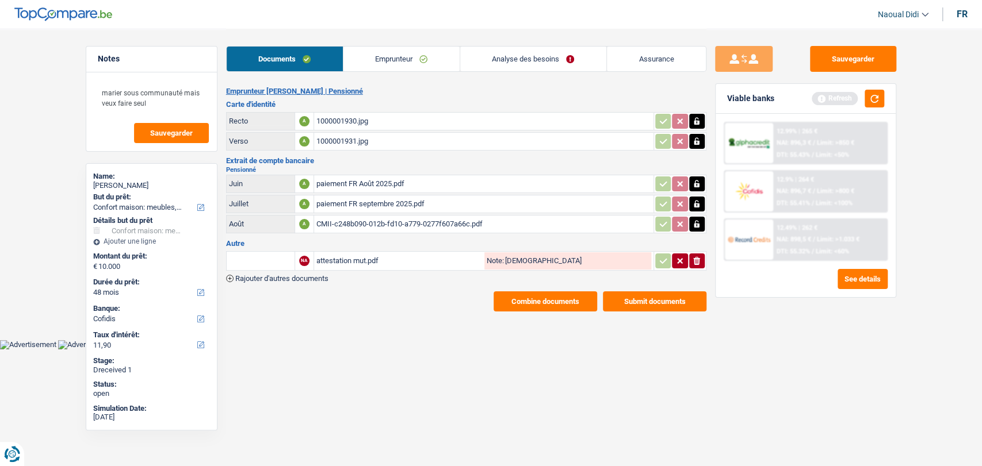
click at [372, 56] on link "Emprunteur" at bounding box center [401, 59] width 116 height 25
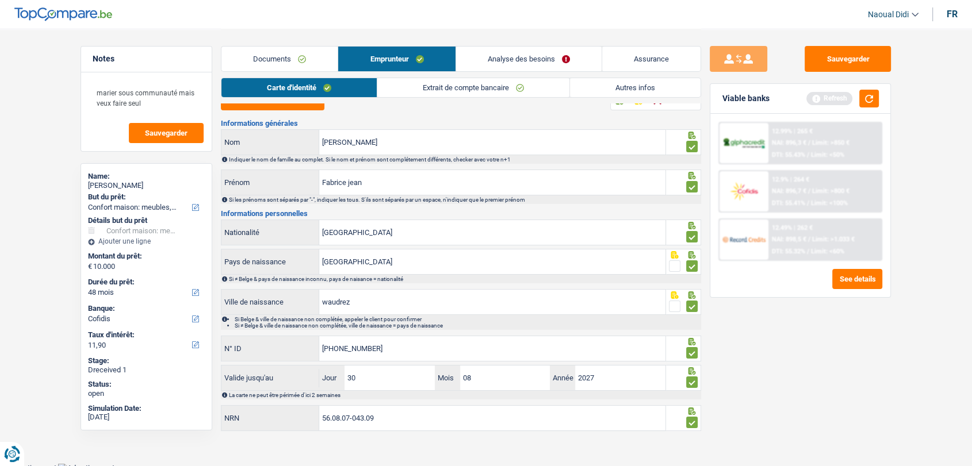
scroll to position [18, 0]
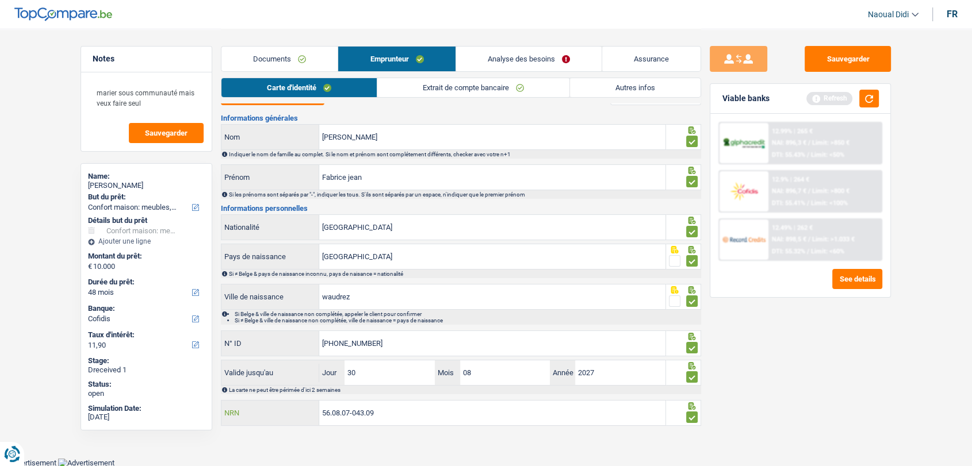
drag, startPoint x: 391, startPoint y: 415, endPoint x: 269, endPoint y: 386, distance: 125.3
click at [269, 386] on div "Informations générales Rousseau Nom Indiquer le nom de famille au complet. Si l…" at bounding box center [461, 270] width 480 height 313
click at [867, 68] on button "Sauvegarder" at bounding box center [847, 59] width 86 height 26
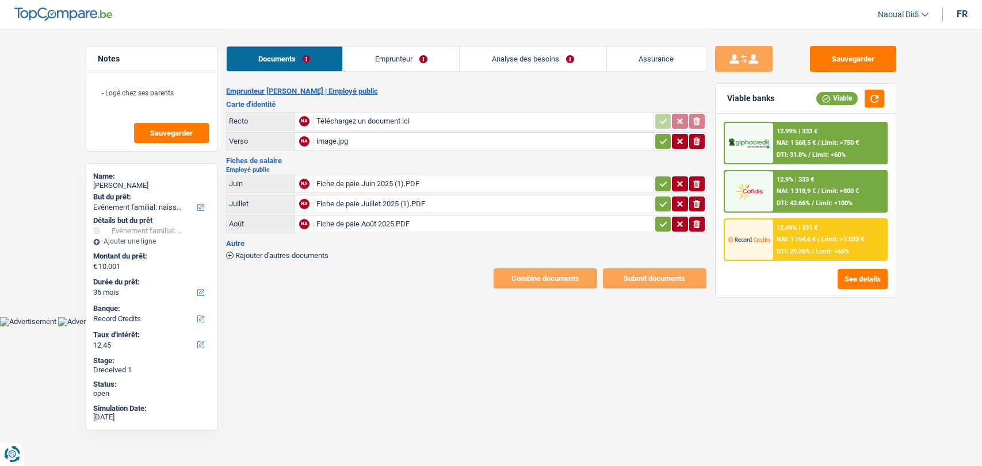
select select "familyEvent"
select select "36"
select select "record credits"
click at [334, 139] on div "image.jpg" at bounding box center [483, 141] width 335 height 17
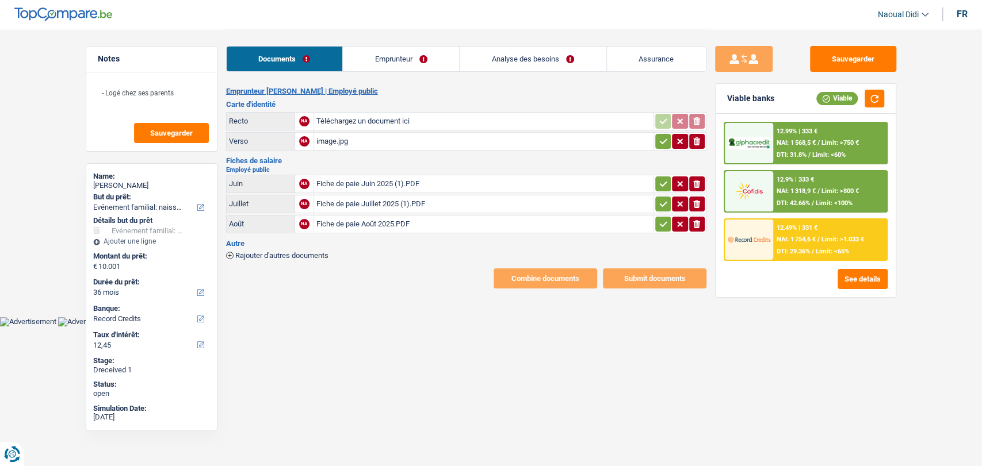
click at [322, 143] on div "image.jpg" at bounding box center [483, 141] width 335 height 17
drag, startPoint x: 403, startPoint y: 56, endPoint x: 413, endPoint y: 64, distance: 13.9
click at [403, 56] on link "Emprunteur" at bounding box center [401, 59] width 116 height 25
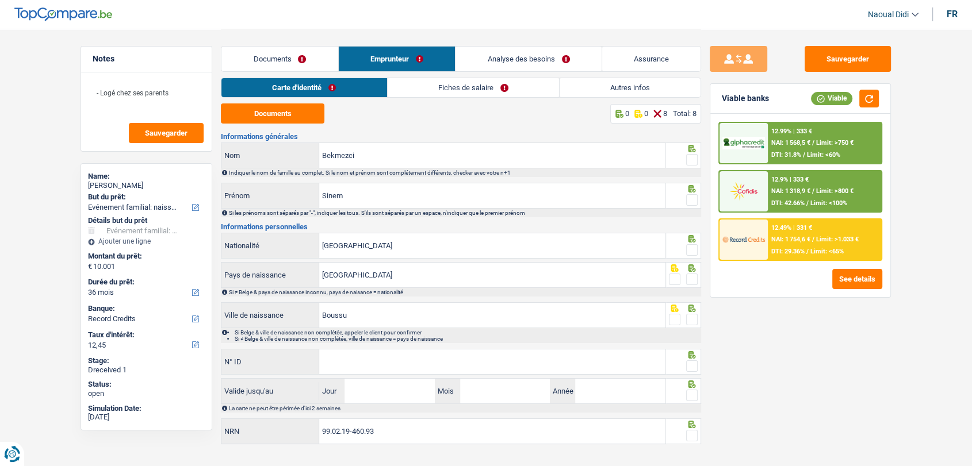
click at [654, 84] on link "Autres infos" at bounding box center [630, 87] width 141 height 19
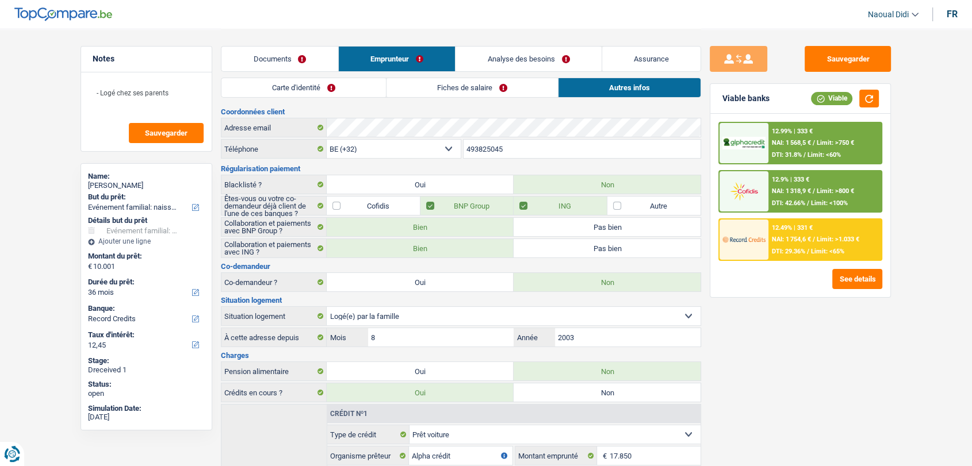
click at [286, 54] on link "Documents" at bounding box center [279, 59] width 117 height 25
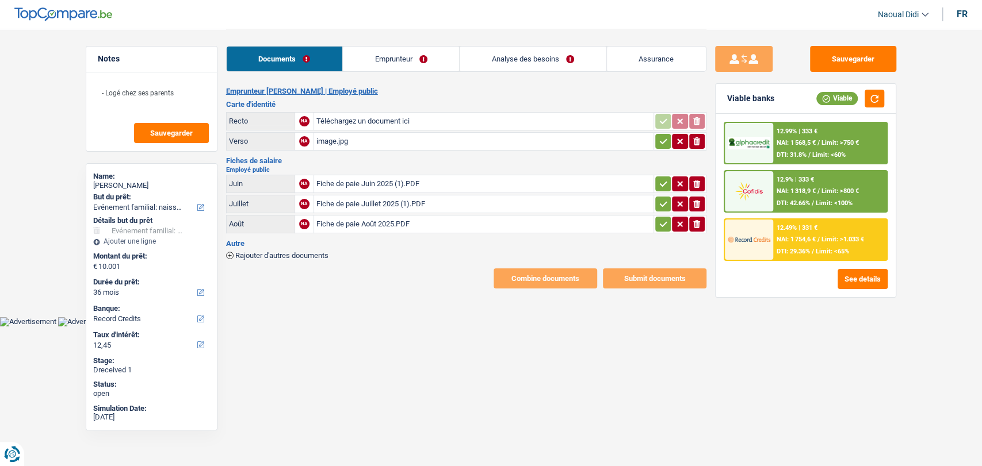
click at [340, 136] on div "image.jpg" at bounding box center [483, 141] width 335 height 17
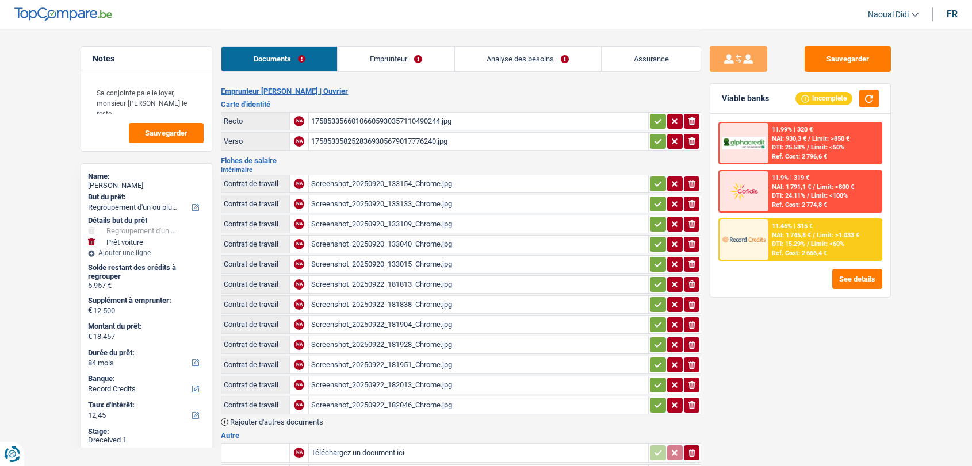
select select "refinancing"
select select "car"
select select "84"
select select "record credits"
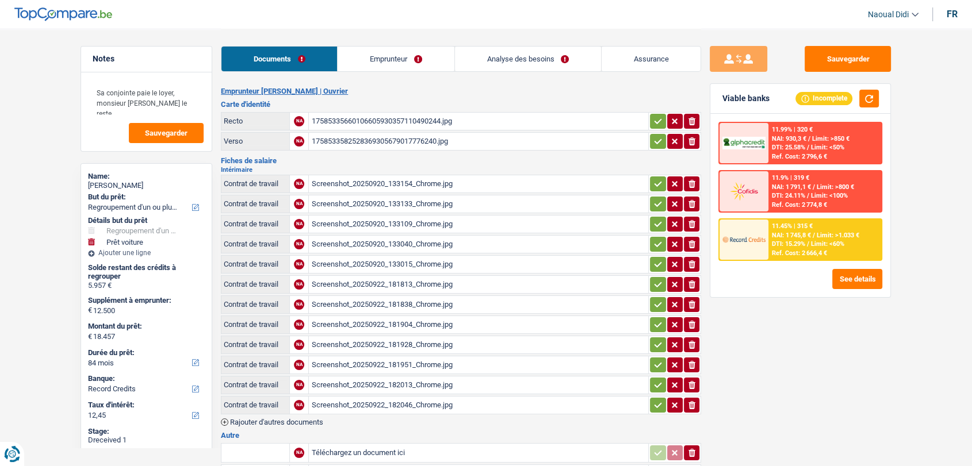
click at [418, 176] on div "Screenshot_20250920_133154_Chrome.jpg" at bounding box center [478, 183] width 335 height 17
click at [418, 197] on div "Screenshot_20250920_133133_Chrome.jpg" at bounding box center [478, 204] width 335 height 17
click at [420, 219] on div "Screenshot_20250920_133109_Chrome.jpg" at bounding box center [478, 224] width 335 height 17
click at [414, 257] on div "Screenshot_20250920_133015_Chrome.jpg" at bounding box center [478, 264] width 335 height 17
click at [336, 240] on div "Screenshot_20250920_133040_Chrome.jpg" at bounding box center [478, 244] width 335 height 17
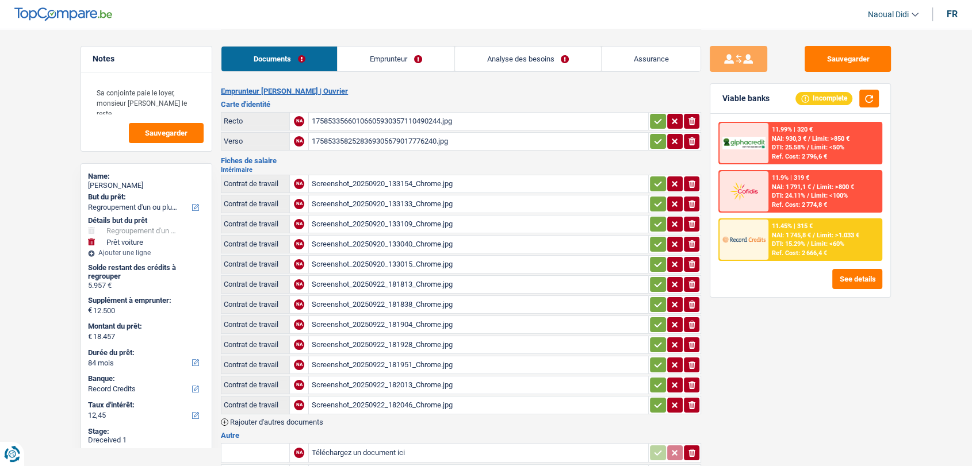
click at [390, 260] on div "Screenshot_20250920_133015_Chrome.jpg" at bounding box center [478, 264] width 335 height 17
click at [384, 263] on div "Screenshot_20250920_133015_Chrome.jpg" at bounding box center [478, 264] width 335 height 17
click at [365, 277] on div "Screenshot_20250922_181813_Chrome.jpg" at bounding box center [478, 284] width 335 height 17
click at [420, 282] on div "Screenshot_20250922_181813_Chrome.jpg" at bounding box center [478, 284] width 335 height 17
click at [428, 282] on div "Screenshot_20250922_181813_Chrome.jpg" at bounding box center [478, 284] width 335 height 17
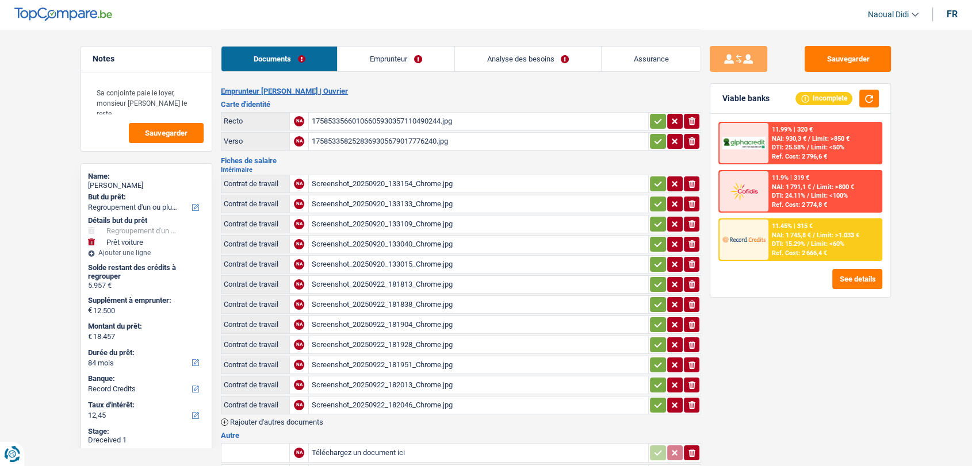
click at [356, 400] on div "Screenshot_20250922_182046_Chrome.jpg" at bounding box center [478, 405] width 335 height 17
click at [414, 283] on div "Screenshot_20250922_181813_Chrome.jpg" at bounding box center [478, 284] width 335 height 17
click at [690, 301] on icon "button" at bounding box center [691, 305] width 7 height 8
click at [694, 286] on icon "ionicons-v5-e" at bounding box center [691, 285] width 9 height 12
click at [697, 323] on button "ionicons-v5-e" at bounding box center [692, 324] width 16 height 15
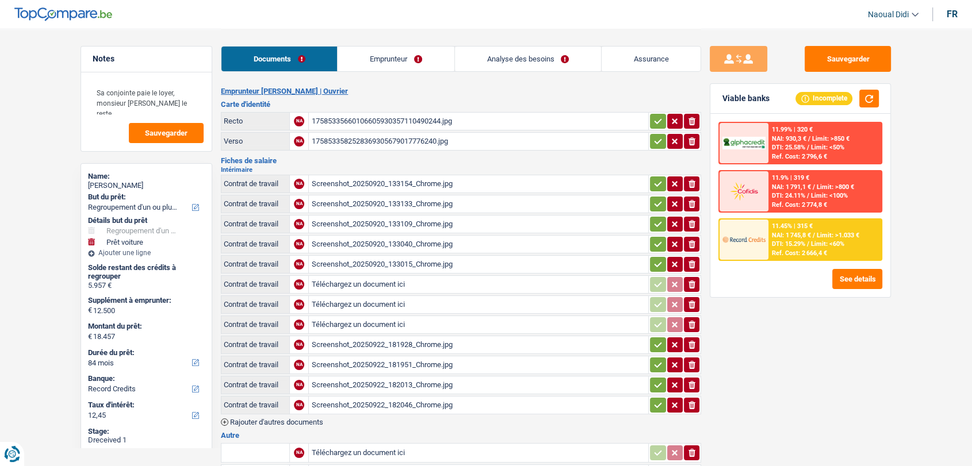
click at [695, 336] on td "ionicons-v5-e" at bounding box center [674, 345] width 53 height 18
click at [693, 343] on icon "button" at bounding box center [691, 345] width 7 height 8
click at [693, 359] on icon "ionicons-v5-e" at bounding box center [691, 365] width 9 height 12
click at [691, 378] on button "ionicons-v5-e" at bounding box center [692, 385] width 16 height 15
click at [691, 400] on icon "ionicons-v5-e" at bounding box center [691, 406] width 9 height 12
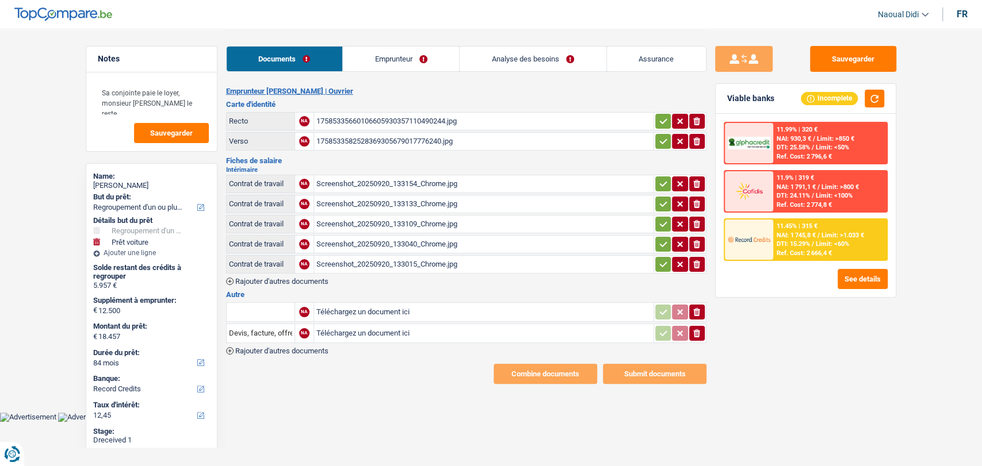
click at [331, 409] on body "Vous avez le contrôle de vos données Nous utilisons des cookies, tout comme nos…" at bounding box center [491, 211] width 982 height 422
click at [292, 278] on span "Rajouter d'autres documents" at bounding box center [281, 281] width 93 height 7
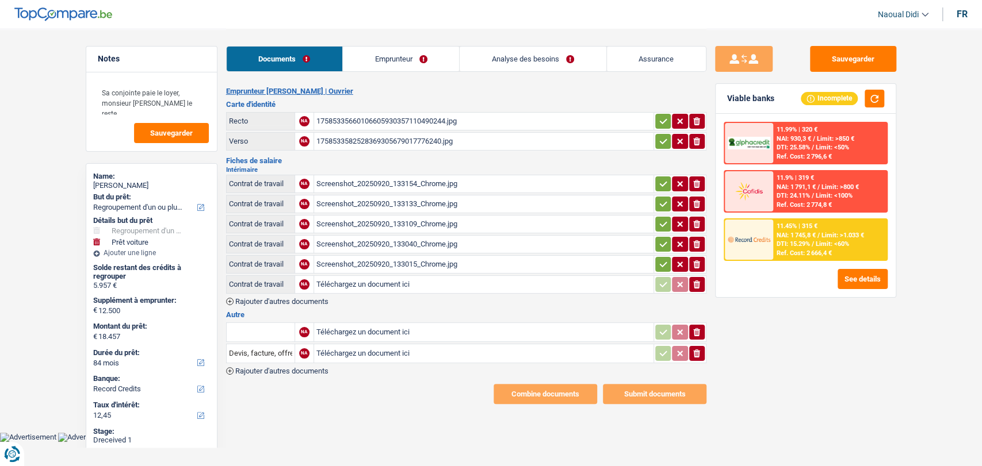
click at [367, 283] on input "Téléchargez un document ici" at bounding box center [483, 284] width 335 height 17
type input "C:\fakepath\0107 AU 0607.jpg"
click at [320, 298] on span "Rajouter d'autres documents" at bounding box center [281, 301] width 93 height 7
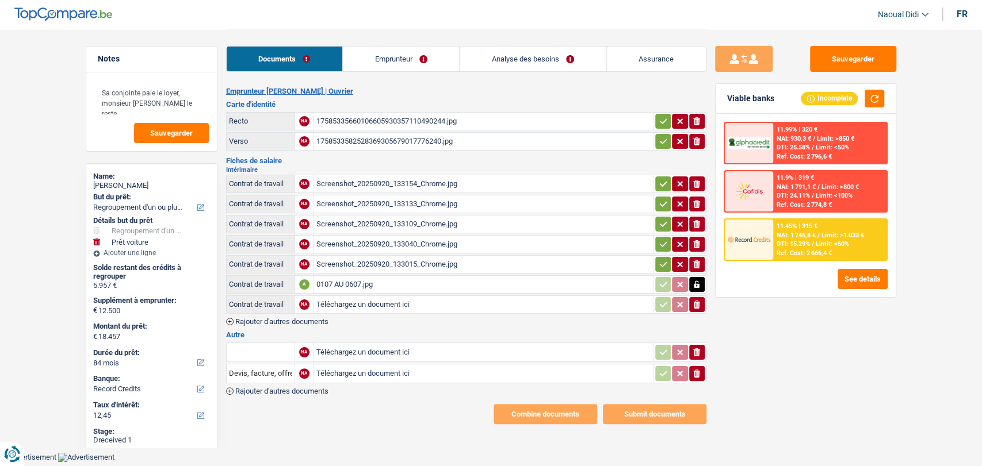
click at [324, 300] on input "Téléchargez un document ici" at bounding box center [483, 304] width 335 height 17
type input "C:\fakepath\0707 AU 1307.jpg"
click at [304, 318] on span "Rajouter d'autres documents" at bounding box center [281, 321] width 93 height 7
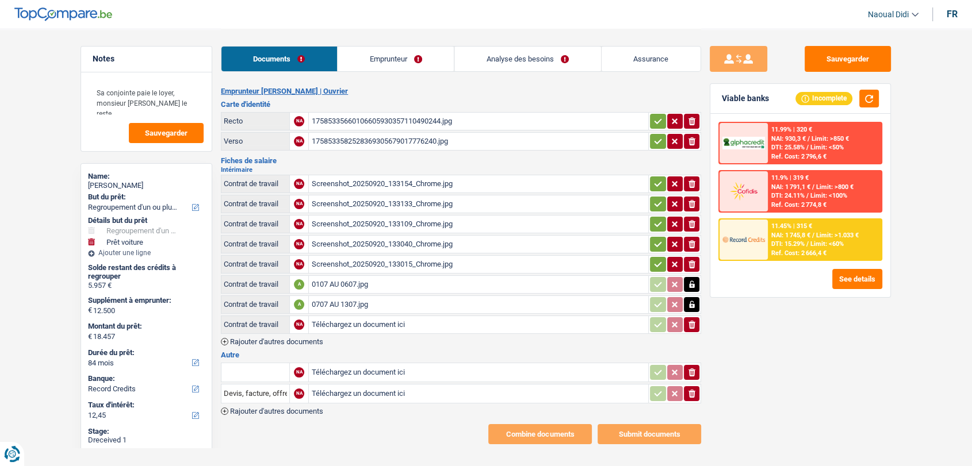
click at [330, 319] on input "Téléchargez un document ici" at bounding box center [478, 324] width 335 height 17
type input "C:\fakepath\1407 AU 2007.jpg"
click at [295, 338] on span "Rajouter d'autres documents" at bounding box center [276, 341] width 93 height 7
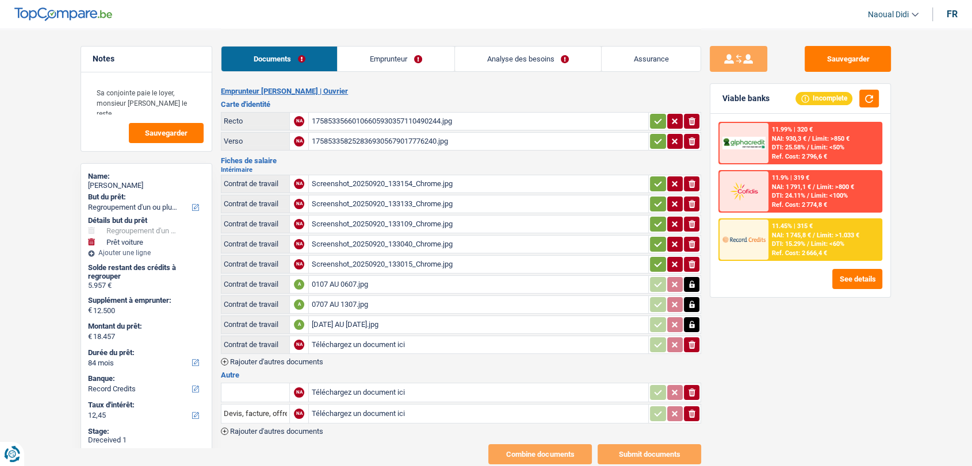
click at [317, 342] on input "Téléchargez un document ici" at bounding box center [478, 344] width 335 height 17
type input "C:\fakepath\2107 AU 2707.jpg"
click at [313, 358] on span "Rajouter d'autres documents" at bounding box center [276, 361] width 93 height 7
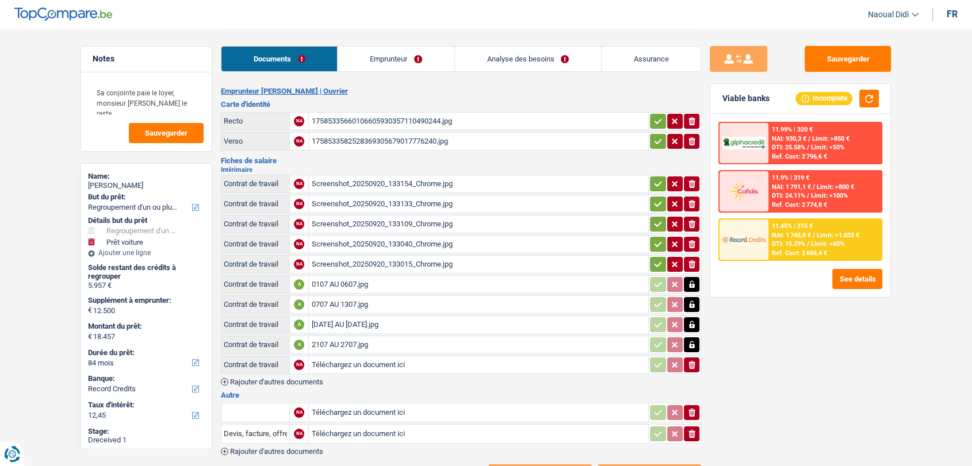
click at [323, 357] on input "Téléchargez un document ici" at bounding box center [478, 365] width 335 height 17
type input "C:\fakepath\2807 AU 3107.jpg"
click at [285, 379] on span "Rajouter d'autres documents" at bounding box center [276, 381] width 93 height 7
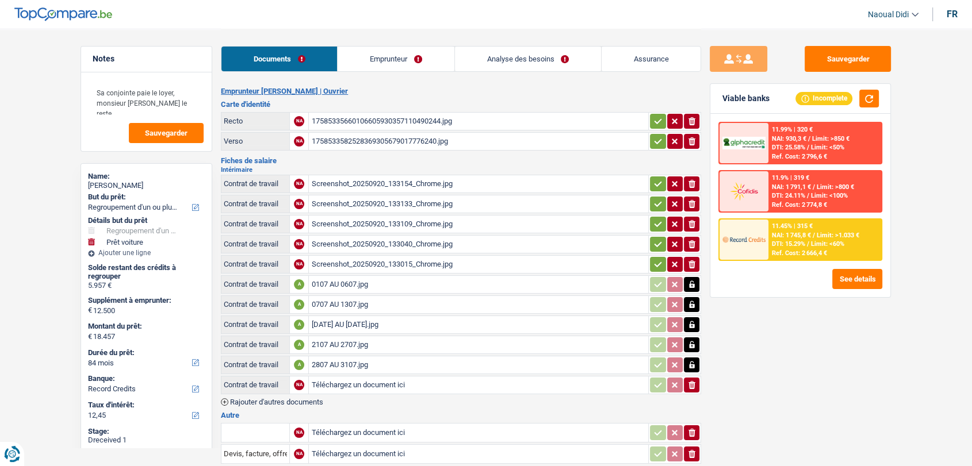
click at [691, 380] on icon "ionicons-v5-e" at bounding box center [691, 386] width 9 height 12
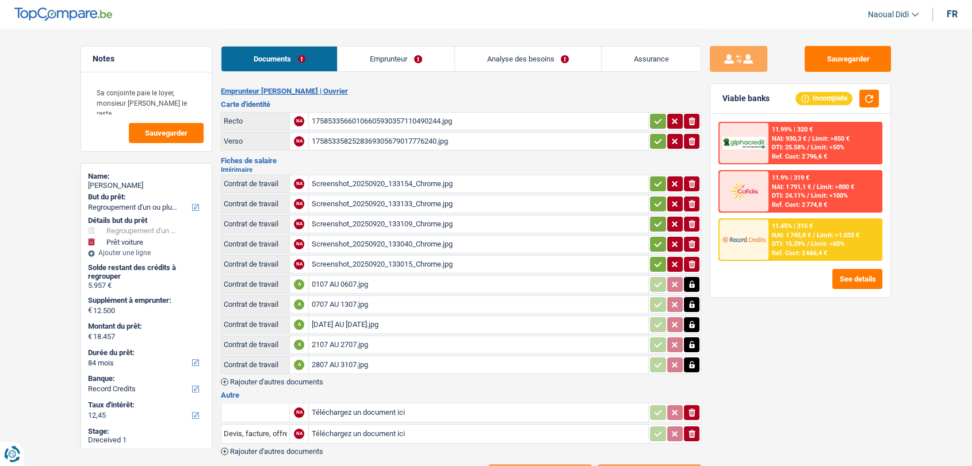
click at [350, 279] on div "0107 AU 0607.jpg" at bounding box center [478, 284] width 335 height 17
click at [336, 302] on div "0707 AU 1307.jpg" at bounding box center [478, 304] width 335 height 17
click at [345, 319] on div "1407 AU 2007.jpg" at bounding box center [478, 324] width 335 height 17
click at [354, 301] on div "0707 AU 1307.jpg" at bounding box center [478, 304] width 335 height 17
click at [345, 339] on div "2107 AU 2707.jpg" at bounding box center [478, 344] width 335 height 17
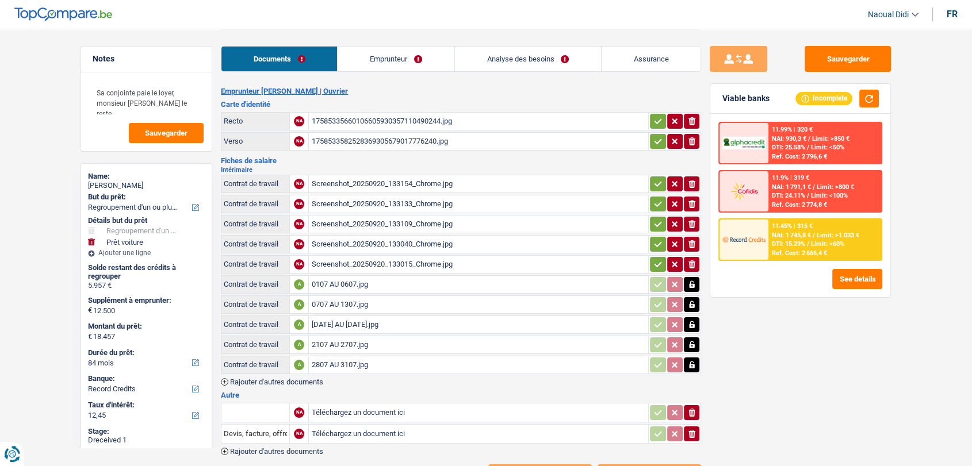
click at [342, 359] on div "2807 AU 3107.jpg" at bounding box center [478, 365] width 335 height 17
click at [657, 259] on icon "button" at bounding box center [657, 265] width 9 height 12
click at [651, 235] on td "ionicons-v5-e" at bounding box center [674, 244] width 53 height 18
click at [656, 219] on icon "button" at bounding box center [657, 225] width 9 height 12
click at [653, 203] on icon "button" at bounding box center [657, 204] width 9 height 12
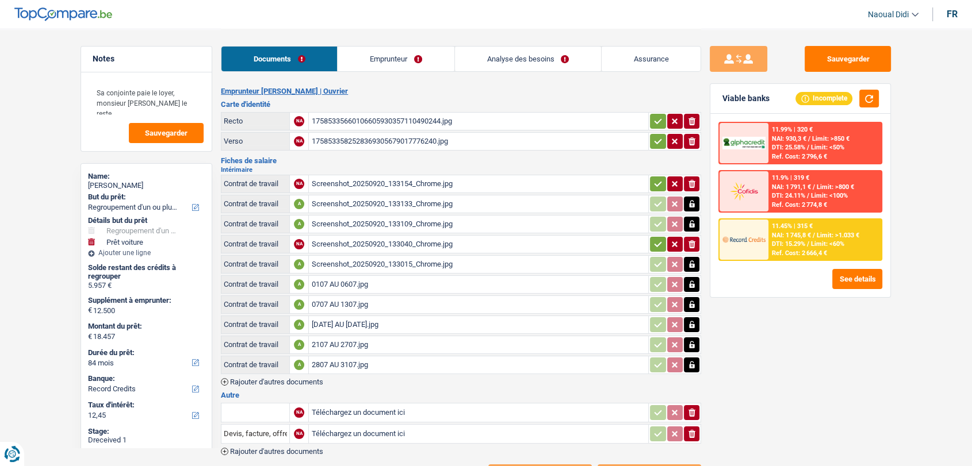
click at [654, 178] on icon "button" at bounding box center [657, 184] width 9 height 12
click at [653, 239] on icon "button" at bounding box center [657, 245] width 9 height 12
click at [656, 134] on button "button" at bounding box center [658, 141] width 16 height 15
click at [653, 121] on icon "button" at bounding box center [657, 122] width 9 height 12
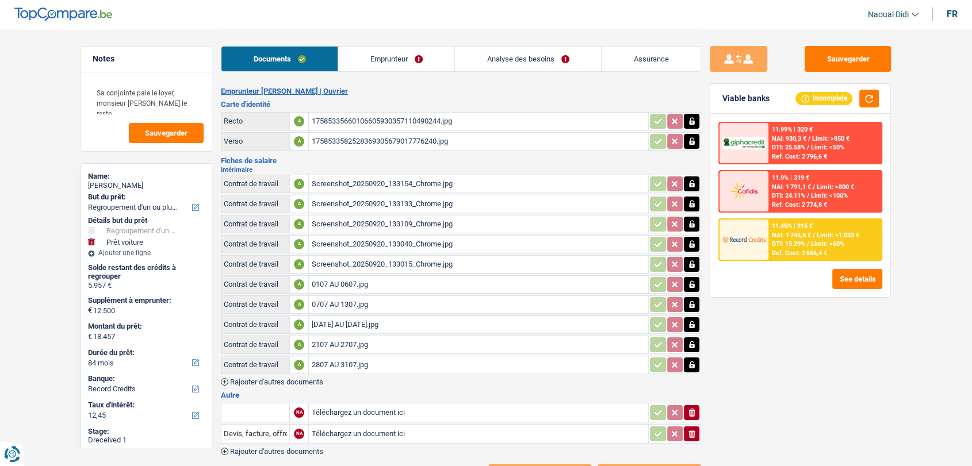
click at [390, 60] on link "Emprunteur" at bounding box center [396, 59] width 116 height 25
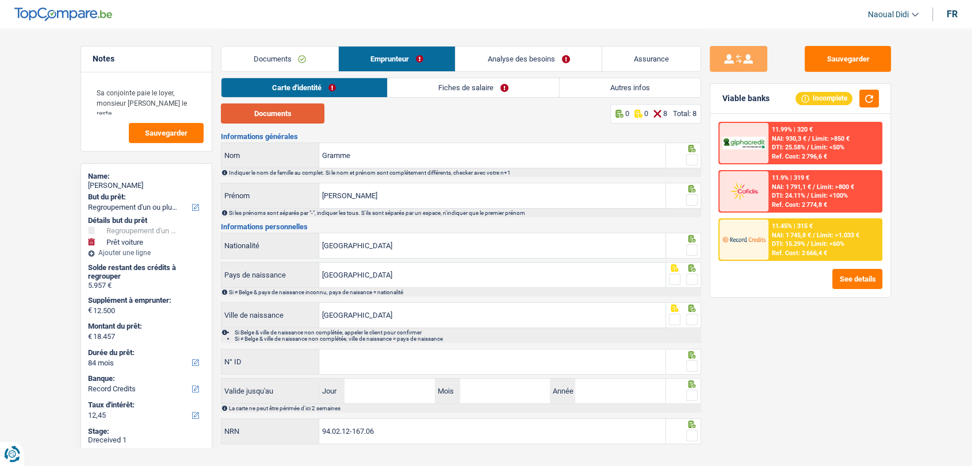
click at [261, 115] on button "Documents" at bounding box center [273, 114] width 104 height 20
click at [281, 110] on button "Documents" at bounding box center [273, 114] width 104 height 20
drag, startPoint x: 693, startPoint y: 158, endPoint x: 685, endPoint y: 187, distance: 30.3
click at [692, 158] on span at bounding box center [692, 160] width 12 height 12
click at [0, 0] on input "radio" at bounding box center [0, 0] width 0 height 0
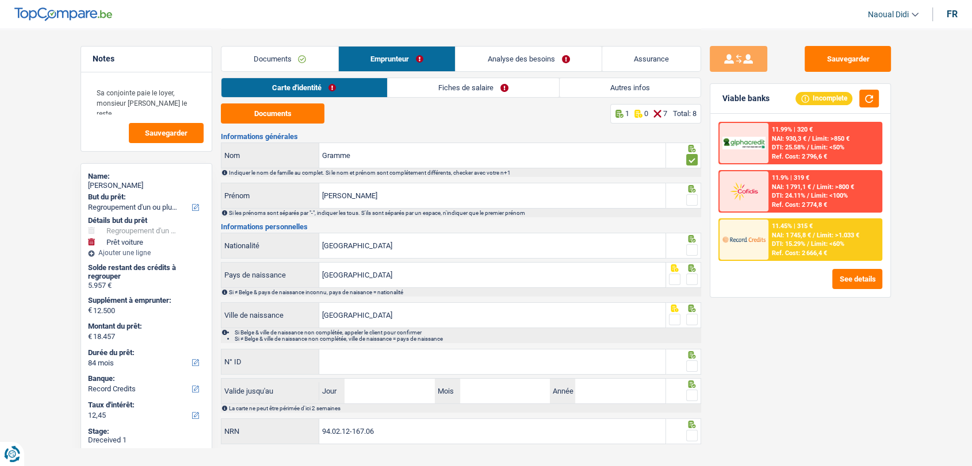
drag, startPoint x: 692, startPoint y: 204, endPoint x: 690, endPoint y: 246, distance: 42.0
click at [692, 204] on span at bounding box center [692, 200] width 12 height 12
click at [0, 0] on input "radio" at bounding box center [0, 0] width 0 height 0
click at [692, 252] on span at bounding box center [692, 250] width 12 height 12
click at [0, 0] on input "radio" at bounding box center [0, 0] width 0 height 0
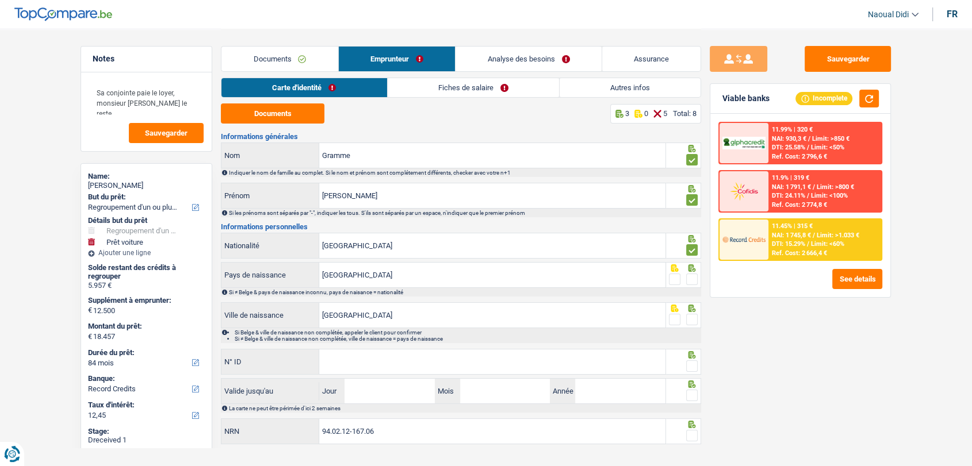
click at [691, 280] on span at bounding box center [692, 280] width 12 height 12
click at [0, 0] on input "radio" at bounding box center [0, 0] width 0 height 0
click at [692, 323] on span at bounding box center [692, 320] width 12 height 12
click at [0, 0] on input "radio" at bounding box center [0, 0] width 0 height 0
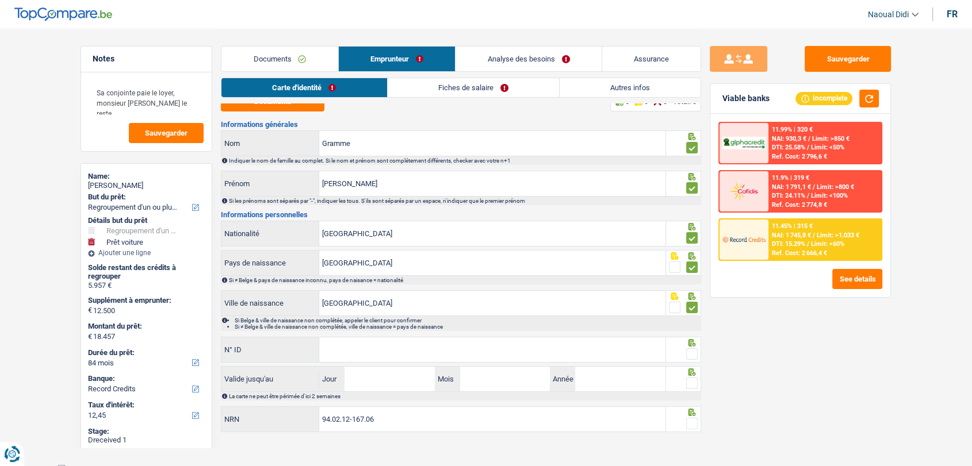
scroll to position [18, 0]
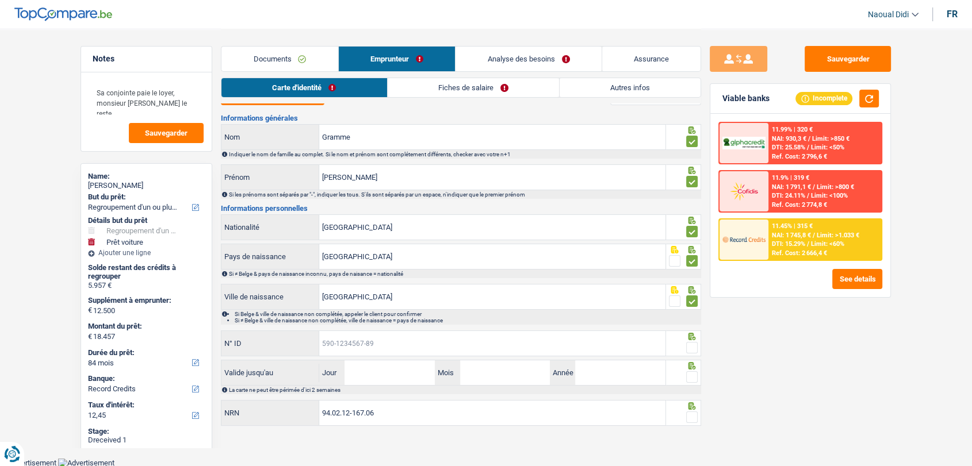
click at [345, 340] on input "N° ID" at bounding box center [492, 343] width 346 height 25
paste input "592-8733882-83"
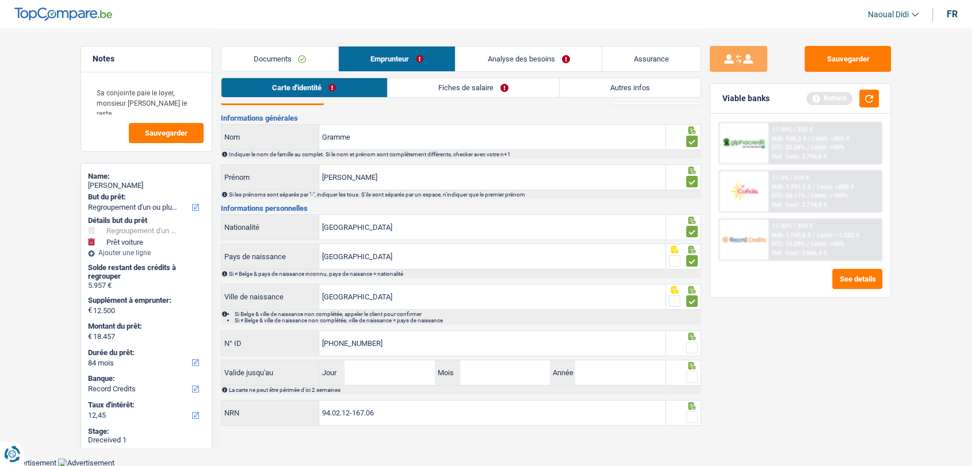
type input "592-8733882-83"
drag, startPoint x: 372, startPoint y: 372, endPoint x: 382, endPoint y: 361, distance: 15.0
click at [382, 362] on input "Jour" at bounding box center [389, 373] width 90 height 25
type input "01"
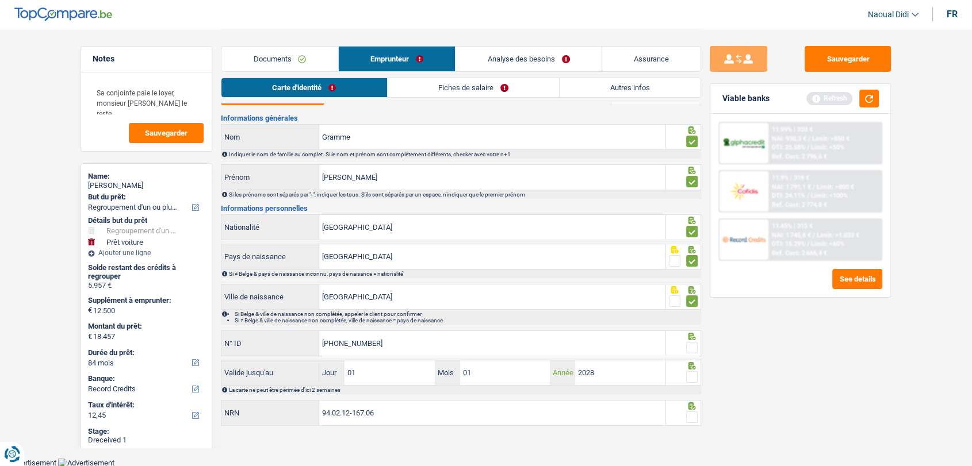
type input "2028"
click at [695, 377] on span at bounding box center [692, 377] width 12 height 12
click at [0, 0] on input "radio" at bounding box center [0, 0] width 0 height 0
click at [691, 342] on span at bounding box center [692, 348] width 12 height 12
click at [0, 0] on input "radio" at bounding box center [0, 0] width 0 height 0
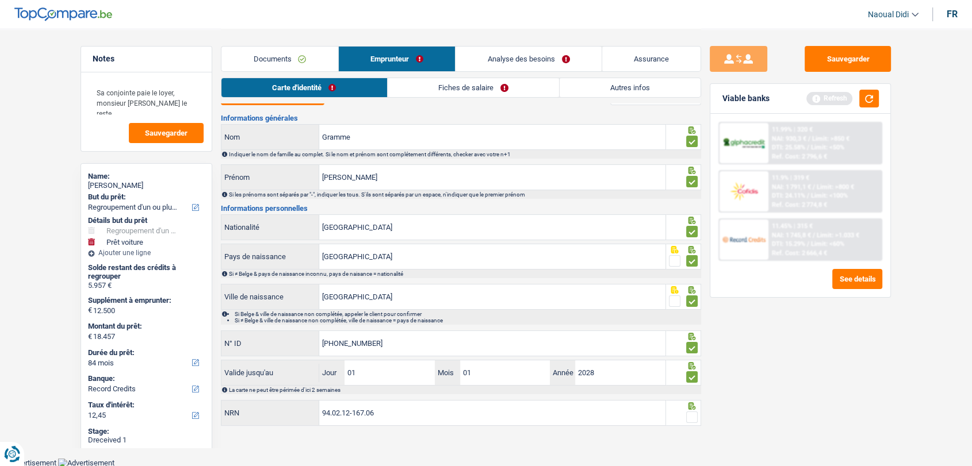
click at [695, 414] on span at bounding box center [692, 418] width 12 height 12
click at [0, 0] on input "radio" at bounding box center [0, 0] width 0 height 0
click at [438, 87] on link "Fiches de salaire" at bounding box center [473, 87] width 171 height 19
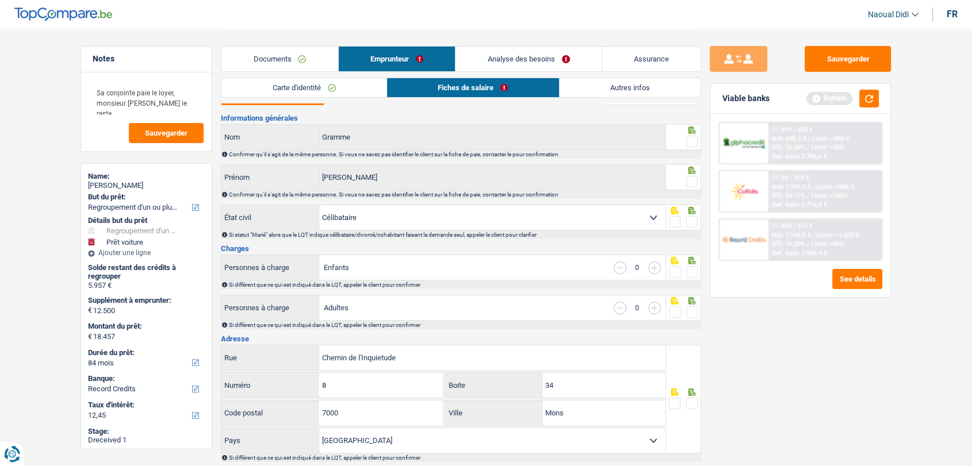
click at [691, 139] on span at bounding box center [692, 142] width 12 height 12
click at [0, 0] on input "radio" at bounding box center [0, 0] width 0 height 0
click at [694, 185] on span at bounding box center [692, 182] width 12 height 12
click at [0, 0] on input "radio" at bounding box center [0, 0] width 0 height 0
click at [692, 221] on span at bounding box center [692, 222] width 12 height 12
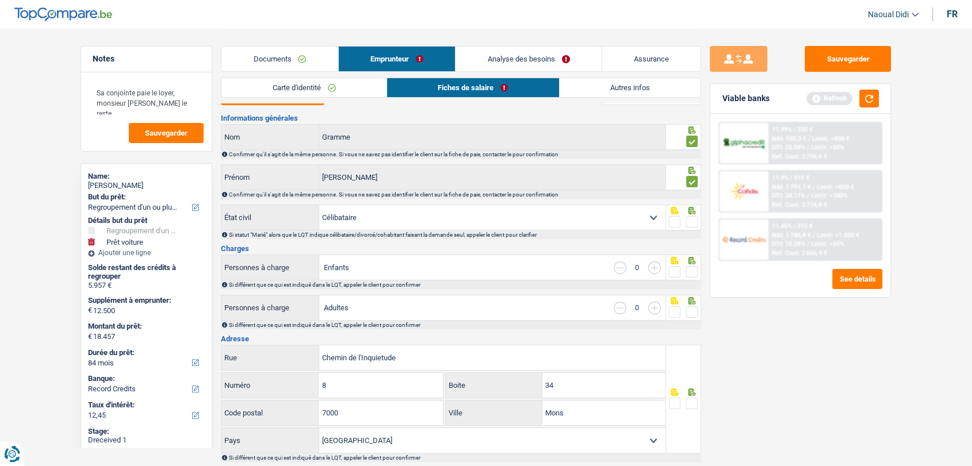
click at [0, 0] on input "radio" at bounding box center [0, 0] width 0 height 0
drag, startPoint x: 693, startPoint y: 273, endPoint x: 691, endPoint y: 267, distance: 6.0
click at [693, 272] on span at bounding box center [692, 272] width 12 height 12
click at [0, 0] on input "radio" at bounding box center [0, 0] width 0 height 0
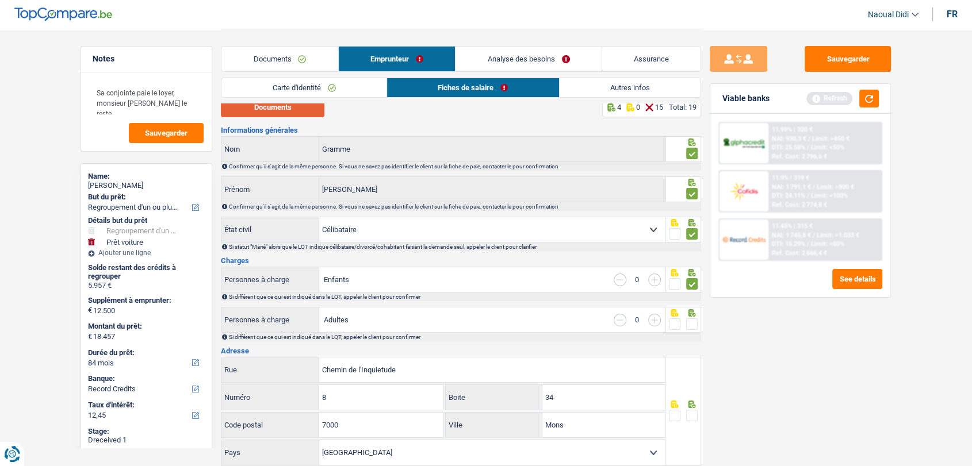
scroll to position [0, 0]
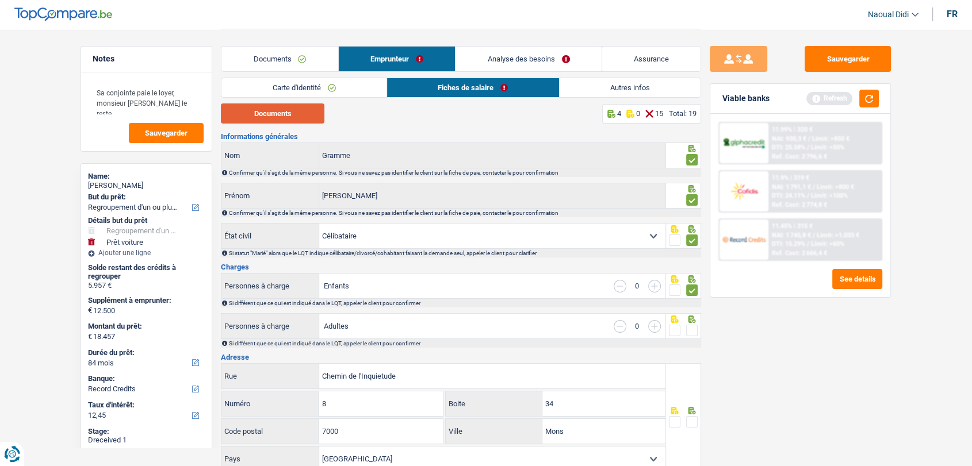
click at [260, 117] on button "Documents" at bounding box center [273, 114] width 104 height 20
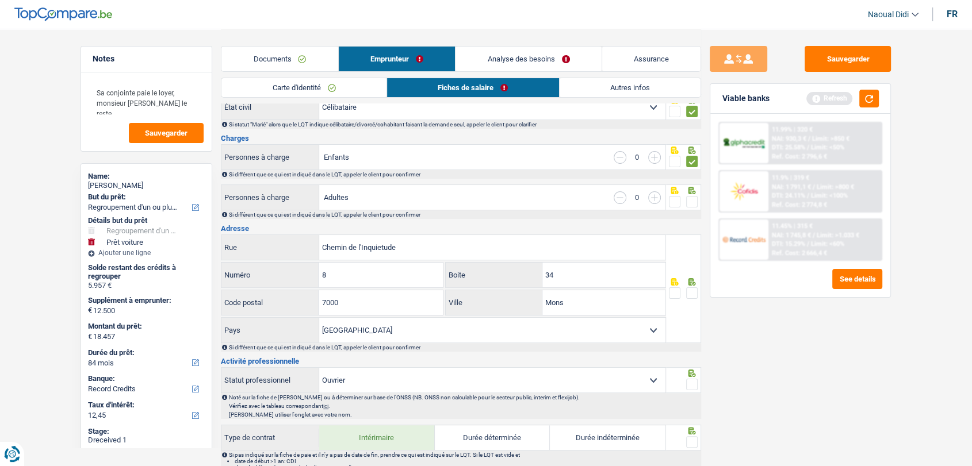
scroll to position [64, 0]
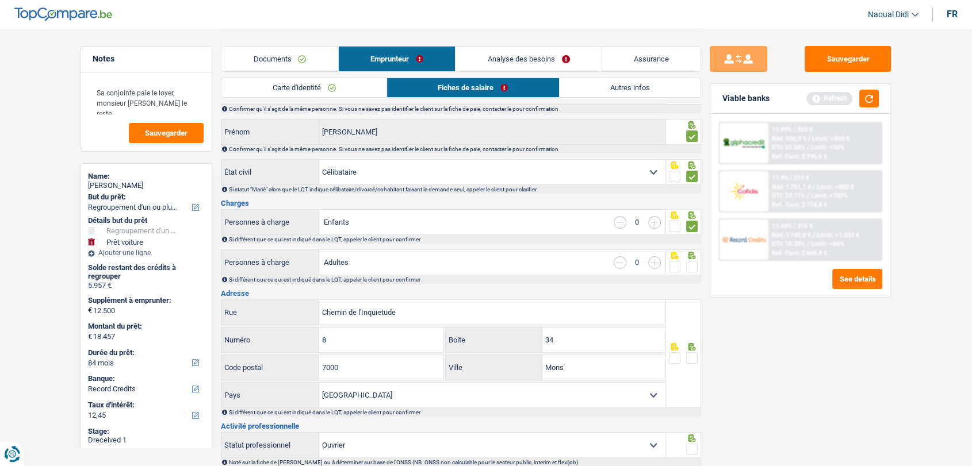
click at [619, 220] on input "button" at bounding box center [620, 222] width 13 height 13
click at [653, 223] on input "button" at bounding box center [654, 222] width 13 height 13
select select "familyAllowances"
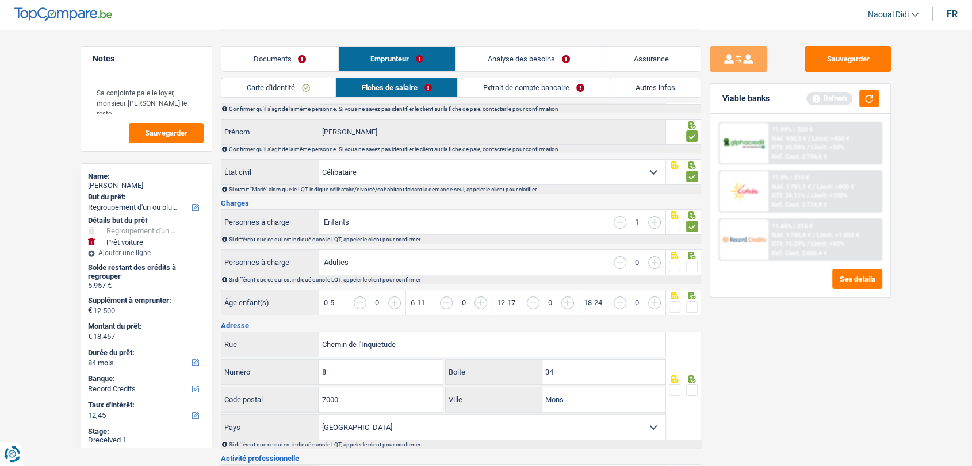
scroll to position [191, 0]
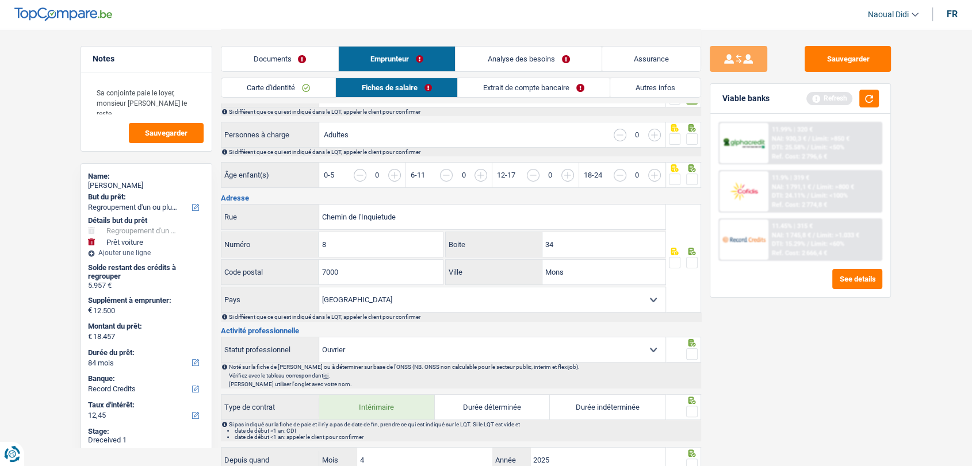
click at [449, 175] on input "button" at bounding box center [446, 175] width 13 height 13
click at [475, 175] on input "button" at bounding box center [696, 181] width 444 height 25
drag, startPoint x: 687, startPoint y: 180, endPoint x: 691, endPoint y: 139, distance: 41.0
click at [687, 180] on span at bounding box center [692, 180] width 12 height 12
click at [0, 0] on input "radio" at bounding box center [0, 0] width 0 height 0
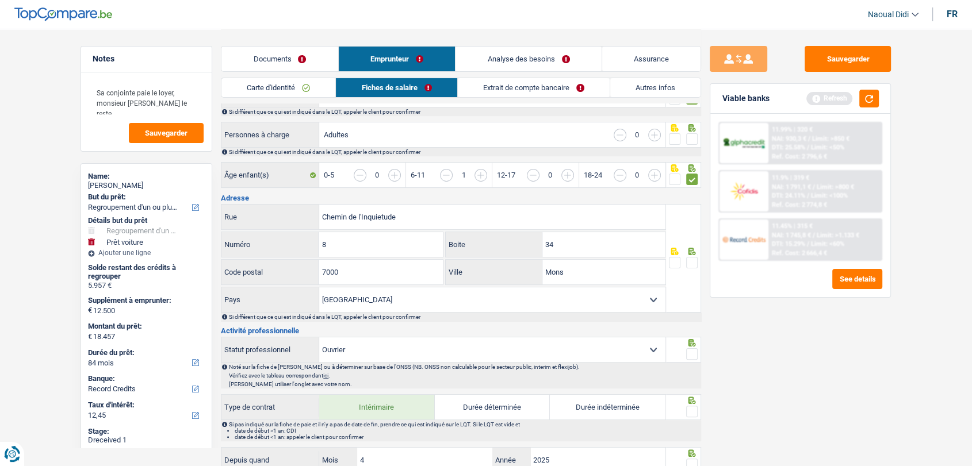
click at [690, 135] on span at bounding box center [692, 139] width 12 height 12
click at [0, 0] on input "radio" at bounding box center [0, 0] width 0 height 0
click at [692, 257] on span at bounding box center [692, 263] width 12 height 12
click at [0, 0] on input "radio" at bounding box center [0, 0] width 0 height 0
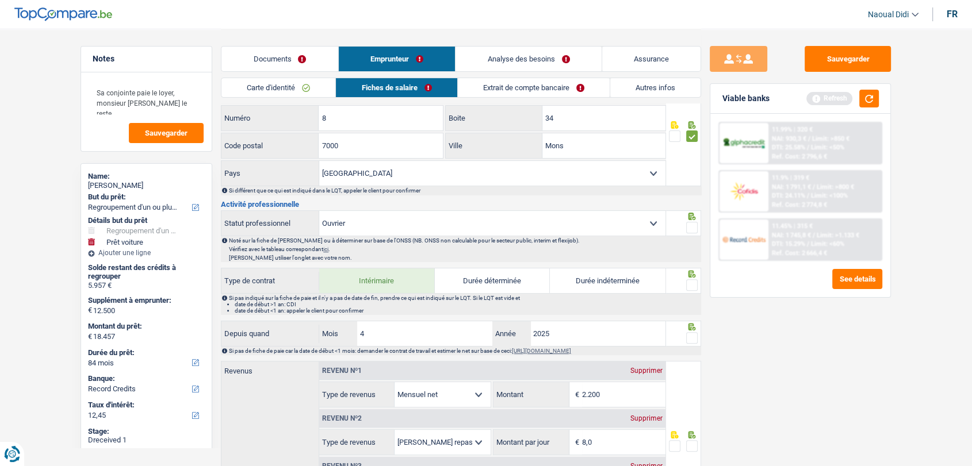
scroll to position [319, 0]
click at [694, 225] on span at bounding box center [692, 227] width 12 height 12
click at [0, 0] on input "radio" at bounding box center [0, 0] width 0 height 0
click at [689, 280] on span at bounding box center [692, 284] width 12 height 12
click at [0, 0] on input "radio" at bounding box center [0, 0] width 0 height 0
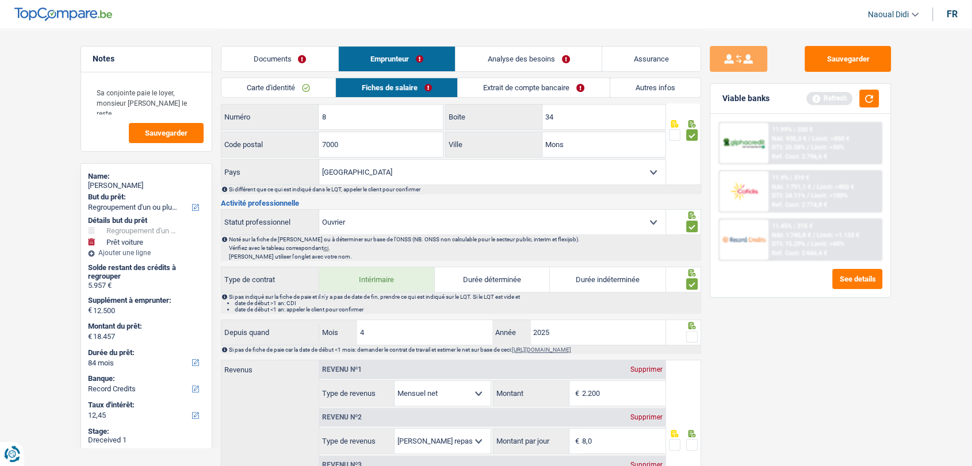
click at [690, 338] on span at bounding box center [692, 337] width 12 height 12
click at [0, 0] on input "radio" at bounding box center [0, 0] width 0 height 0
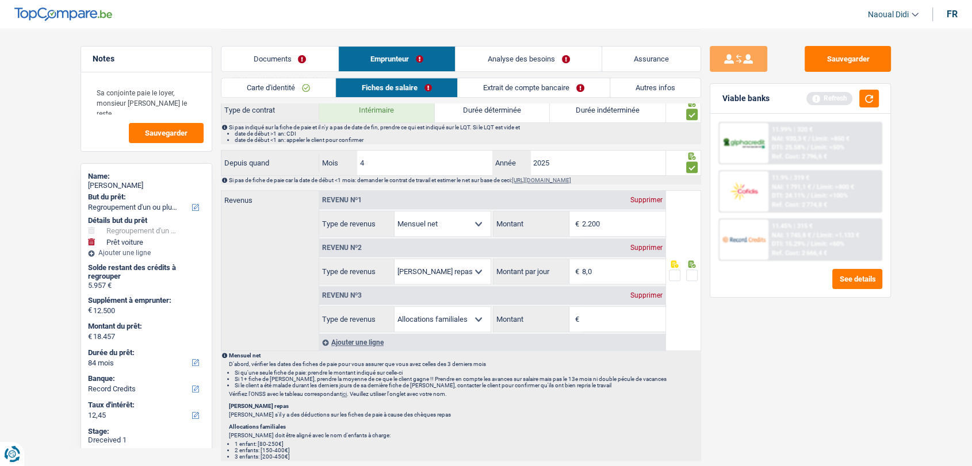
scroll to position [511, 0]
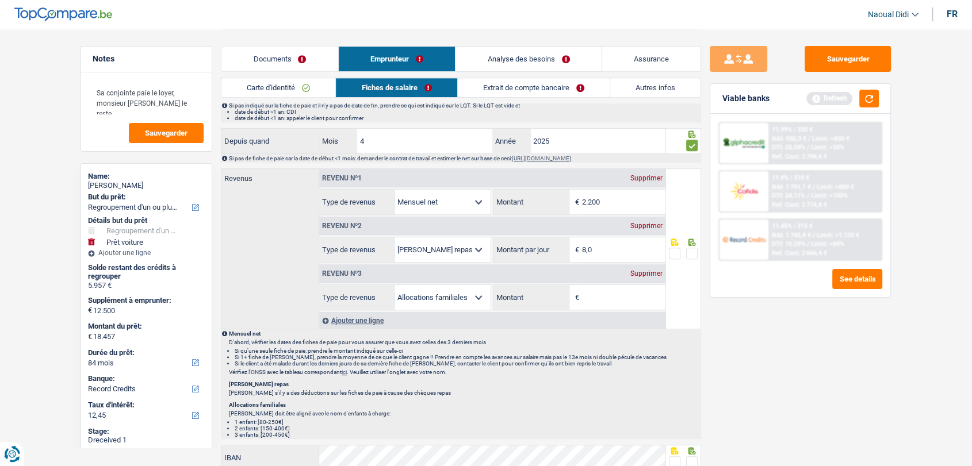
click at [641, 271] on div "Supprimer" at bounding box center [646, 273] width 38 height 7
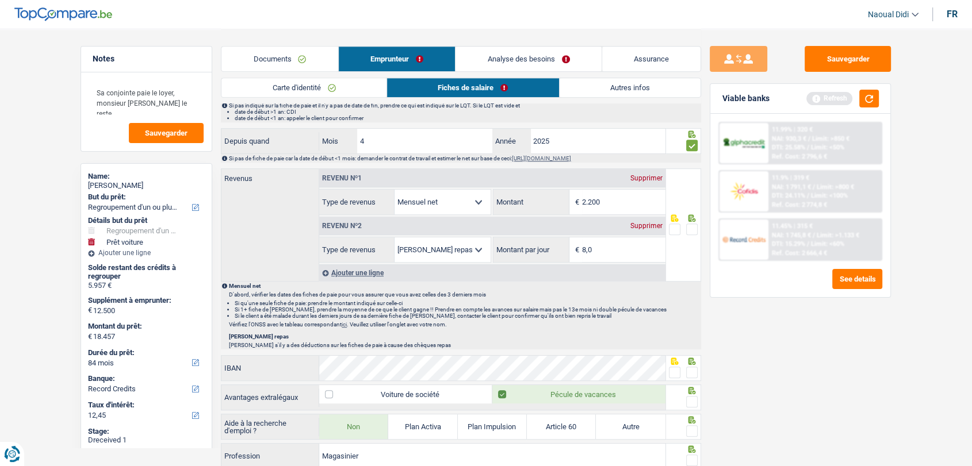
click at [692, 228] on span at bounding box center [692, 230] width 12 height 12
click at [0, 0] on input "radio" at bounding box center [0, 0] width 0 height 0
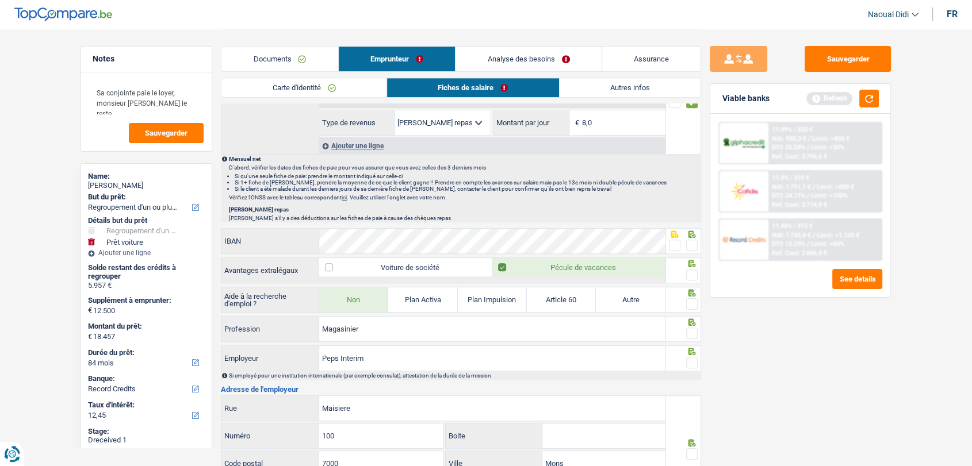
scroll to position [639, 0]
click at [673, 244] on span at bounding box center [675, 245] width 12 height 12
click at [0, 0] on input "radio" at bounding box center [0, 0] width 0 height 0
click at [693, 271] on span at bounding box center [692, 274] width 12 height 12
click at [0, 0] on input "radio" at bounding box center [0, 0] width 0 height 0
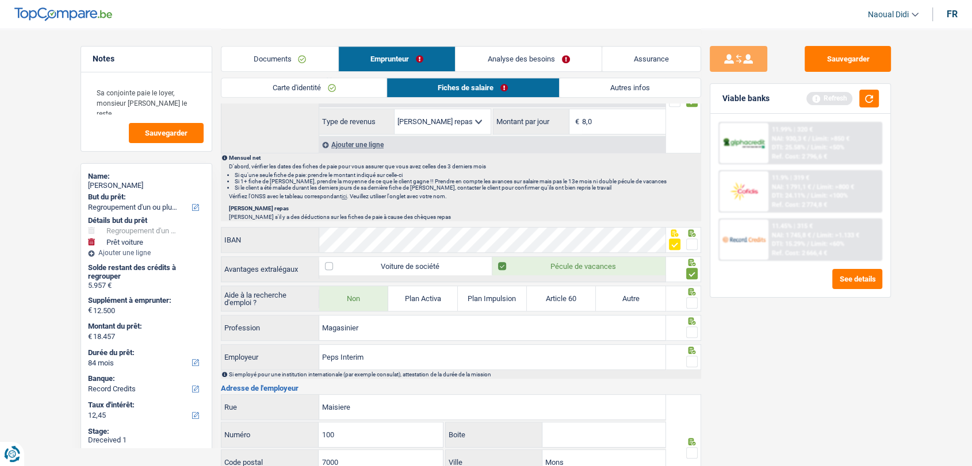
click at [691, 299] on span at bounding box center [692, 303] width 12 height 12
click at [0, 0] on input "radio" at bounding box center [0, 0] width 0 height 0
click at [692, 332] on span at bounding box center [692, 333] width 12 height 12
click at [0, 0] on input "radio" at bounding box center [0, 0] width 0 height 0
click at [695, 360] on span at bounding box center [692, 362] width 12 height 12
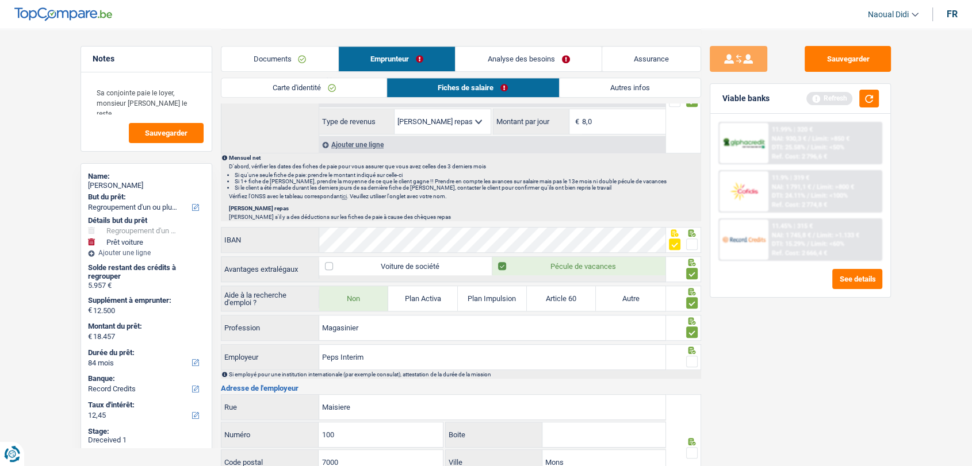
click at [0, 0] on input "radio" at bounding box center [0, 0] width 0 height 0
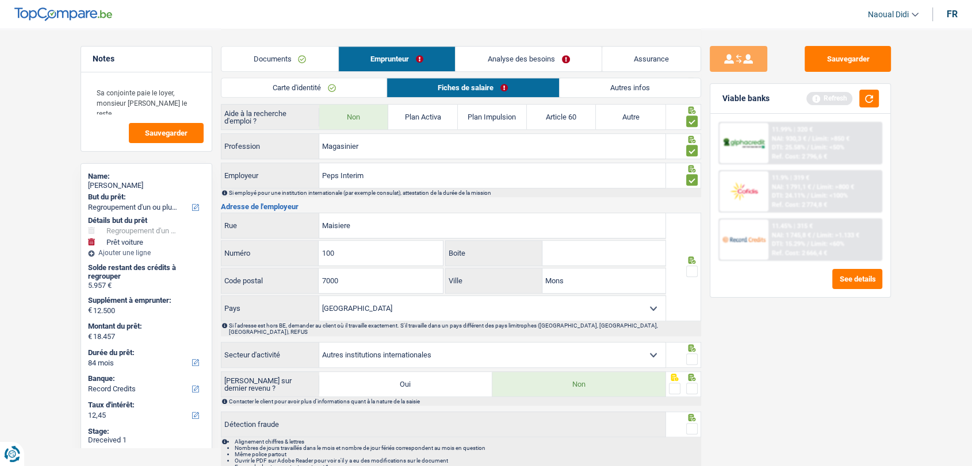
scroll to position [830, 0]
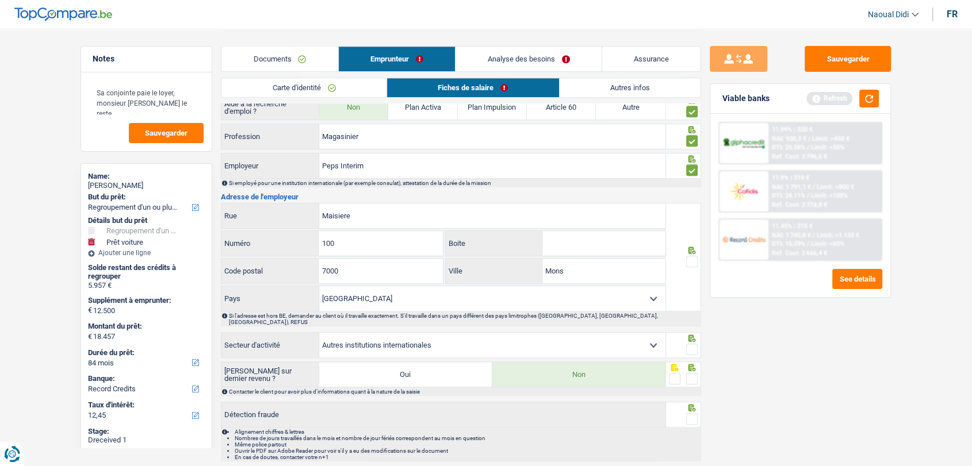
click at [691, 256] on span at bounding box center [692, 262] width 12 height 12
click at [0, 0] on input "radio" at bounding box center [0, 0] width 0 height 0
click at [690, 344] on span at bounding box center [692, 350] width 12 height 12
click at [0, 0] on input "radio" at bounding box center [0, 0] width 0 height 0
drag, startPoint x: 690, startPoint y: 367, endPoint x: 691, endPoint y: 392, distance: 24.2
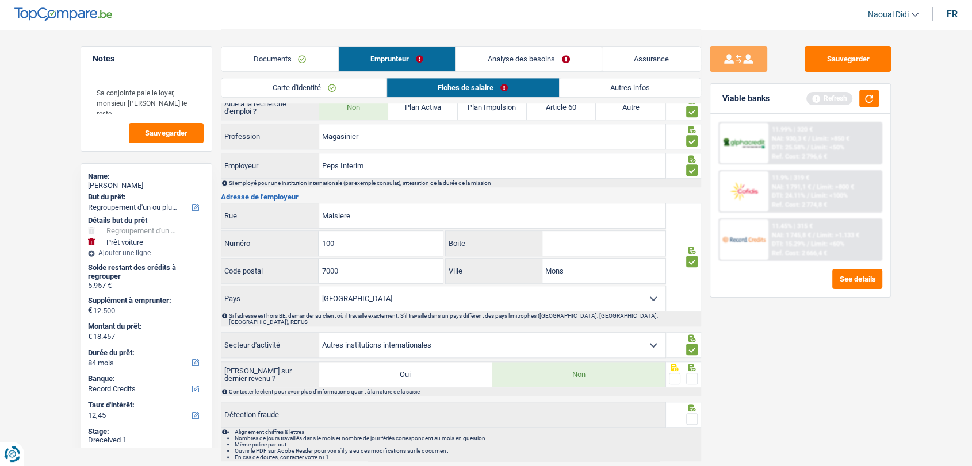
click at [689, 373] on span at bounding box center [692, 379] width 12 height 12
click at [0, 0] on input "radio" at bounding box center [0, 0] width 0 height 0
click at [692, 413] on span at bounding box center [692, 419] width 12 height 12
click at [0, 0] on input "radio" at bounding box center [0, 0] width 0 height 0
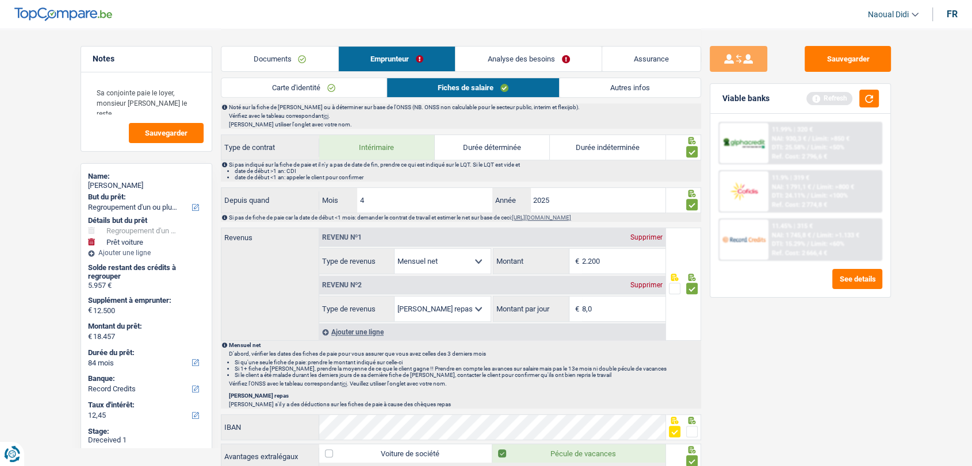
scroll to position [447, 0]
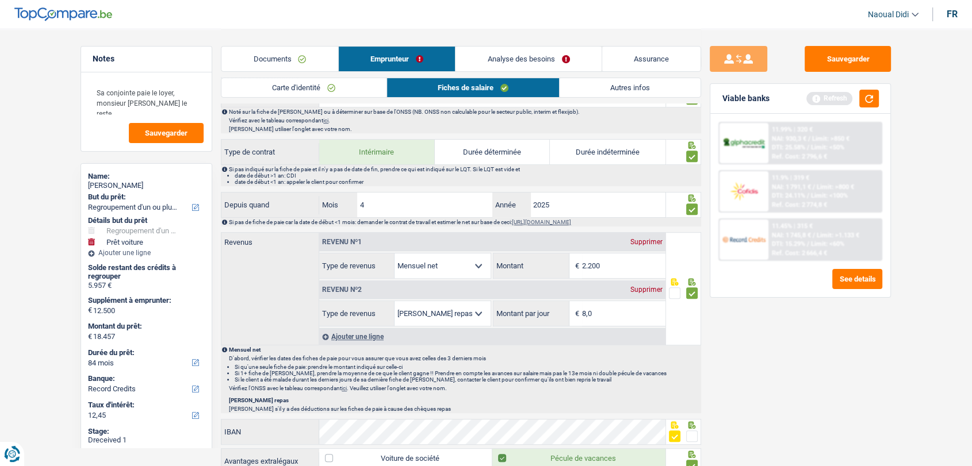
drag, startPoint x: 608, startPoint y: 267, endPoint x: 560, endPoint y: 258, distance: 49.1
click at [560, 258] on div "2.200 € Montant" at bounding box center [578, 266] width 171 height 25
type input "1.100"
click at [769, 380] on div "Sauvegarder Viable banks Refresh 11.99% | 320 € NAI: 930,3 € / Limit: >850 € DT…" at bounding box center [800, 247] width 198 height 402
click at [871, 98] on button "button" at bounding box center [869, 99] width 20 height 18
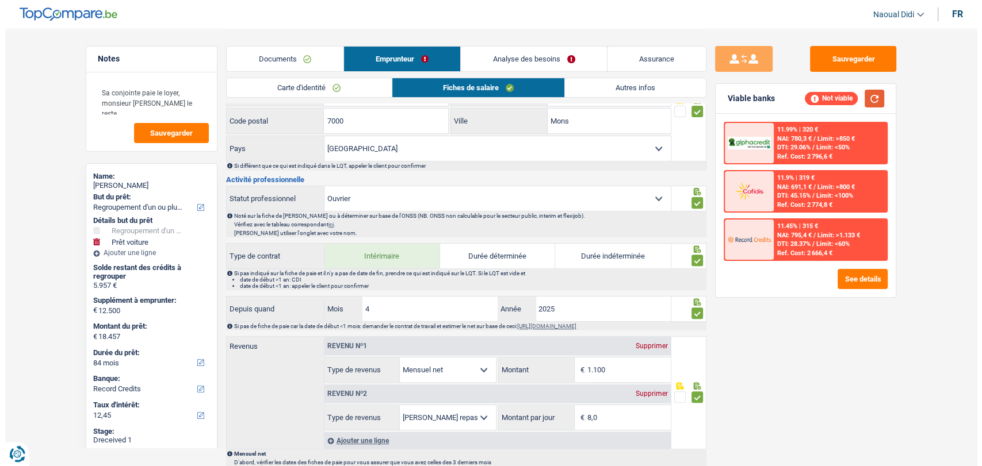
scroll to position [319, 0]
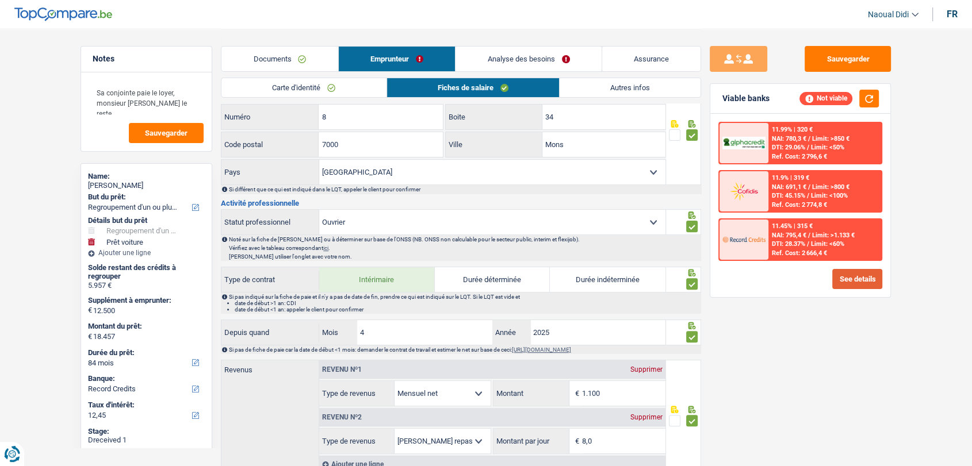
click at [860, 277] on button "See details" at bounding box center [857, 279] width 50 height 20
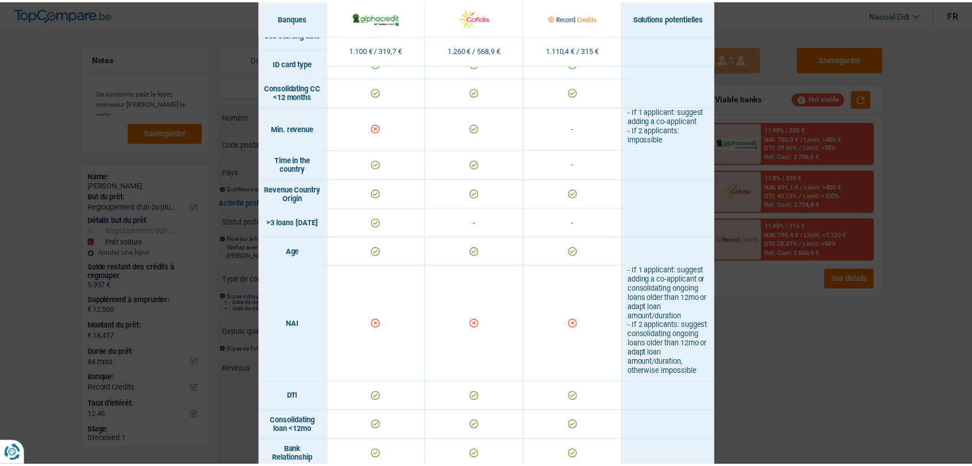
scroll to position [128, 0]
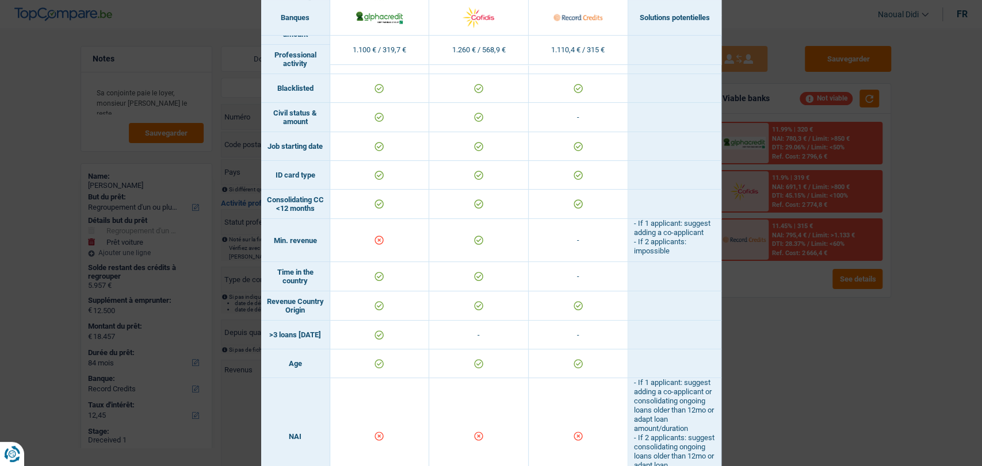
click at [876, 401] on div "Banks conditions × Banques Solutions potentielles Revenus / Charges 1.100 € / 3…" at bounding box center [491, 233] width 982 height 466
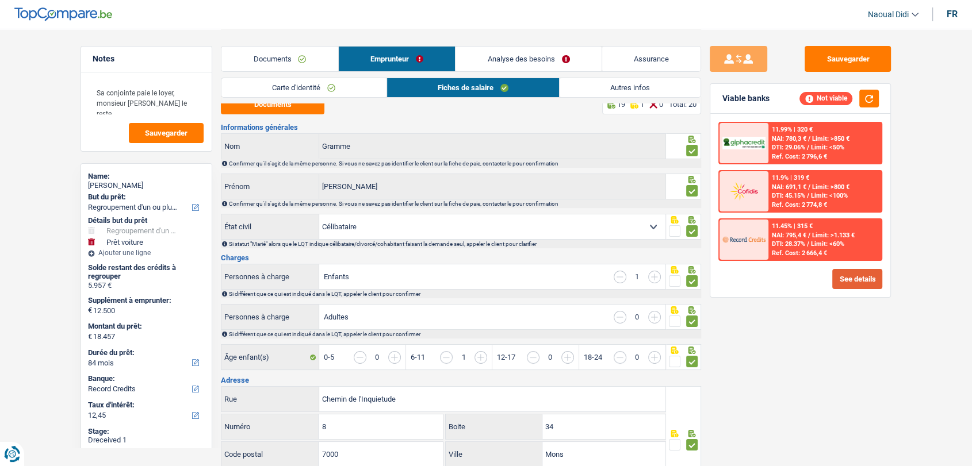
scroll to position [0, 0]
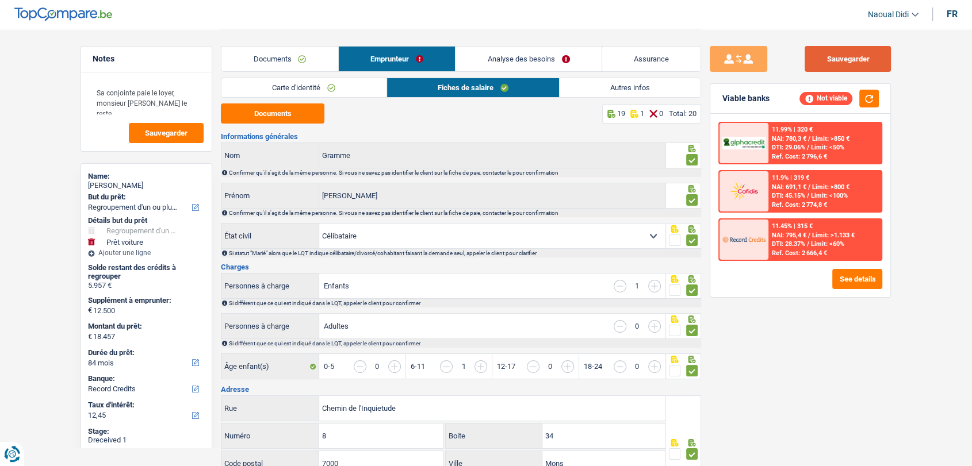
click at [854, 54] on button "Sauvegarder" at bounding box center [847, 59] width 86 height 26
click at [518, 56] on link "Analyse des besoins" at bounding box center [528, 59] width 146 height 25
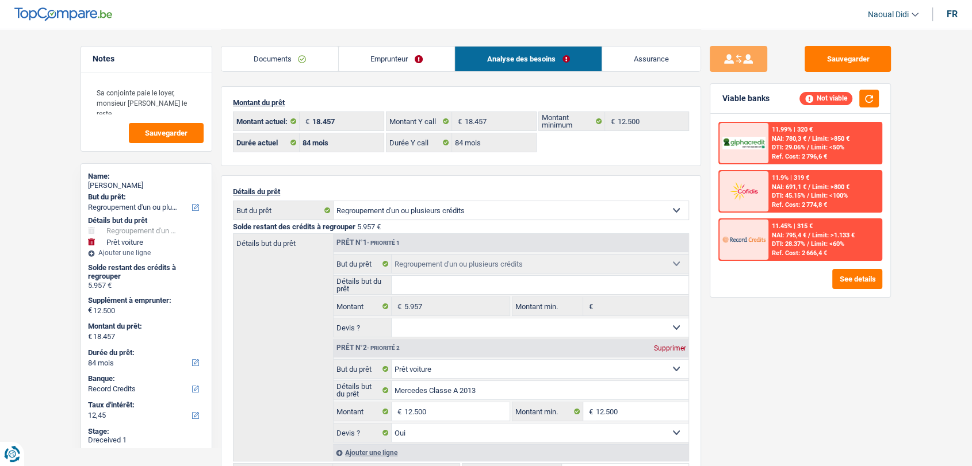
click at [404, 62] on link "Emprunteur" at bounding box center [397, 59] width 116 height 25
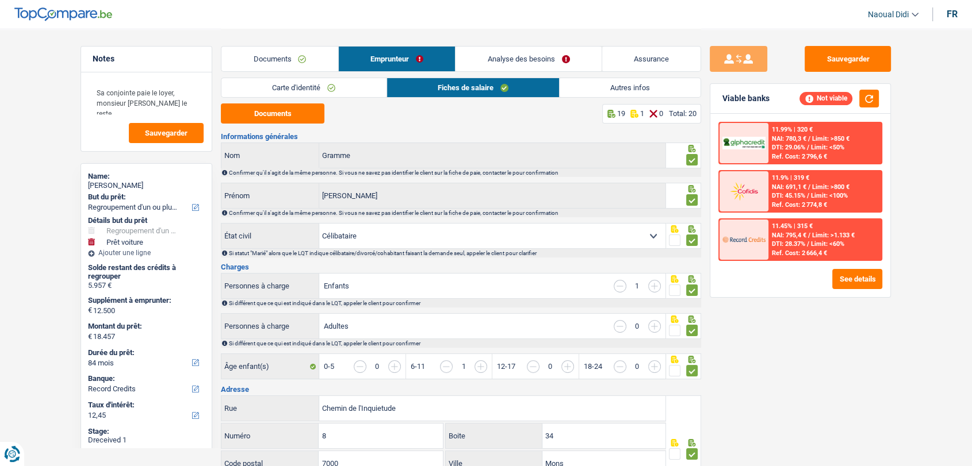
click at [664, 89] on link "Autres infos" at bounding box center [630, 87] width 141 height 19
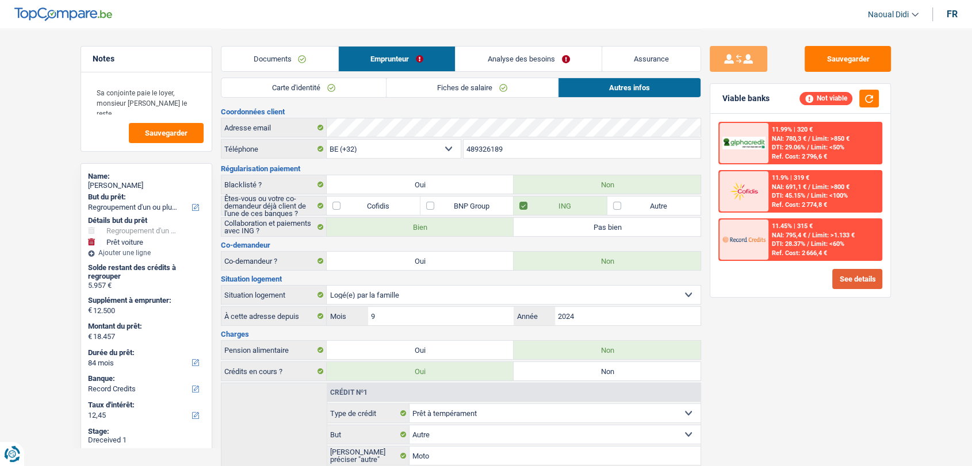
click at [850, 278] on button "See details" at bounding box center [857, 279] width 50 height 20
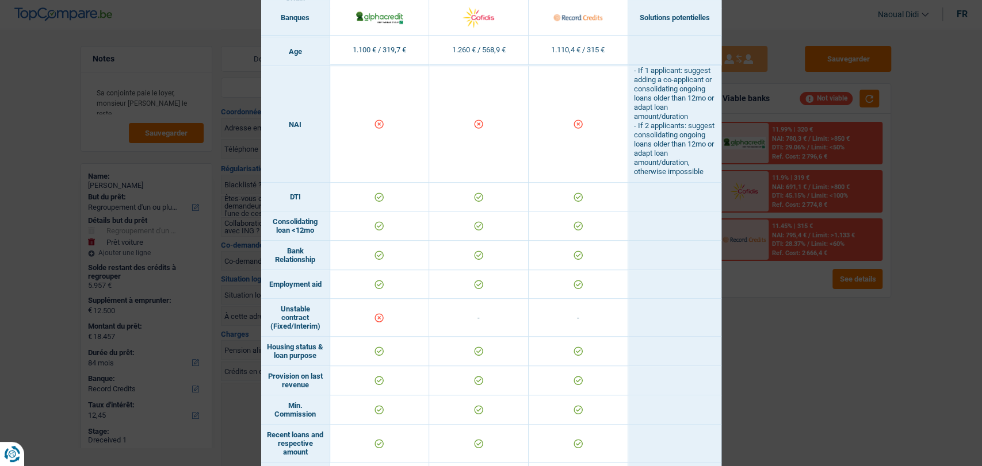
scroll to position [447, 0]
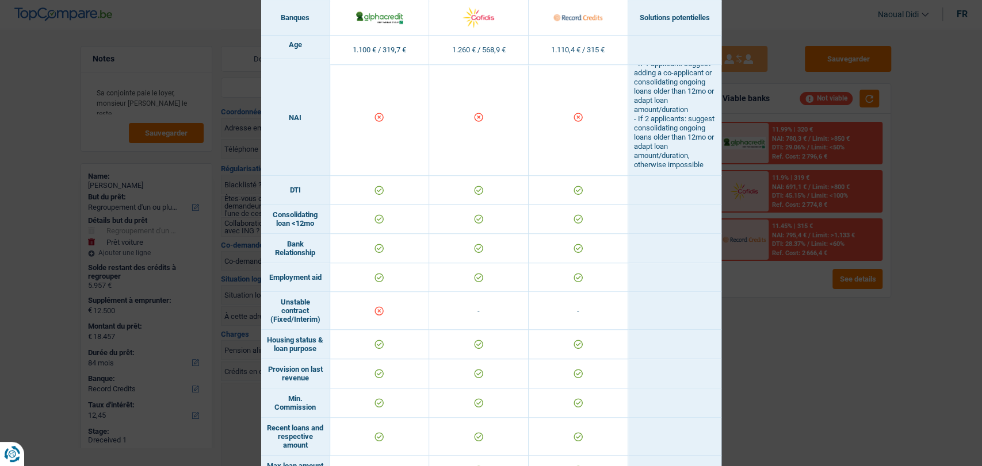
click at [787, 319] on div "Banks conditions × Banques Solutions potentielles Revenus / Charges 1.100 € / 3…" at bounding box center [491, 233] width 982 height 466
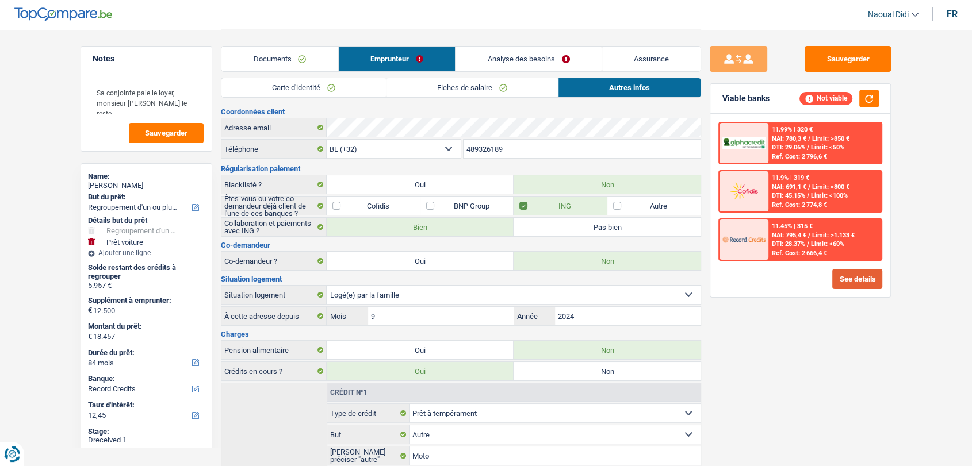
click at [857, 285] on button "See details" at bounding box center [857, 279] width 50 height 20
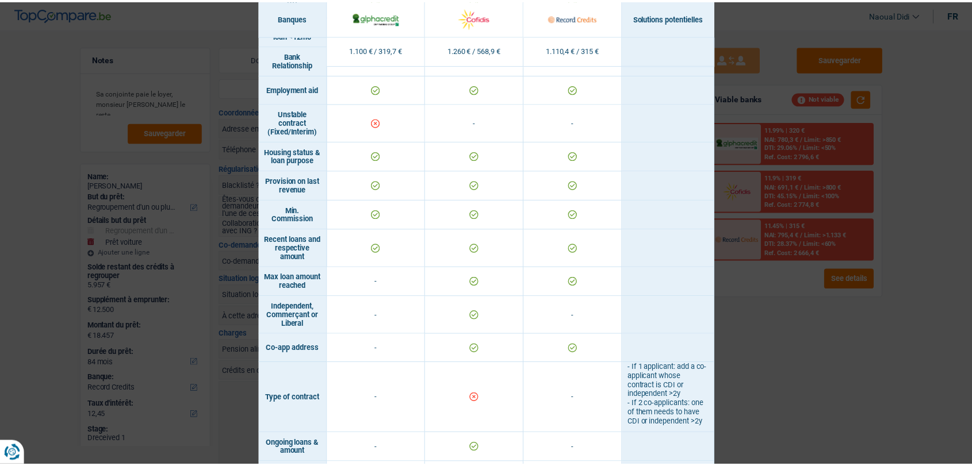
scroll to position [639, 0]
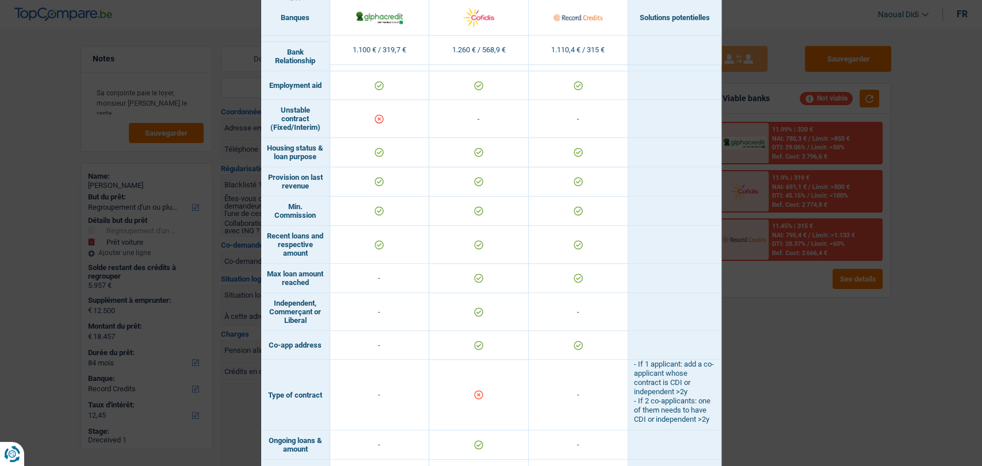
click at [853, 327] on div "Banks conditions × Banques Solutions potentielles Revenus / Charges 1.100 € / 3…" at bounding box center [491, 233] width 982 height 466
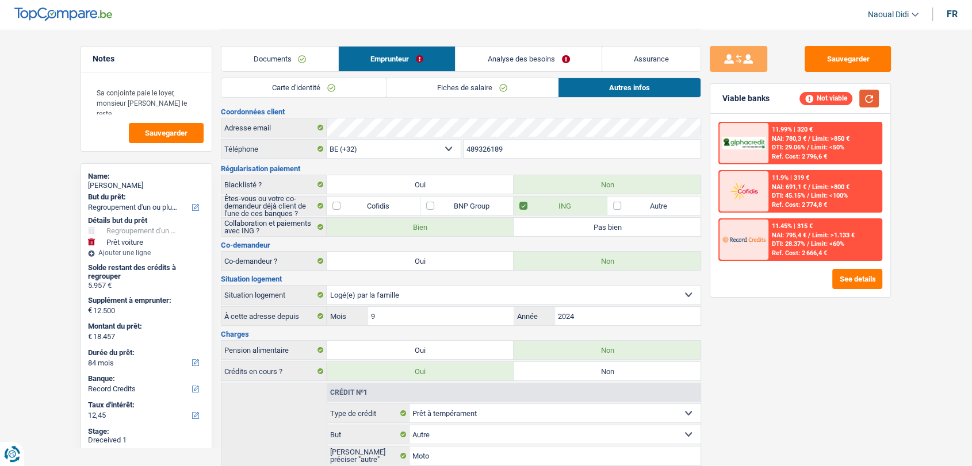
click at [876, 100] on button "button" at bounding box center [869, 99] width 20 height 18
click at [804, 198] on span "DTI: 45.15%" at bounding box center [788, 195] width 33 height 7
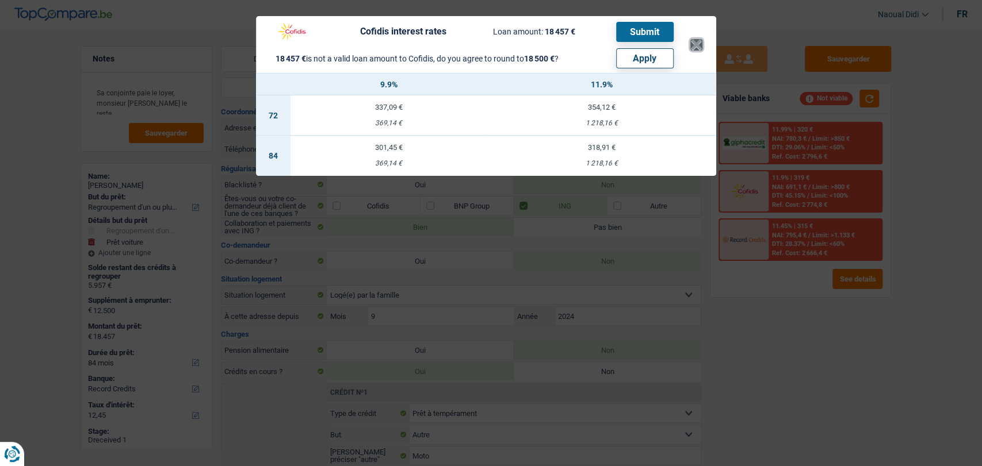
click at [693, 42] on button "×" at bounding box center [696, 45] width 12 height 12
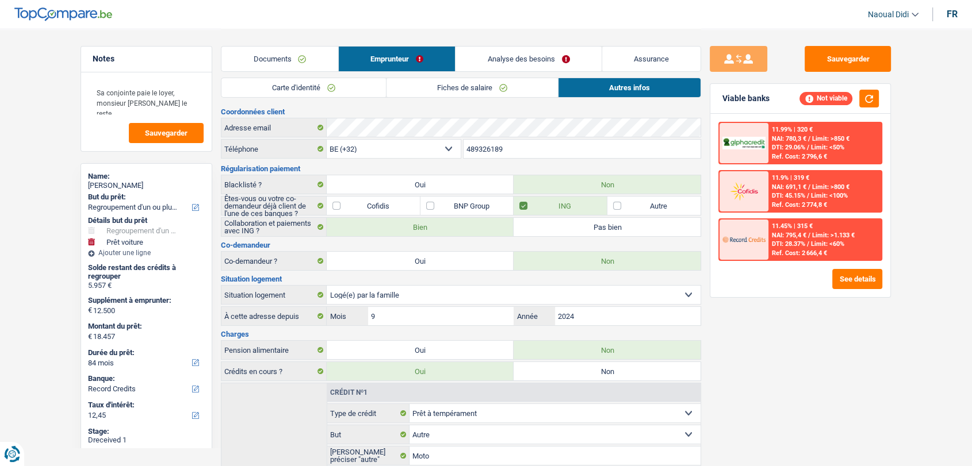
click at [509, 58] on link "Analyse des besoins" at bounding box center [528, 59] width 146 height 25
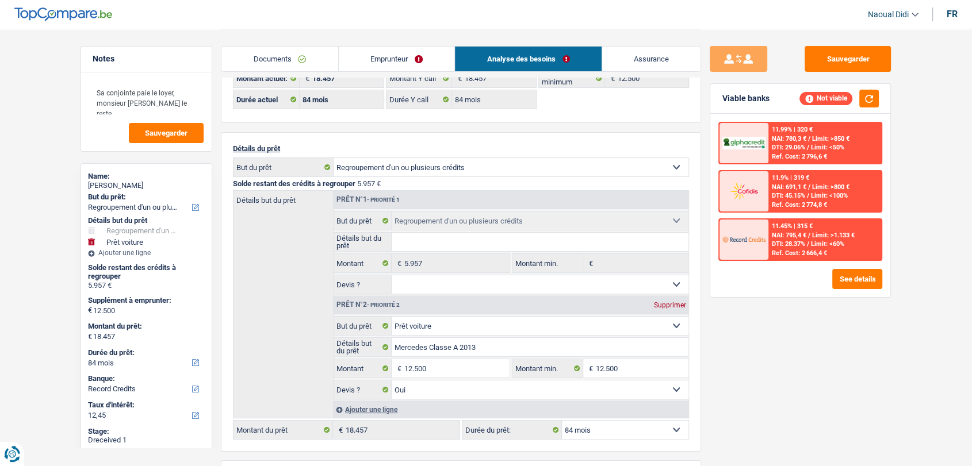
scroll to position [128, 0]
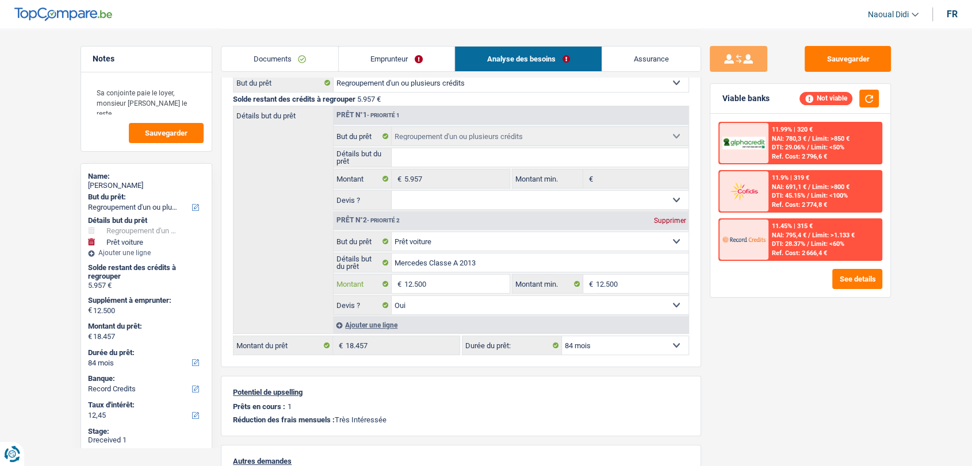
click at [434, 286] on input "12.500" at bounding box center [456, 284] width 105 height 18
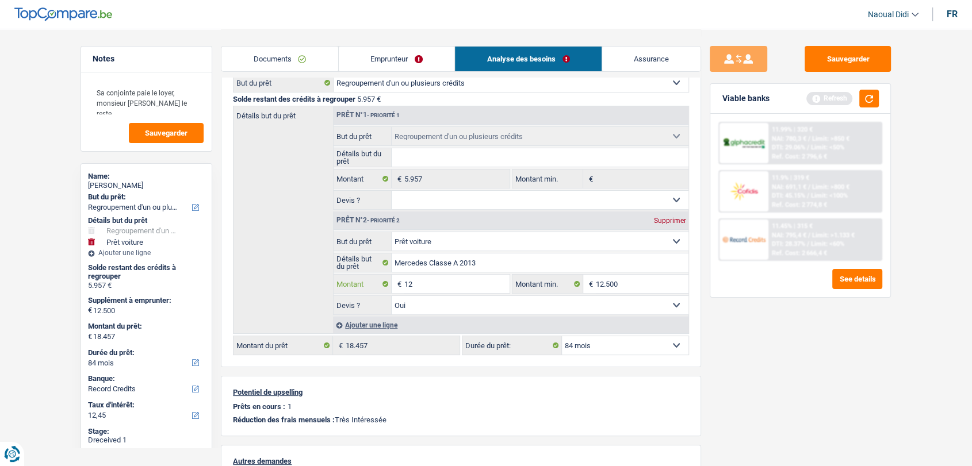
type input "1"
type input "10.000"
type input "15.957"
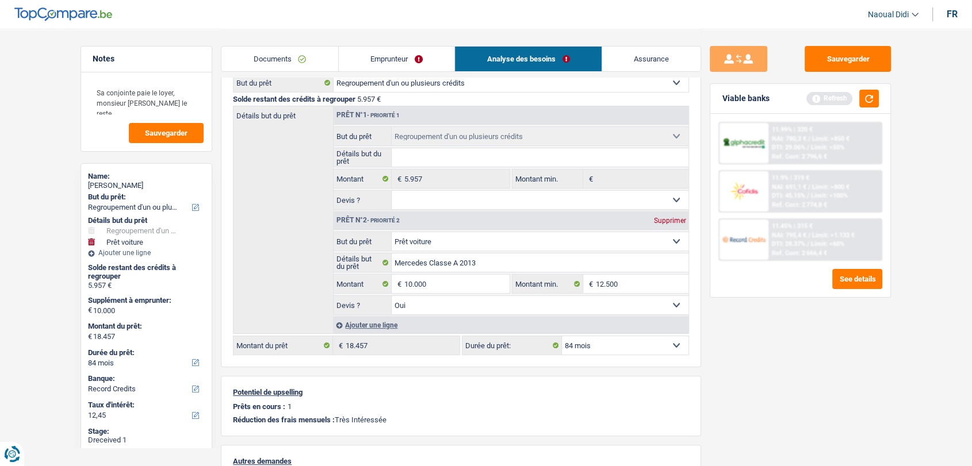
type input "15.957"
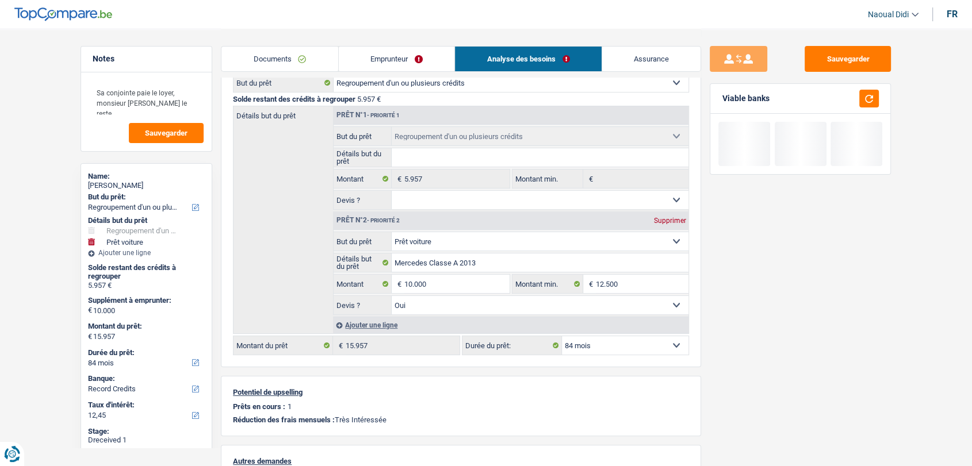
click at [466, 241] on select "Confort maison: meubles, textile, peinture, électroménager, outillage non-profe…" at bounding box center [540, 241] width 297 height 18
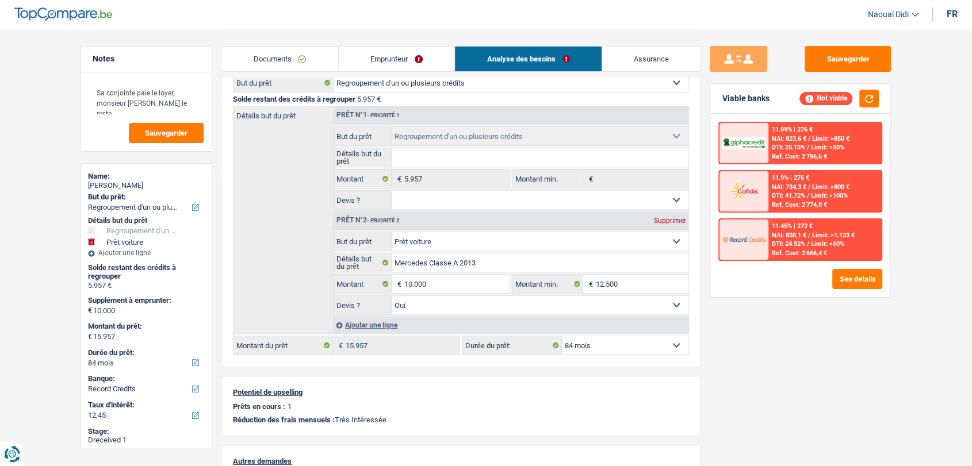
select select "other"
click at [392, 232] on select "Confort maison: meubles, textile, peinture, électroménager, outillage non-profe…" at bounding box center [540, 241] width 297 height 18
select select "other"
click at [624, 348] on select "12 mois 18 mois 24 mois 30 mois 36 mois 42 mois 48 mois 60 mois 72 mois 84 mois…" at bounding box center [625, 345] width 127 height 18
click at [624, 344] on select "12 mois 18 mois 24 mois 30 mois 36 mois 42 mois 48 mois 60 mois 72 mois 84 mois…" at bounding box center [625, 345] width 127 height 18
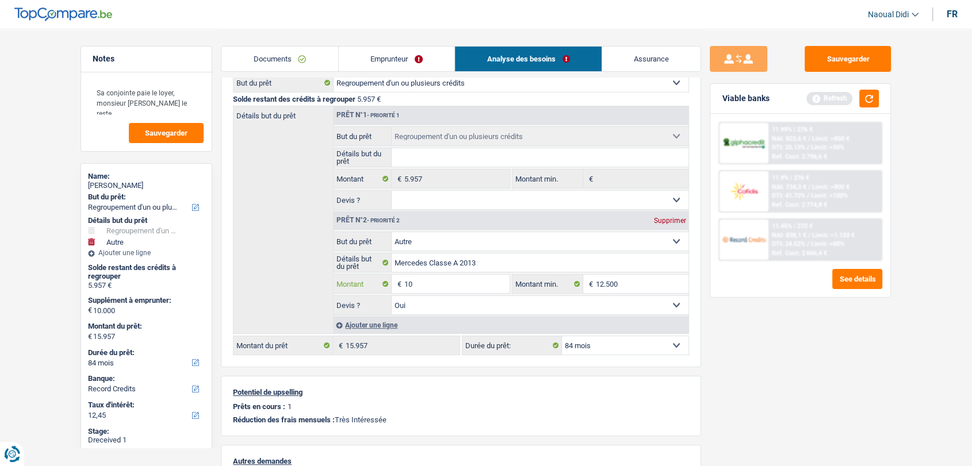
type input "1"
type input "8.000"
type input "13.957"
select select "60"
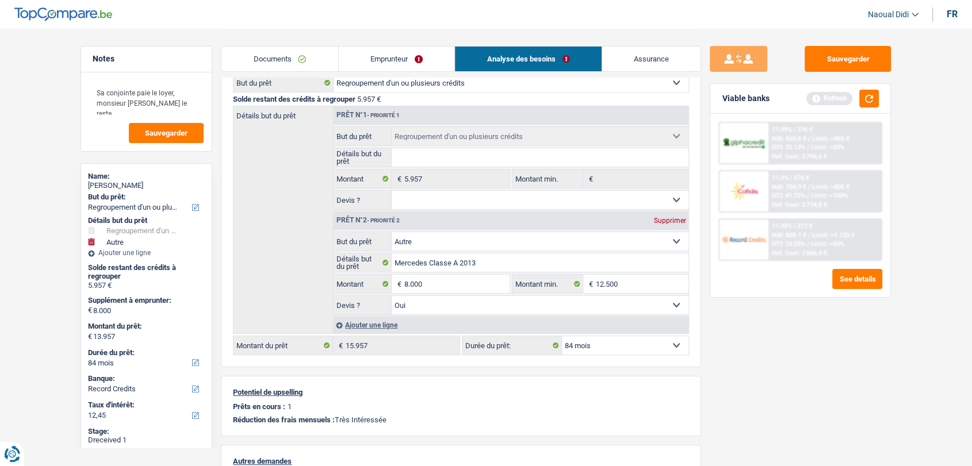
type input "13.957"
select select "60"
type input "13.957"
select select "60"
click at [712, 332] on div "Sauvegarder Viable banks Refresh 11.99% | 276 € NAI: 823,6 € / Limit: >850 € DT…" at bounding box center [800, 247] width 198 height 402
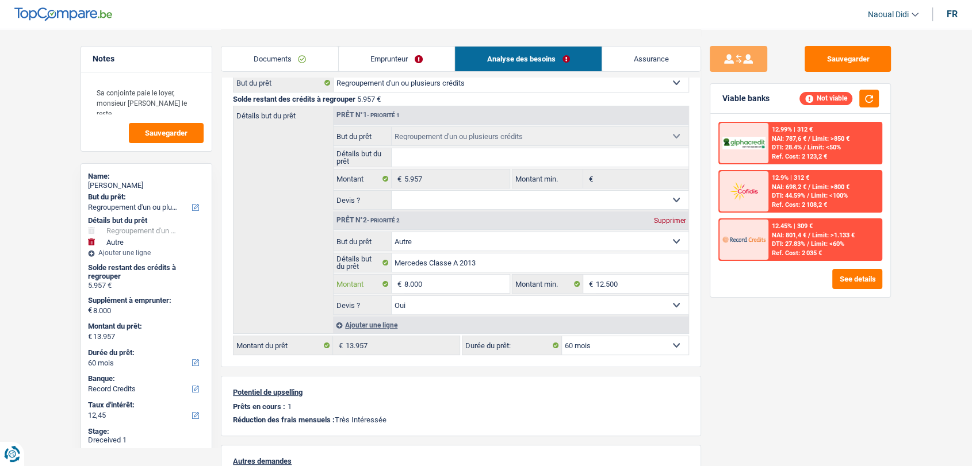
click at [447, 288] on input "8.000" at bounding box center [456, 284] width 105 height 18
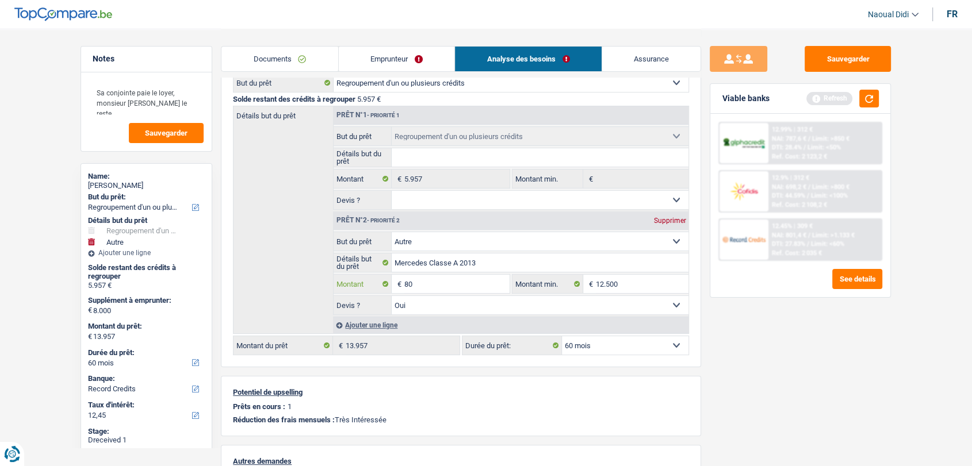
type input "8"
type input "0"
type input "5.957"
select select "42"
type input "5.957"
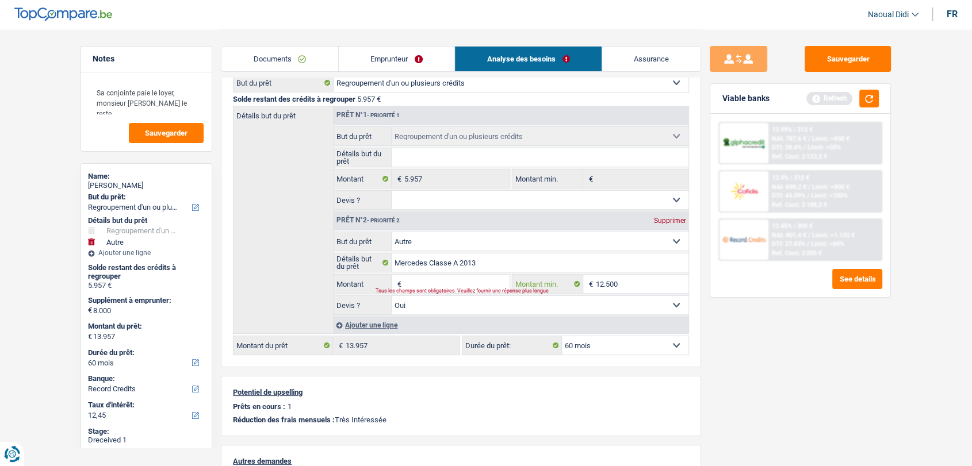
select select "42"
type input "5.957"
select select "42"
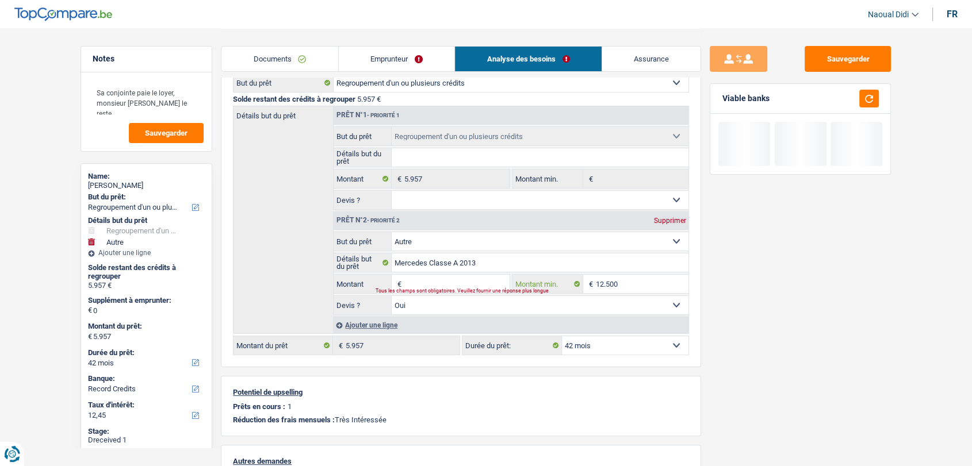
click at [623, 282] on input "12.500" at bounding box center [642, 284] width 93 height 18
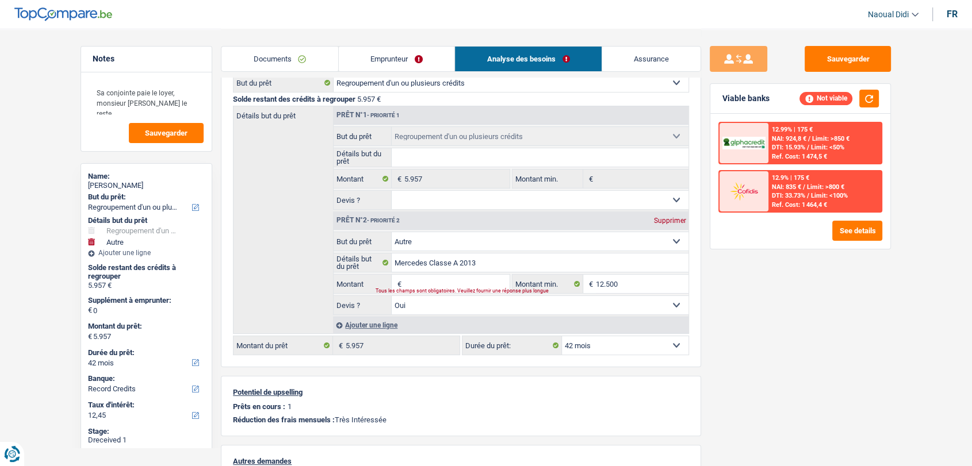
click at [423, 285] on input "Montant" at bounding box center [456, 284] width 105 height 18
type input "1"
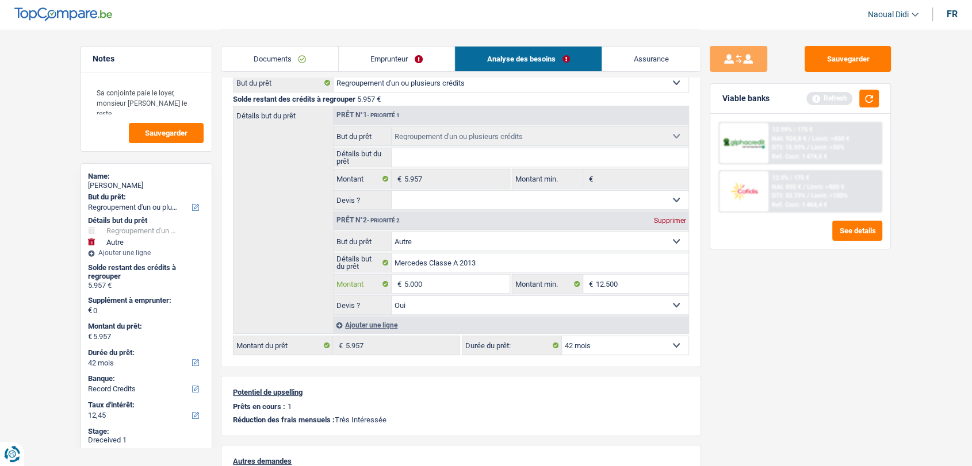
type input "5.000"
type input "10.957"
select select "60"
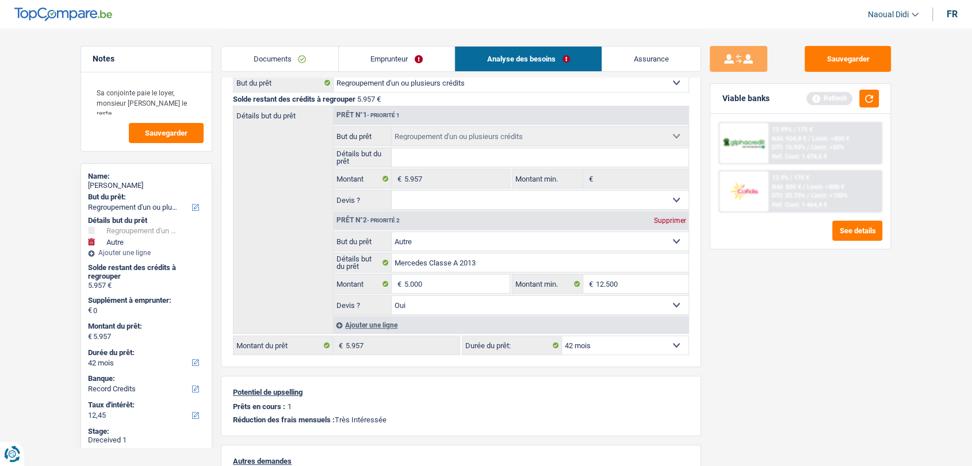
type input "10.957"
select select "60"
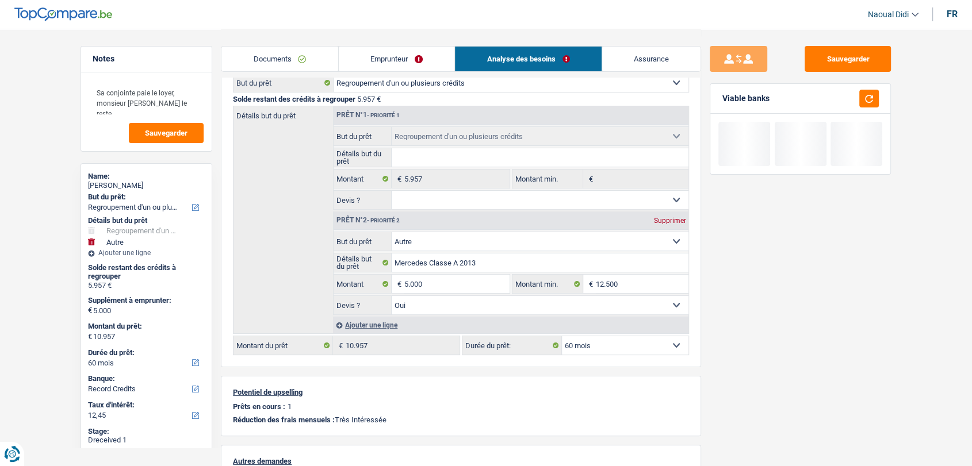
click at [762, 336] on div "Sauvegarder Viable banks" at bounding box center [800, 247] width 198 height 402
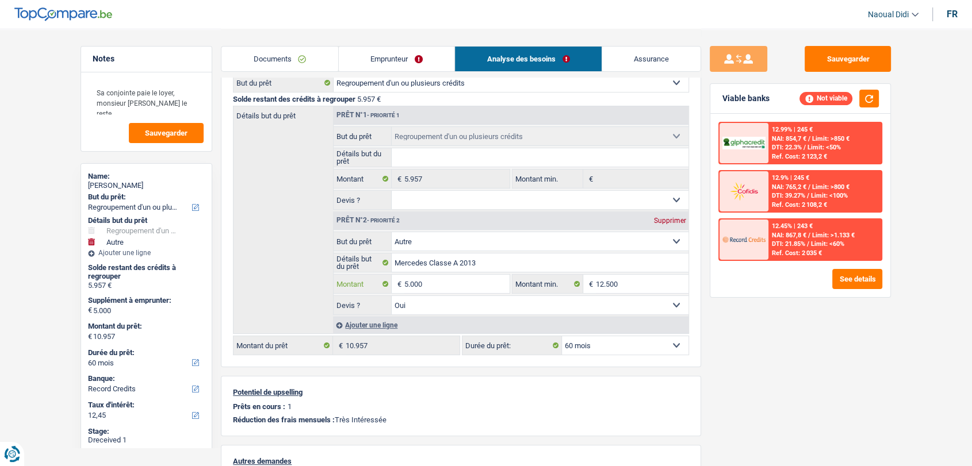
click at [447, 284] on input "5.000" at bounding box center [456, 284] width 105 height 18
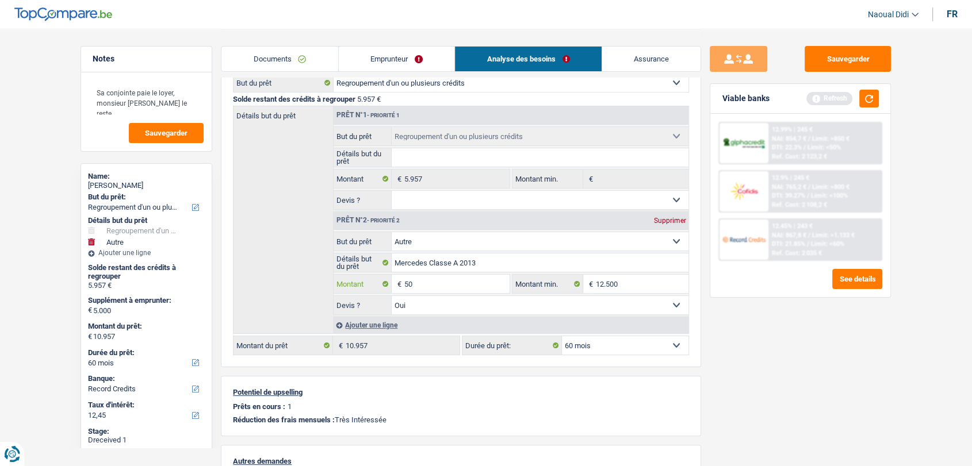
type input "5"
type input "4.000"
type input "9.957"
select select "48"
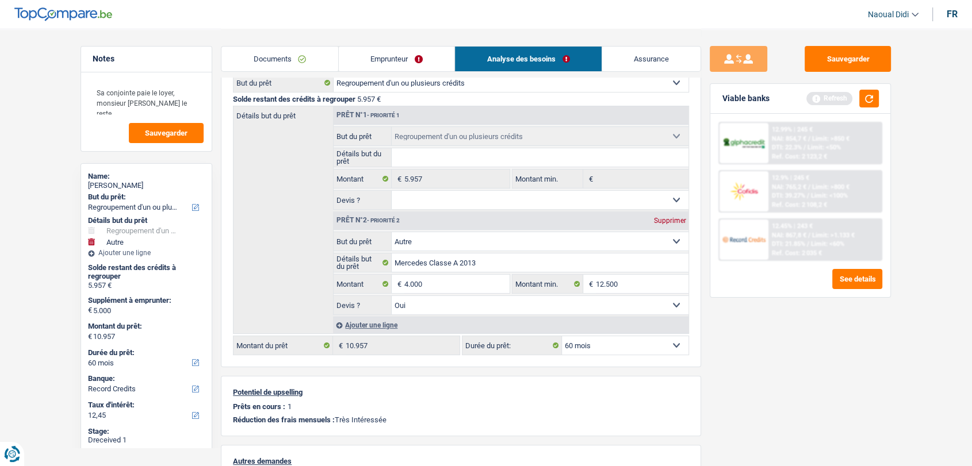
type input "9.957"
select select "48"
type input "9.957"
select select "48"
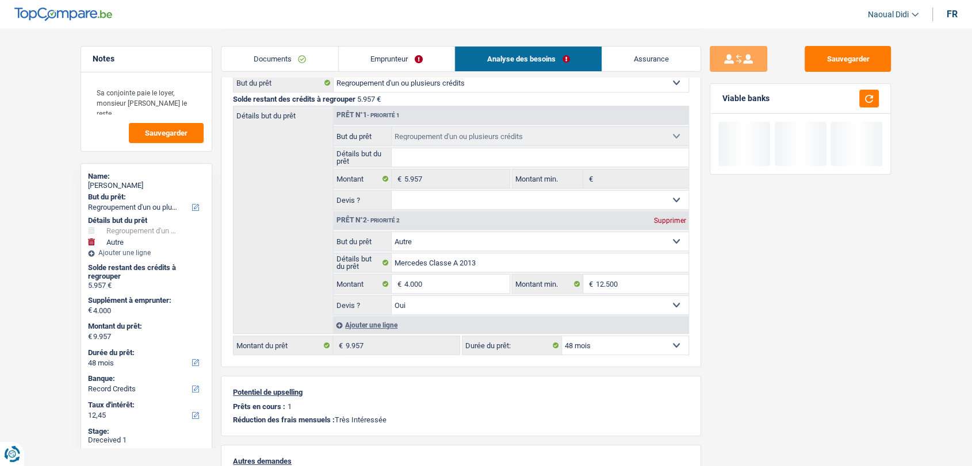
click at [774, 346] on div "Sauvegarder Viable banks" at bounding box center [800, 247] width 198 height 402
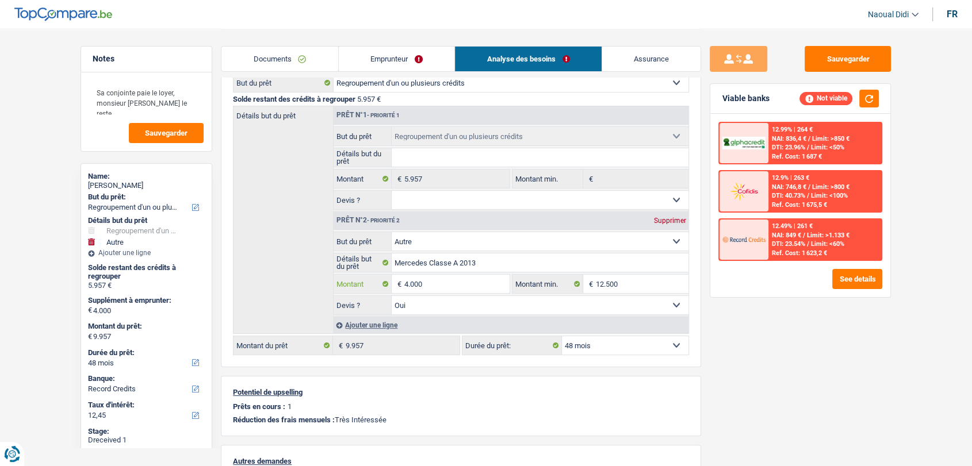
click at [434, 285] on input "4.000" at bounding box center [456, 284] width 105 height 18
click at [788, 194] on span "DTI: 40.73%" at bounding box center [788, 195] width 33 height 7
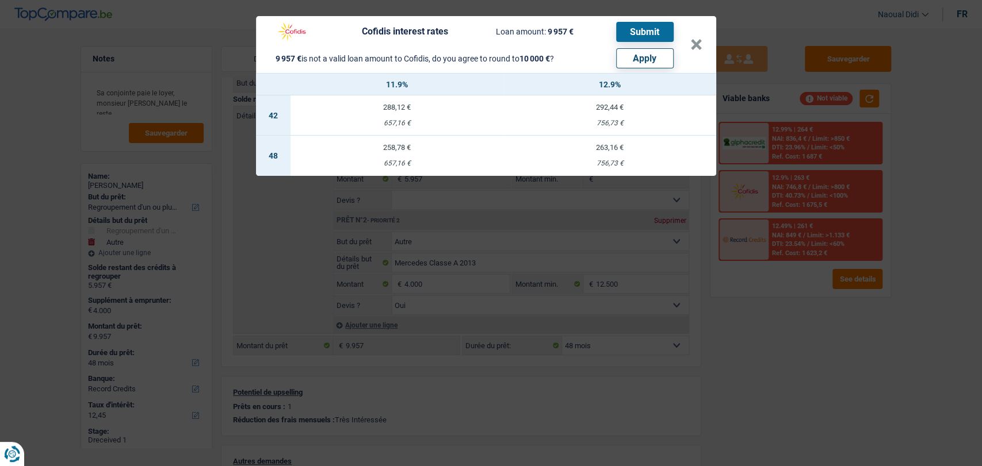
click at [641, 63] on button "Apply" at bounding box center [645, 58] width 58 height 20
type input "4.043"
type input "10.000"
type input "4.043"
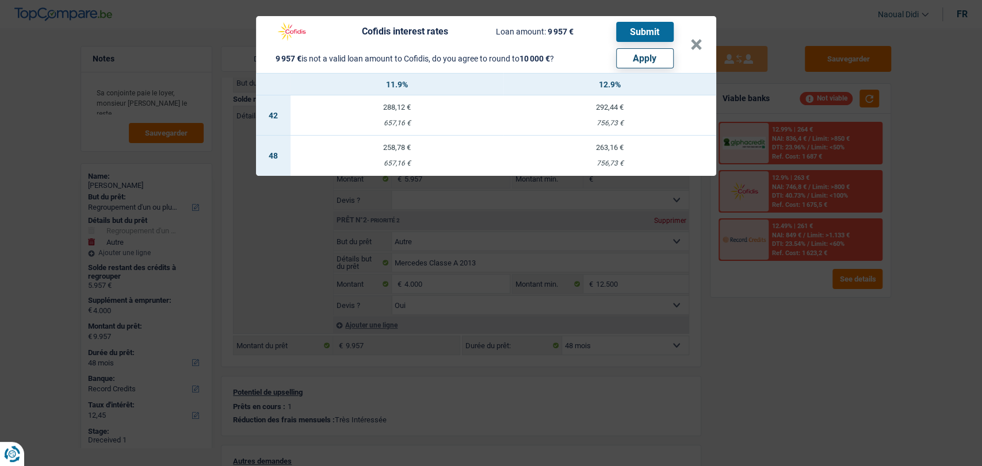
type input "10.000"
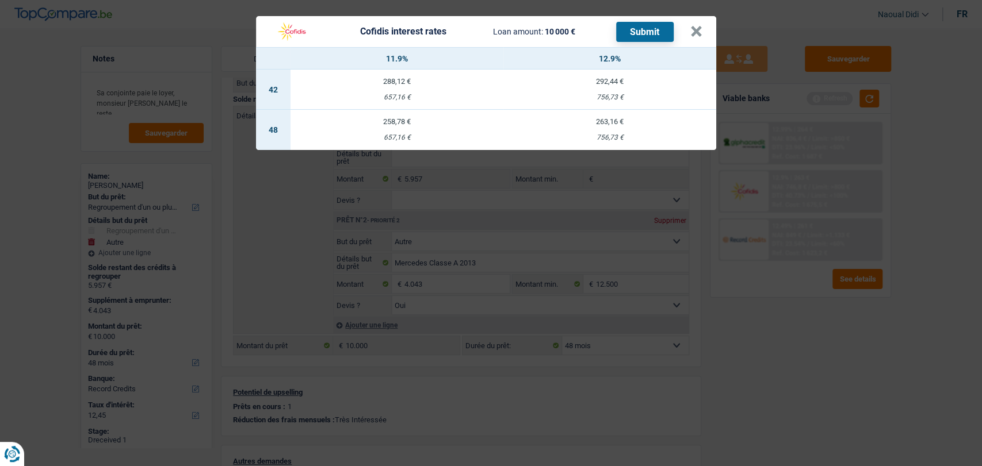
click at [608, 131] on td "263,16 € 756,73 €" at bounding box center [609, 130] width 213 height 40
select select "cofidis"
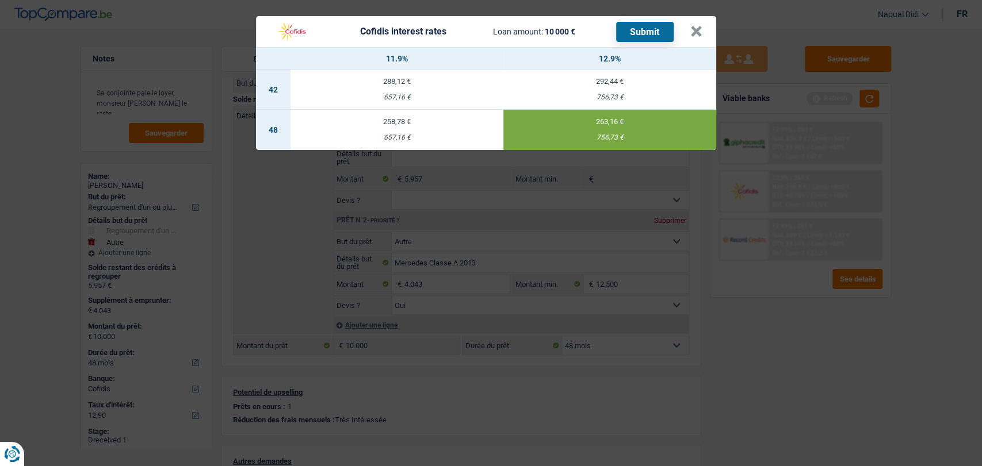
click at [398, 131] on td "258,78 € 657,16 €" at bounding box center [396, 130] width 213 height 40
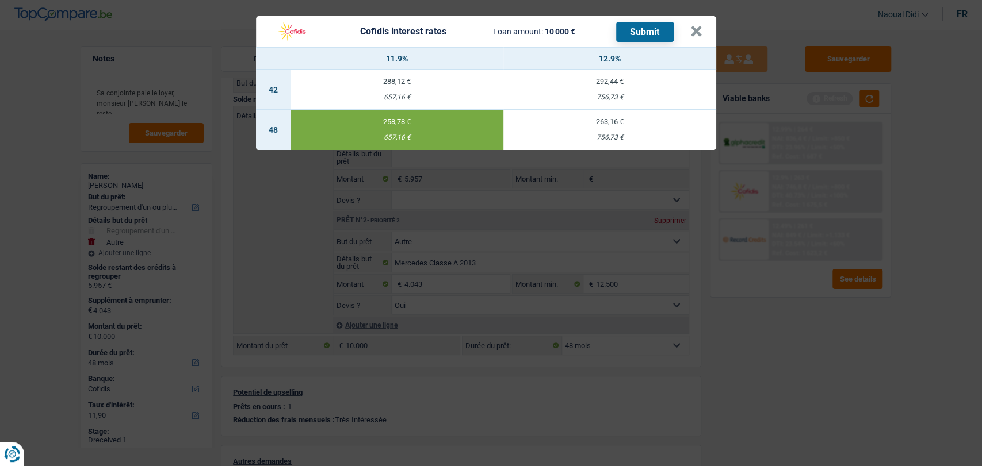
click at [599, 139] on div "756,73 €" at bounding box center [609, 137] width 213 height 7
type input "12,90"
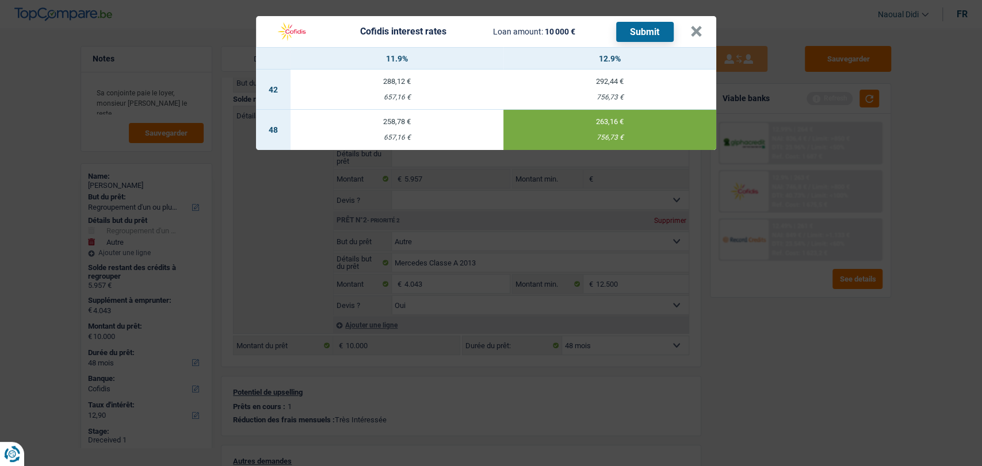
click at [651, 26] on button "Submit" at bounding box center [645, 32] width 58 height 20
click at [700, 31] on button "×" at bounding box center [696, 32] width 12 height 12
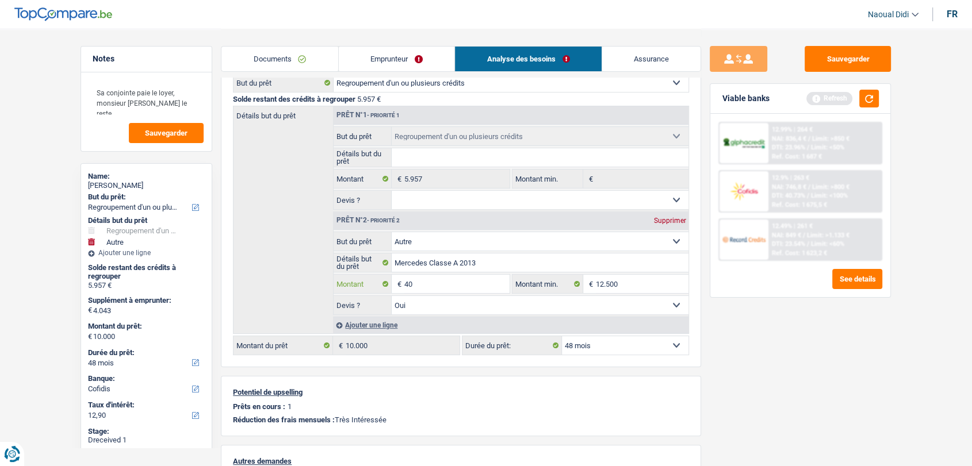
type input "4"
type input "12.500"
type input "18.457"
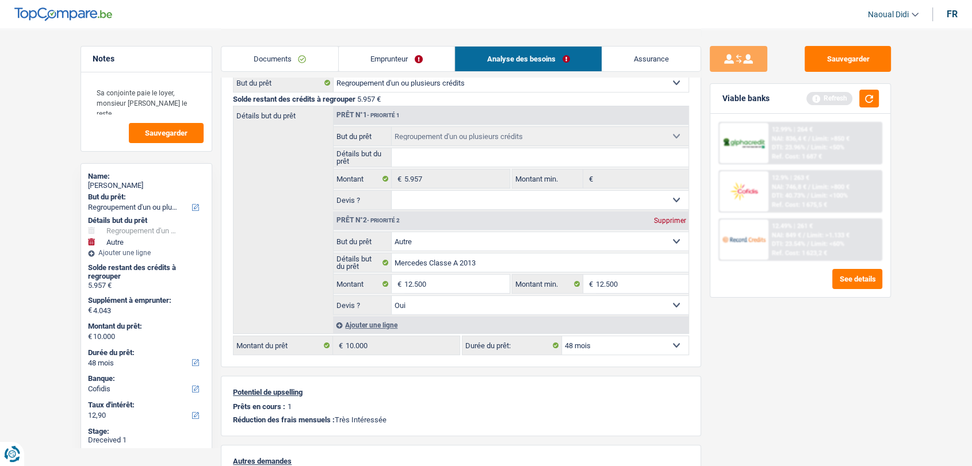
select select "84"
type input "18.457"
click at [754, 371] on div "Sauvegarder Viable banks Refresh 12.99% | 264 € NAI: 836,4 € / Limit: >850 € DT…" at bounding box center [800, 247] width 198 height 402
select select "84"
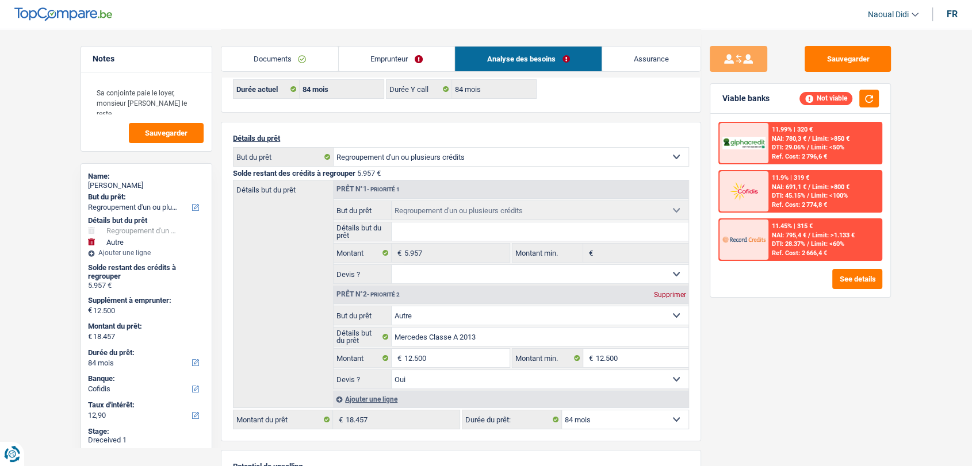
scroll to position [0, 0]
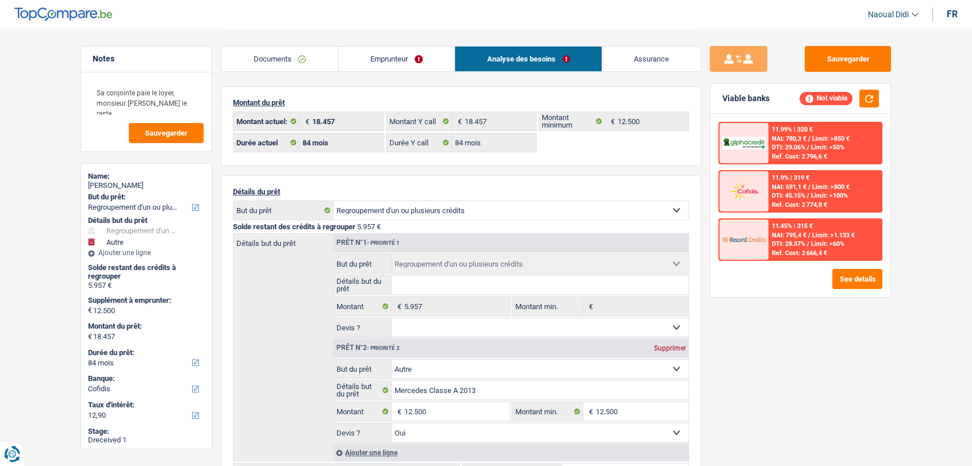
drag, startPoint x: 407, startPoint y: 59, endPoint x: 446, endPoint y: 80, distance: 44.5
click at [405, 58] on link "Emprunteur" at bounding box center [397, 59] width 116 height 25
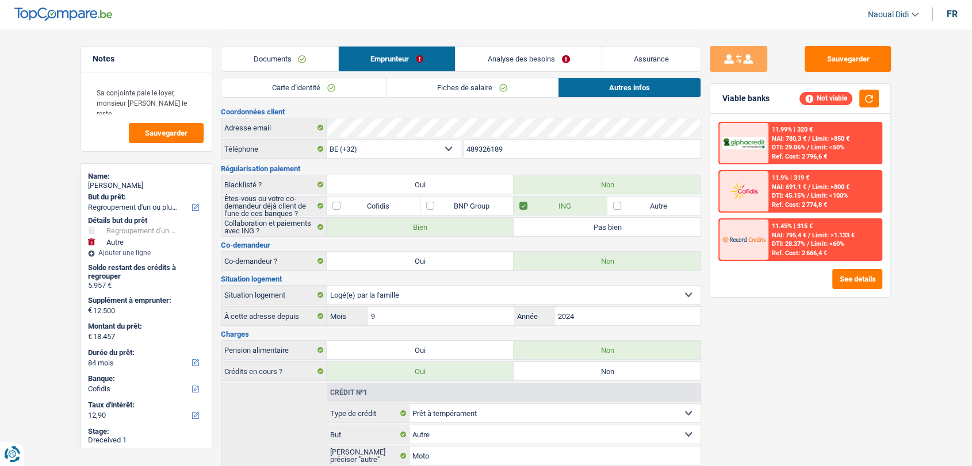
click at [512, 61] on link "Analyse des besoins" at bounding box center [528, 59] width 146 height 25
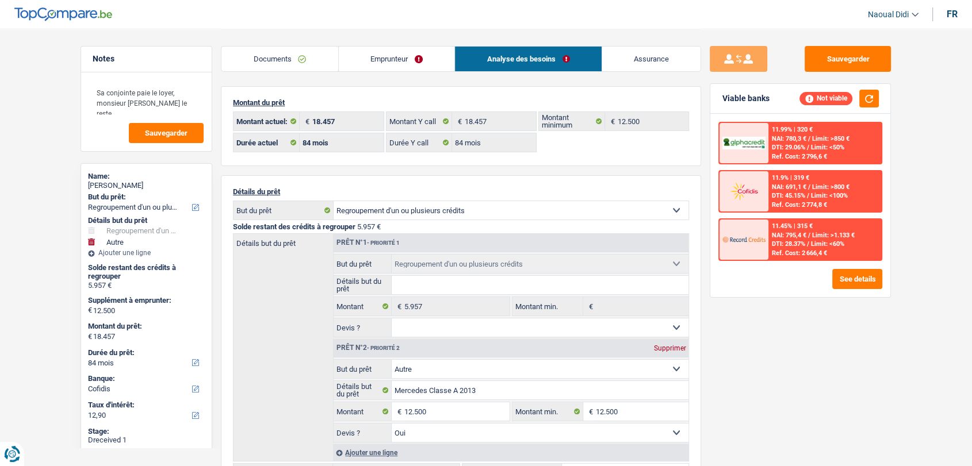
click at [396, 63] on link "Emprunteur" at bounding box center [397, 59] width 116 height 25
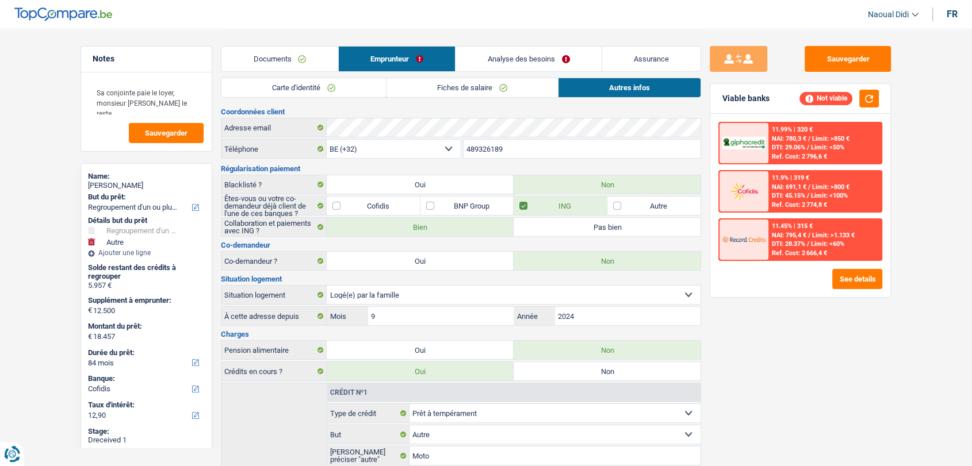
click at [506, 48] on link "Analyse des besoins" at bounding box center [528, 59] width 146 height 25
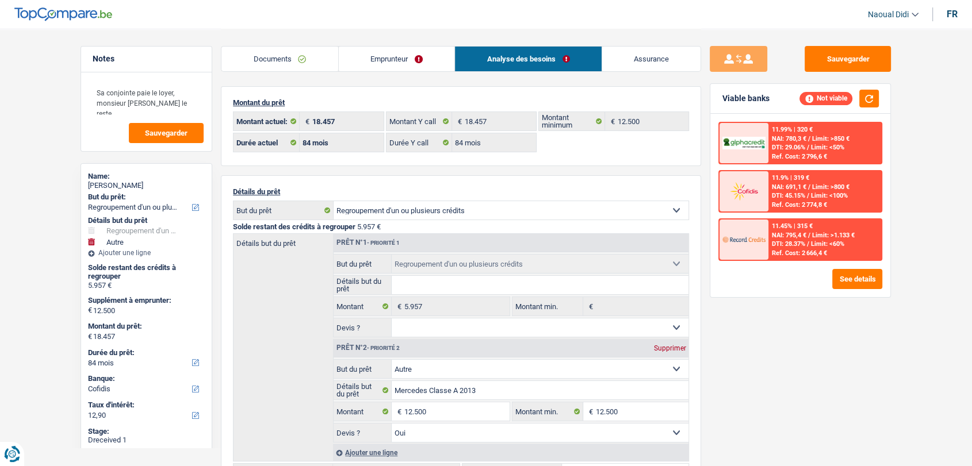
click at [380, 57] on link "Emprunteur" at bounding box center [397, 59] width 116 height 25
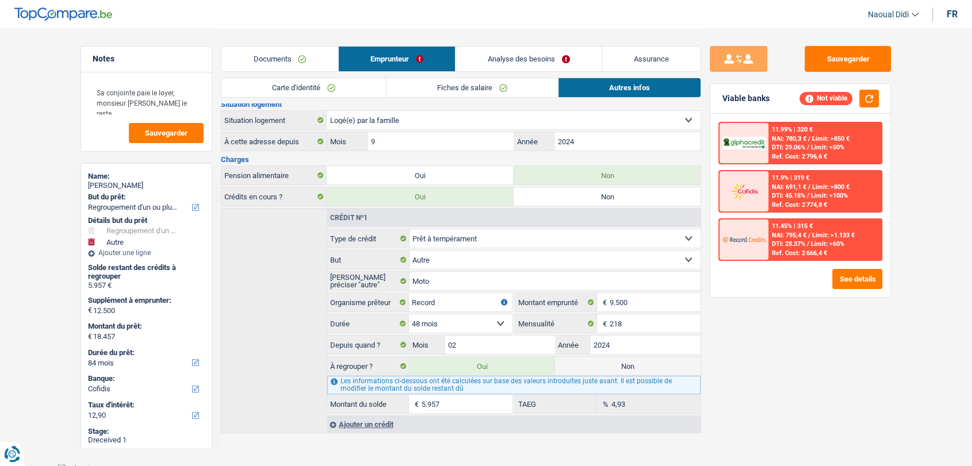
scroll to position [179, 0]
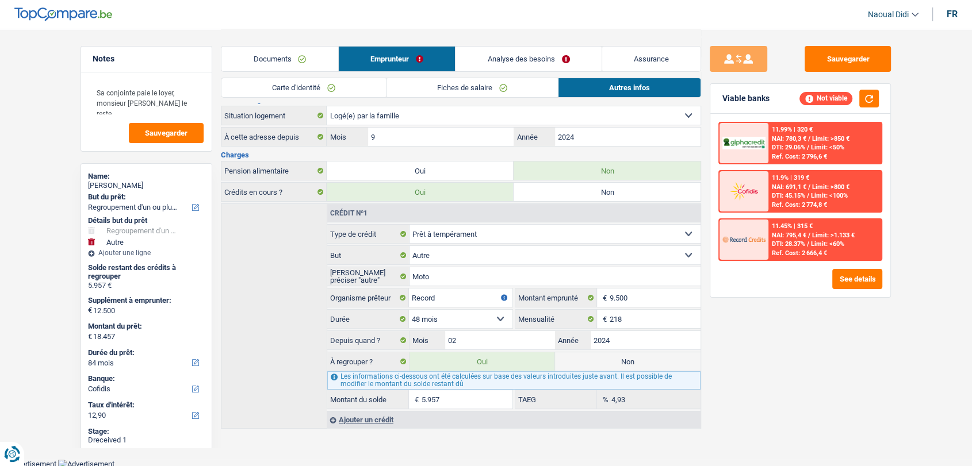
click at [453, 93] on link "Fiches de salaire" at bounding box center [471, 87] width 171 height 19
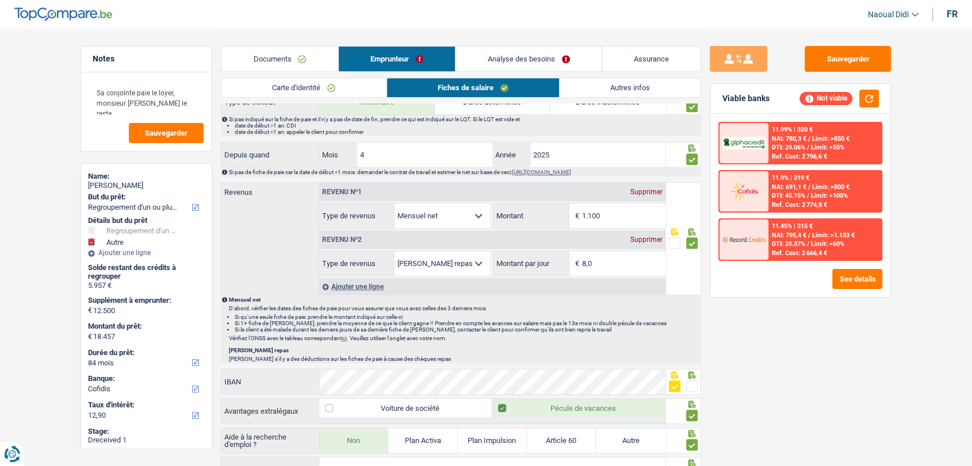
scroll to position [499, 0]
click at [263, 60] on link "Documents" at bounding box center [279, 59] width 117 height 25
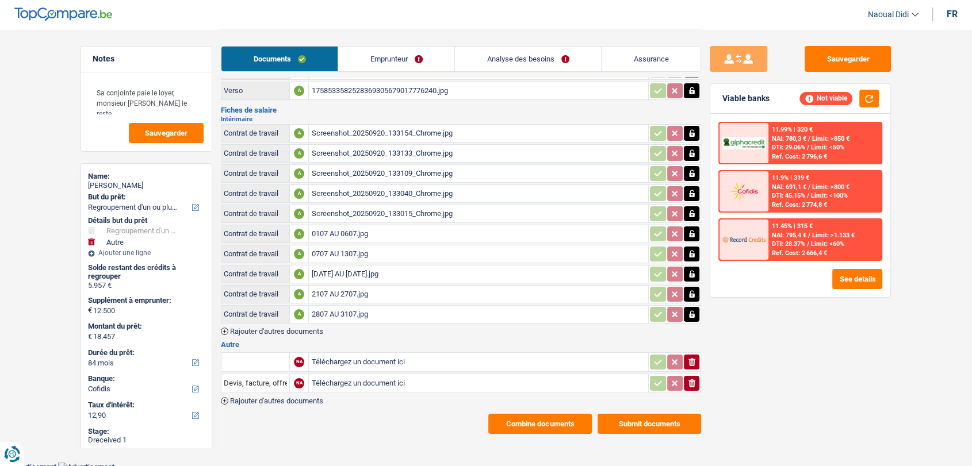
click at [387, 129] on div "Screenshot_20250920_133154_Chrome.jpg" at bounding box center [478, 133] width 335 height 17
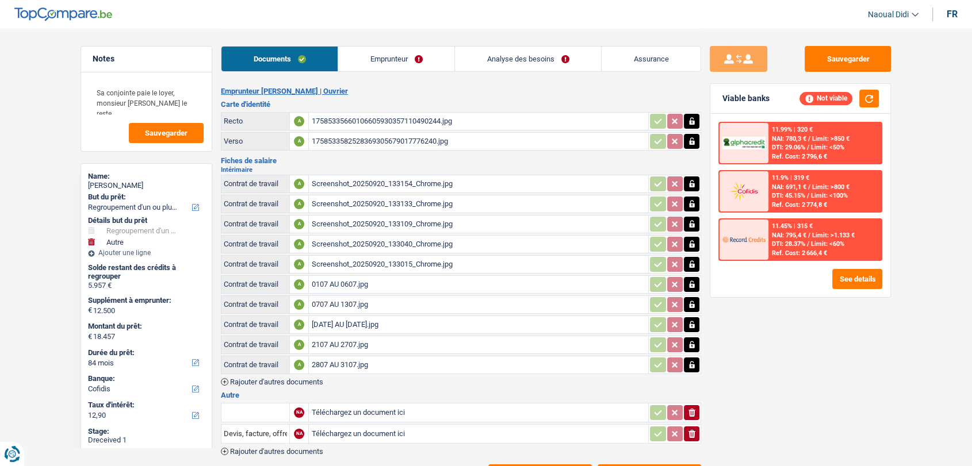
click at [403, 59] on link "Emprunteur" at bounding box center [396, 59] width 116 height 25
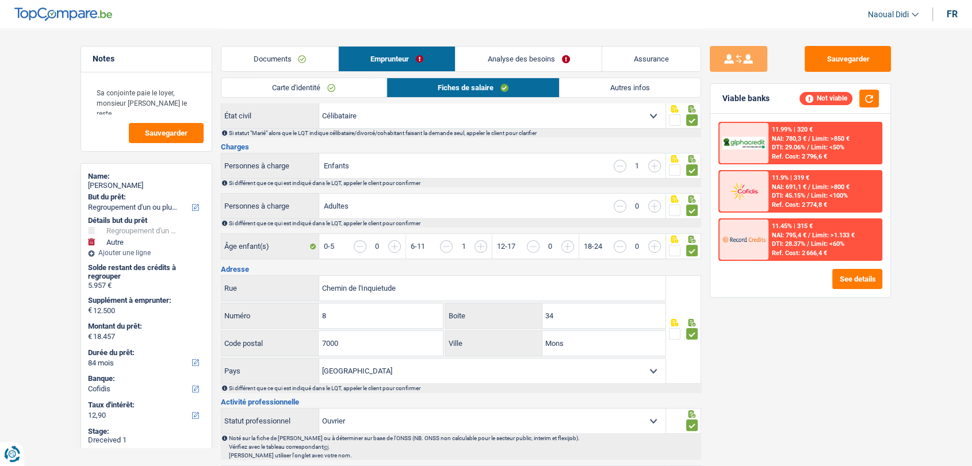
scroll to position [128, 0]
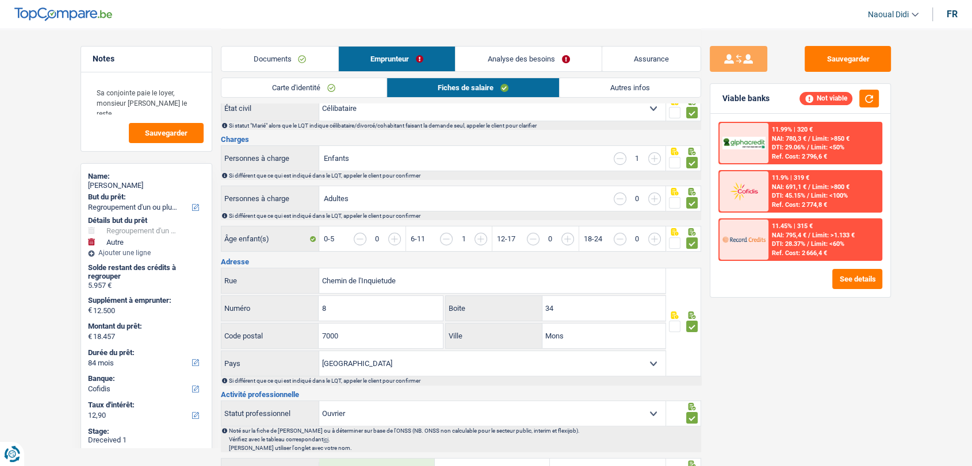
click at [292, 59] on link "Documents" at bounding box center [279, 59] width 117 height 25
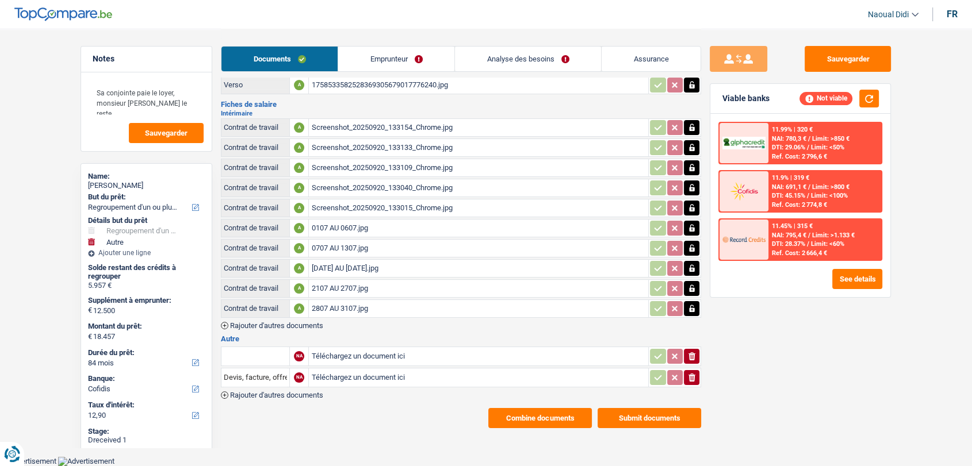
scroll to position [51, 0]
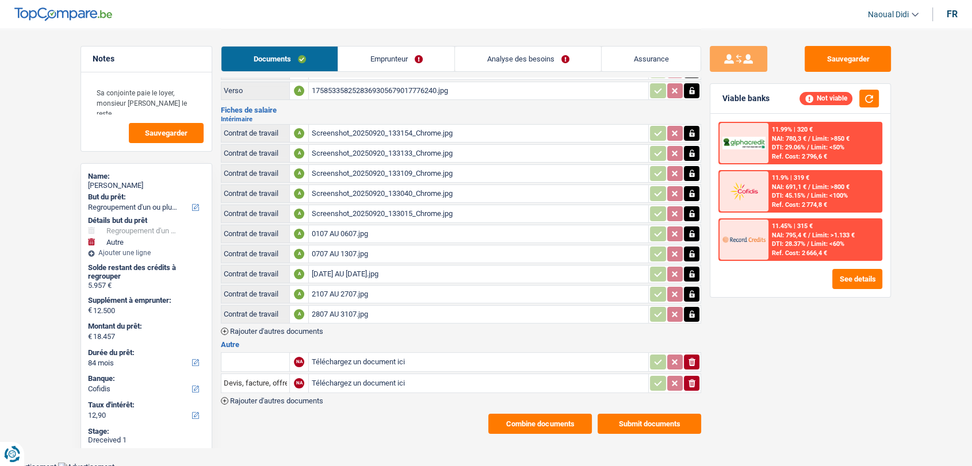
click at [405, 56] on link "Emprunteur" at bounding box center [396, 59] width 116 height 25
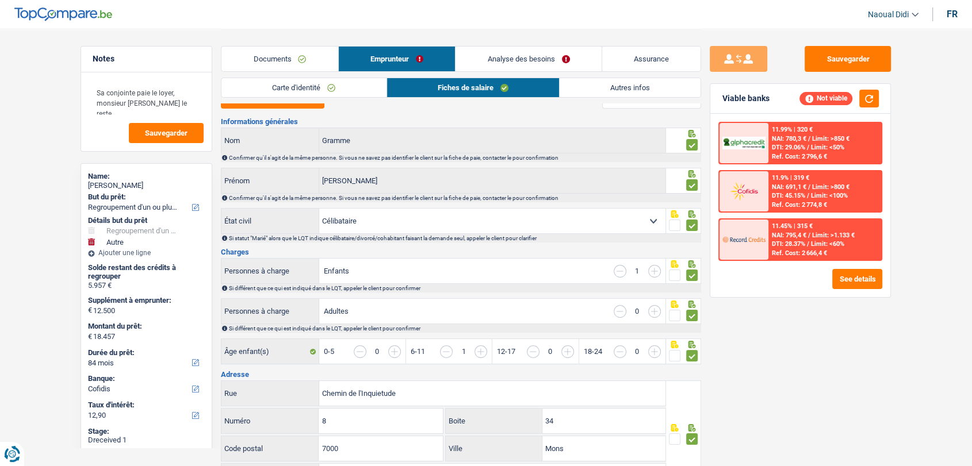
scroll to position [0, 0]
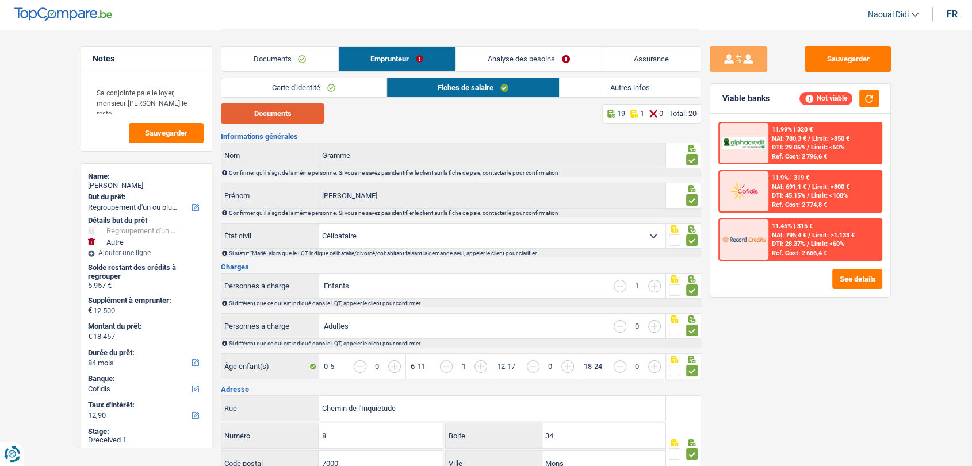
click at [270, 112] on button "Documents" at bounding box center [273, 114] width 104 height 20
click at [497, 59] on link "Analyse des besoins" at bounding box center [528, 59] width 146 height 25
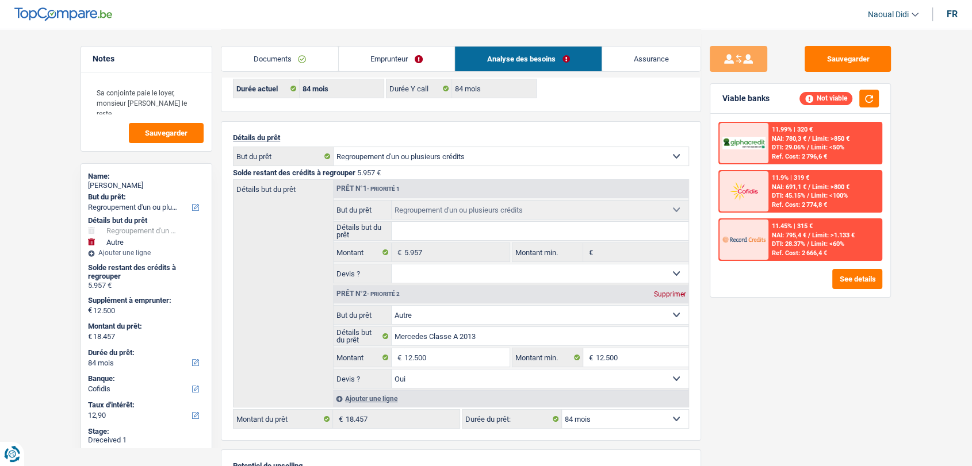
scroll to position [128, 0]
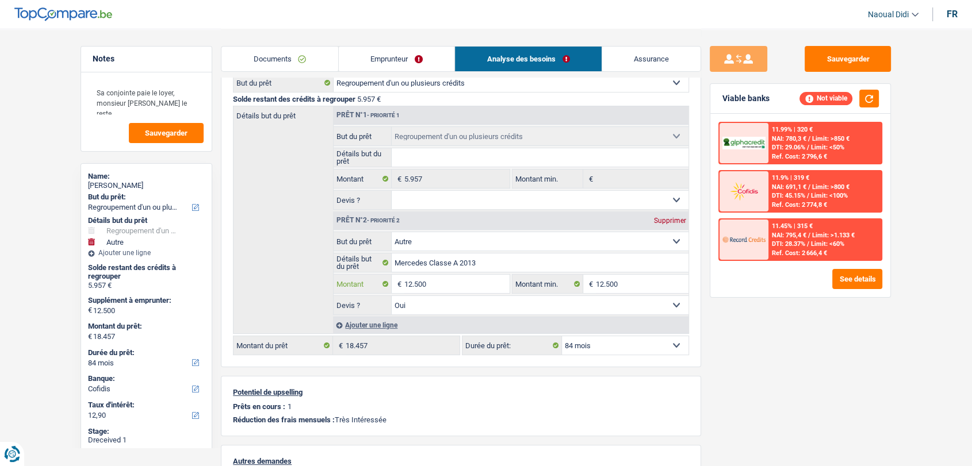
click at [437, 289] on input "12.500" at bounding box center [456, 284] width 105 height 18
click at [401, 55] on link "Emprunteur" at bounding box center [397, 59] width 116 height 25
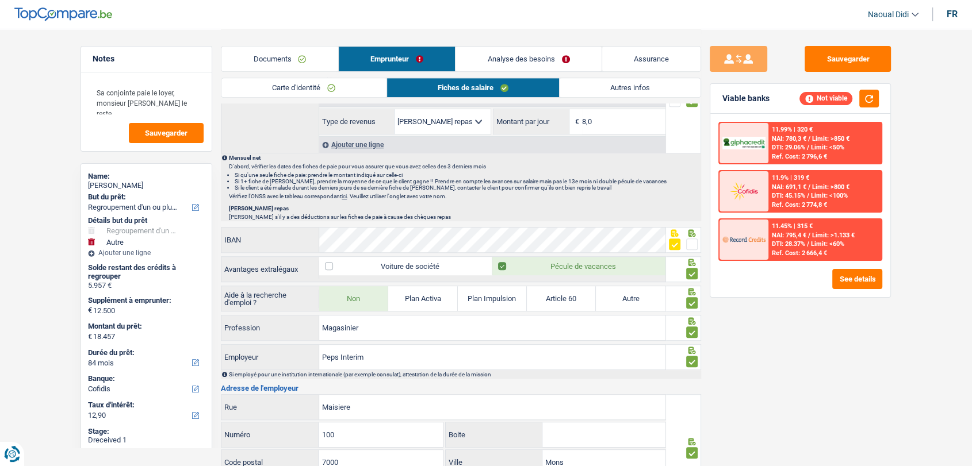
scroll to position [511, 0]
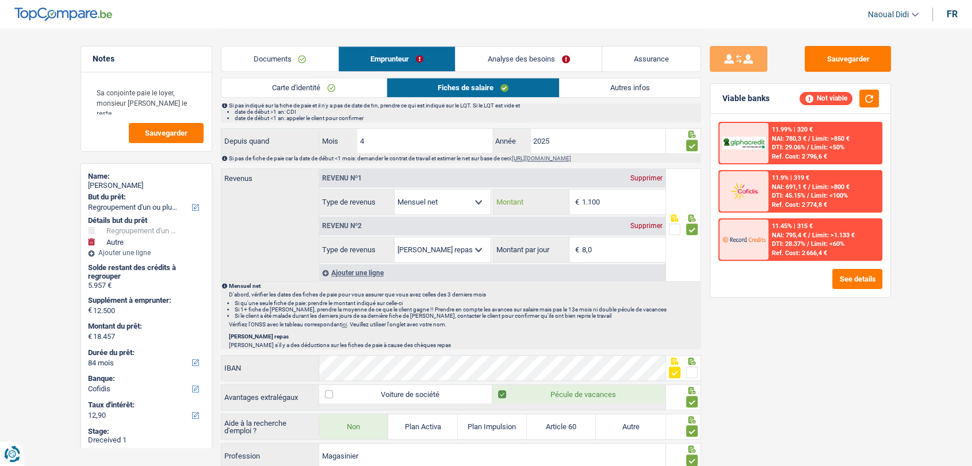
drag, startPoint x: 611, startPoint y: 200, endPoint x: 578, endPoint y: 199, distance: 32.2
click at [578, 199] on div "1.100 € Montant" at bounding box center [578, 202] width 171 height 25
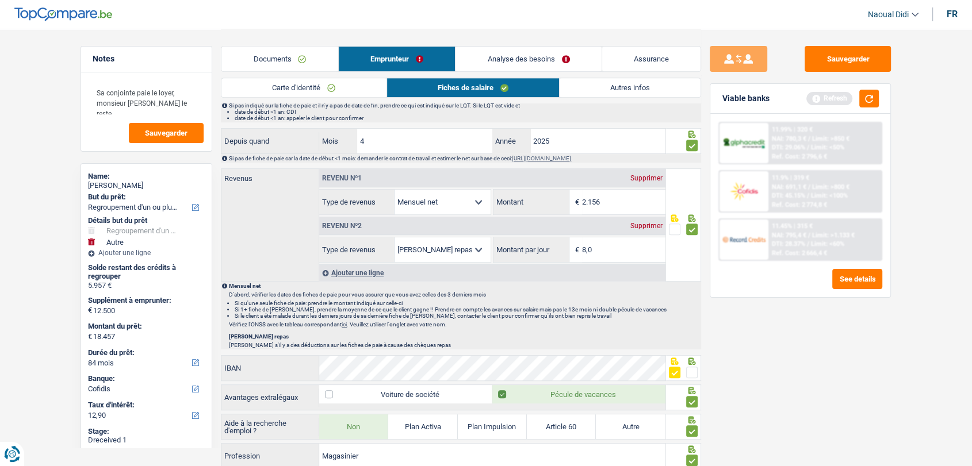
type input "2.156"
click at [740, 320] on div "Sauvegarder Viable banks Refresh 11.99% | 320 € NAI: 780,3 € / Limit: >850 € DT…" at bounding box center [800, 247] width 198 height 402
click at [853, 52] on button "Sauvegarder" at bounding box center [847, 59] width 86 height 26
click at [874, 97] on button "button" at bounding box center [869, 99] width 20 height 18
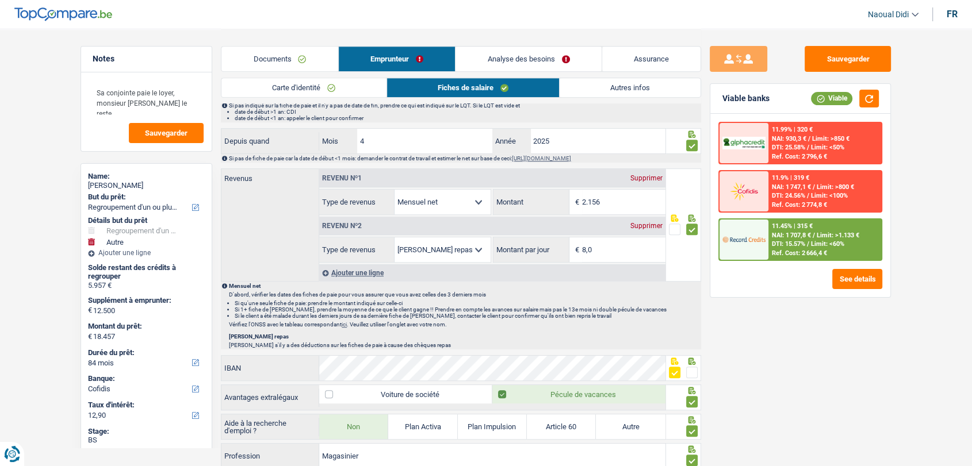
click at [510, 51] on link "Analyse des besoins" at bounding box center [528, 59] width 146 height 25
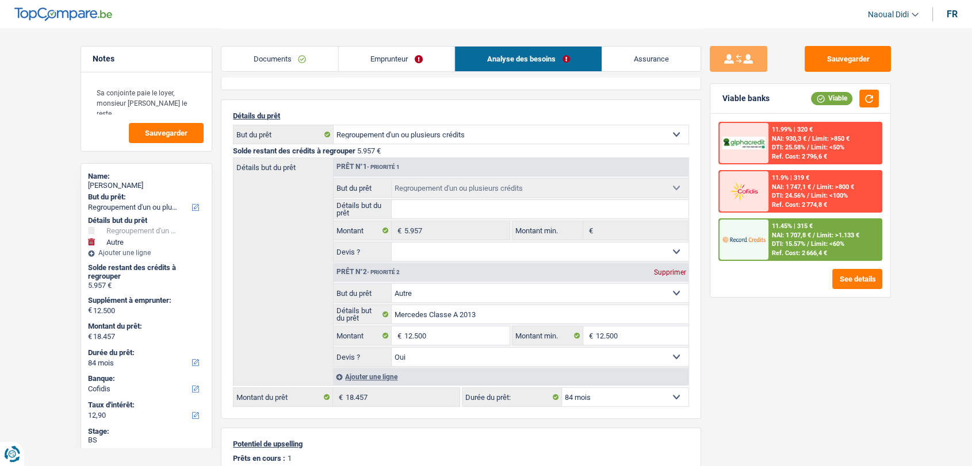
scroll to position [191, 0]
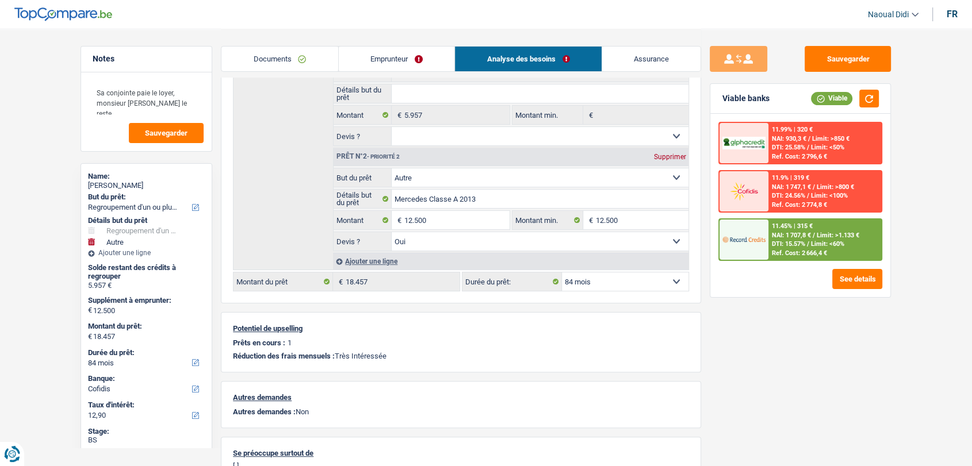
click at [627, 289] on select "12 mois 18 mois 24 mois 30 mois 36 mois 42 mois 48 mois 60 mois 72 mois 84 mois…" at bounding box center [625, 282] width 127 height 18
click at [782, 409] on div "Sauvegarder Viable banks Viable 11.99% | 320 € NAI: 930,3 € / Limit: >850 € DTI…" at bounding box center [800, 247] width 198 height 402
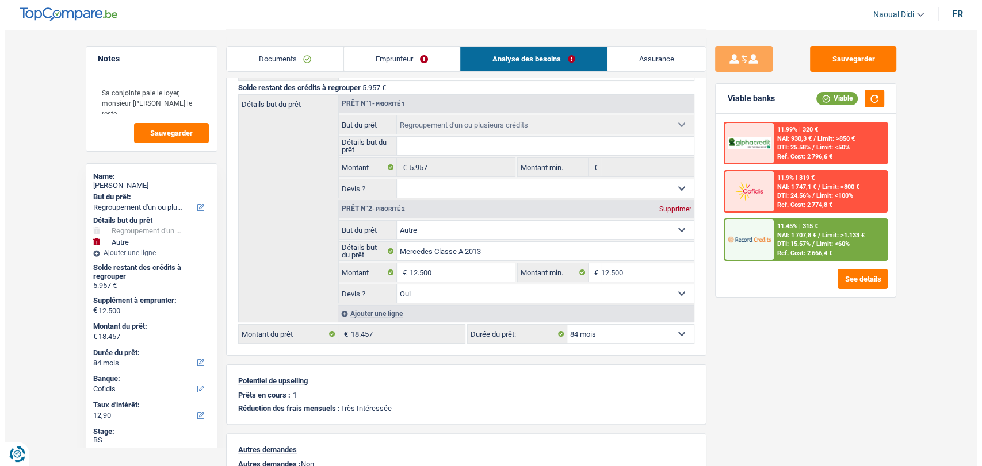
scroll to position [64, 0]
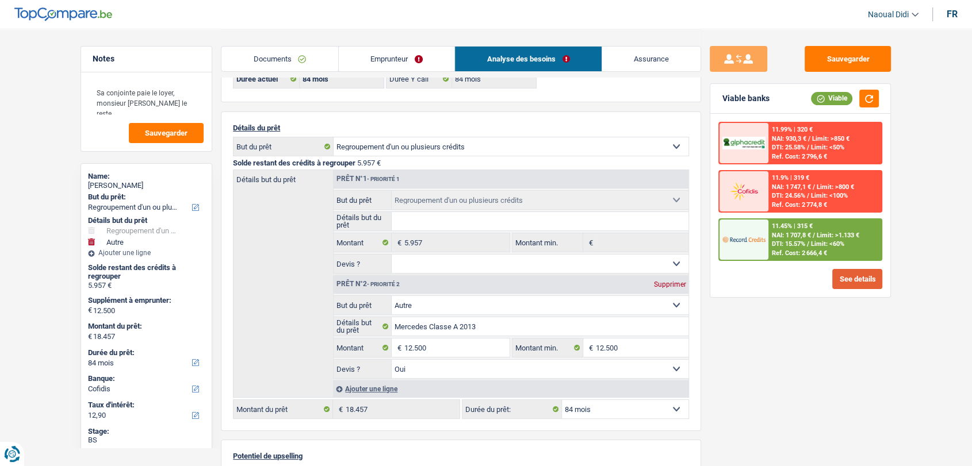
click at [842, 283] on button "See details" at bounding box center [857, 279] width 50 height 20
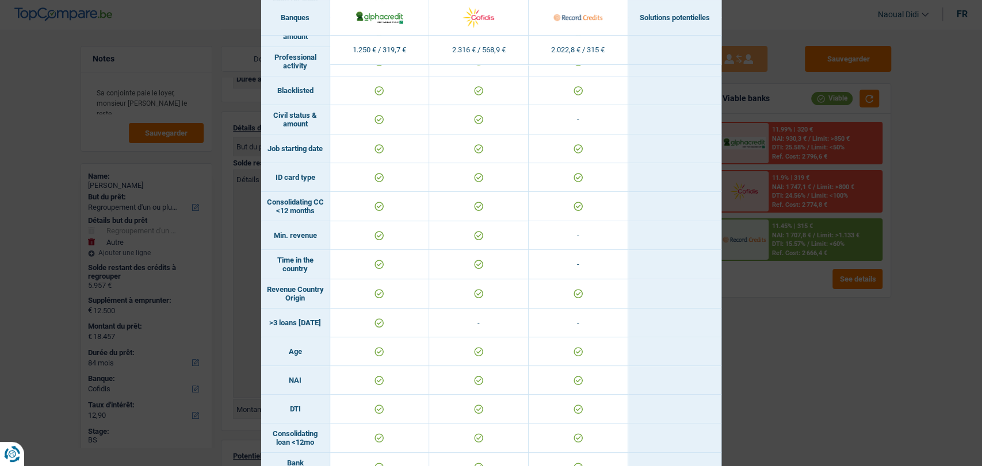
scroll to position [116, 0]
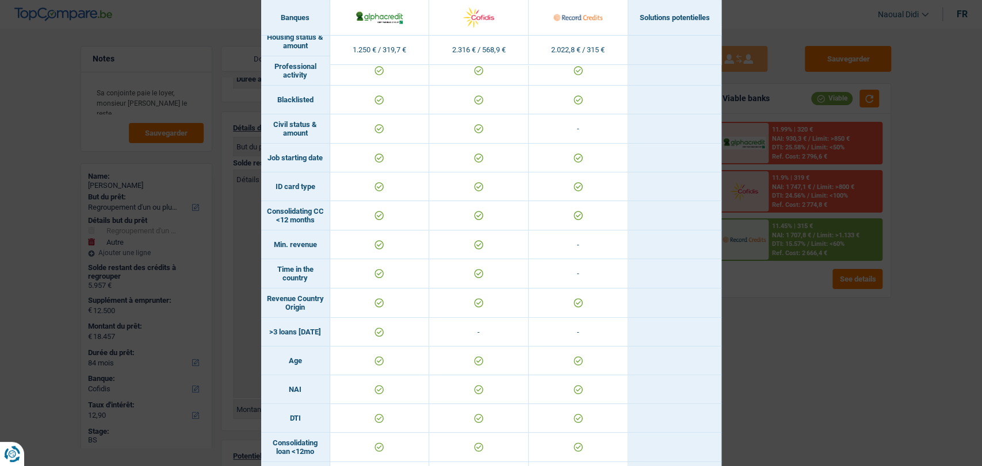
click at [897, 354] on div "Banks conditions × Banques Solutions potentielles Revenus / Charges 1.250 € / 3…" at bounding box center [491, 233] width 982 height 466
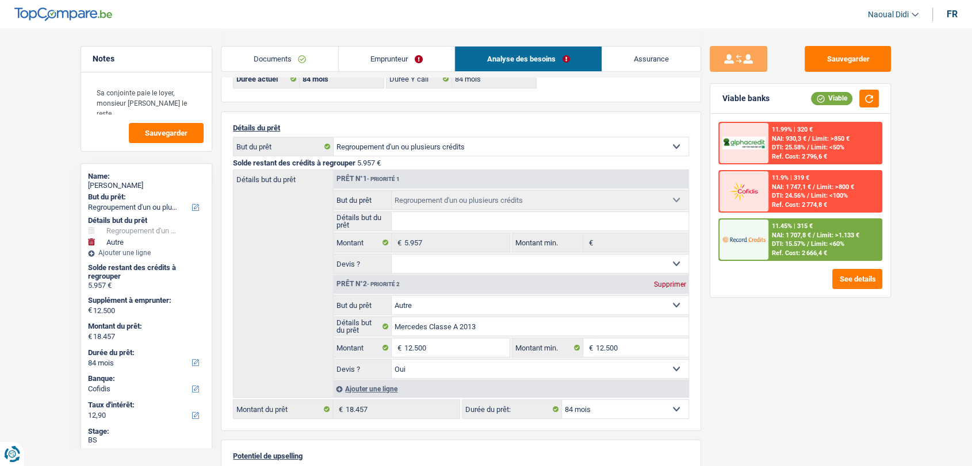
click at [796, 244] on span "DTI: 15.57%" at bounding box center [788, 243] width 33 height 7
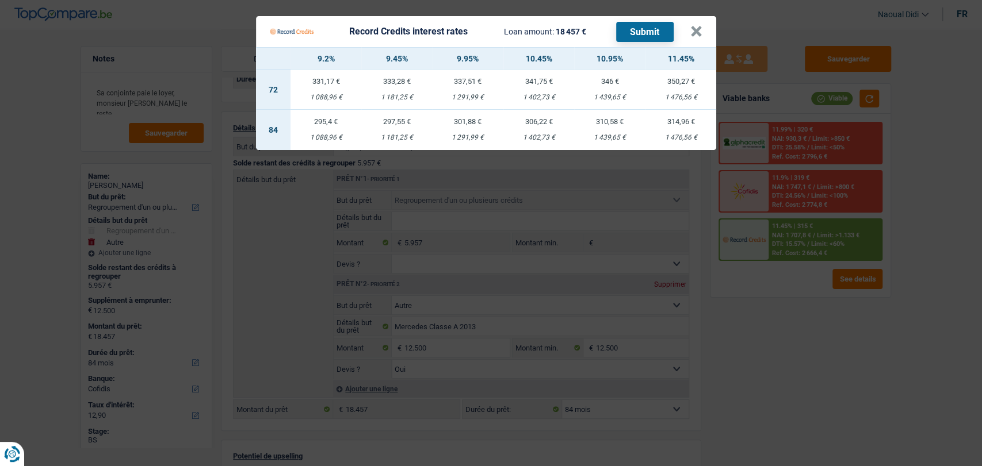
click at [461, 137] on div "1 291,99 €" at bounding box center [467, 137] width 71 height 7
select select "record credits"
type input "9,95"
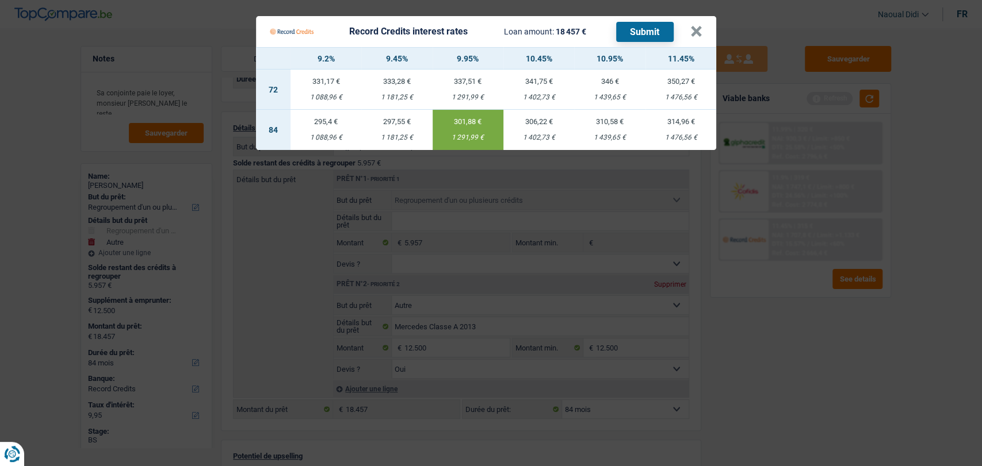
click at [642, 29] on button "Submit" at bounding box center [645, 32] width 58 height 20
click at [703, 33] on Credits___BV_modal_header_ "Record Credits interest rates Loan amount: 18 457 € Submit ×" at bounding box center [486, 31] width 460 height 31
click at [695, 30] on button "×" at bounding box center [696, 32] width 12 height 12
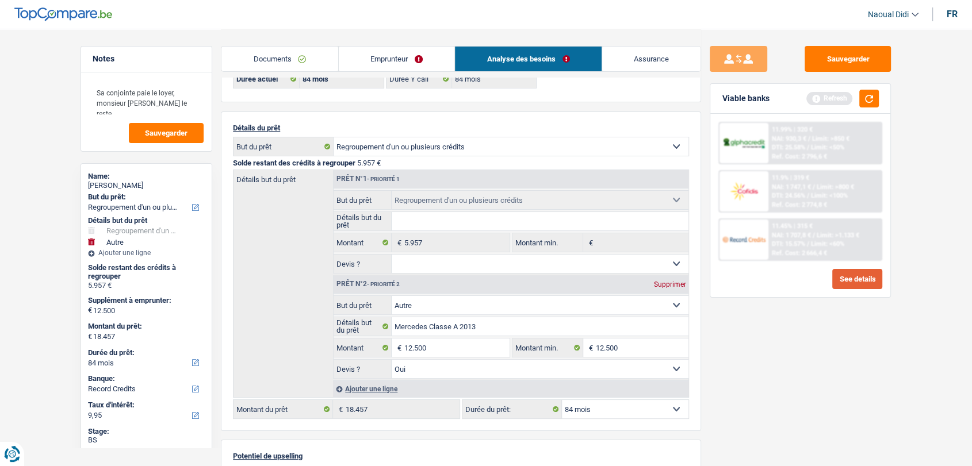
click at [846, 274] on button "See details" at bounding box center [857, 279] width 50 height 20
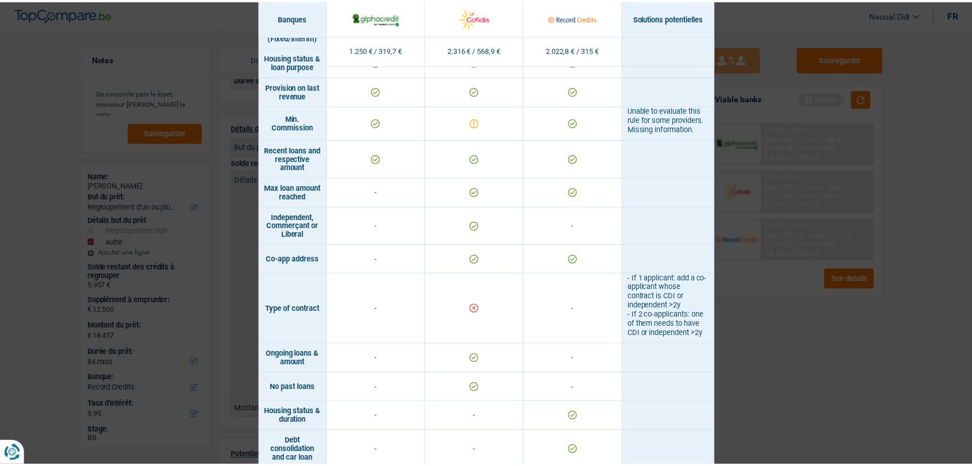
scroll to position [691, 0]
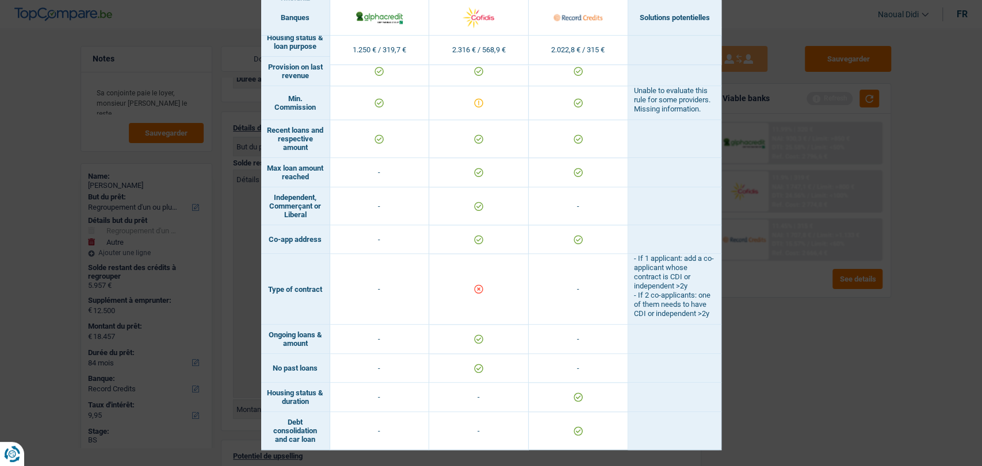
click at [790, 355] on div "Banks conditions × Banques Solutions potentielles Revenus / Charges 1.250 € / 3…" at bounding box center [491, 233] width 982 height 466
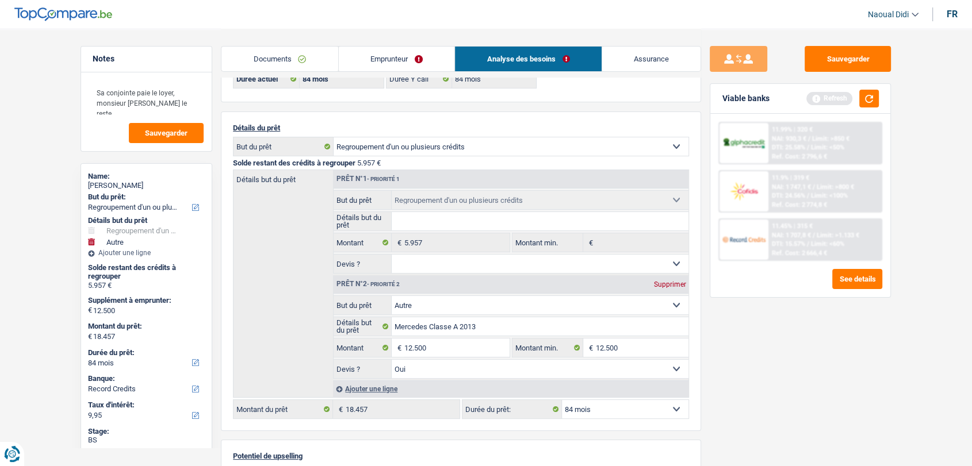
click at [286, 61] on link "Documents" at bounding box center [279, 59] width 117 height 25
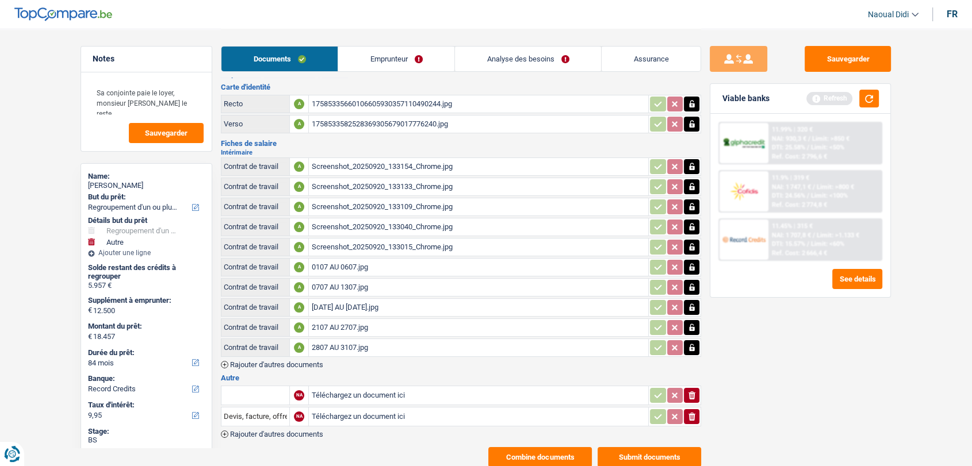
scroll to position [0, 0]
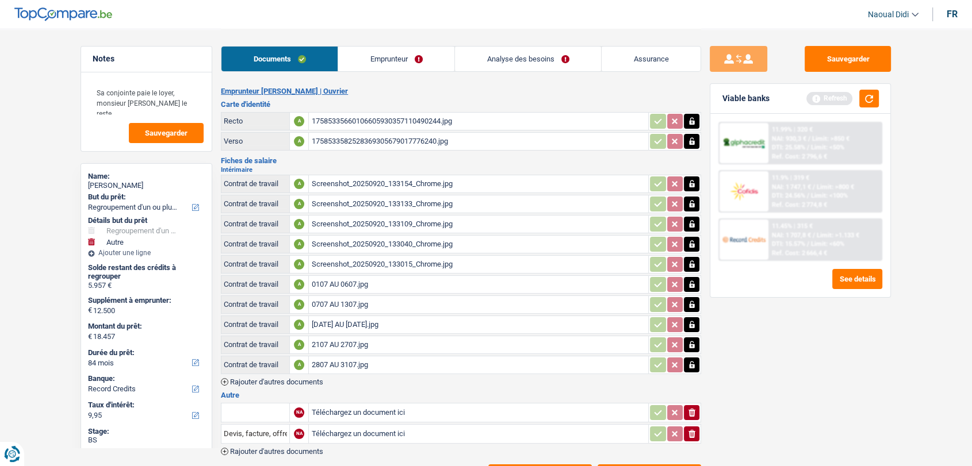
click at [366, 122] on div "17585335660106605930357110490244.jpg" at bounding box center [478, 121] width 335 height 17
click at [876, 102] on button "button" at bounding box center [869, 99] width 20 height 18
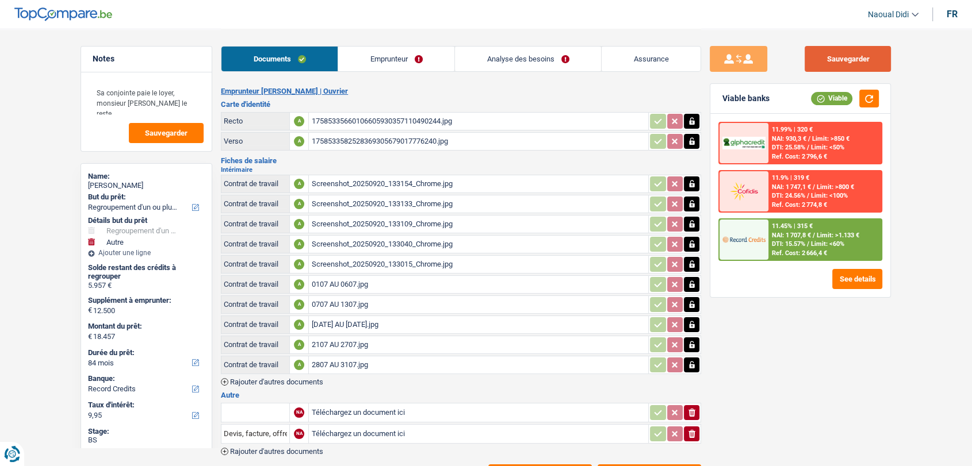
drag, startPoint x: 833, startPoint y: 61, endPoint x: 817, endPoint y: 52, distance: 18.0
click at [833, 61] on button "Sauvegarder" at bounding box center [847, 59] width 86 height 26
click at [363, 56] on link "Emprunteur" at bounding box center [396, 59] width 116 height 25
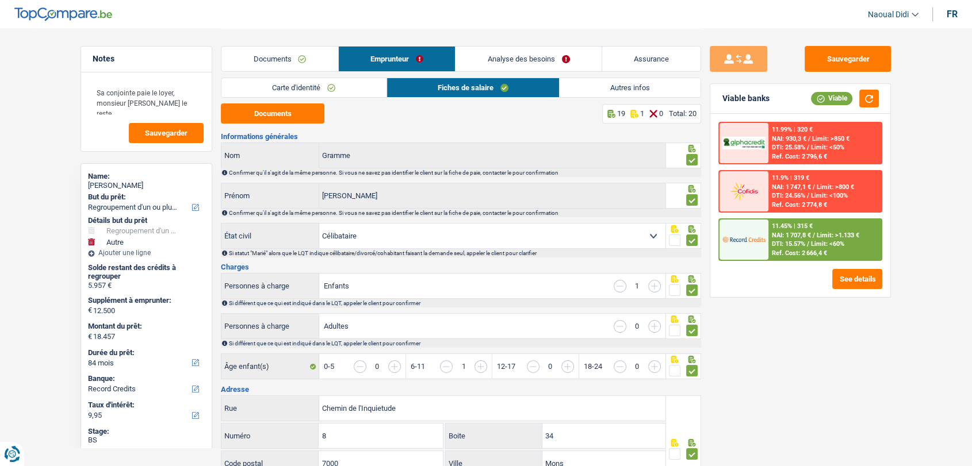
click at [279, 51] on link "Documents" at bounding box center [279, 59] width 117 height 25
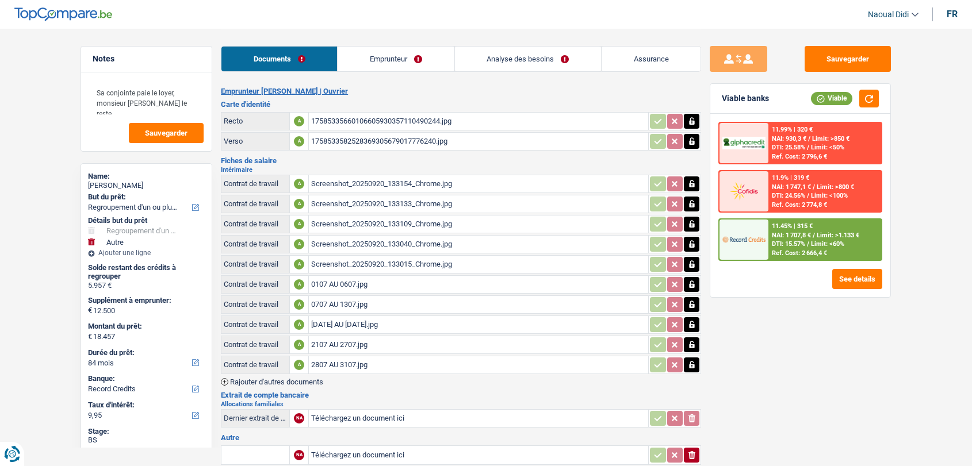
select select "refinancing"
select select "other"
select select "84"
select select "record credits"
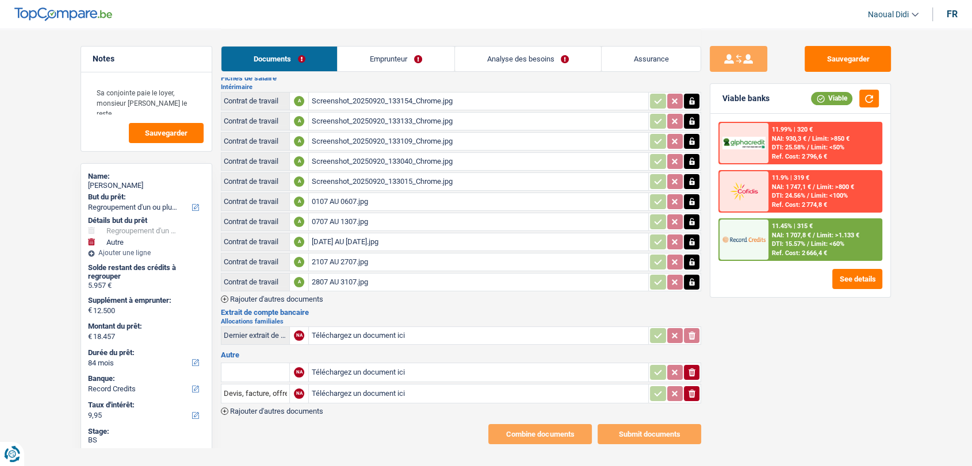
scroll to position [93, 0]
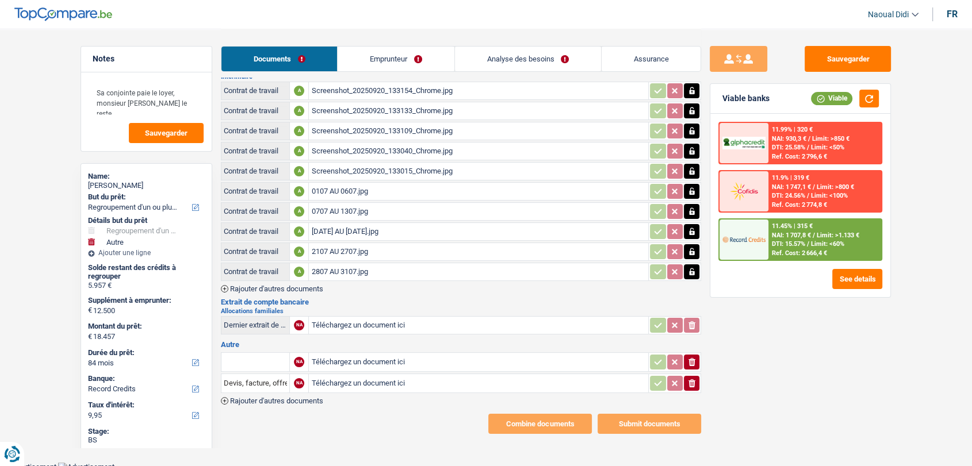
click at [363, 317] on input "Téléchargez un document ici" at bounding box center [478, 325] width 335 height 17
type input "C:\fakepath\1000039846.jpg"
click at [864, 52] on button "Sauvegarder" at bounding box center [847, 59] width 86 height 26
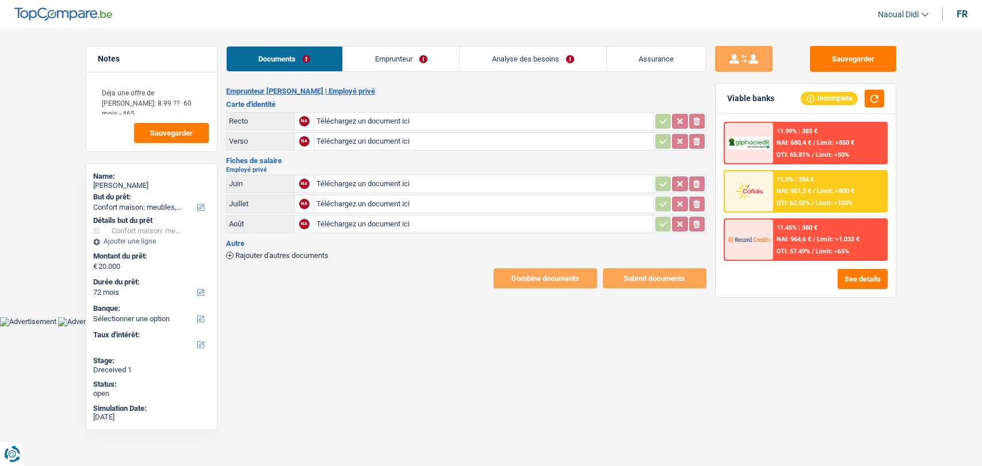
select select "household"
select select "72"
click at [359, 118] on input "Téléchargez un document ici" at bounding box center [483, 121] width 335 height 17
type input "C:\fakepath\image1 (717774) (717776).pdf"
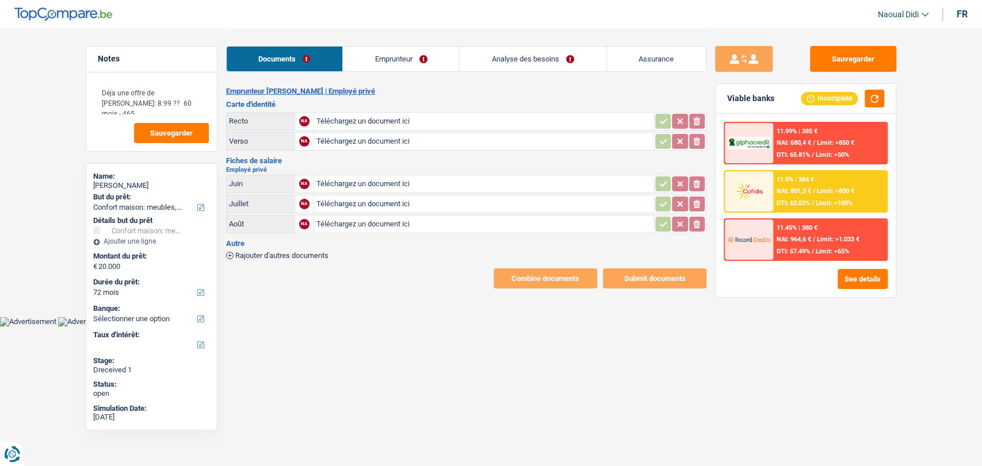
click at [344, 181] on input "Téléchargez un document ici" at bounding box center [483, 183] width 335 height 17
type input "C:\fakepath\Loonbrief augustus 2025.pdf"
click at [365, 206] on input "Téléchargez un document ici" at bounding box center [483, 204] width 335 height 17
type input "C:\fakepath\Loonbrief juli 2025.pdf"
click at [384, 219] on input "Téléchargez un document ici" at bounding box center [483, 224] width 335 height 17
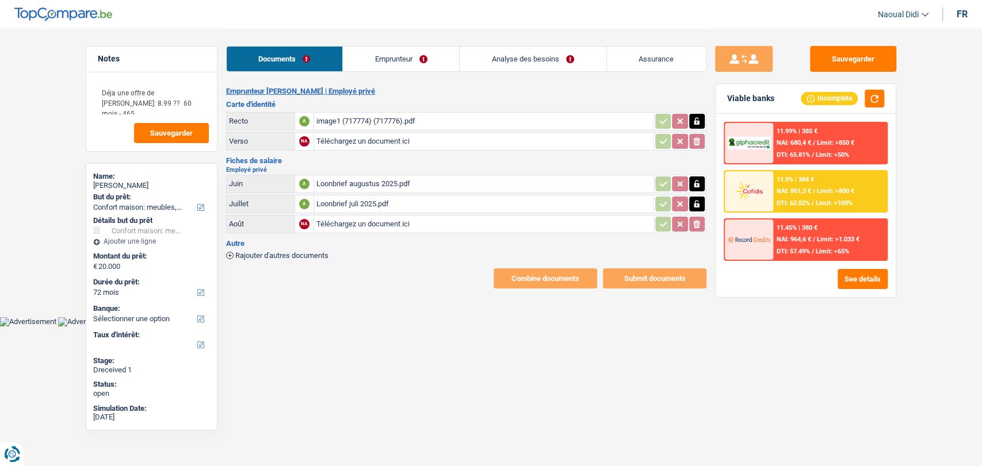
type input "C:\fakepath\Loonbrief juni 2025.pdf"
click at [402, 64] on link "Emprunteur" at bounding box center [401, 59] width 116 height 25
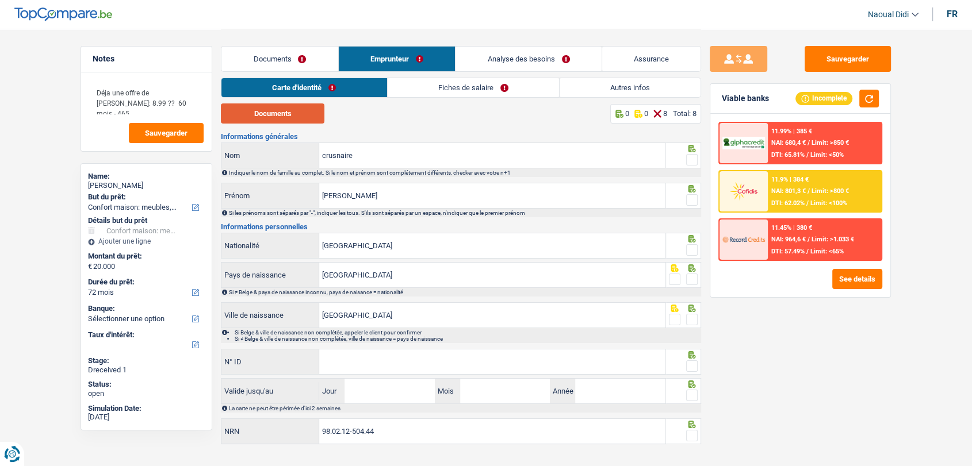
click at [296, 119] on button "Documents" at bounding box center [273, 114] width 104 height 20
drag, startPoint x: 695, startPoint y: 155, endPoint x: 681, endPoint y: 181, distance: 29.6
click at [695, 155] on span at bounding box center [692, 160] width 12 height 12
click at [0, 0] on input "radio" at bounding box center [0, 0] width 0 height 0
drag, startPoint x: 690, startPoint y: 198, endPoint x: 689, endPoint y: 209, distance: 10.9
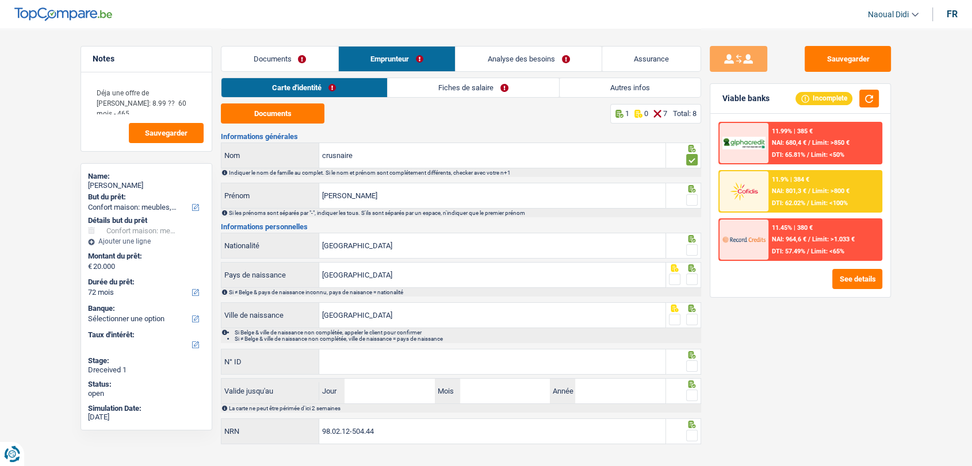
click at [689, 198] on span at bounding box center [692, 200] width 12 height 12
click at [0, 0] on input "radio" at bounding box center [0, 0] width 0 height 0
click at [692, 242] on icon at bounding box center [692, 238] width 12 height 7
drag, startPoint x: 690, startPoint y: 249, endPoint x: 690, endPoint y: 274, distance: 25.3
click at [691, 249] on span at bounding box center [692, 250] width 12 height 12
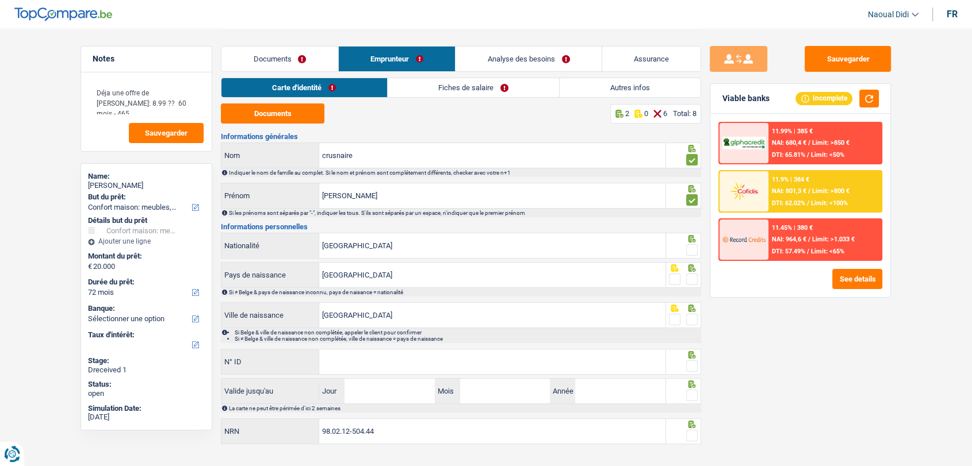
click at [0, 0] on input "radio" at bounding box center [0, 0] width 0 height 0
click at [695, 277] on span at bounding box center [692, 280] width 12 height 12
click at [0, 0] on input "radio" at bounding box center [0, 0] width 0 height 0
click at [695, 318] on span at bounding box center [692, 320] width 12 height 12
click at [0, 0] on input "radio" at bounding box center [0, 0] width 0 height 0
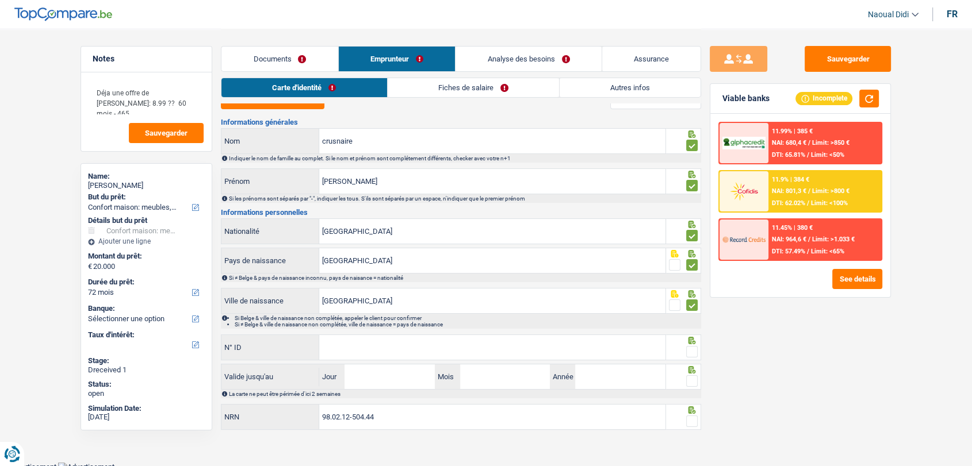
scroll to position [18, 0]
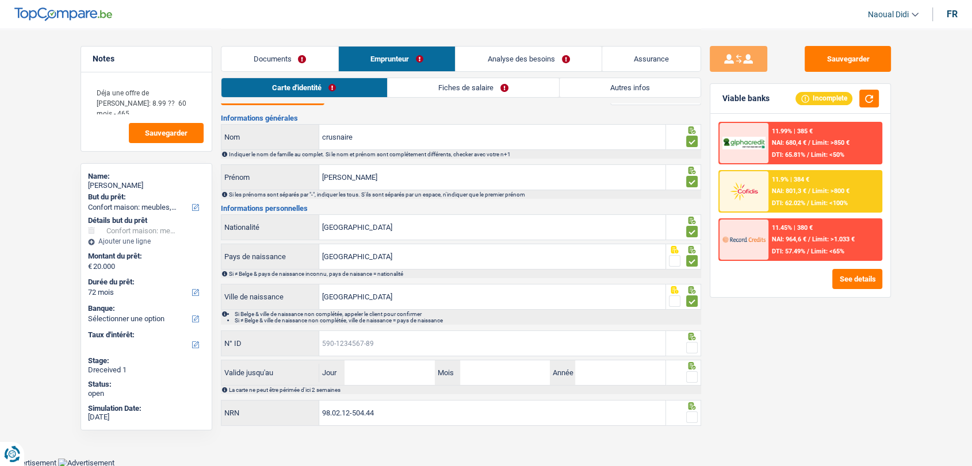
click at [378, 347] on input "N° ID" at bounding box center [492, 343] width 346 height 25
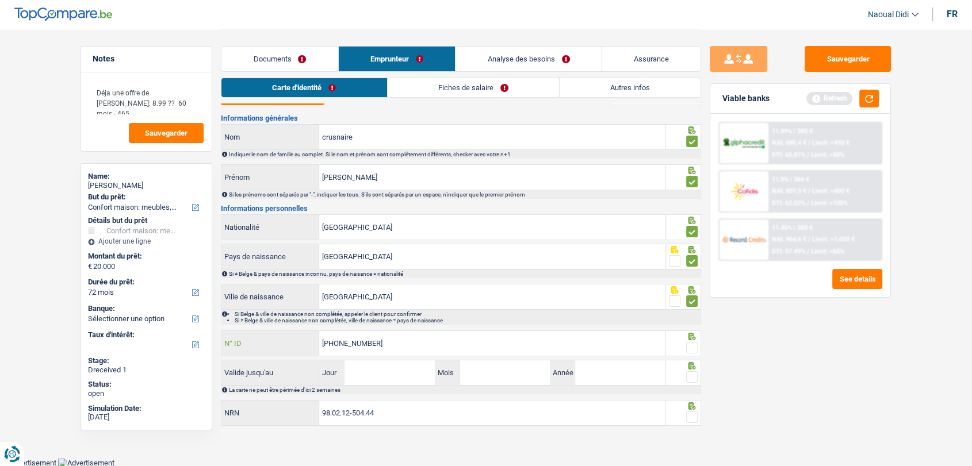
type input "[PHONE_NUMBER]"
click at [390, 378] on input "Jour" at bounding box center [389, 373] width 90 height 25
type input "09"
type input "10"
type input "2034"
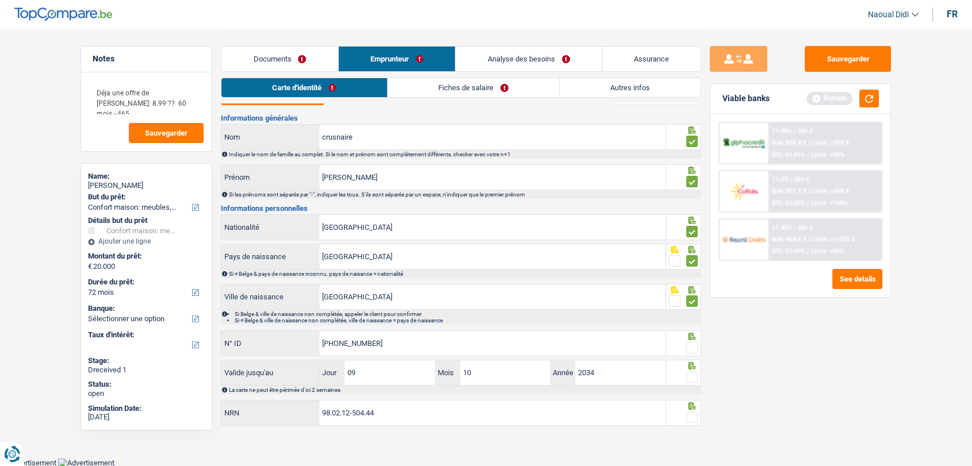
click at [691, 413] on span at bounding box center [692, 418] width 12 height 12
click at [0, 0] on input "radio" at bounding box center [0, 0] width 0 height 0
click at [689, 378] on span at bounding box center [692, 377] width 12 height 12
click at [0, 0] on input "radio" at bounding box center [0, 0] width 0 height 0
click at [693, 346] on span at bounding box center [692, 348] width 12 height 12
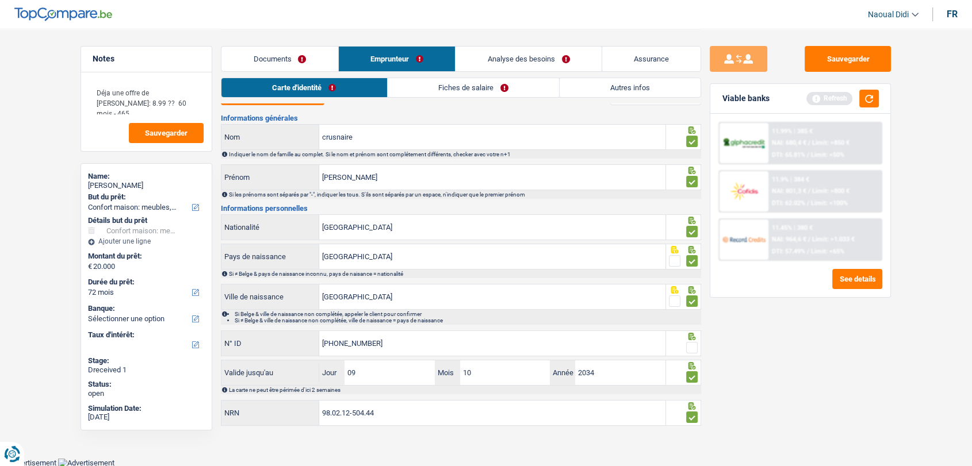
click at [0, 0] on input "radio" at bounding box center [0, 0] width 0 height 0
click at [438, 87] on link "Fiches de salaire" at bounding box center [473, 87] width 171 height 19
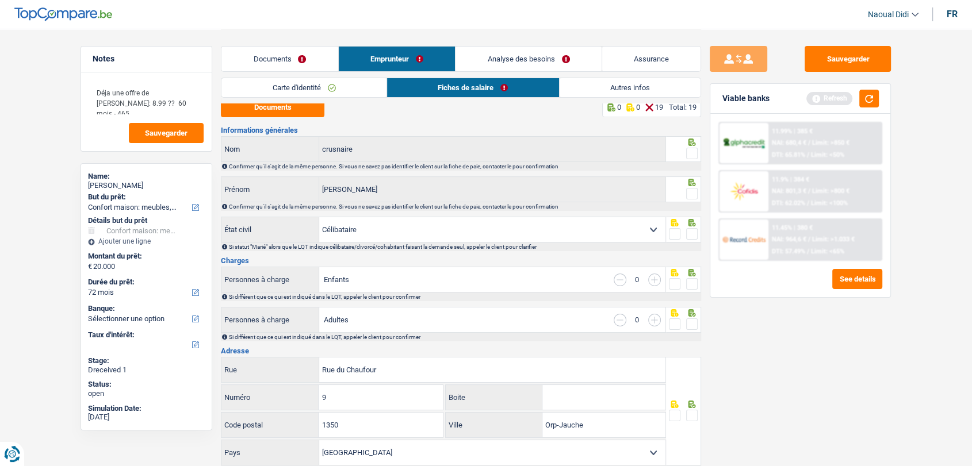
scroll to position [0, 0]
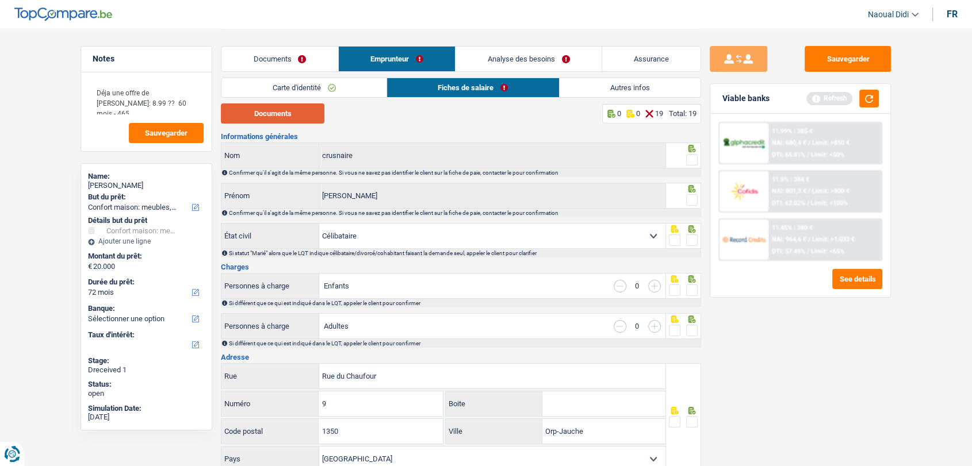
click at [295, 116] on button "Documents" at bounding box center [273, 114] width 104 height 20
click at [699, 160] on div at bounding box center [684, 156] width 36 height 26
click at [690, 196] on span at bounding box center [692, 200] width 12 height 12
click at [0, 0] on input "radio" at bounding box center [0, 0] width 0 height 0
click at [690, 154] on span at bounding box center [692, 160] width 12 height 12
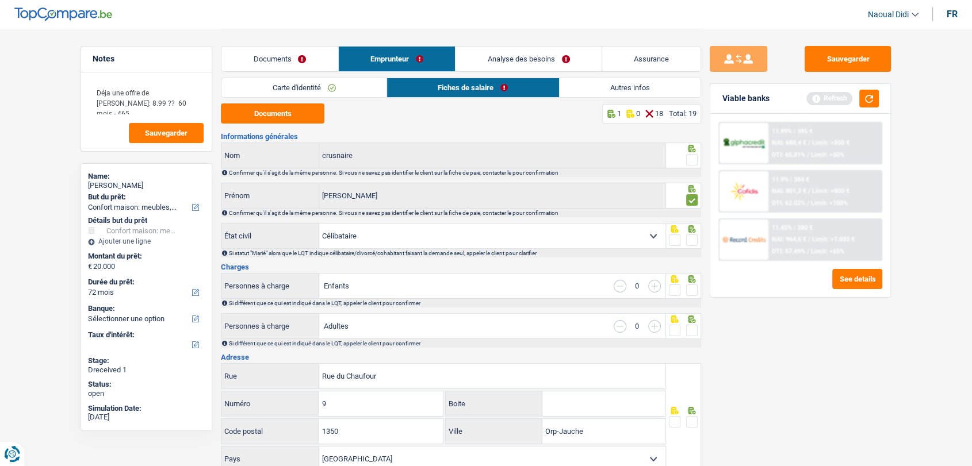
click at [0, 0] on input "radio" at bounding box center [0, 0] width 0 height 0
click at [693, 239] on span at bounding box center [692, 241] width 12 height 12
click at [0, 0] on input "radio" at bounding box center [0, 0] width 0 height 0
click at [694, 294] on span at bounding box center [692, 291] width 12 height 12
click at [0, 0] on input "radio" at bounding box center [0, 0] width 0 height 0
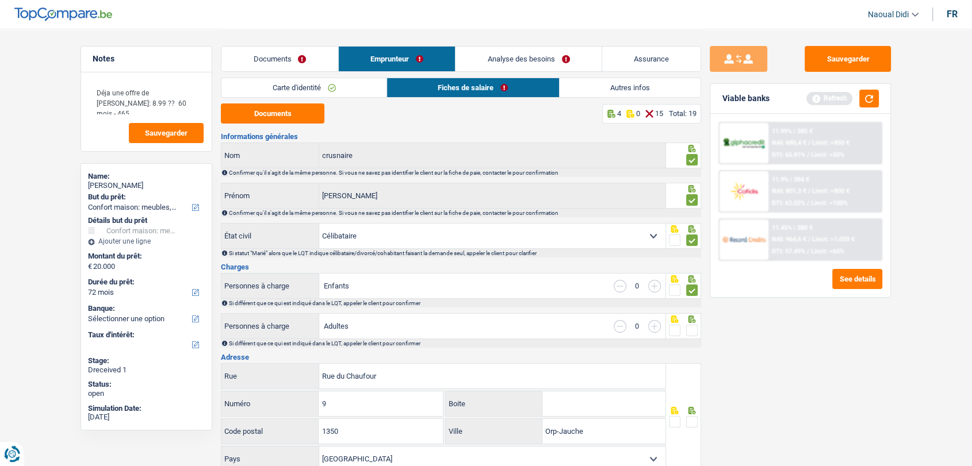
click at [695, 329] on span at bounding box center [692, 331] width 12 height 12
click at [0, 0] on input "radio" at bounding box center [0, 0] width 0 height 0
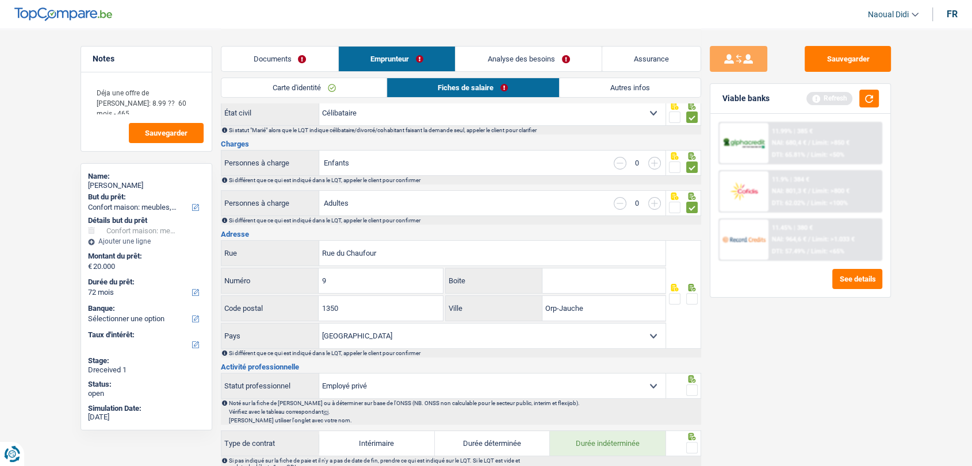
scroll to position [128, 0]
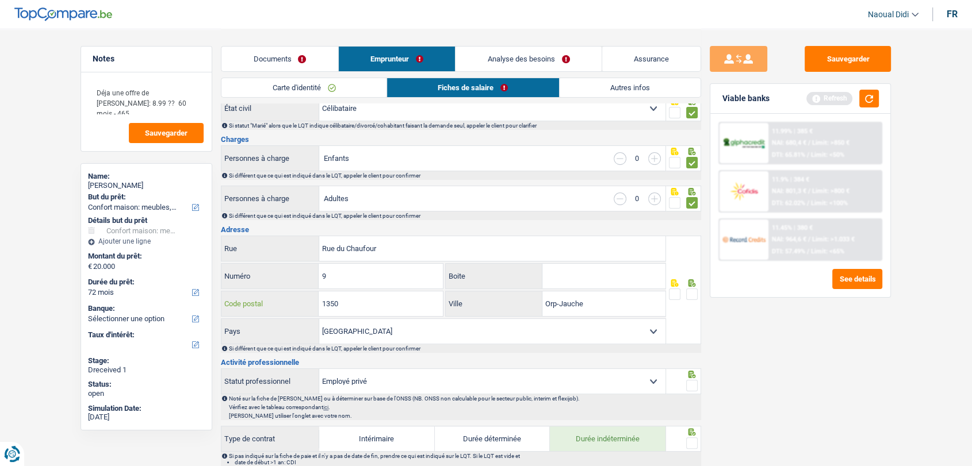
click at [343, 301] on input "1350" at bounding box center [381, 304] width 124 height 25
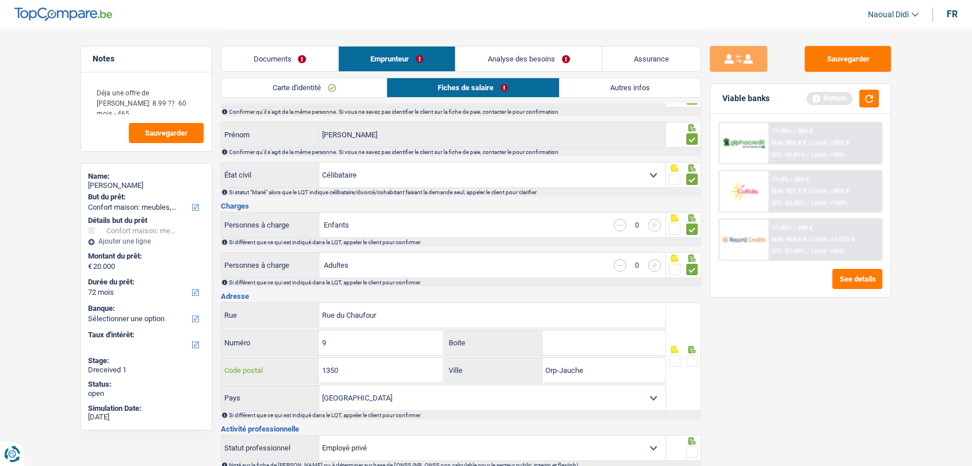
scroll to position [0, 0]
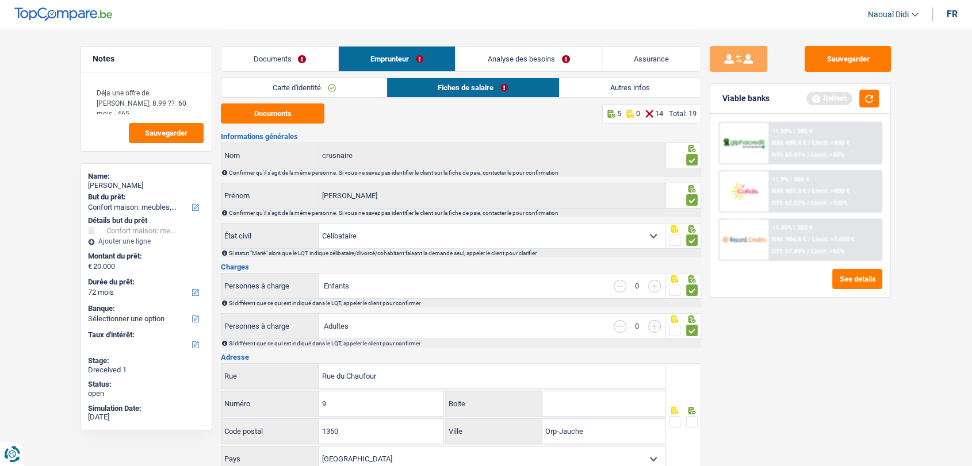
click at [613, 91] on link "Autres infos" at bounding box center [630, 87] width 141 height 19
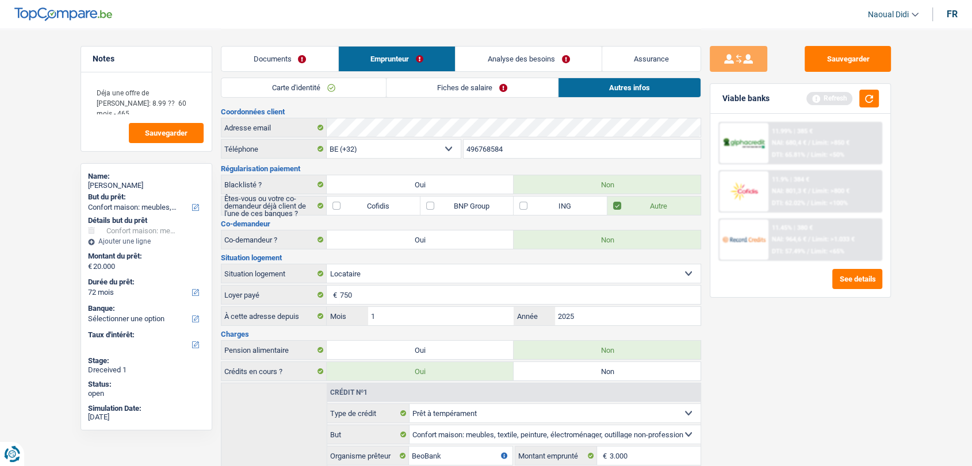
click at [444, 94] on link "Fiches de salaire" at bounding box center [471, 87] width 171 height 19
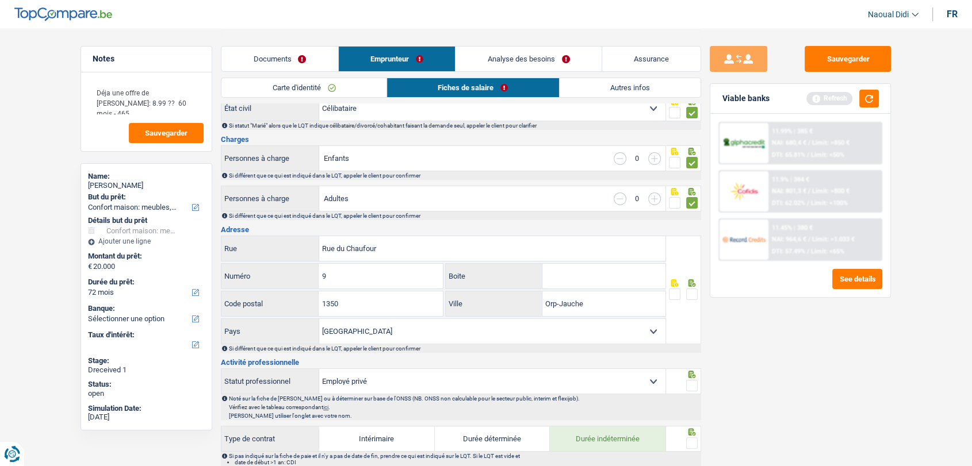
scroll to position [255, 0]
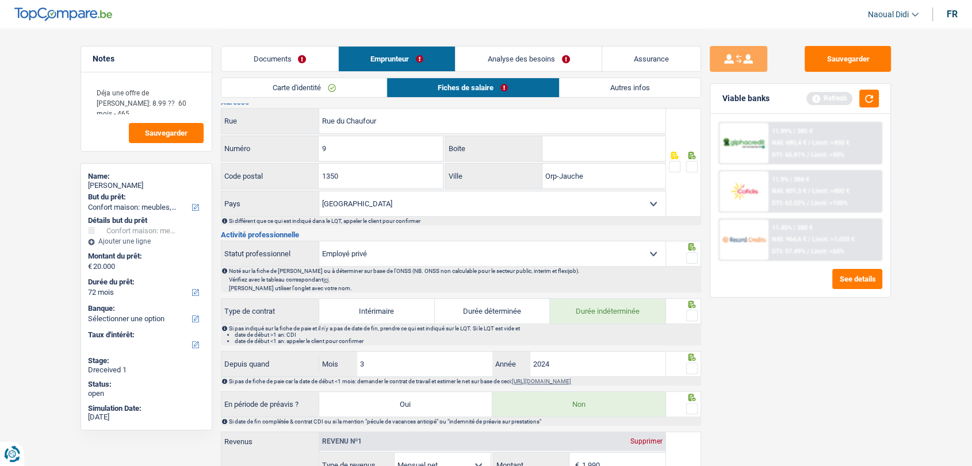
click at [695, 166] on span at bounding box center [692, 167] width 12 height 12
click at [0, 0] on input "radio" at bounding box center [0, 0] width 0 height 0
click at [689, 258] on span at bounding box center [692, 258] width 12 height 12
click at [0, 0] on input "radio" at bounding box center [0, 0] width 0 height 0
click at [689, 310] on span at bounding box center [692, 316] width 12 height 12
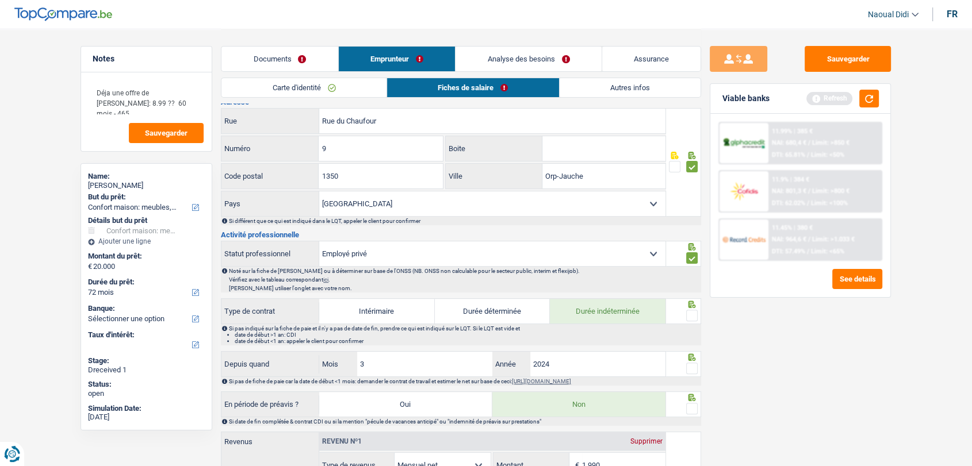
click at [0, 0] on input "radio" at bounding box center [0, 0] width 0 height 0
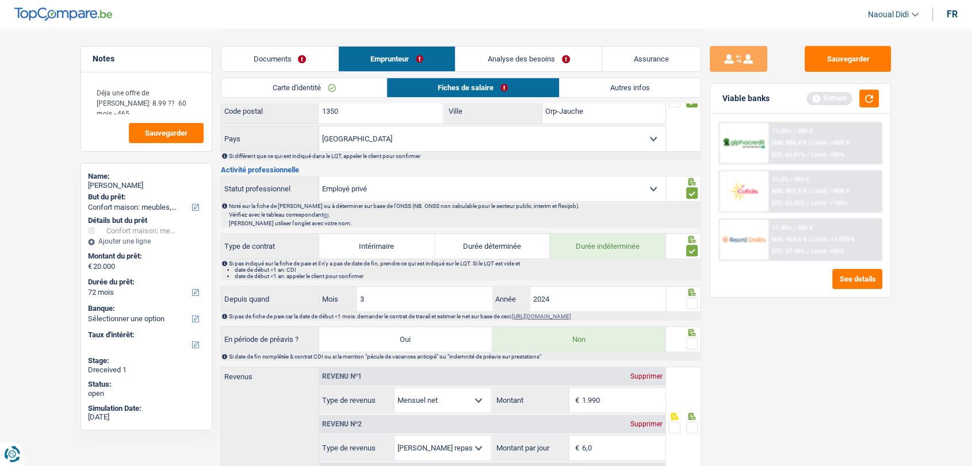
scroll to position [383, 0]
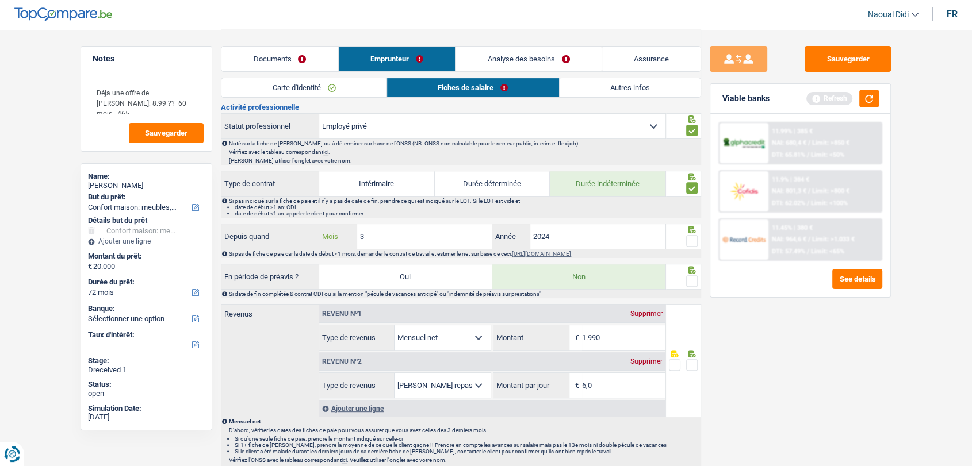
drag, startPoint x: 378, startPoint y: 230, endPoint x: 311, endPoint y: 226, distance: 67.4
click at [311, 226] on div "Depuis quand 3 Mois / 2024 Année" at bounding box center [443, 236] width 444 height 25
type input "1"
click at [563, 234] on input "2024" at bounding box center [597, 236] width 135 height 25
type input "2025"
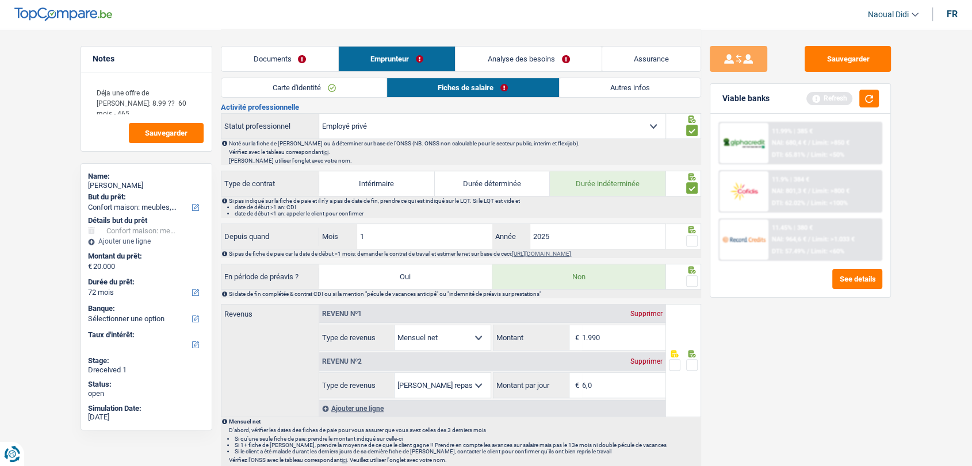
click at [695, 240] on span at bounding box center [692, 241] width 12 height 12
click at [0, 0] on input "radio" at bounding box center [0, 0] width 0 height 0
click at [690, 279] on span at bounding box center [692, 281] width 12 height 12
click at [0, 0] on input "radio" at bounding box center [0, 0] width 0 height 0
click at [612, 333] on input "1.990" at bounding box center [623, 337] width 83 height 25
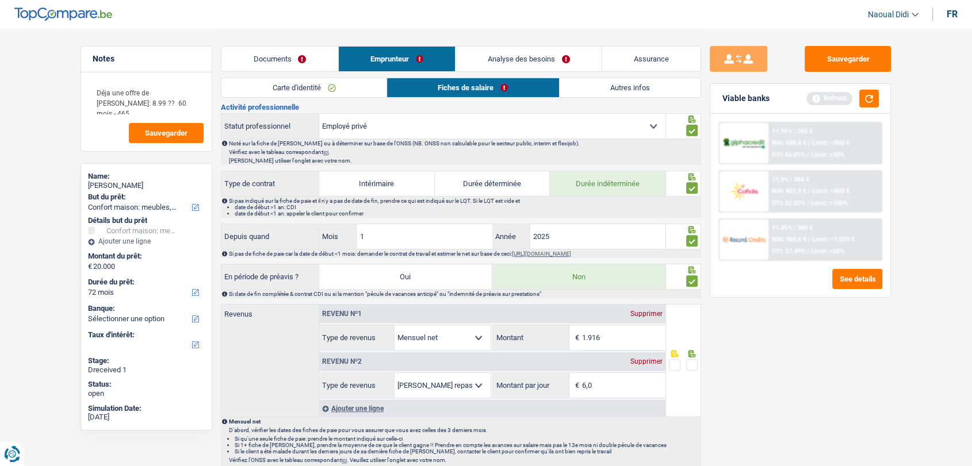
type input "1.916"
click at [779, 381] on div "Sauvegarder Viable banks Refresh 11.99% | 385 € NAI: 680,4 € / Limit: >850 € DT…" at bounding box center [800, 247] width 198 height 402
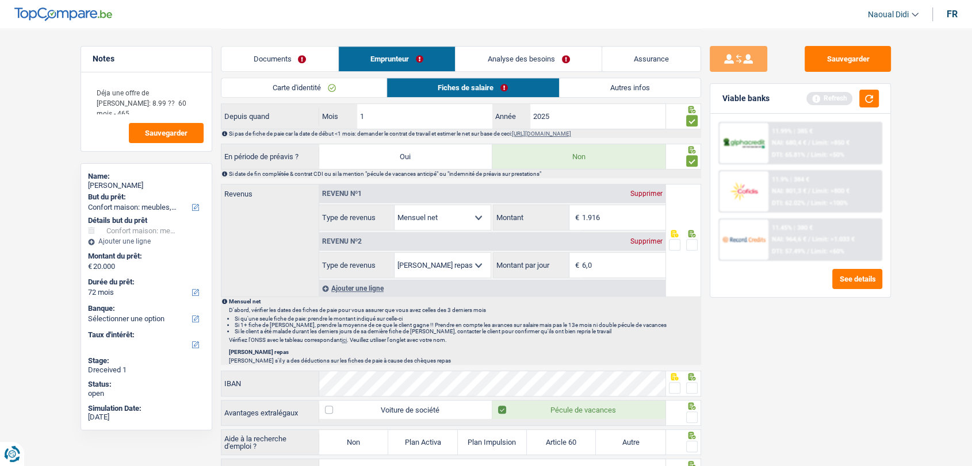
scroll to position [511, 0]
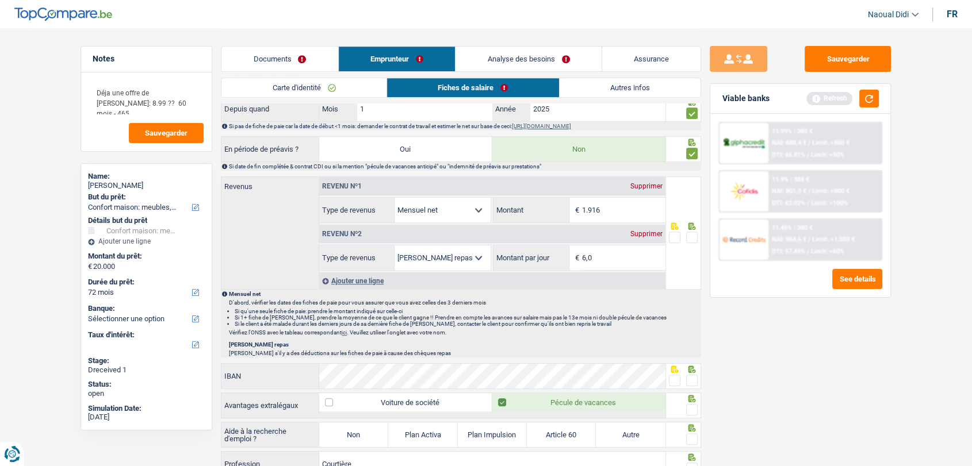
click at [691, 232] on span at bounding box center [692, 238] width 12 height 12
click at [0, 0] on input "radio" at bounding box center [0, 0] width 0 height 0
click at [675, 377] on span at bounding box center [675, 381] width 12 height 12
click at [0, 0] on input "radio" at bounding box center [0, 0] width 0 height 0
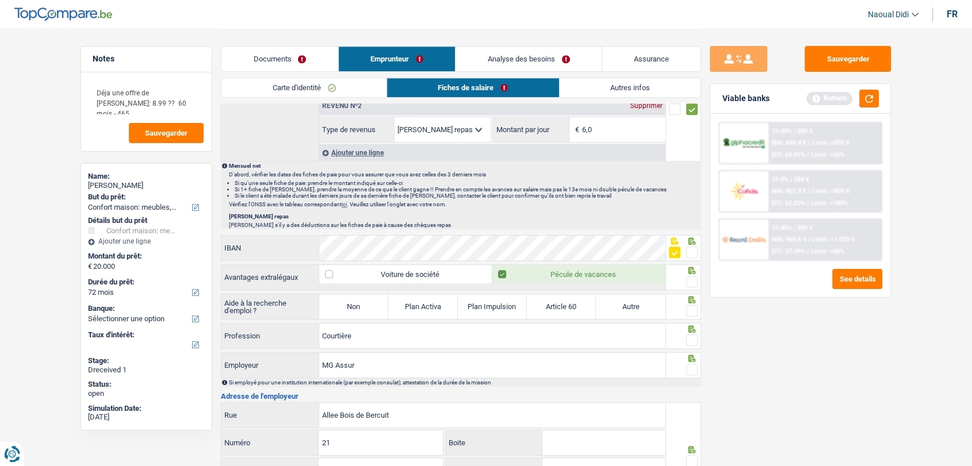
click at [690, 277] on span at bounding box center [692, 282] width 12 height 12
click at [0, 0] on input "radio" at bounding box center [0, 0] width 0 height 0
click at [363, 308] on label "Non" at bounding box center [353, 306] width 69 height 25
click at [363, 308] on input "Non" at bounding box center [353, 306] width 69 height 25
radio input "true"
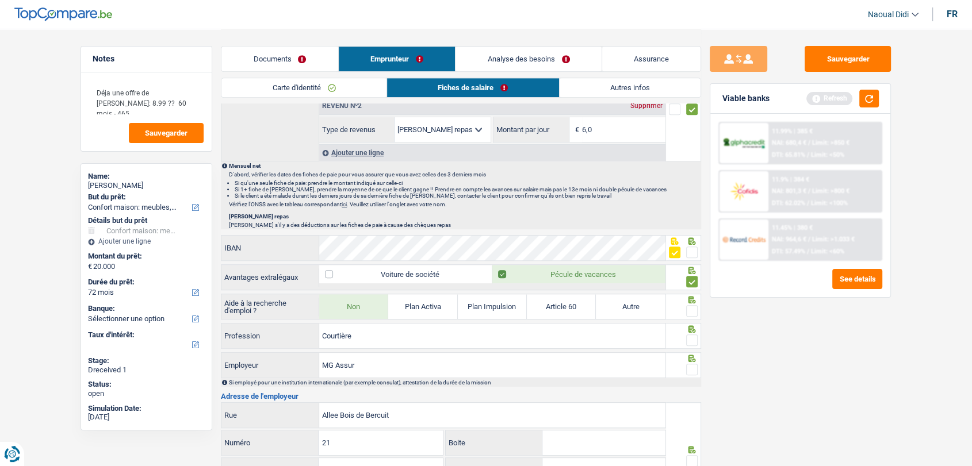
click at [688, 341] on span at bounding box center [692, 341] width 12 height 12
click at [0, 0] on input "radio" at bounding box center [0, 0] width 0 height 0
click at [693, 369] on span at bounding box center [692, 370] width 12 height 12
click at [0, 0] on input "radio" at bounding box center [0, 0] width 0 height 0
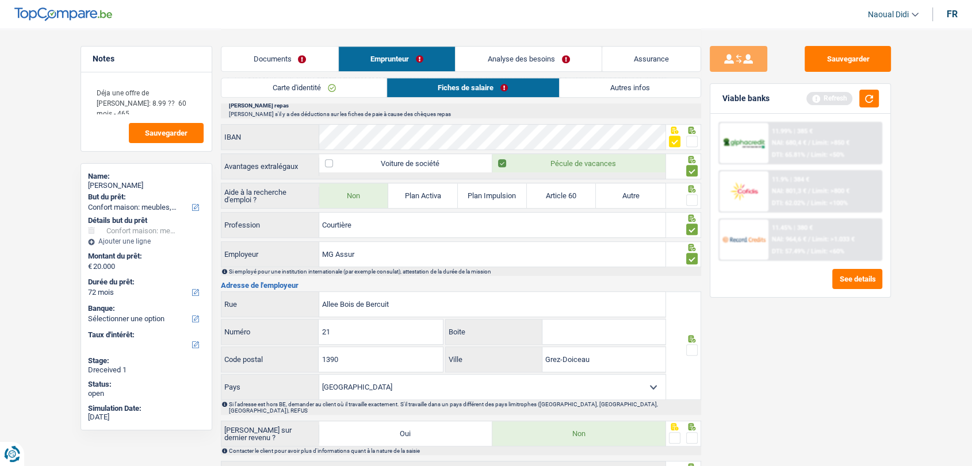
scroll to position [767, 0]
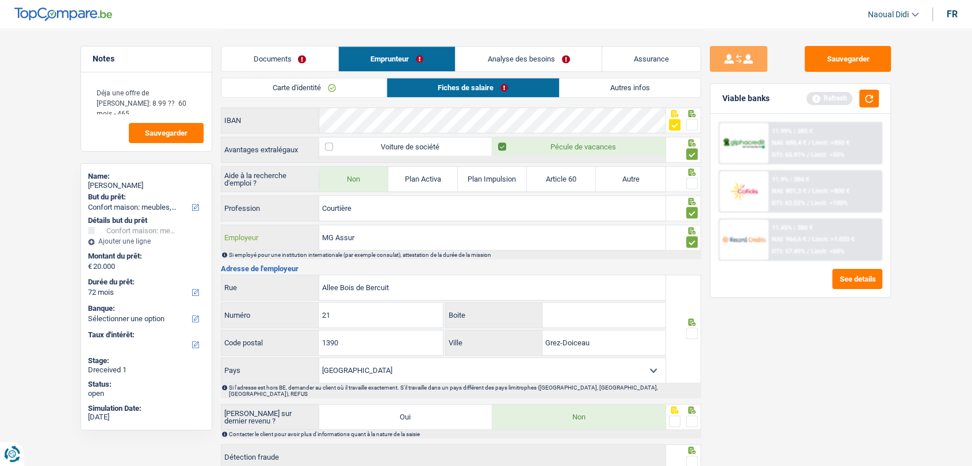
drag, startPoint x: 280, startPoint y: 231, endPoint x: 273, endPoint y: 231, distance: 6.9
click at [273, 231] on div "MG Assur Employeur" at bounding box center [443, 237] width 444 height 25
paste input "ASSURANCES [PERSON_NAME]"
type input "ASSURANCES [PERSON_NAME]"
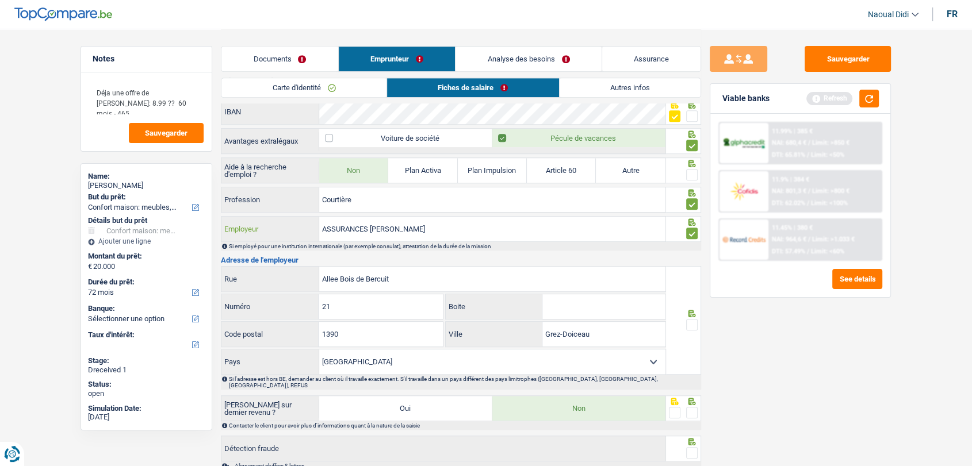
scroll to position [830, 0]
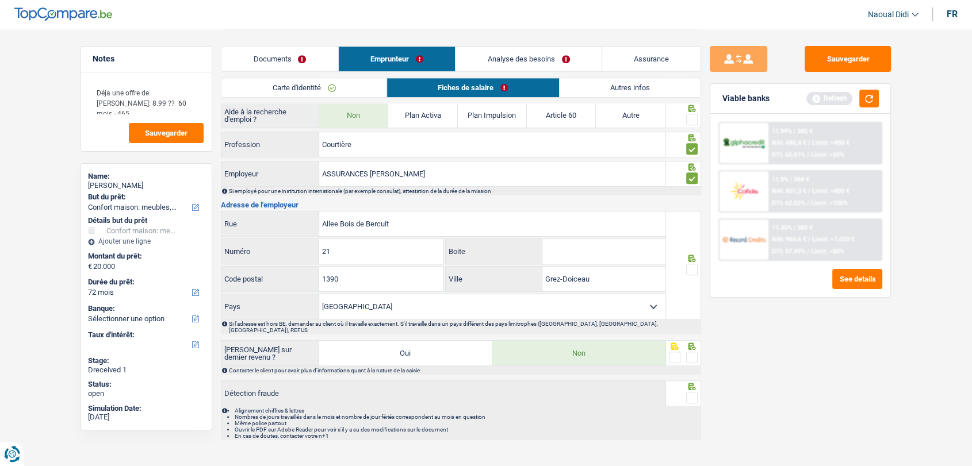
click at [693, 266] on span at bounding box center [692, 270] width 12 height 12
click at [0, 0] on input "radio" at bounding box center [0, 0] width 0 height 0
click at [695, 352] on span at bounding box center [692, 358] width 12 height 12
click at [0, 0] on input "radio" at bounding box center [0, 0] width 0 height 0
click at [690, 393] on span at bounding box center [692, 398] width 12 height 12
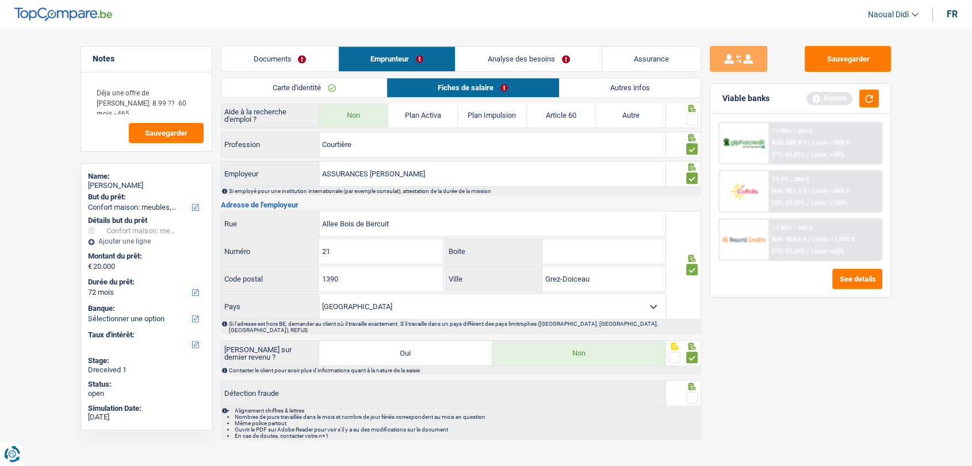
click at [0, 0] on input "radio" at bounding box center [0, 0] width 0 height 0
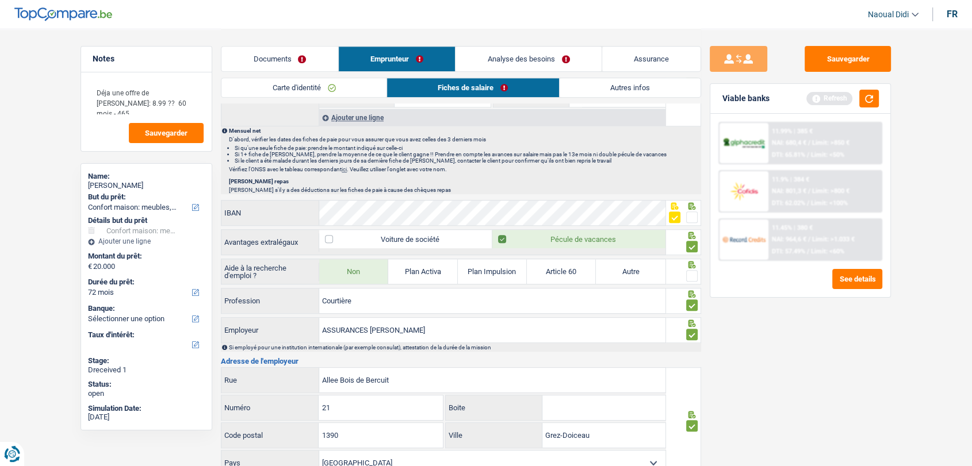
scroll to position [703, 0]
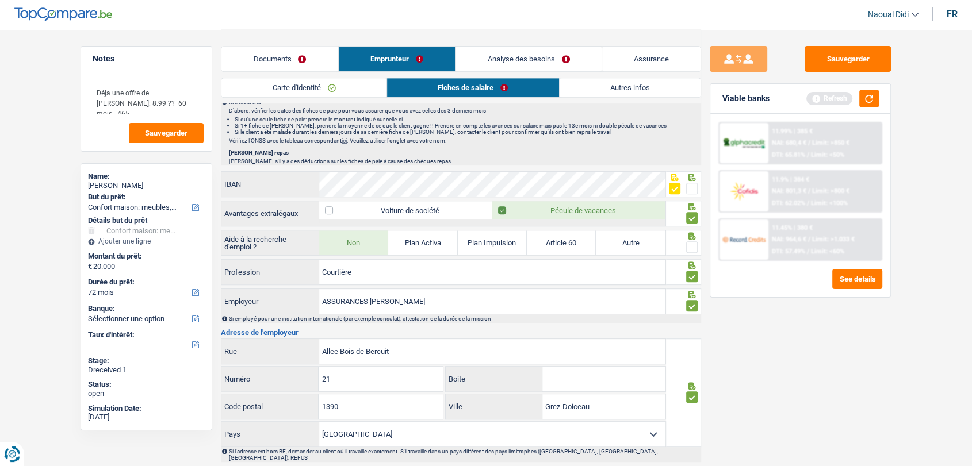
drag, startPoint x: 693, startPoint y: 243, endPoint x: 707, endPoint y: 247, distance: 14.4
click at [692, 243] on span at bounding box center [692, 248] width 12 height 12
click at [0, 0] on input "radio" at bounding box center [0, 0] width 0 height 0
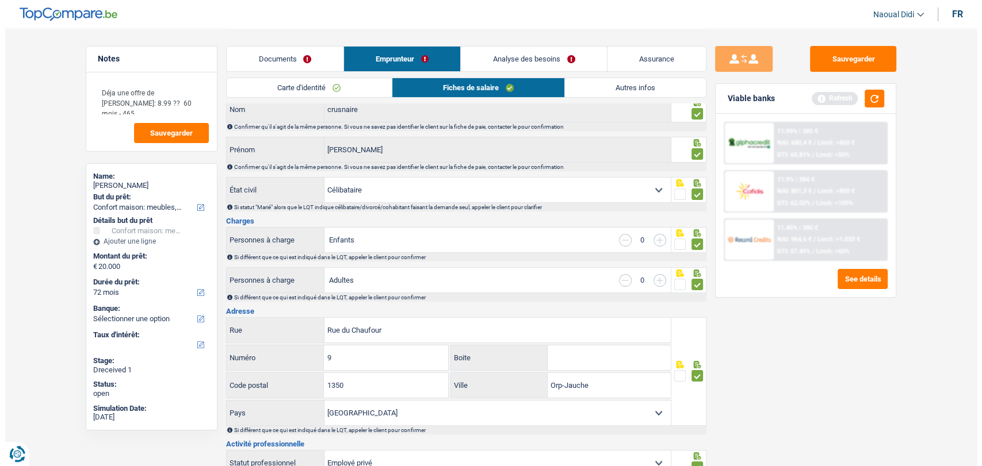
scroll to position [0, 0]
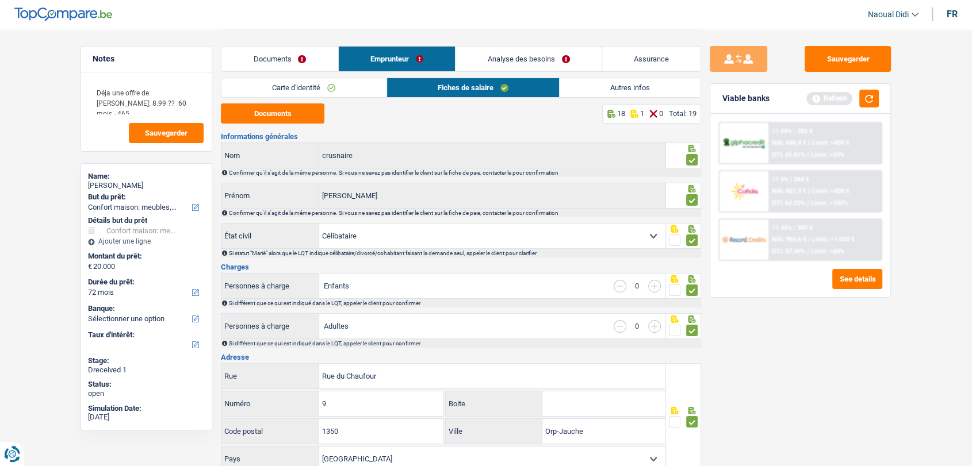
click at [288, 58] on link "Documents" at bounding box center [279, 59] width 117 height 25
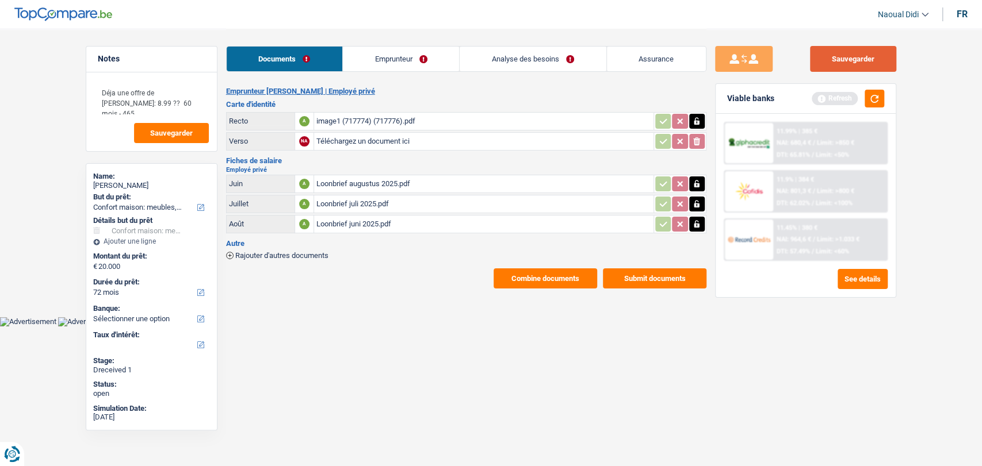
click at [837, 63] on button "Sauvegarder" at bounding box center [853, 59] width 86 height 26
click at [403, 52] on link "Emprunteur" at bounding box center [401, 59] width 116 height 25
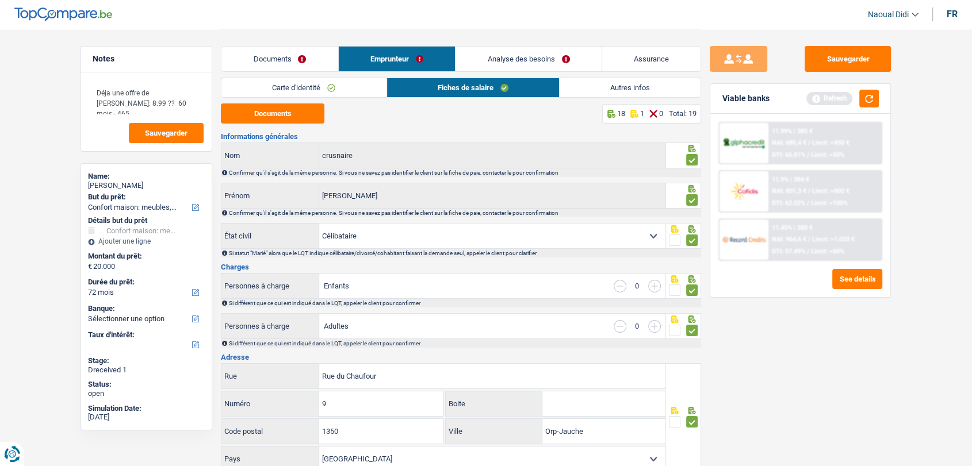
click at [527, 63] on link "Analyse des besoins" at bounding box center [528, 59] width 146 height 25
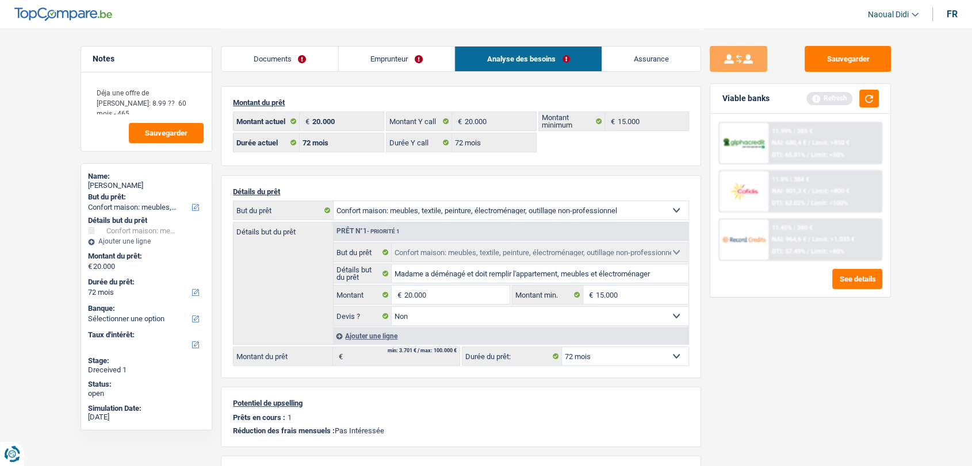
click at [880, 99] on div "Viable banks Refresh" at bounding box center [800, 99] width 180 height 30
click at [872, 99] on button "button" at bounding box center [869, 99] width 20 height 18
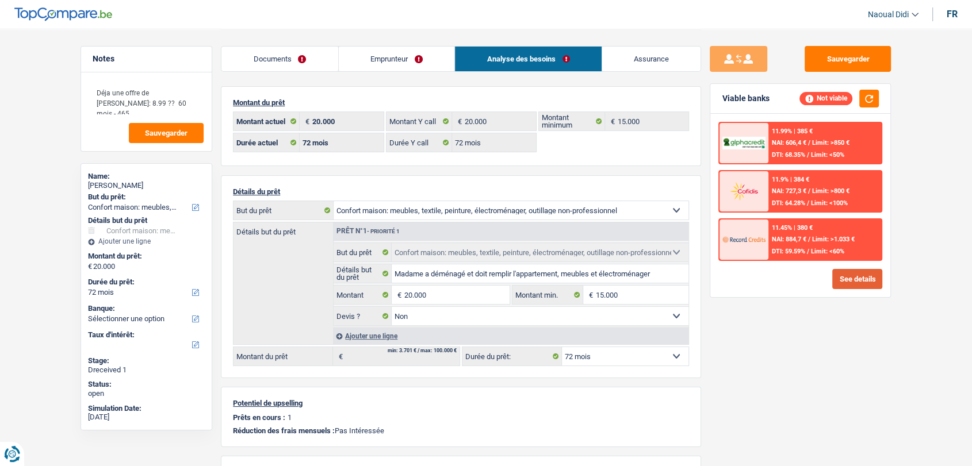
click at [853, 282] on button "See details" at bounding box center [857, 279] width 50 height 20
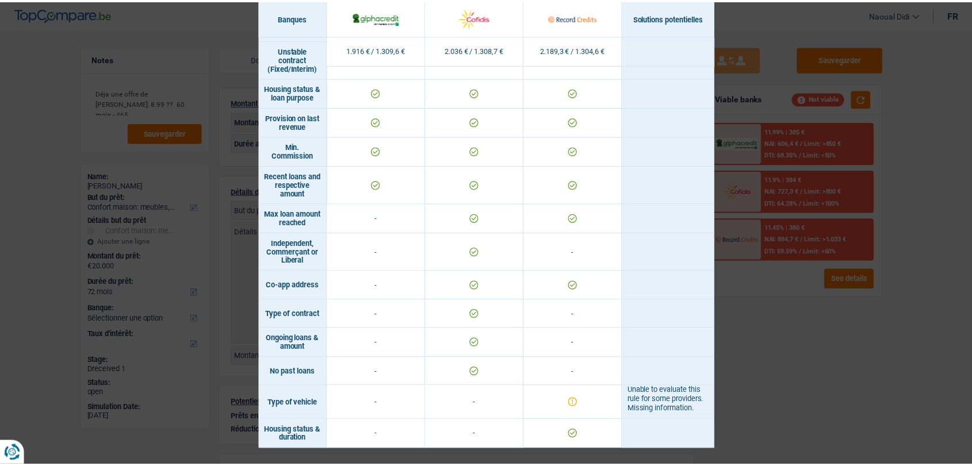
scroll to position [883, 0]
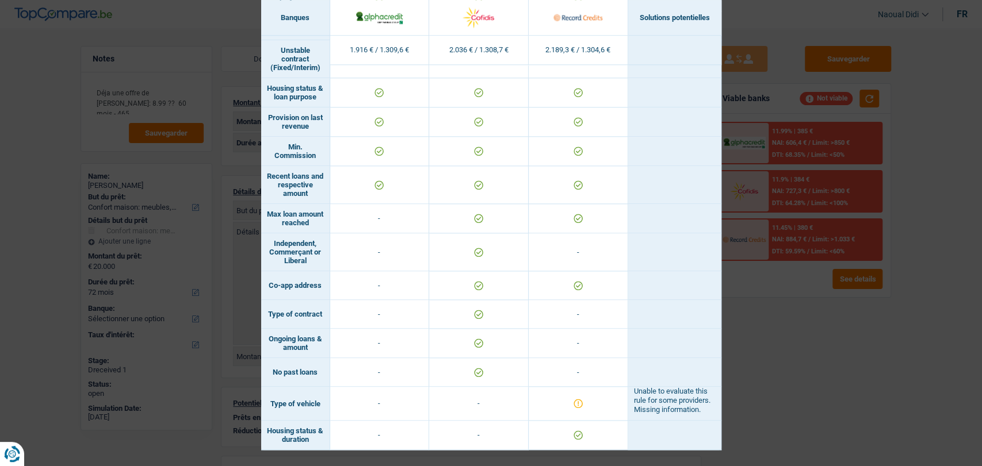
click at [781, 344] on div "Banks conditions × Banques Solutions potentielles Revenus / Charges 1.916 € / 1…" at bounding box center [491, 233] width 982 height 466
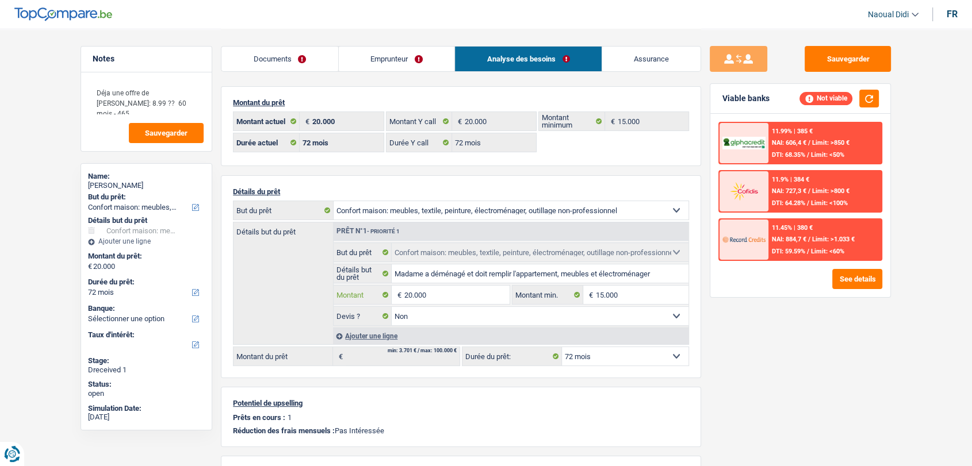
click at [442, 300] on input "20.000" at bounding box center [456, 295] width 105 height 18
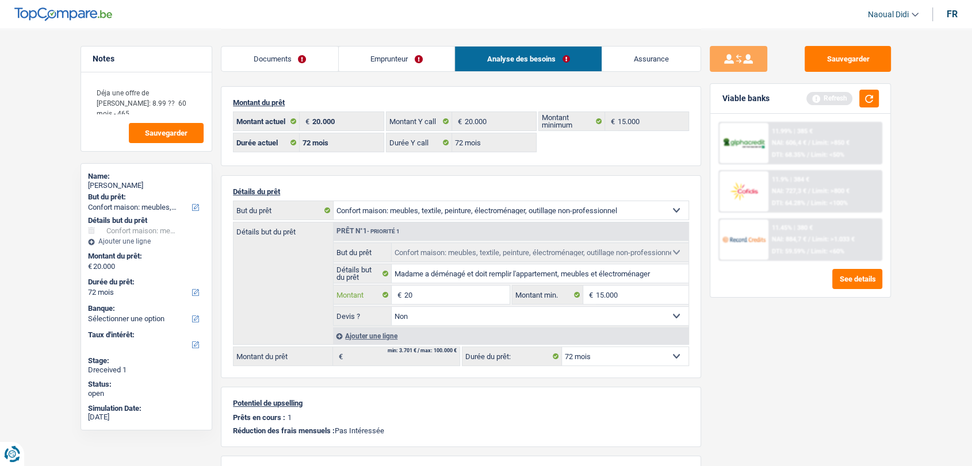
type input "2"
type input "15.000"
select select "60"
type input "15.000"
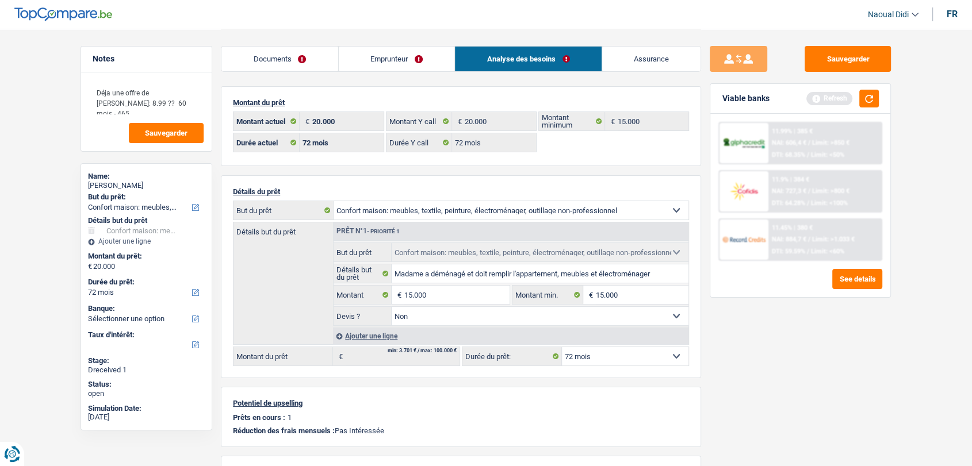
select select "60"
type input "15.000"
select select "60"
click at [761, 363] on div "Sauvegarder Viable banks Refresh 11.99% | 385 € NAI: 606,4 € / Limit: >850 € DT…" at bounding box center [800, 247] width 198 height 402
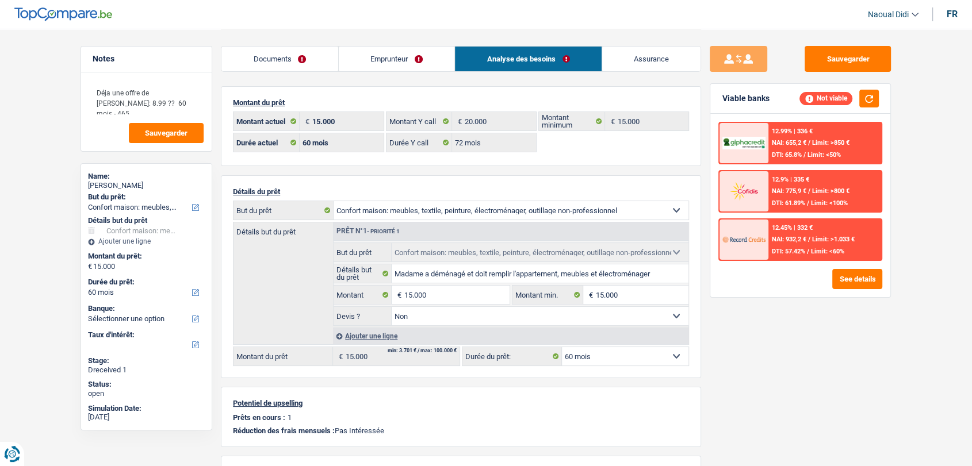
click at [628, 354] on select "12 mois 18 mois 24 mois 30 mois 36 mois 42 mois 48 mois 60 mois Sélectionner un…" at bounding box center [625, 356] width 127 height 18
drag, startPoint x: 628, startPoint y: 354, endPoint x: 598, endPoint y: 346, distance: 31.0
click at [628, 354] on select "12 mois 18 mois 24 mois 30 mois 36 mois 42 mois 48 mois 60 mois Sélectionner un…" at bounding box center [625, 356] width 127 height 18
click at [444, 289] on input "15.000" at bounding box center [456, 295] width 105 height 18
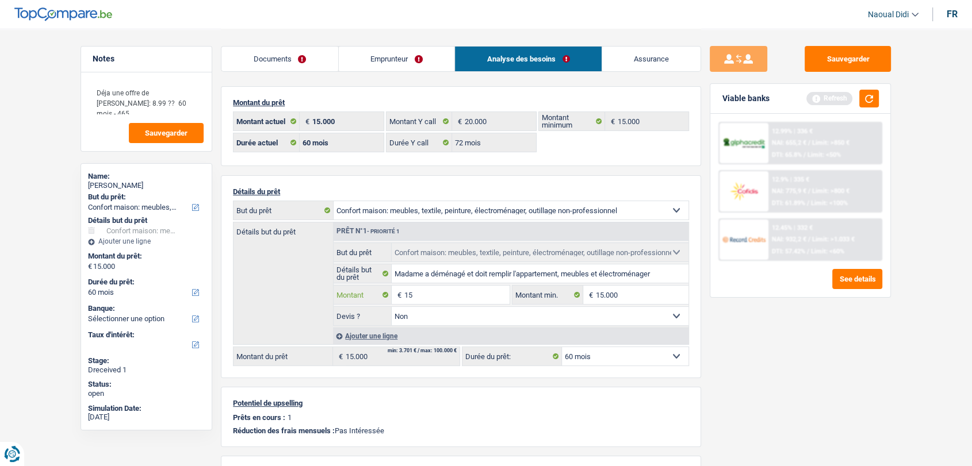
type input "1"
type input "10.000"
select select "48"
type input "10.000"
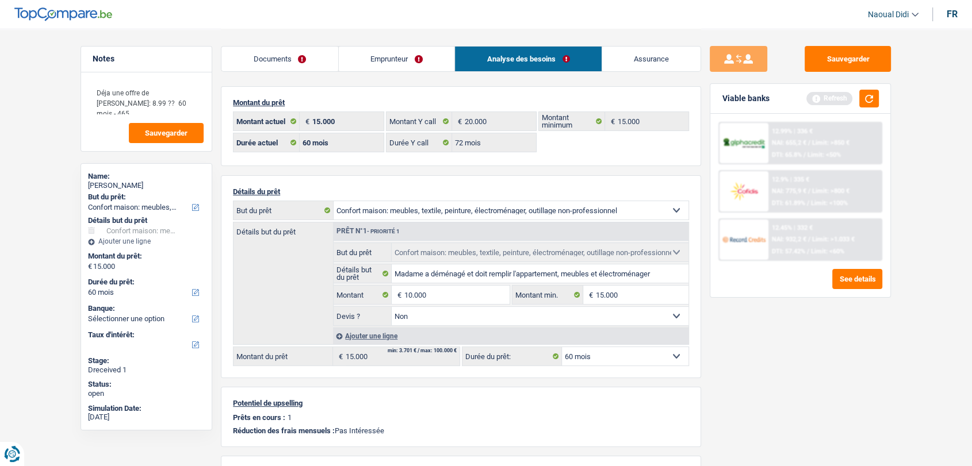
select select "48"
type input "10.000"
select select "48"
click at [763, 368] on div "Sauvegarder Viable banks Refresh 12.99% | 336 € NAI: 655,2 € / Limit: >850 € DT…" at bounding box center [800, 247] width 198 height 402
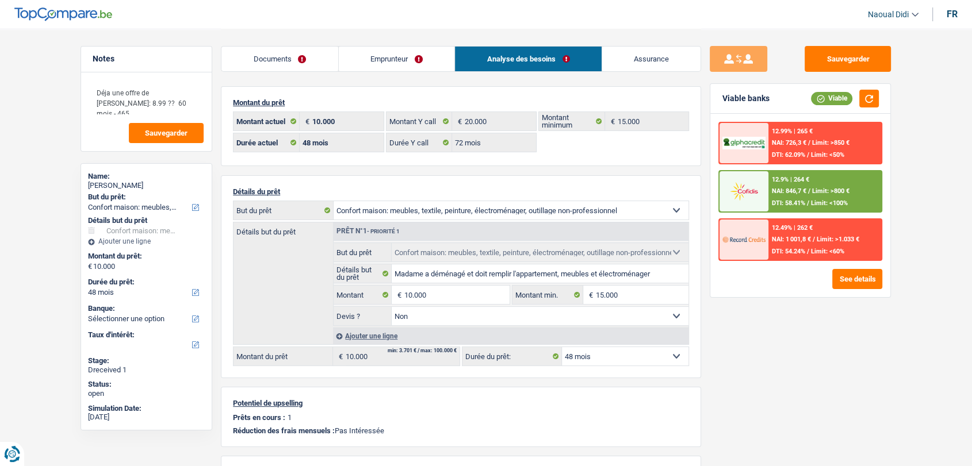
click at [391, 54] on link "Emprunteur" at bounding box center [397, 59] width 116 height 25
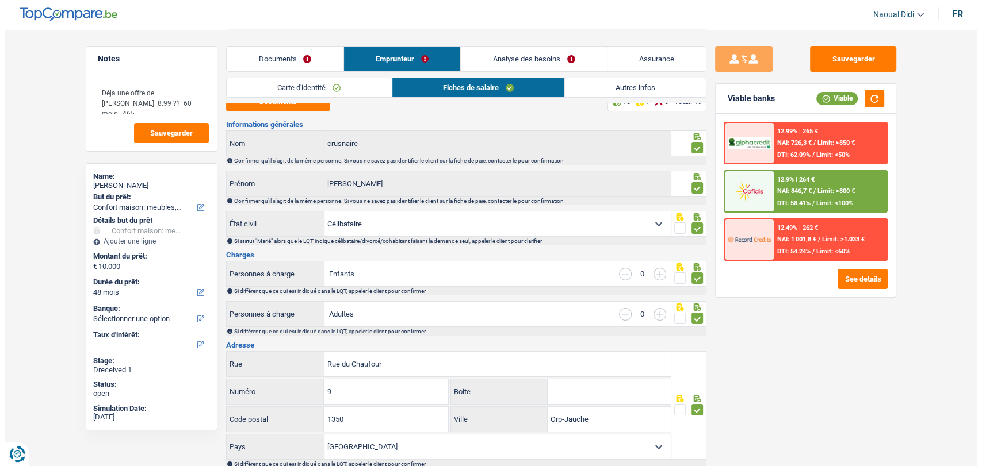
scroll to position [0, 0]
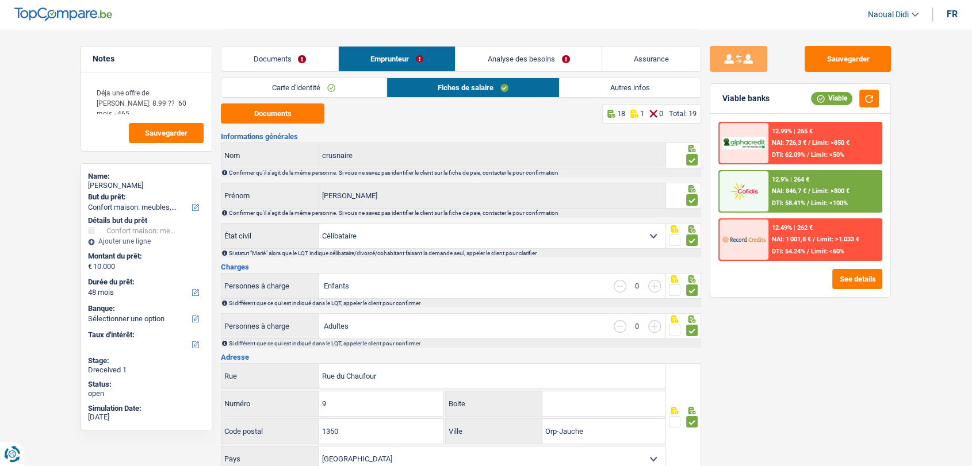
click at [614, 89] on link "Autres infos" at bounding box center [630, 87] width 141 height 19
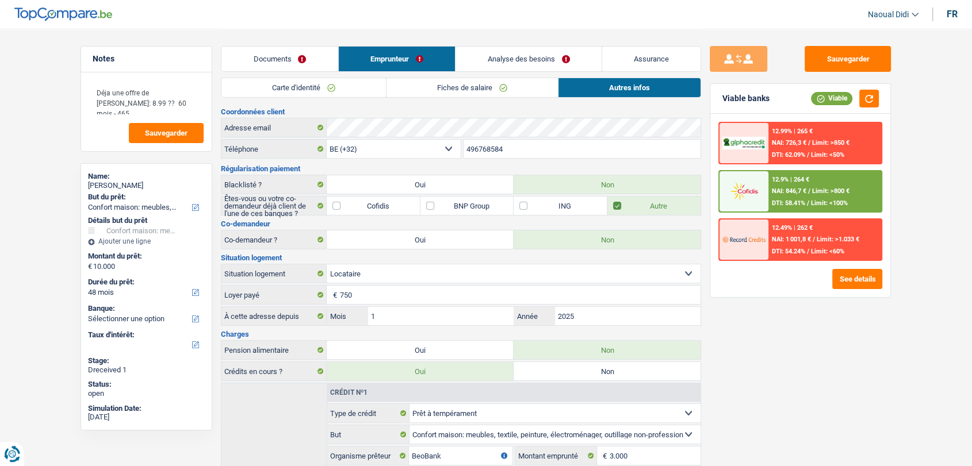
click at [498, 56] on link "Analyse des besoins" at bounding box center [528, 59] width 146 height 25
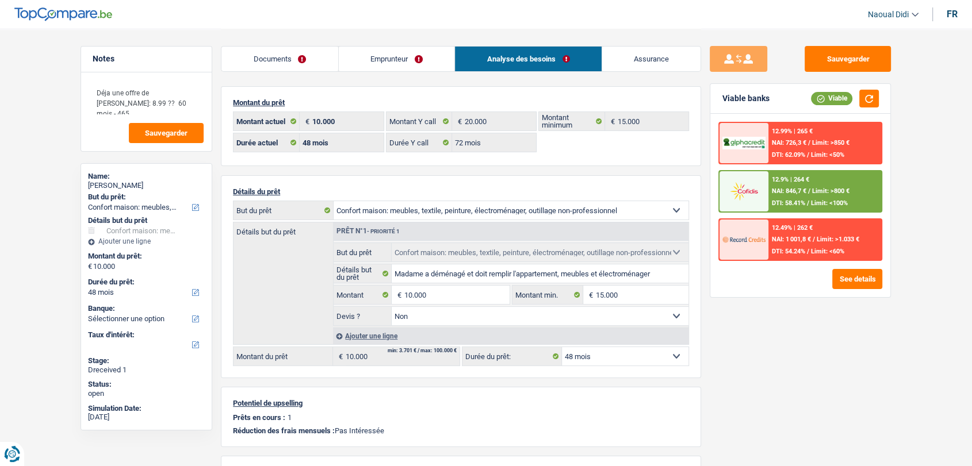
click at [785, 189] on span "NAI: 846,7 €" at bounding box center [789, 190] width 35 height 7
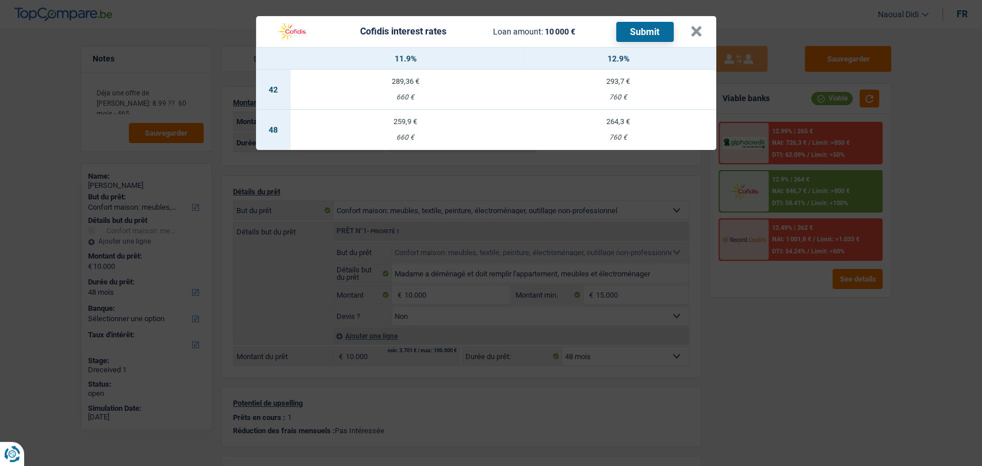
click at [405, 134] on div "660 €" at bounding box center [404, 137] width 229 height 7
select select "cofidis"
type input "11,90"
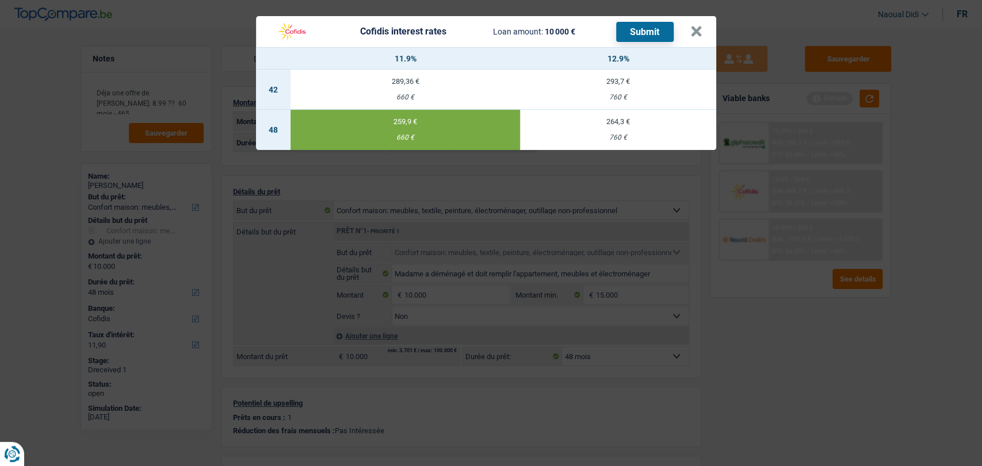
click at [626, 29] on button "Submit" at bounding box center [645, 32] width 58 height 20
click at [698, 30] on button "×" at bounding box center [696, 32] width 12 height 12
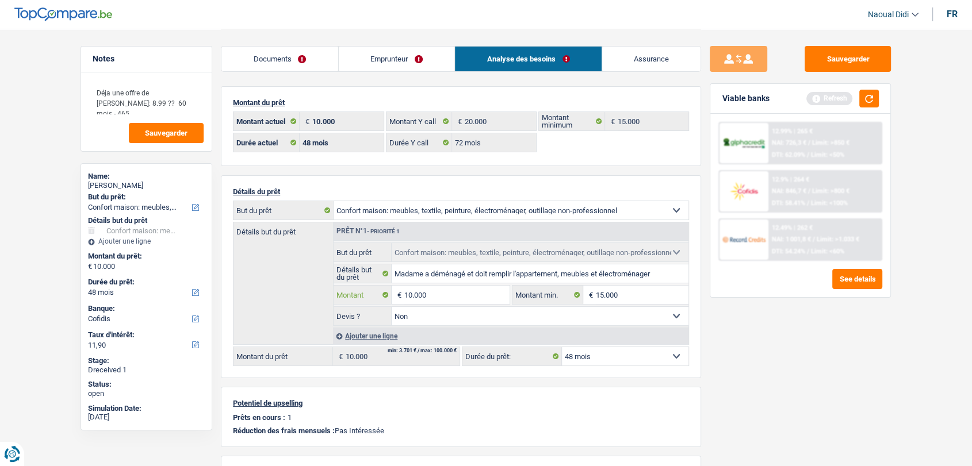
click at [434, 296] on input "10.000" at bounding box center [456, 295] width 105 height 18
type input "1"
type input "20.000"
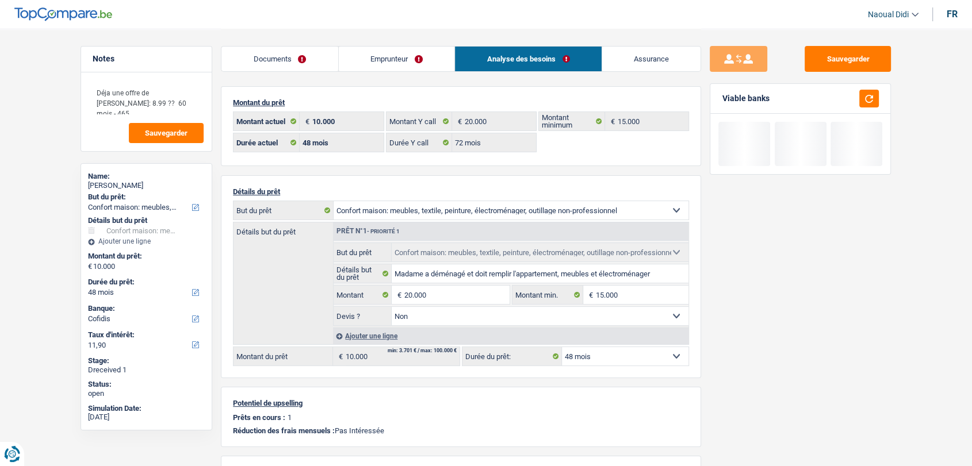
type input "20.000"
select select "84"
type input "20.000"
select select "84"
type input "20.000"
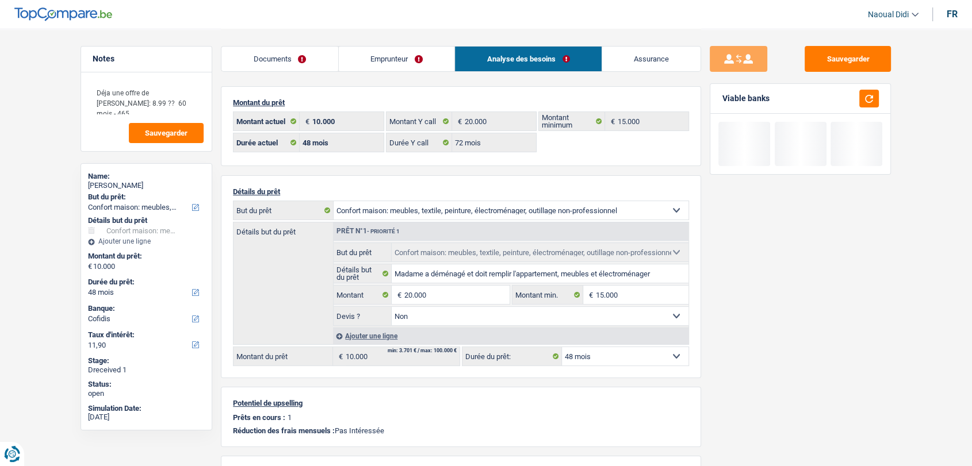
select select "84"
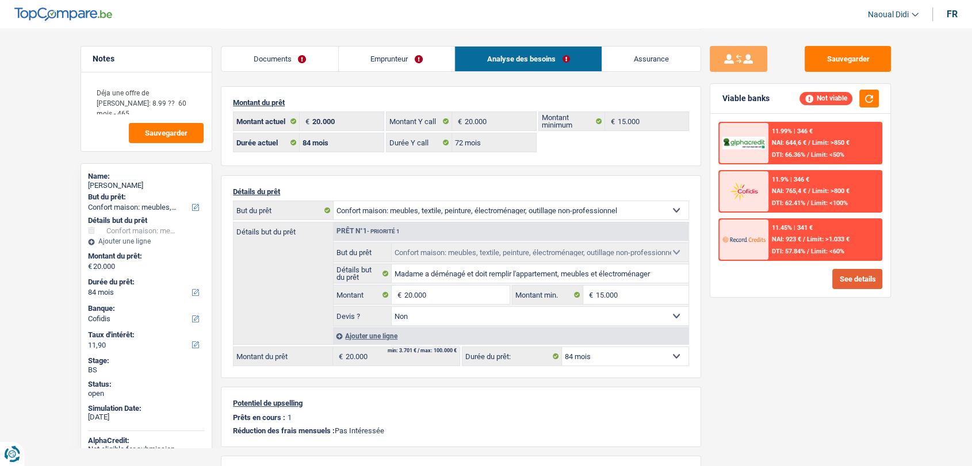
click at [853, 278] on button "See details" at bounding box center [857, 279] width 50 height 20
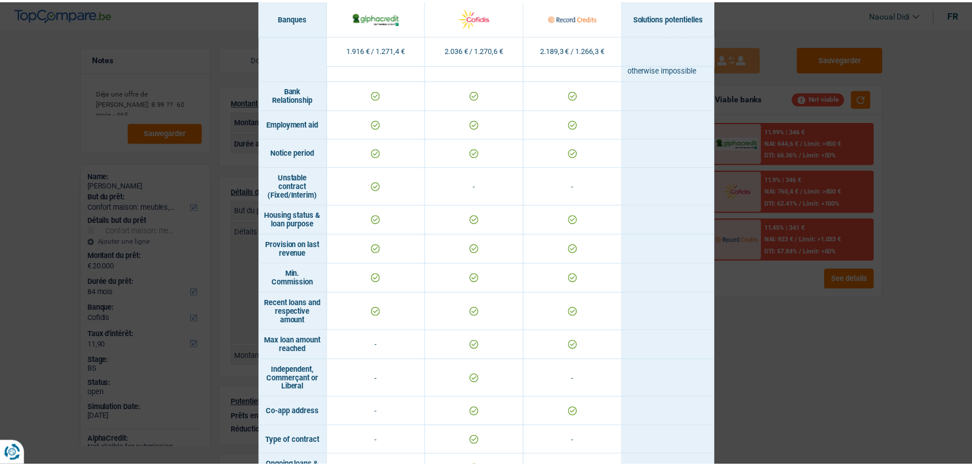
scroll to position [883, 0]
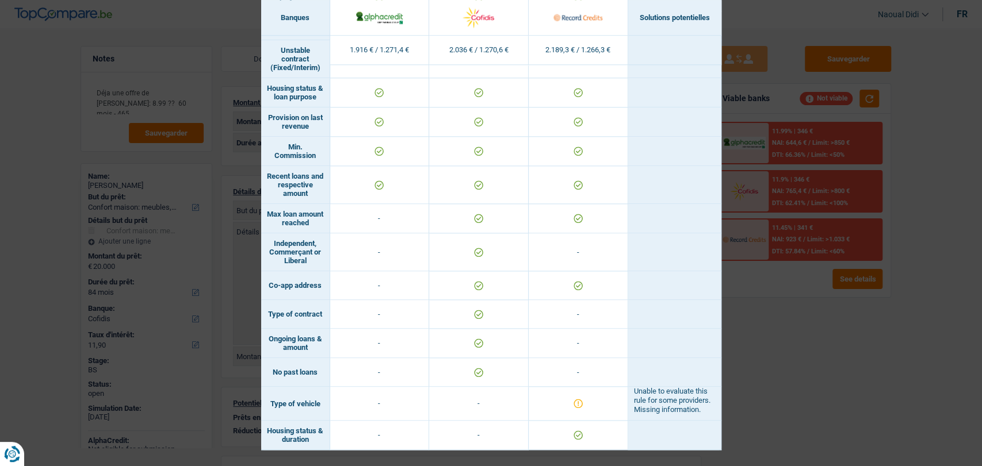
click at [830, 367] on div "Banks conditions × Banques Solutions potentielles Revenus / Charges 1.916 € / 1…" at bounding box center [491, 233] width 982 height 466
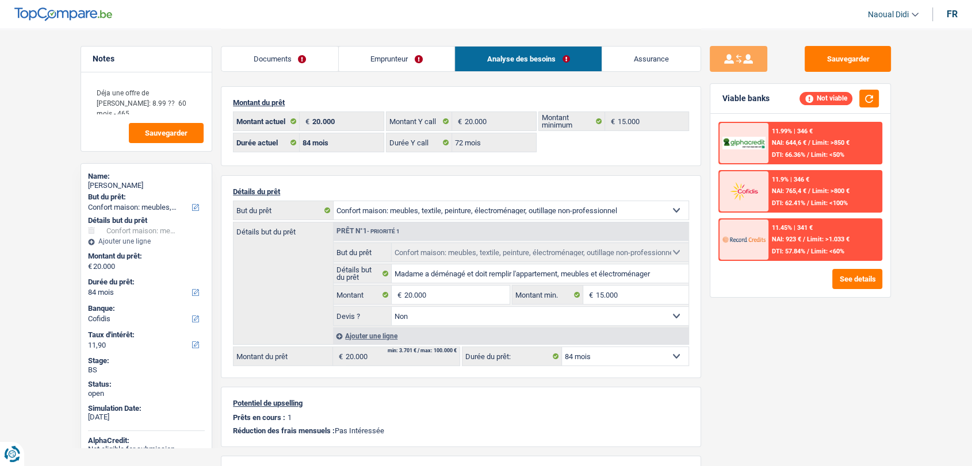
click at [596, 358] on select "12 mois 18 mois 24 mois 30 mois 36 mois 42 mois 48 mois 60 mois 72 mois 84 mois…" at bounding box center [625, 356] width 127 height 18
click at [595, 358] on select "12 mois 18 mois 24 mois 30 mois 36 mois 42 mois 48 mois 60 mois 72 mois 84 mois…" at bounding box center [625, 356] width 127 height 18
click at [379, 52] on link "Emprunteur" at bounding box center [397, 59] width 116 height 25
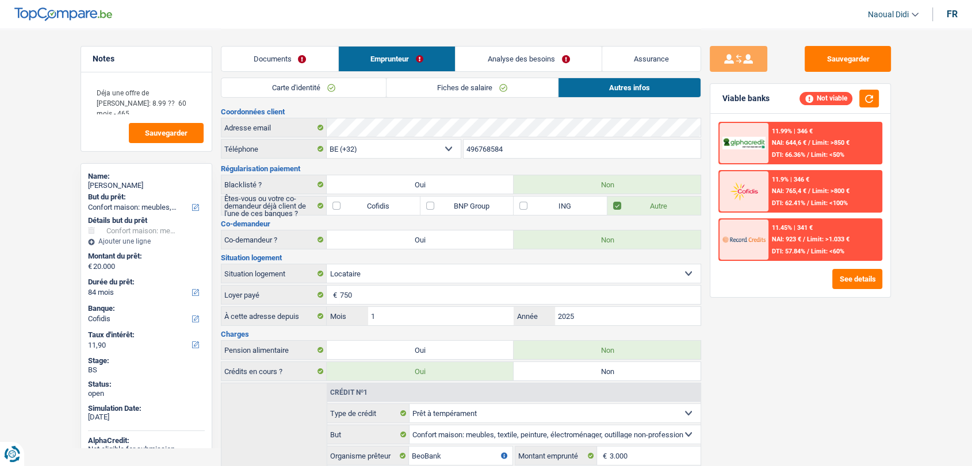
click at [282, 84] on link "Carte d'identité" at bounding box center [303, 87] width 164 height 19
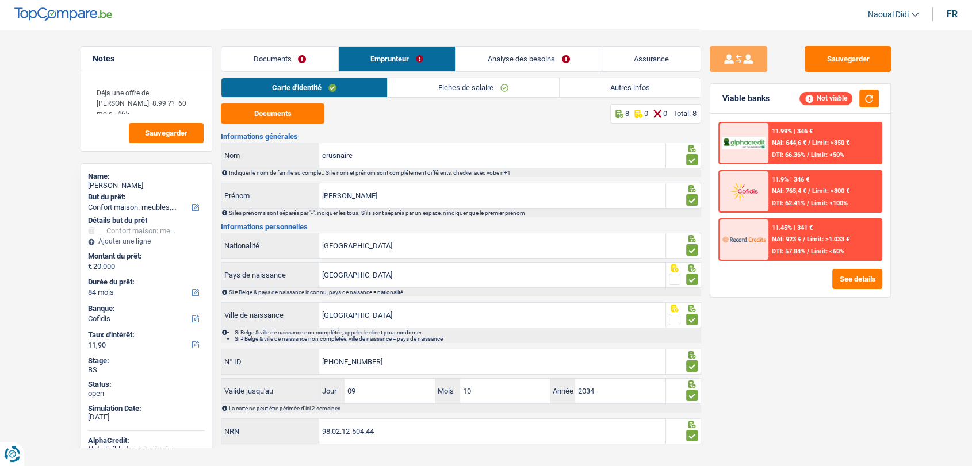
click at [537, 55] on link "Analyse des besoins" at bounding box center [528, 59] width 146 height 25
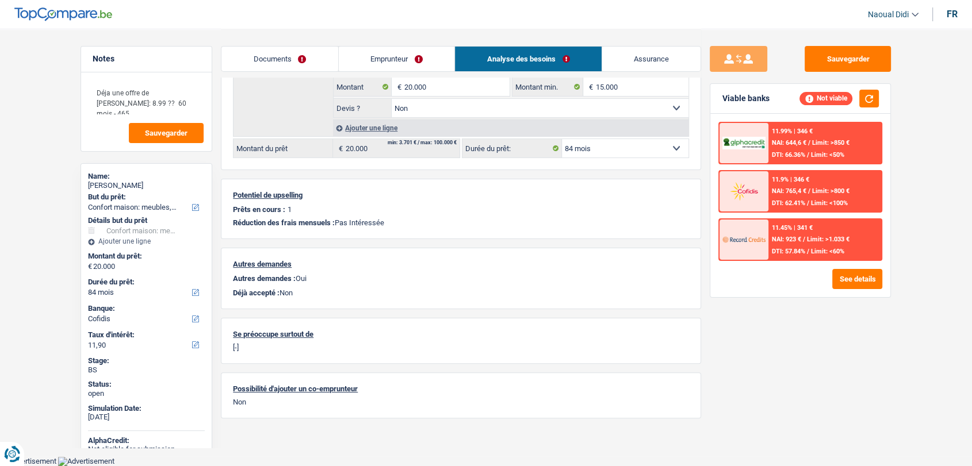
scroll to position [0, 0]
